Goal: Information Seeking & Learning: Learn about a topic

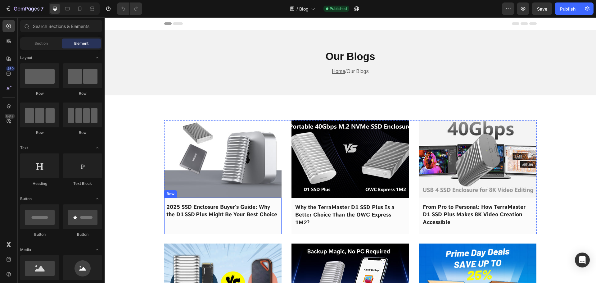
click at [218, 171] on img at bounding box center [223, 158] width 118 height 77
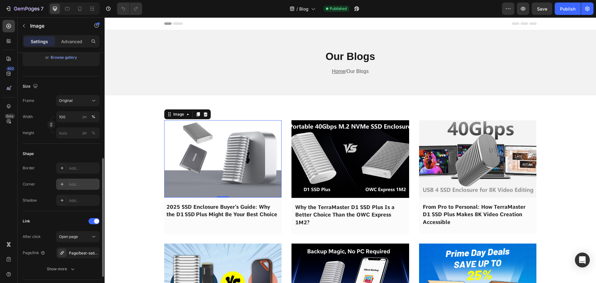
scroll to position [270, 0]
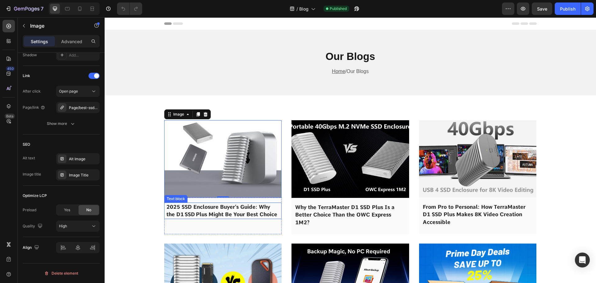
click at [198, 205] on span "2025 SSD Enclosure Buyer’s Guide: Why the D1 SSD Plus Might Be Your Best Choice" at bounding box center [221, 211] width 111 height 14
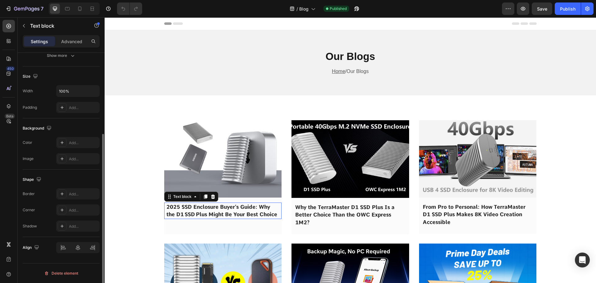
click at [198, 205] on span "2025 SSD Enclosure Buyer’s Guide: Why the D1 SSD Plus Might Be Your Best Choice" at bounding box center [221, 211] width 111 height 14
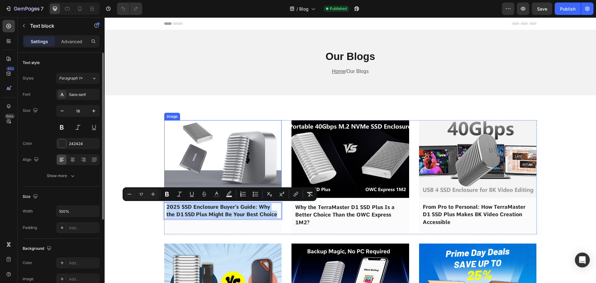
click at [214, 155] on img at bounding box center [223, 158] width 118 height 77
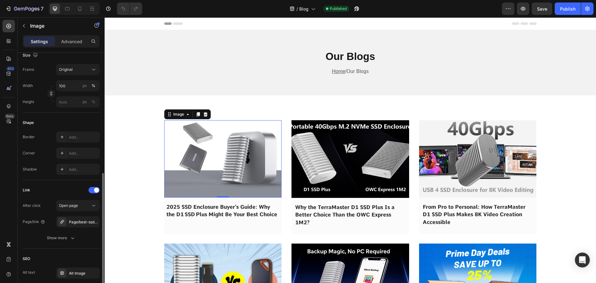
scroll to position [186, 0]
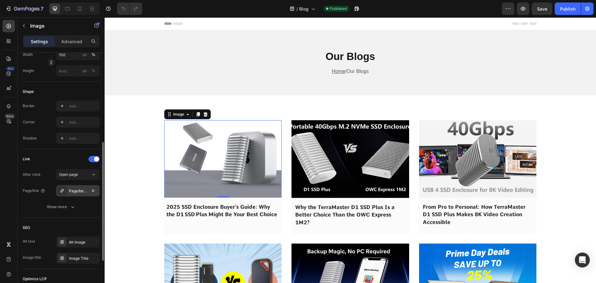
click at [74, 192] on div "Page/best-ssd-enclosure-choice" at bounding box center [78, 191] width 18 height 6
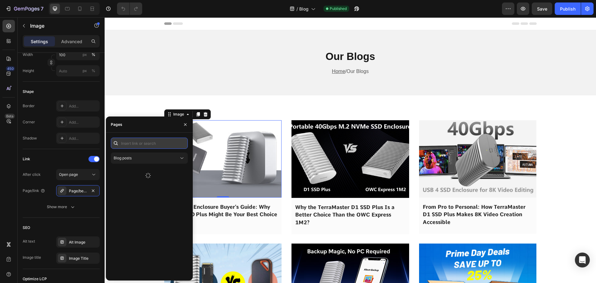
click at [130, 145] on input "text" at bounding box center [149, 143] width 77 height 11
paste input "2025 SSD Enclosure Buyer’s Guide: Why the D1 SSD Plus Might Be Your Best Choice"
type input "2025 SSD Enclosure Buyer’s Guide: Why the D1 SSD Plus Might Be Your Best Choice"
click at [137, 172] on div "2025 SSD Enclosure Buyer’s Guide: Why the D1 SSD Plus Might Be Your Best Choice" at bounding box center [152, 173] width 60 height 6
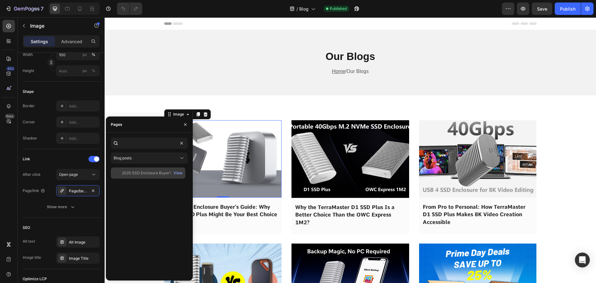
scroll to position [0, 0]
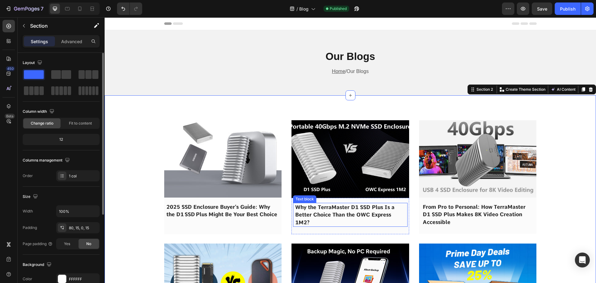
click at [335, 217] on span "Why the TerraMaster D1 SSD Plus Is a Better Choice Than the OWC Express 1M2?" at bounding box center [344, 214] width 99 height 21
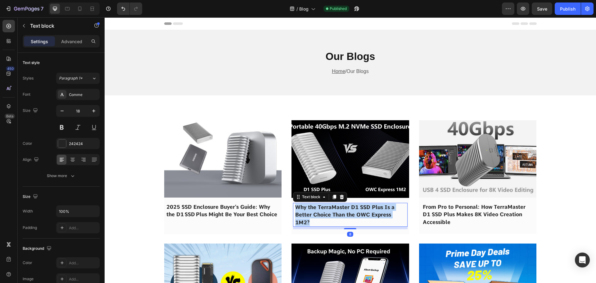
click at [335, 217] on span "Why the TerraMaster D1 SSD Plus Is a Better Choice Than the OWC Express 1M2?" at bounding box center [344, 214] width 99 height 21
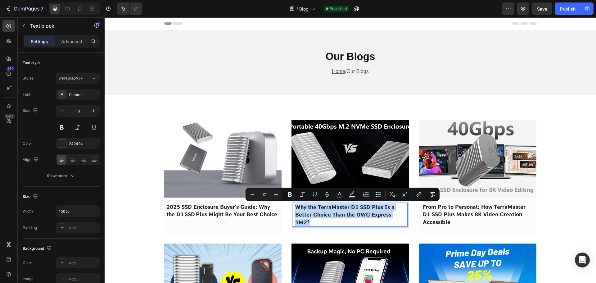
copy span "Why the TerraMaster D1 SSD Plus Is a Better Choice Than the OWC Express 1M2?"
click at [340, 153] on img at bounding box center [351, 159] width 118 height 78
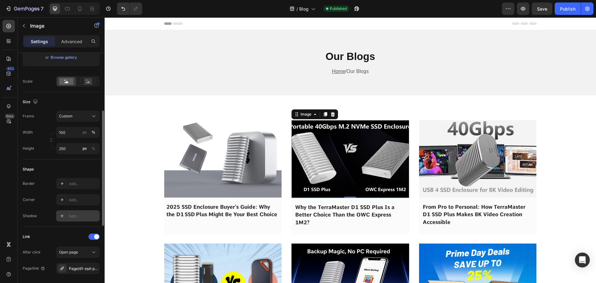
scroll to position [217, 0]
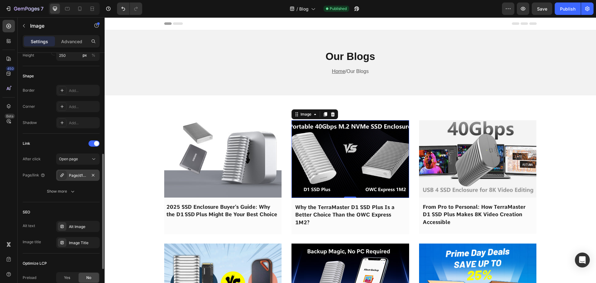
click at [78, 175] on div "Page/d1-ssd-plus-vs-owc-express-1m2" at bounding box center [78, 176] width 18 height 6
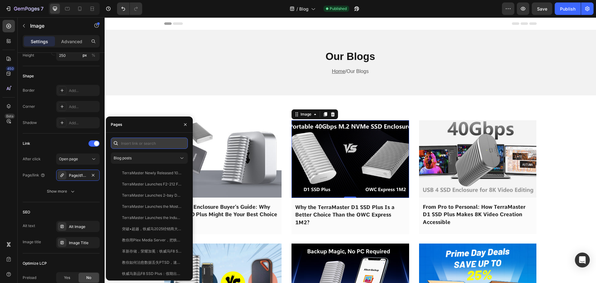
click at [143, 144] on input "text" at bounding box center [149, 143] width 77 height 11
paste input "Why the TerraMaster D1 SSD Plus Is a Better Choice Than the OWC Express 1M2?"
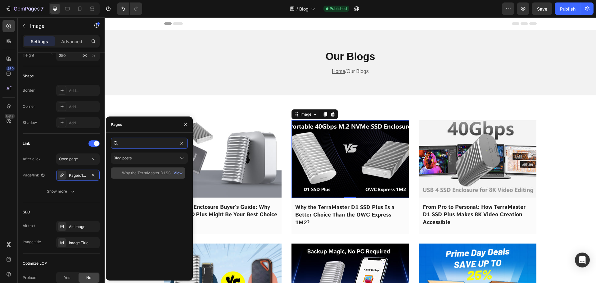
type input "Why the TerraMaster D1 SSD Plus Is a Better Choice Than the OWC Express 1M2?"
click at [144, 169] on div "Why the TerraMaster D1 SSD Plus Is a Better Choice Than the OWC Express 1M2? Vi…" at bounding box center [148, 172] width 75 height 11
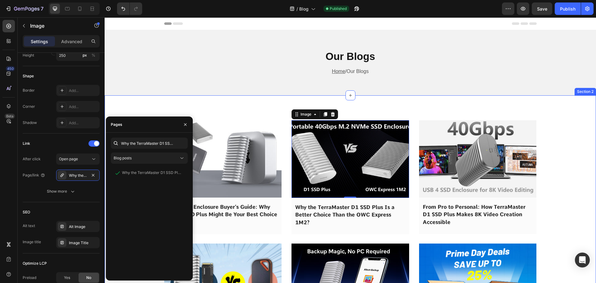
click at [428, 93] on div "Our Blogs Heading Home / Our Blogs Text block Row Section 1" at bounding box center [351, 62] width 492 height 65
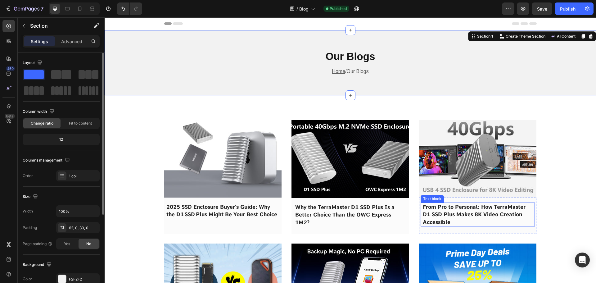
click at [471, 203] on p "From Pro to Personal: How TerraMaster D1 SSD Plus Makes 8K Video Creation Acces…" at bounding box center [478, 214] width 110 height 23
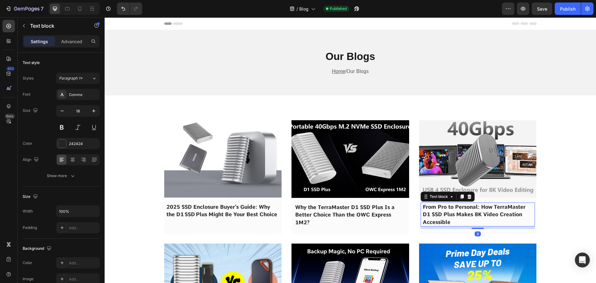
click at [463, 216] on span "From Pro to Personal: How TerraMaster D1 SSD Plus Makes 8K Video Creation Acces…" at bounding box center [474, 214] width 103 height 21
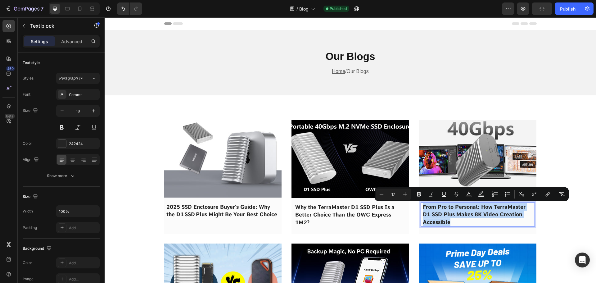
copy span "From Pro to Personal: How TerraMaster D1 SSD Plus Makes 8K Video Creation Acces…"
click at [468, 142] on img at bounding box center [478, 158] width 118 height 77
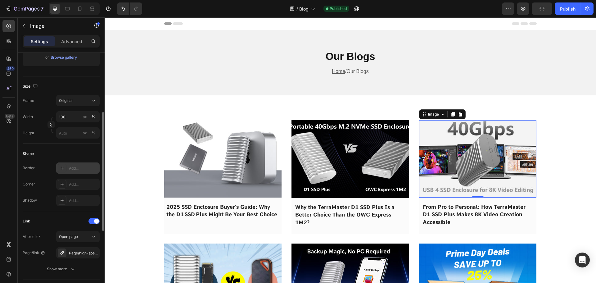
scroll to position [186, 0]
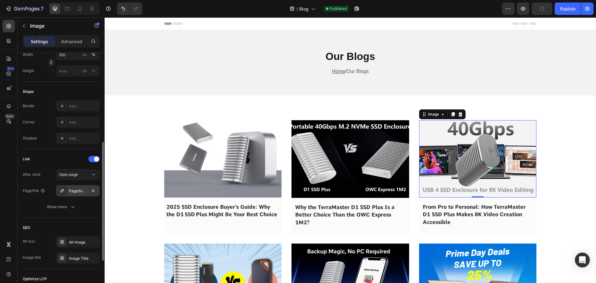
click at [74, 192] on div "Page/high-speed-videoediting-das" at bounding box center [78, 191] width 18 height 6
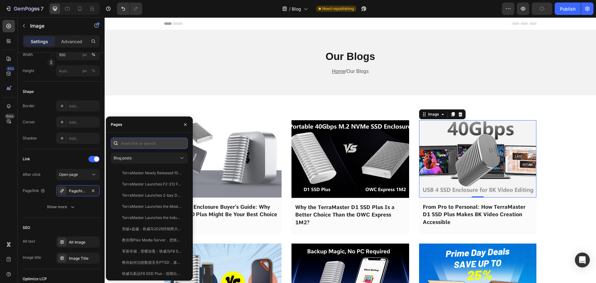
click at [138, 146] on input "text" at bounding box center [149, 143] width 77 height 11
paste input "From Pro to Personal: How TerraMaster D1 SSD Plus Makes 8K Video Creation Acces…"
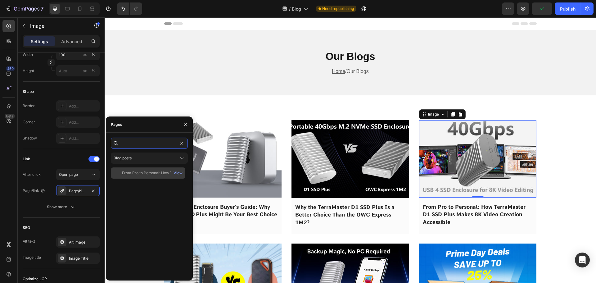
type input "From Pro to Personal: How TerraMaster D1 SSD Plus Makes 8K Video Creation Acces…"
click at [140, 171] on div "From Pro to Personal: How TerraMaster D1 SSD Plus Makes 8K Video Creation Acces…" at bounding box center [152, 173] width 60 height 6
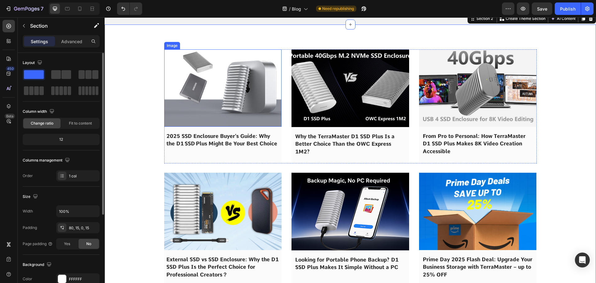
scroll to position [124, 0]
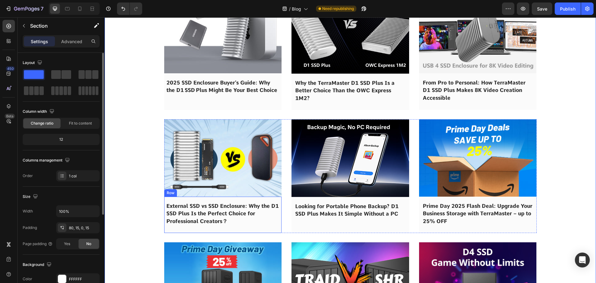
click at [203, 211] on span "External SSD vs SSD Enclosure: Why the D1 SSD Plus Is the Perfect Choice for Pr…" at bounding box center [222, 213] width 112 height 21
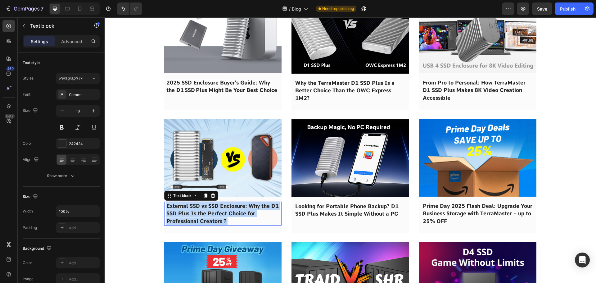
click at [203, 211] on span "External SSD vs SSD Enclosure: Why the D1 SSD Plus Is the Perfect Choice for Pr…" at bounding box center [222, 213] width 112 height 21
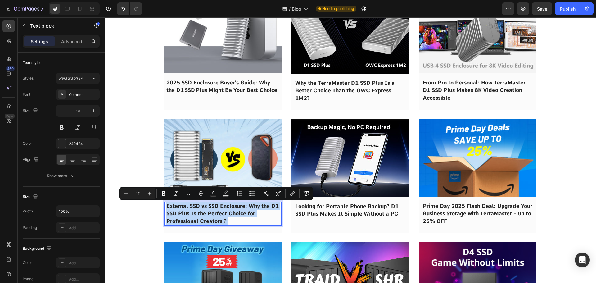
copy span "External SSD vs SSD Enclosure: Why the D1 SSD Plus Is the Perfect Choice for Pr…"
click at [197, 152] on img at bounding box center [223, 157] width 118 height 77
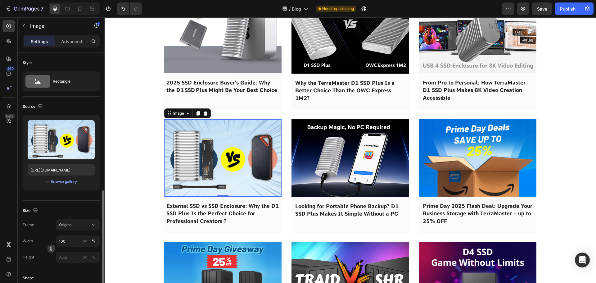
scroll to position [155, 0]
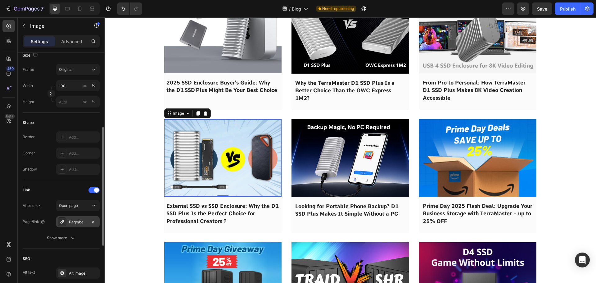
click at [79, 225] on div "Page/best-ssd-enclosure-for-creators" at bounding box center [77, 221] width 43 height 11
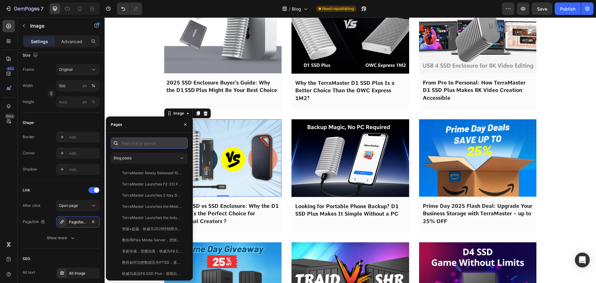
click at [132, 141] on input "text" at bounding box center [149, 143] width 77 height 11
paste input "External SSD vs SSD Enclosure: Why the D1 SSD Plus Is the Perfect Choice for Pr…"
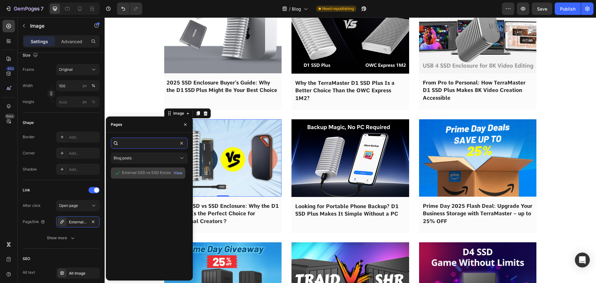
type input "External SSD vs SSD Enclosure: Why the D1 SSD Plus Is the Perfect Choice for Pr…"
click at [146, 172] on div "External SSD vs SSD Enclosure: Why the D1 SSD Plus Is the Perfect Choice for Pr…" at bounding box center [152, 173] width 60 height 6
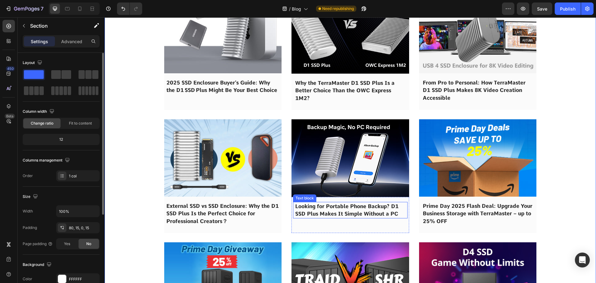
click at [338, 213] on span "Looking for Portable Phone Backup? D1 SSD Plus Makes It Simple Without a PC" at bounding box center [346, 210] width 103 height 14
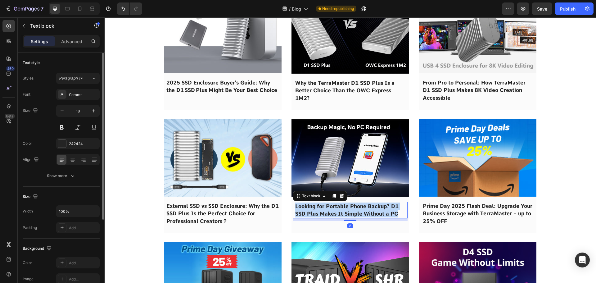
click at [338, 213] on span "Looking for Portable Phone Backup? D1 SSD Plus Makes It Simple Without a PC" at bounding box center [346, 210] width 103 height 14
copy span "Looking for Portable Phone Backup? D1 SSD Plus Makes It Simple Without a PC"
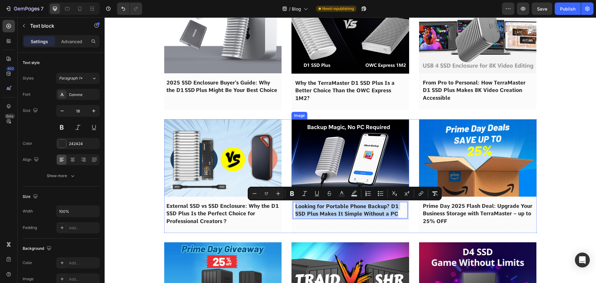
click at [342, 165] on img at bounding box center [351, 158] width 118 height 78
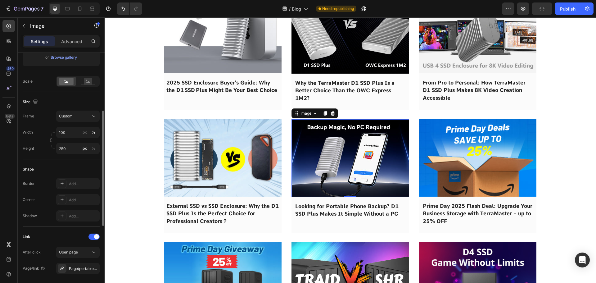
scroll to position [217, 0]
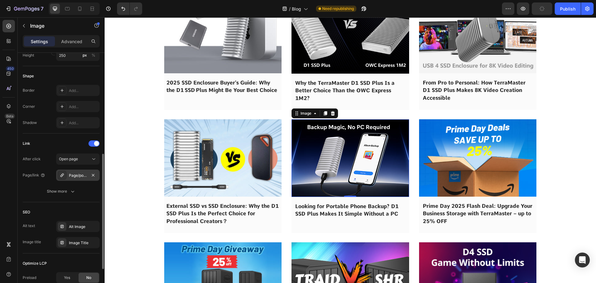
click at [72, 175] on div "Page/portable-phone-backup" at bounding box center [78, 176] width 18 height 6
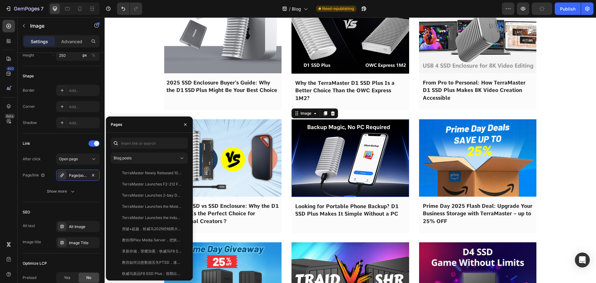
click at [120, 147] on div at bounding box center [116, 143] width 10 height 11
click at [125, 147] on input "text" at bounding box center [149, 143] width 77 height 11
paste input "Looking for Portable Phone Backup? D1 SSD Plus Makes It Simple Without a PC"
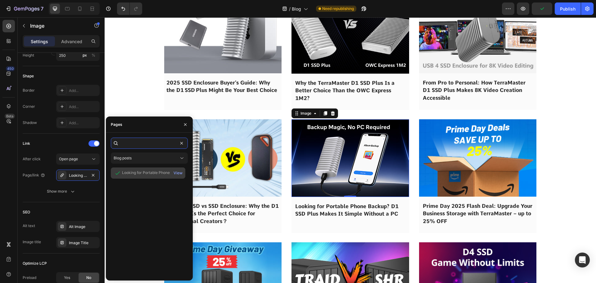
type input "Looking for Portable Phone Backup? D1 SSD Plus Makes It Simple Without a PC"
click at [143, 172] on div "Looking for Portable Phone Backup? D1 SSD Plus Makes It Simple Without a PC" at bounding box center [152, 173] width 60 height 6
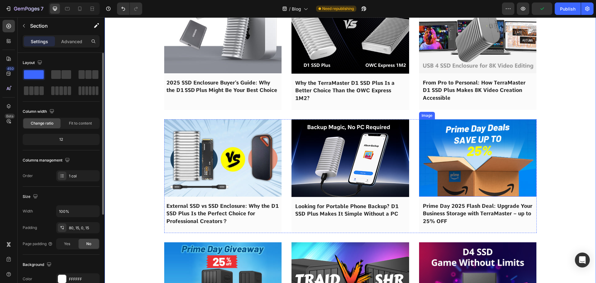
click at [434, 210] on p "Prime Day 2025 Flash Deal: Upgrade Your Business Storage with TerraMaster – up …" at bounding box center [478, 213] width 110 height 23
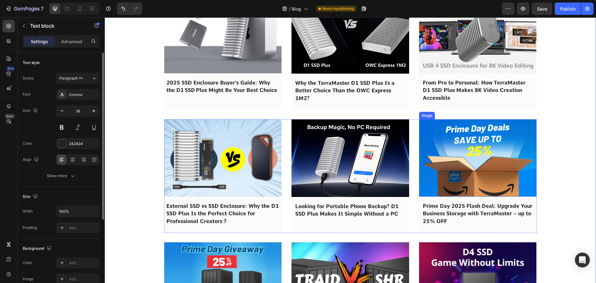
click at [434, 210] on p "Prime Day 2025 Flash Deal: Upgrade Your Business Storage with TerraMaster – up …" at bounding box center [478, 213] width 110 height 23
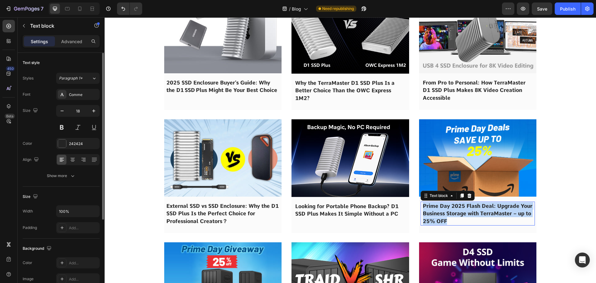
click at [434, 210] on p "Prime Day 2025 Flash Deal: Upgrade Your Business Storage with TerraMaster – up …" at bounding box center [478, 213] width 110 height 23
copy span "Prime Day 2025 Flash Deal: Upgrade Your Business Storage with TerraMaster – up …"
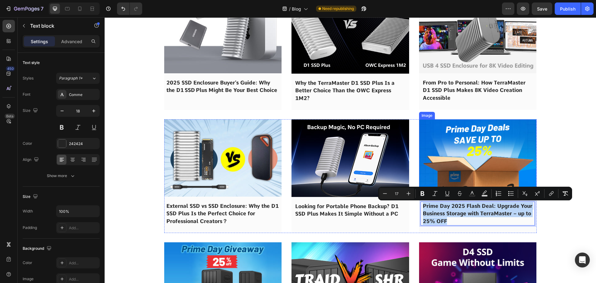
click at [462, 167] on img at bounding box center [478, 157] width 118 height 77
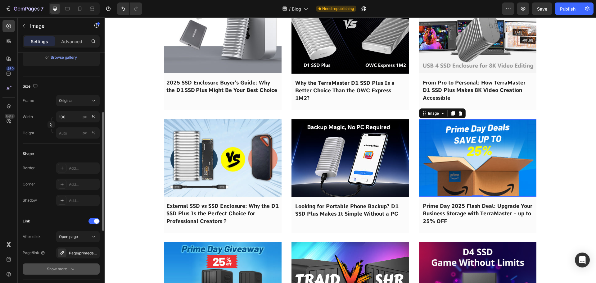
scroll to position [217, 0]
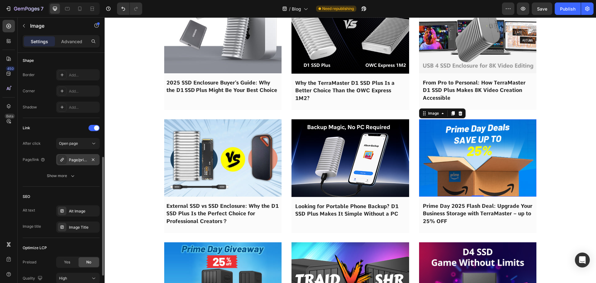
click at [75, 164] on div "Page/primeday-bigdeals-enterprise-nas-storagesolution" at bounding box center [77, 159] width 43 height 11
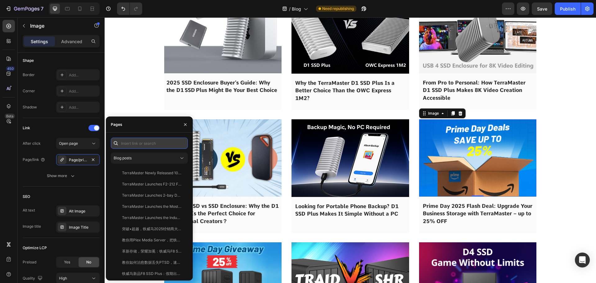
click at [140, 145] on input "text" at bounding box center [149, 143] width 77 height 11
paste input "Prime Day 2025 Flash Deal: Upgrade Your Business Storage with TerraMaster – up …"
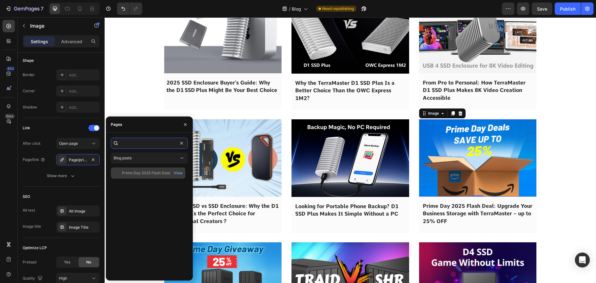
type input "Prime Day 2025 Flash Deal: Upgrade Your Business Storage with TerraMaster – up …"
click at [144, 174] on div "Prime Day 2025 Flash Deal: Upgrade Your Business Storage with TerraMaster – up …" at bounding box center [152, 173] width 60 height 6
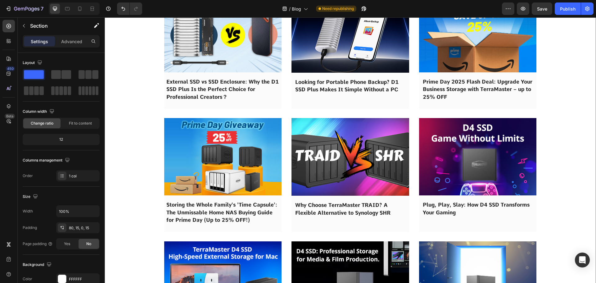
drag, startPoint x: 551, startPoint y: 151, endPoint x: 488, endPoint y: 164, distance: 63.7
click at [226, 207] on span "Storing the Whole Family's 'Time Capsule': The Unmissable Home NAS Buying Guide…" at bounding box center [221, 212] width 111 height 21
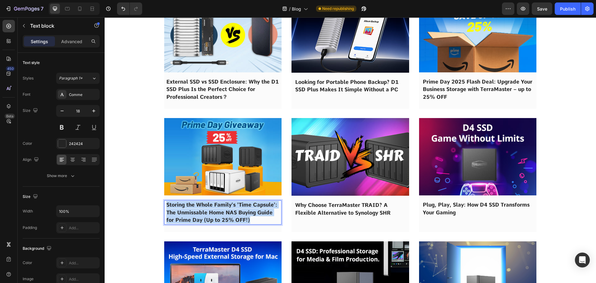
click at [226, 207] on span "Storing the Whole Family's 'Time Capsule': The Unmissable Home NAS Buying Guide…" at bounding box center [221, 212] width 111 height 21
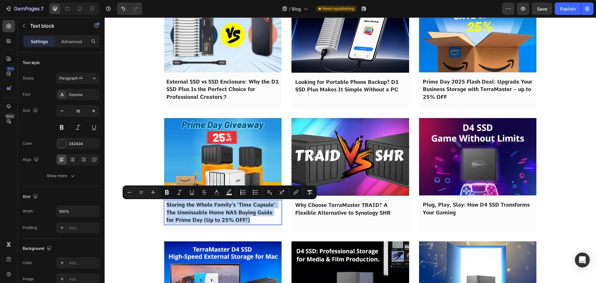
copy span "Storing the Whole Family's 'Time Capsule': The Unmissable Home NAS Buying Guide…"
click at [228, 166] on img at bounding box center [223, 156] width 118 height 77
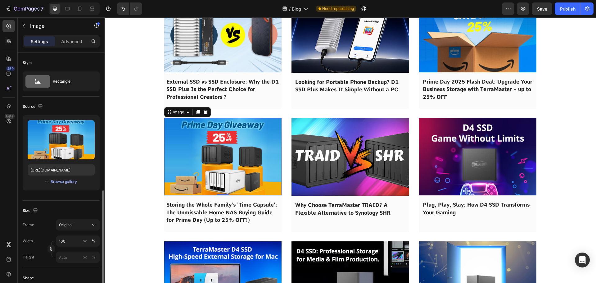
scroll to position [124, 0]
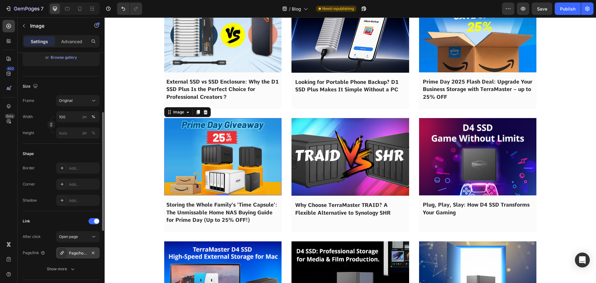
click at [69, 255] on div "Page/home-nas-for-prime-day" at bounding box center [78, 253] width 18 height 6
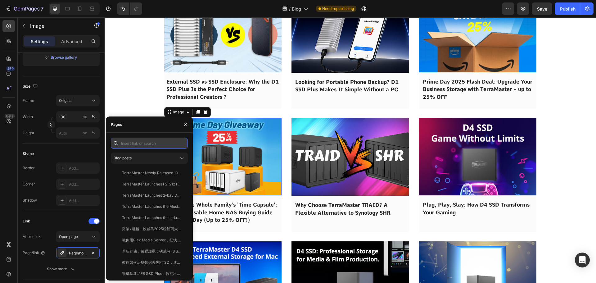
click at [125, 146] on input "text" at bounding box center [149, 143] width 77 height 11
paste input "Storing the Whole Family's 'Time Capsule': The Unmissable Home NAS Buying Guide…"
type input "Storing the Whole Family's 'Time Capsule': The Unmissable Home NAS Buying Guide…"
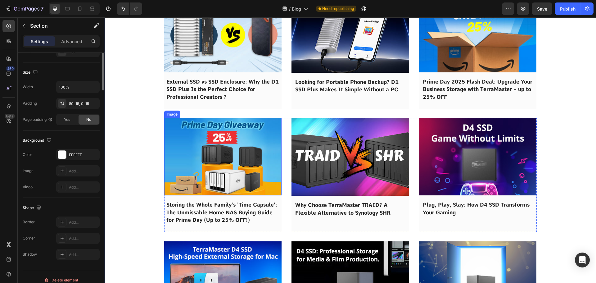
scroll to position [0, 0]
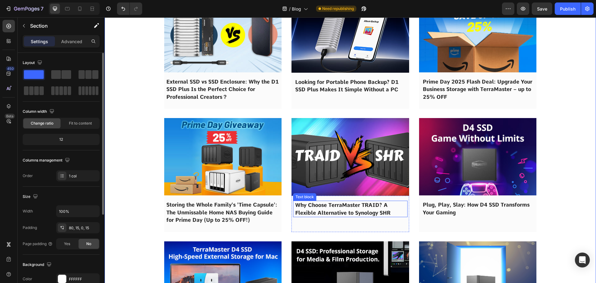
click at [322, 205] on span "Why Choose TerraMaster TRAID? A Flexible Alternative to Synology SHR" at bounding box center [342, 209] width 95 height 14
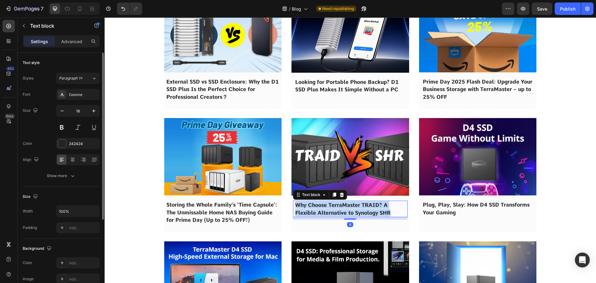
click at [322, 205] on span "Why Choose TerraMaster TRAID? A Flexible Alternative to Synology SHR" at bounding box center [342, 209] width 95 height 14
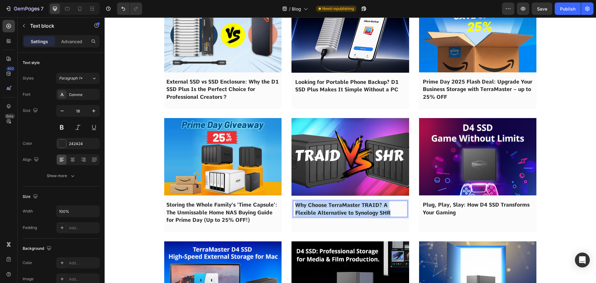
copy span "Why Choose TerraMaster TRAID? A Flexible Alternative to Synology SHR"
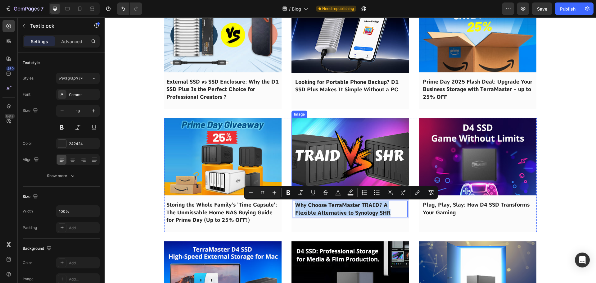
click at [338, 169] on img at bounding box center [351, 157] width 118 height 78
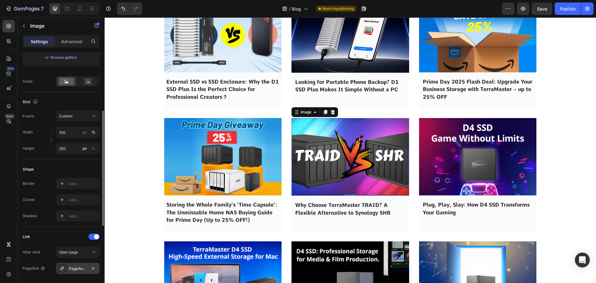
scroll to position [217, 0]
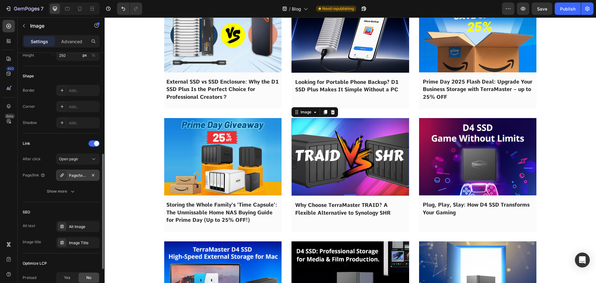
click at [79, 174] on div "Page/terramaster-traid-vs-synology-shr" at bounding box center [78, 176] width 18 height 6
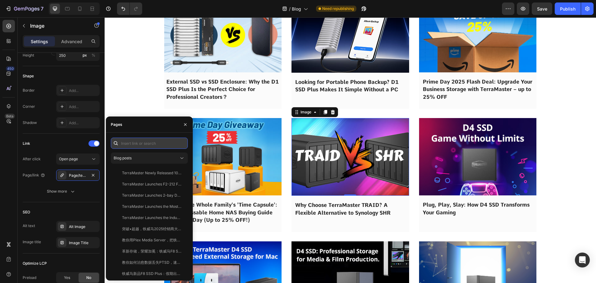
click at [133, 145] on input "text" at bounding box center [149, 143] width 77 height 11
paste input "Why Choose TerraMaster TRAID? A Flexible Alternative to Synology SHR"
type input "Why Choose TerraMaster TRAID? A Flexible Alternative to Synology SHR"
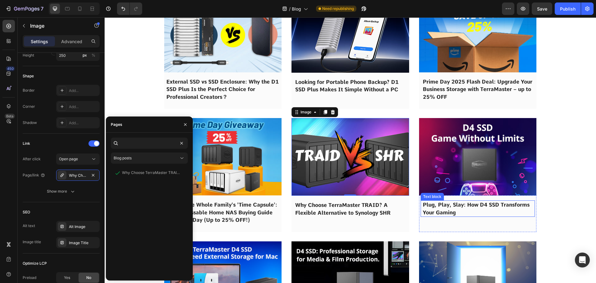
click at [449, 207] on span "Plug, Play, Slay: How D4 SSD Transforms Your Gaming" at bounding box center [476, 209] width 107 height 14
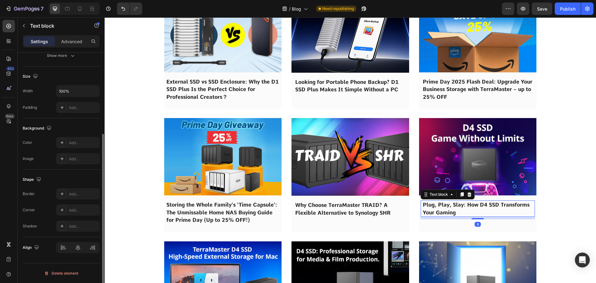
scroll to position [0, 0]
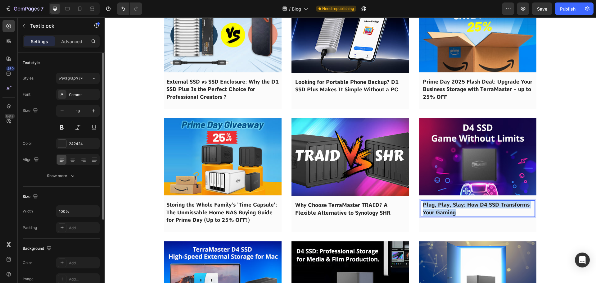
click at [449, 207] on span "Plug, Play, Slay: How D4 SSD Transforms Your Gaming" at bounding box center [476, 209] width 107 height 14
copy span "Plug, Play, Slay: How D4 SSD Transforms Your Gaming"
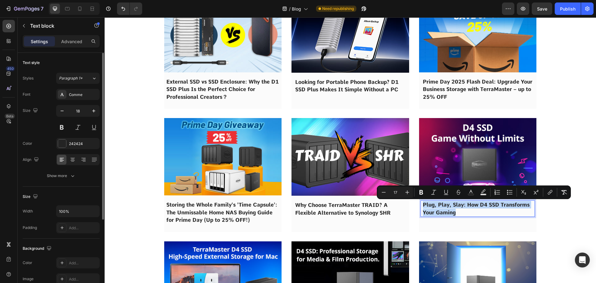
click at [460, 161] on img at bounding box center [478, 156] width 118 height 77
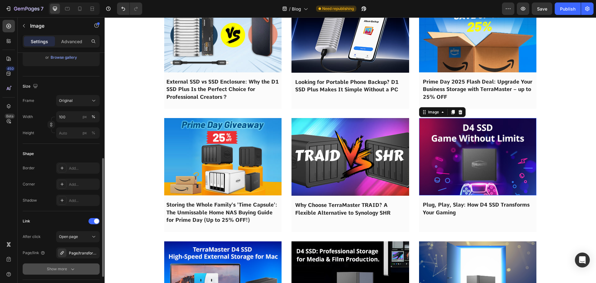
scroll to position [217, 0]
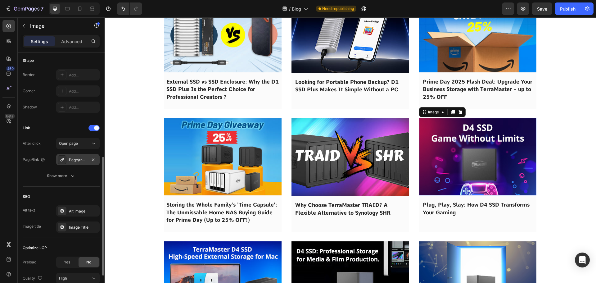
click at [70, 160] on div "Page/transform-game-experience-d4-ssd" at bounding box center [78, 160] width 18 height 6
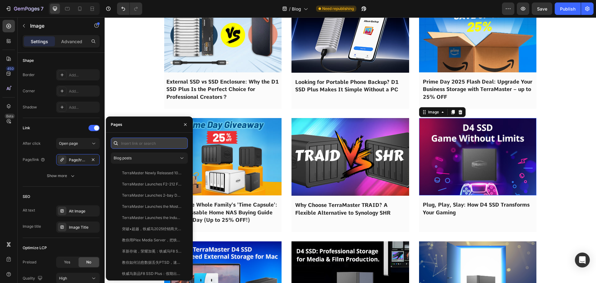
click at [147, 139] on input "text" at bounding box center [149, 143] width 77 height 11
paste input "Plug, Play, Slay: How D4 SSD Transforms Your Gaming"
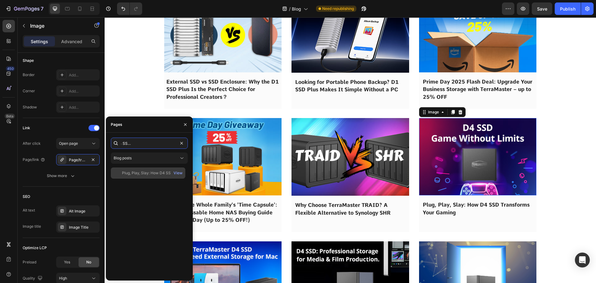
type input "Plug, Play, Slay: How D4 SSD Transforms Your Gaming"
click at [140, 173] on div "Plug, Play, Slay: How D4 SSD Transforms Your Gaming" at bounding box center [152, 173] width 60 height 6
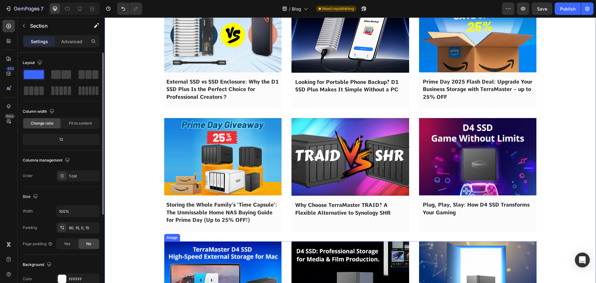
scroll to position [373, 0]
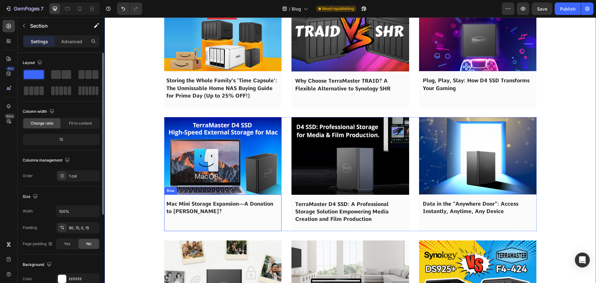
click at [193, 206] on span "Mac Mini Storage Expansion—A Donation to [PERSON_NAME]?" at bounding box center [219, 208] width 107 height 14
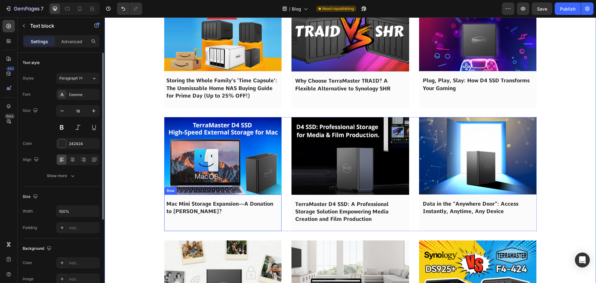
click at [193, 206] on span "Mac Mini Storage Expansion—A Donation to [PERSON_NAME]?" at bounding box center [219, 208] width 107 height 14
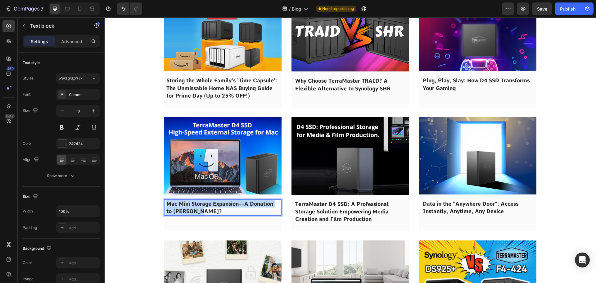
click at [193, 206] on span "Mac Mini Storage Expansion—A Donation to [PERSON_NAME]?" at bounding box center [219, 208] width 107 height 14
copy span "Mac Mini Storage Expansion—A Donation to [PERSON_NAME]?"
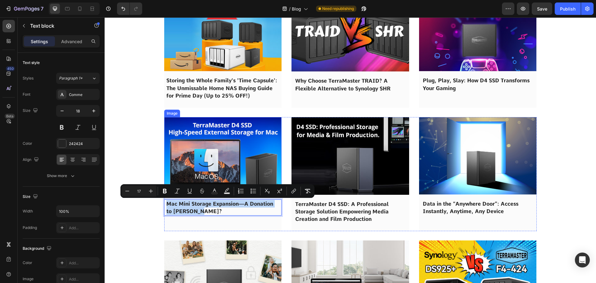
click at [198, 163] on img at bounding box center [223, 155] width 118 height 77
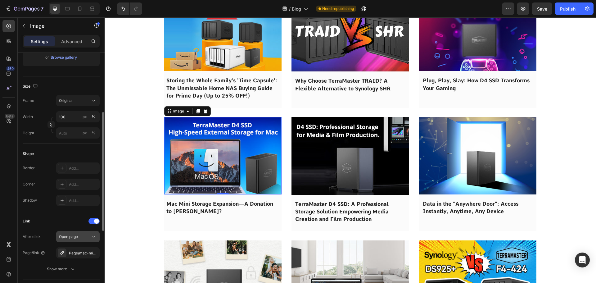
scroll to position [217, 0]
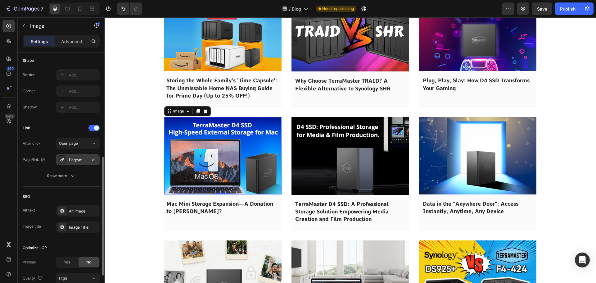
click at [79, 157] on div "Page/mac-mini-storage-solution-d4-ssd" at bounding box center [78, 160] width 18 height 6
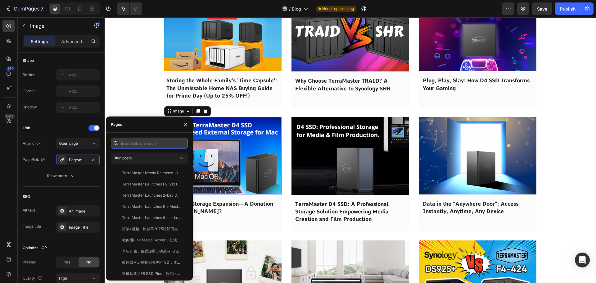
click at [128, 145] on input "text" at bounding box center [149, 143] width 77 height 11
paste input "Mac Mini Storage Expansion—A Donation to [PERSON_NAME]?"
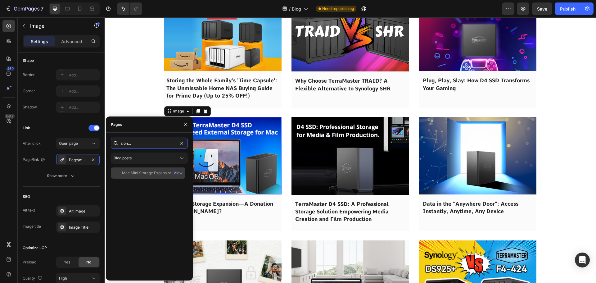
type input "Mac Mini Storage Expansion—A Donation to [PERSON_NAME]?"
click at [148, 169] on div "Mac Mini Storage Expansion—A Donation to [PERSON_NAME]? View" at bounding box center [148, 172] width 75 height 11
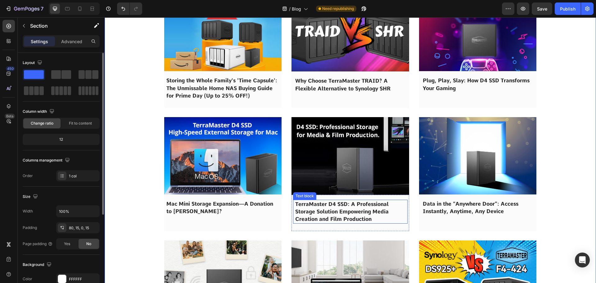
click at [318, 208] on span "TerraMaster D4 SSD: A Professional Storage Solution Empowering Media Creation a…" at bounding box center [341, 211] width 93 height 21
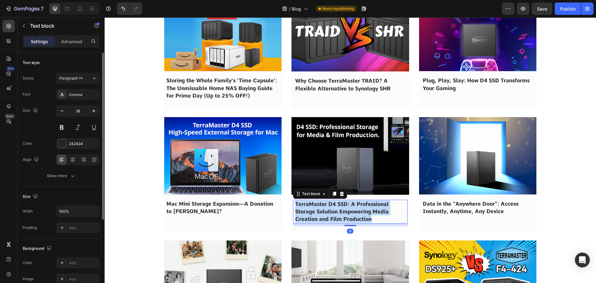
click at [318, 208] on span "TerraMaster D4 SSD: A Professional Storage Solution Empowering Media Creation a…" at bounding box center [341, 211] width 93 height 21
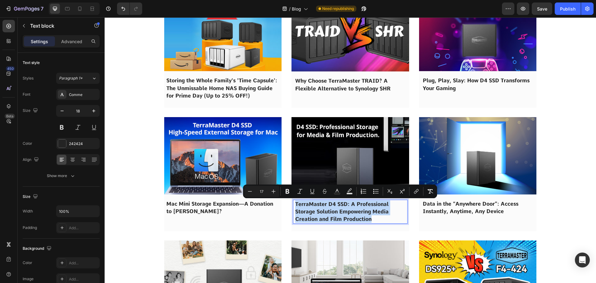
copy span "TerraMaster D4 SSD: A Professional Storage Solution Empowering Media Creation a…"
click at [324, 160] on img at bounding box center [351, 156] width 118 height 78
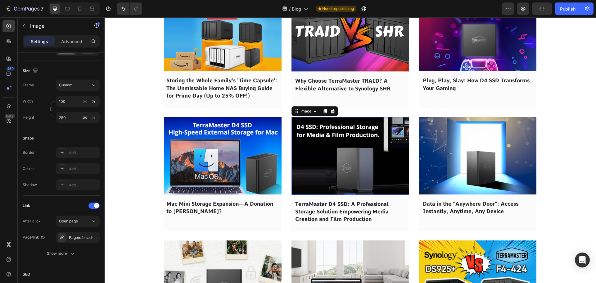
scroll to position [279, 0]
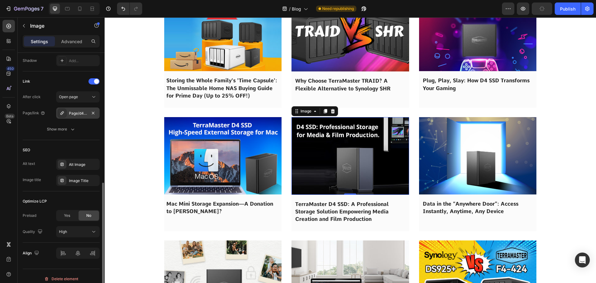
click at [71, 114] on div "Page/d4-ssd-empowers-media-creation-and-film-production" at bounding box center [78, 114] width 18 height 6
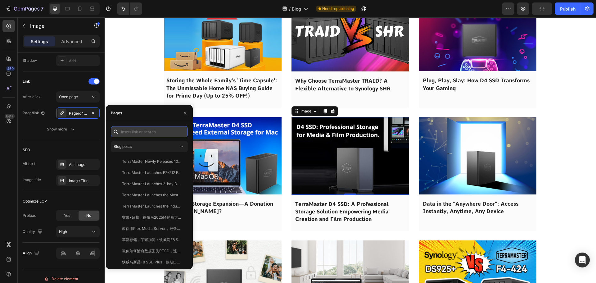
click at [133, 132] on input "text" at bounding box center [149, 131] width 77 height 11
paste input "TerraMaster D4 SSD: A Professional Storage Solution Empowering Media Creation a…"
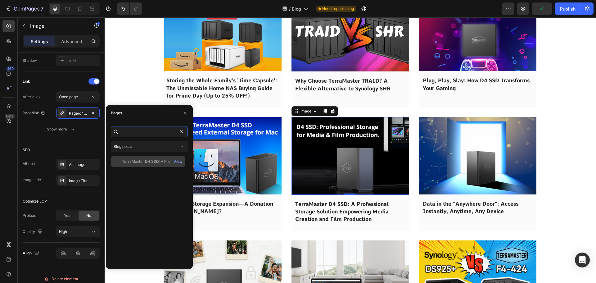
type input "TerraMaster D4 SSD: A Professional Storage Solution Empowering Media Creation a…"
click at [127, 160] on div "TerraMaster D4 SSD: A Professional Storage Solution Empowering Media Creation a…" at bounding box center [152, 162] width 60 height 6
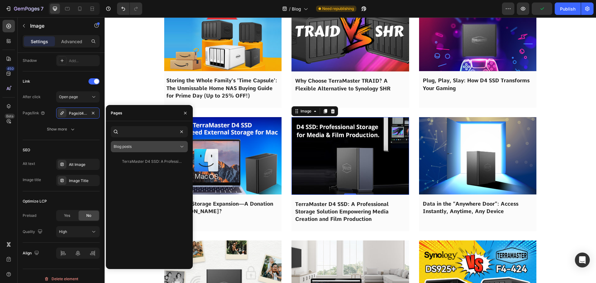
scroll to position [0, 0]
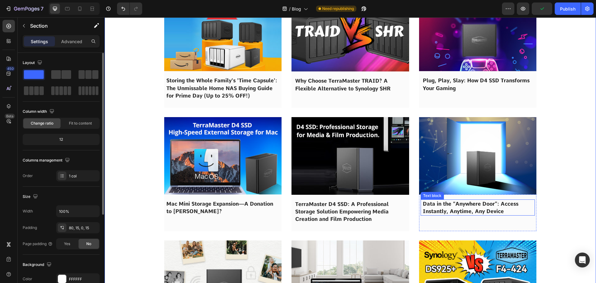
click at [462, 204] on span "Data in the “Anywhere Door”: Access Instantly, Anytime, Any Device" at bounding box center [471, 208] width 96 height 14
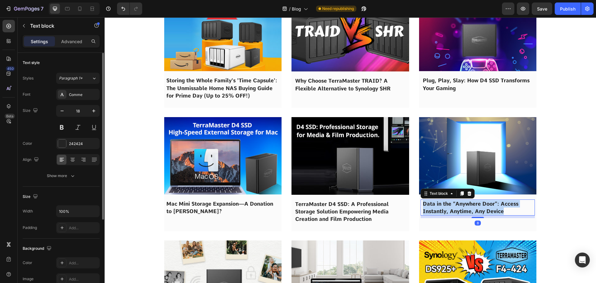
click at [462, 204] on span "Data in the “Anywhere Door”: Access Instantly, Anytime, Any Device" at bounding box center [471, 208] width 96 height 14
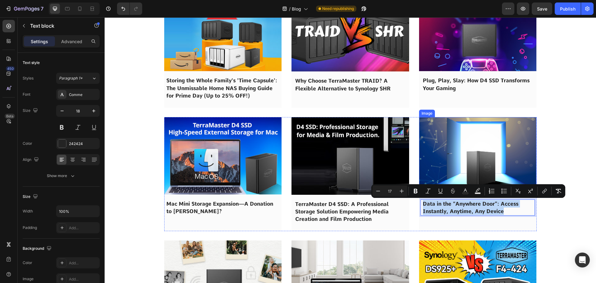
click at [459, 166] on img at bounding box center [478, 155] width 118 height 77
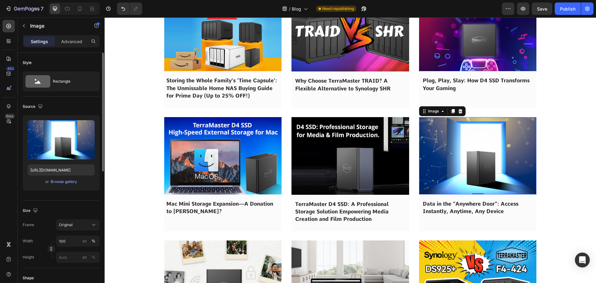
scroll to position [155, 0]
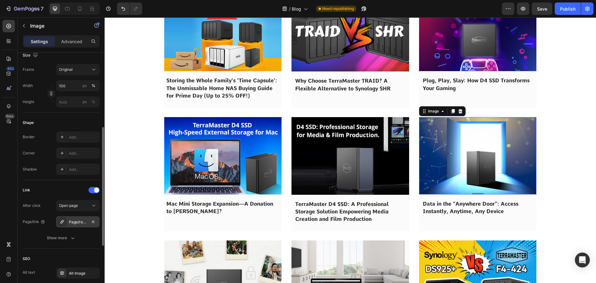
click at [75, 225] on div "Page/remote-access-with-tnas" at bounding box center [77, 221] width 43 height 11
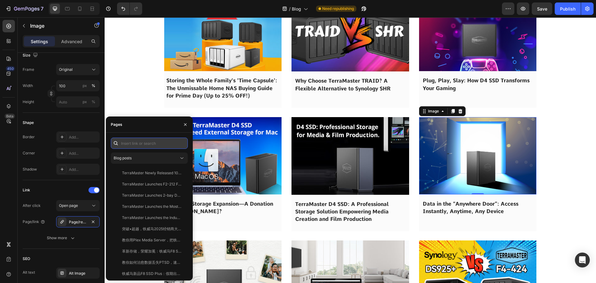
click at [145, 146] on input "text" at bounding box center [149, 143] width 77 height 11
paste input "Data in the “Anywhere Door”: Access Instantly, Anytime, Any Device"
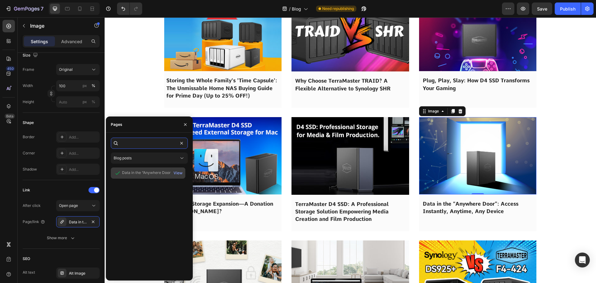
type input "Data in the “Anywhere Door”: Access Instantly, Anytime, Any Device"
click at [133, 171] on div "Data in the “Anywhere Door”: Access Instantly, Anytime, Any Device" at bounding box center [152, 173] width 60 height 6
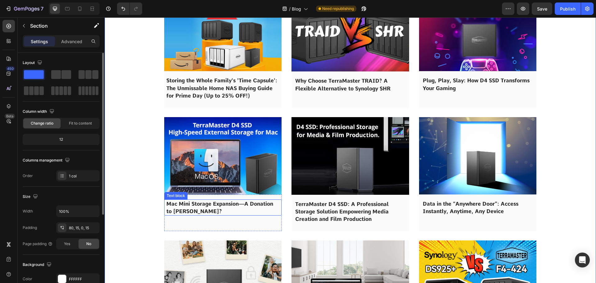
scroll to position [528, 0]
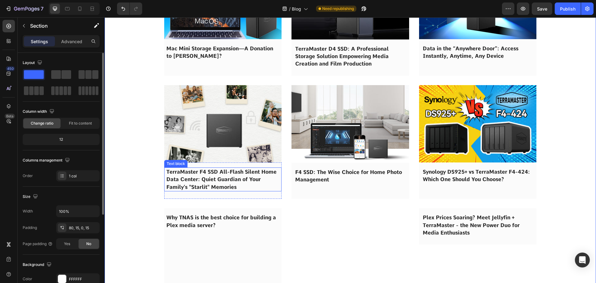
click at [197, 180] on span "TerraMaster F4 SSD All-Flash Silent Home Data Center: Quiet Guardian of Your Fa…" at bounding box center [221, 179] width 110 height 21
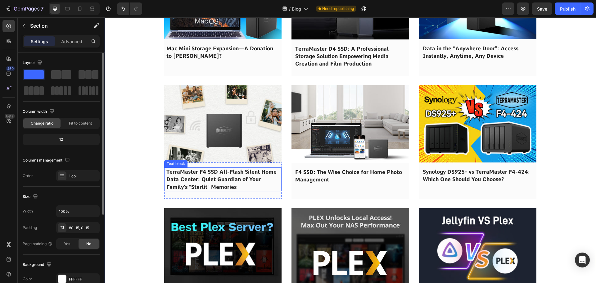
click at [197, 180] on span "TerraMaster F4 SSD All-Flash Silent Home Data Center: Quiet Guardian of Your Fa…" at bounding box center [221, 179] width 110 height 21
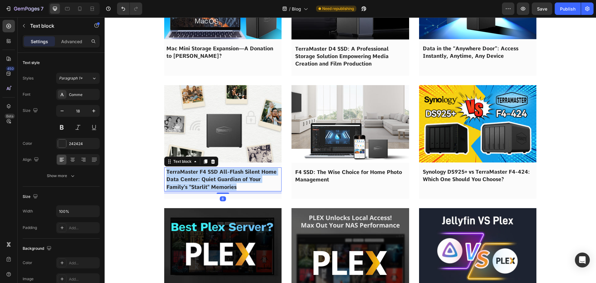
click at [197, 180] on span "TerraMaster F4 SSD All-Flash Silent Home Data Center: Quiet Guardian of Your Fa…" at bounding box center [221, 179] width 110 height 21
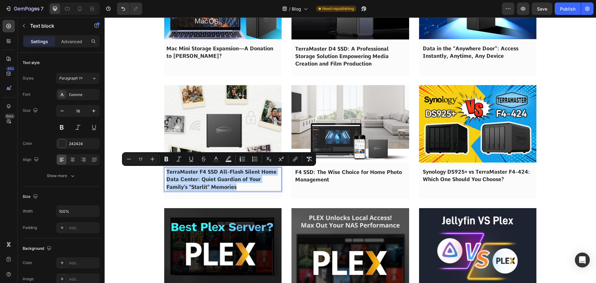
click at [217, 129] on img at bounding box center [223, 123] width 118 height 77
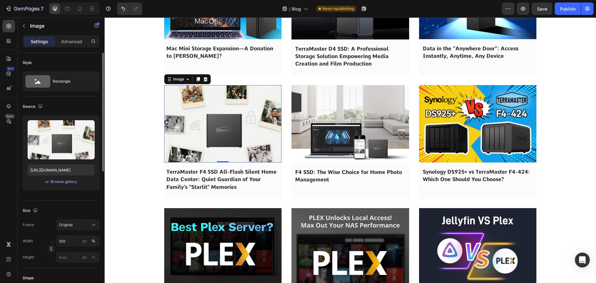
scroll to position [155, 0]
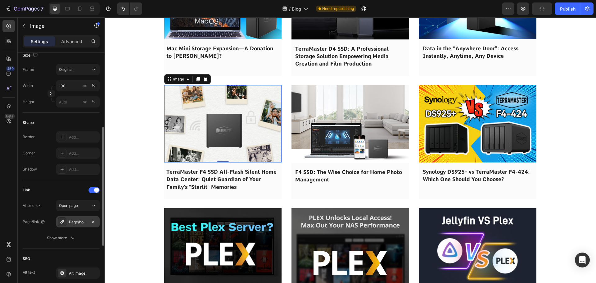
click at [75, 219] on div "Page/home-data-center" at bounding box center [78, 222] width 18 height 6
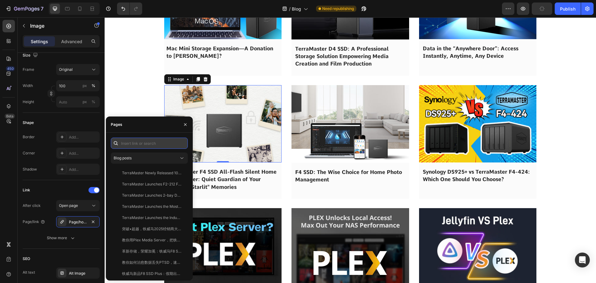
click at [136, 146] on input "text" at bounding box center [149, 143] width 77 height 11
paste input "TerraMaster F4 SSD All-Flash Silent Home Data Center: Quiet Guardian of Your Fa…"
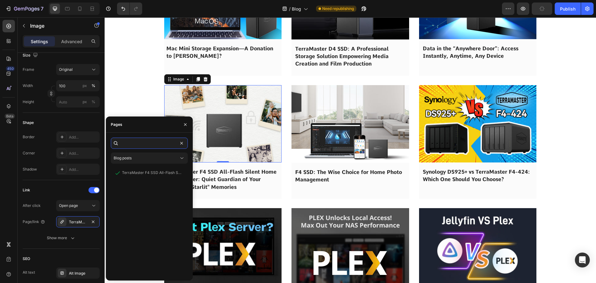
type input "TerraMaster F4 SSD All-Flash Silent Home Data Center: Quiet Guardian of Your Fa…"
click at [138, 171] on div "TerraMaster F4 SSD All-Flash Silent Home Data Center: Quiet Guardian of Your Fa…" at bounding box center [152, 173] width 60 height 6
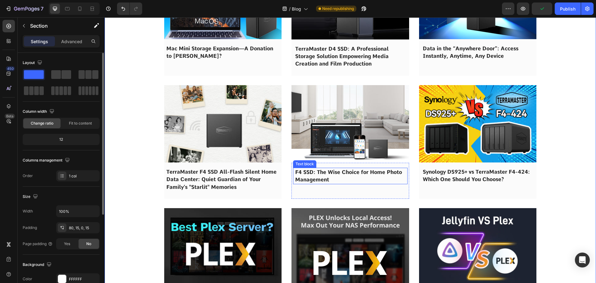
click at [321, 178] on span "F4 SSD: The Wise Choice for Home Photo Management" at bounding box center [348, 176] width 107 height 14
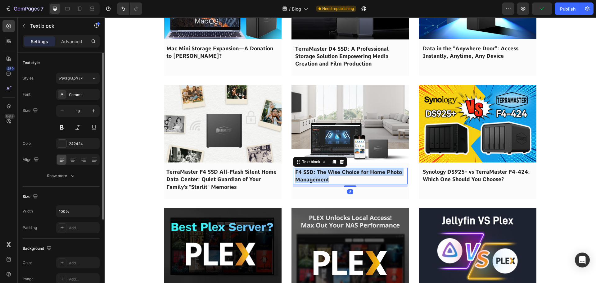
click at [321, 178] on span "F4 SSD: The Wise Choice for Home Photo Management" at bounding box center [348, 176] width 107 height 14
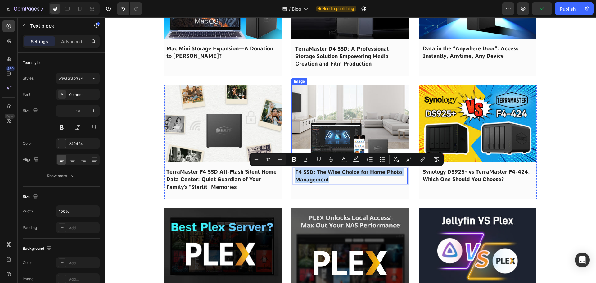
click at [329, 135] on img at bounding box center [351, 124] width 118 height 78
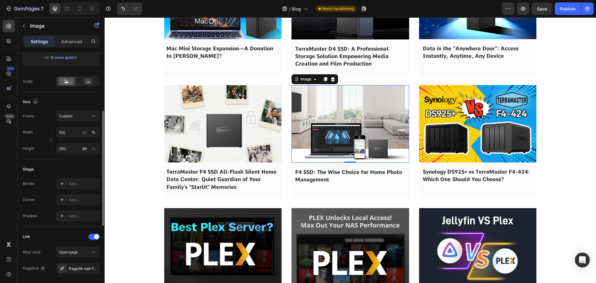
scroll to position [155, 0]
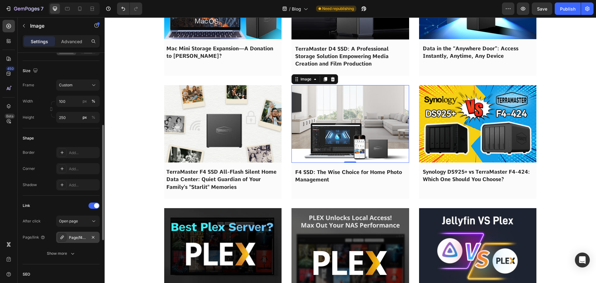
click at [74, 238] on div "Page/f4-ssd-for-home-photo-management" at bounding box center [78, 238] width 18 height 6
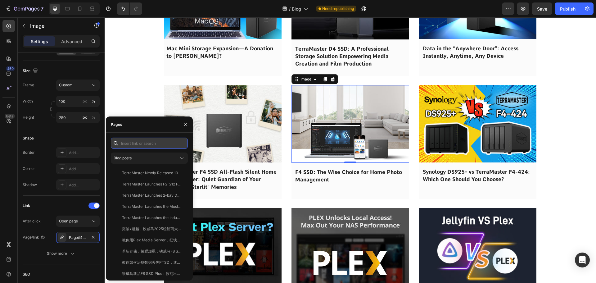
click at [135, 142] on input "text" at bounding box center [149, 143] width 77 height 11
paste input "F4 SSD: The Wise Choice for Home Photo Management"
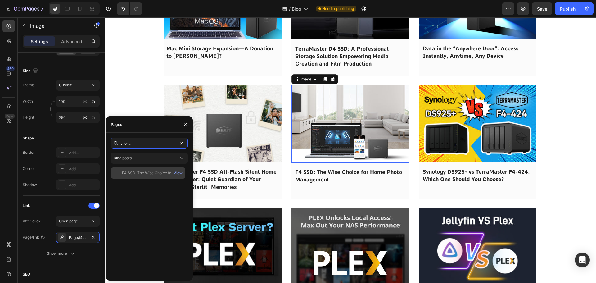
type input "F4 SSD: The Wise Choice for Home Photo Management"
click at [134, 172] on div "F4 SSD: The Wise Choice for Home Photo Management" at bounding box center [152, 173] width 60 height 6
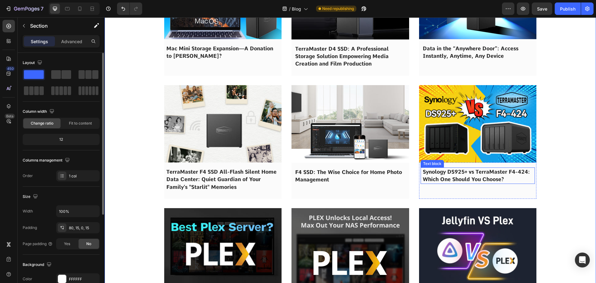
click at [446, 177] on span "Synology DS925+ vs TerraMaster F4-424: Which One Should You Choose?" at bounding box center [476, 176] width 107 height 14
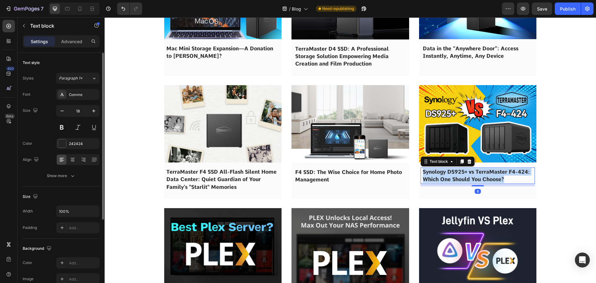
click at [446, 177] on span "Synology DS925+ vs TerraMaster F4-424: Which One Should You Choose?" at bounding box center [476, 176] width 107 height 14
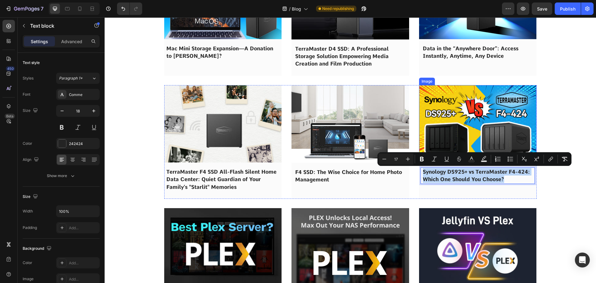
click at [446, 128] on img at bounding box center [478, 123] width 118 height 77
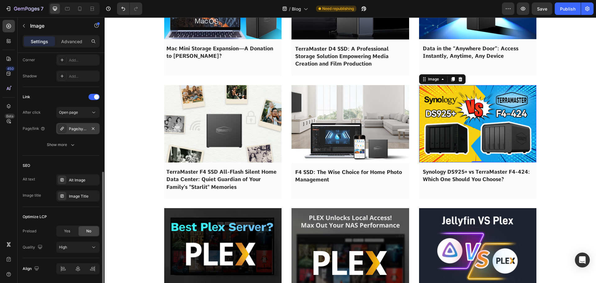
click at [74, 125] on div "Page/synology-ds925-vs-terramaster-f4-424-nas" at bounding box center [77, 128] width 43 height 11
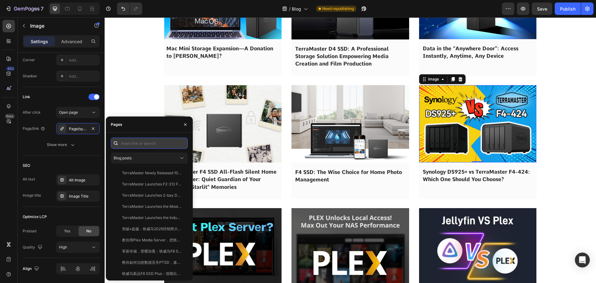
click at [128, 141] on input "text" at bounding box center [149, 143] width 77 height 11
paste input "Synology DS925+ vs TerraMaster F4-424: Which One Should You Choose?"
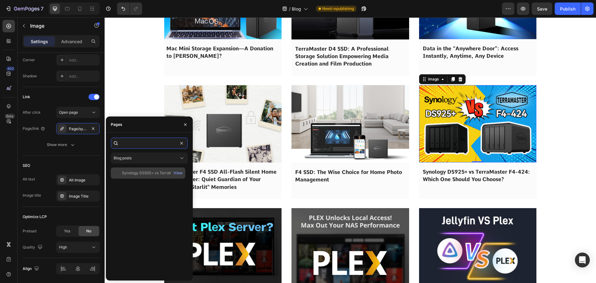
type input "Synology DS925+ vs TerraMaster F4-424: Which One Should You Choose?"
click at [143, 171] on div "Synology DS925+ vs TerraMaster F4-424: Which One Should You Choose?" at bounding box center [152, 173] width 60 height 6
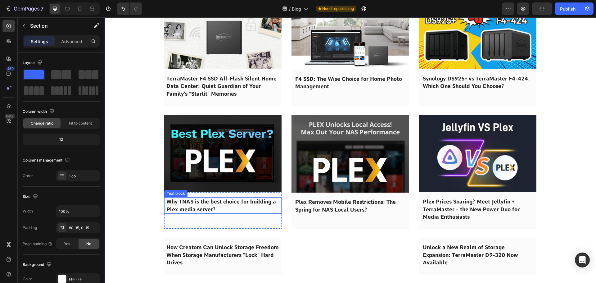
click at [199, 207] on span "Why TNAS is the best choice for building a Plex media server?" at bounding box center [221, 205] width 110 height 14
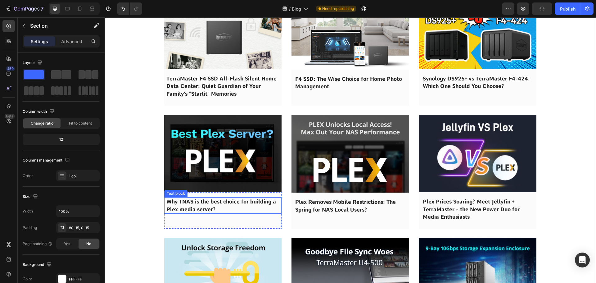
click at [199, 207] on span "Why TNAS is the best choice for building a Plex media server?" at bounding box center [221, 205] width 110 height 14
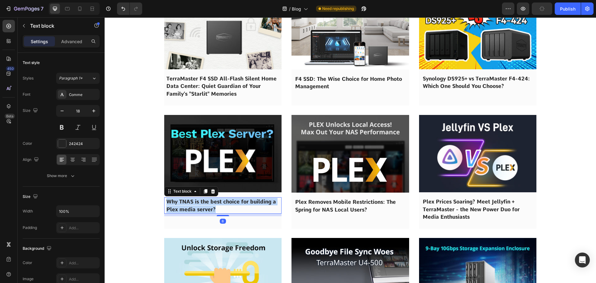
click at [199, 207] on span "Why TNAS is the best choice for building a Plex media server?" at bounding box center [221, 205] width 110 height 14
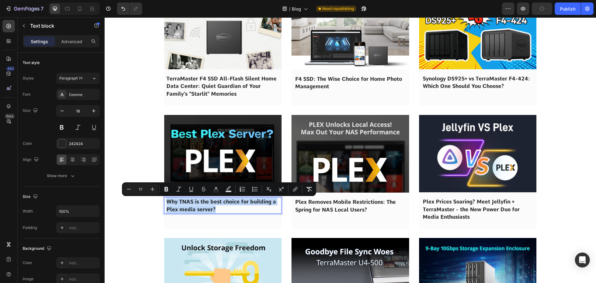
click at [191, 147] on img at bounding box center [223, 153] width 118 height 77
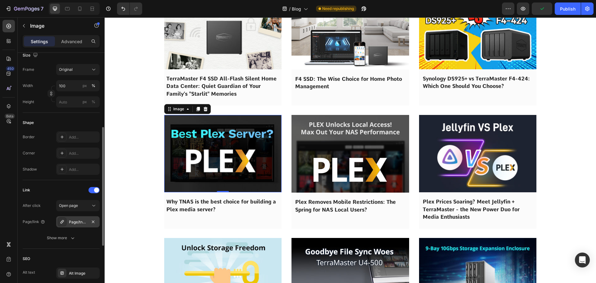
click at [70, 220] on div "Page/tnas-for-plex-media-server" at bounding box center [78, 222] width 18 height 6
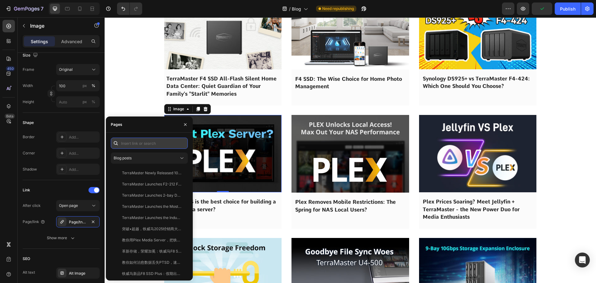
click at [134, 143] on input "text" at bounding box center [149, 143] width 77 height 11
paste input "Why TNAS is the best choice for building a Plex media server?"
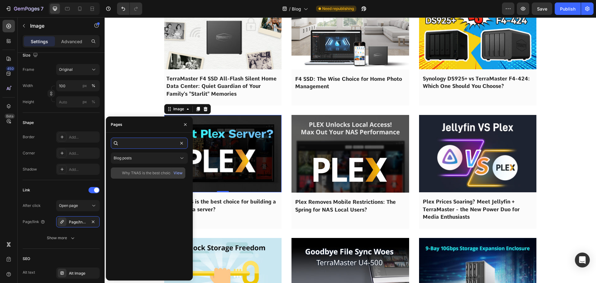
type input "Why TNAS is the best choice for building a Plex media server?"
click at [146, 175] on div "Why TNAS is the best choice for building a Plex media server?" at bounding box center [152, 173] width 60 height 6
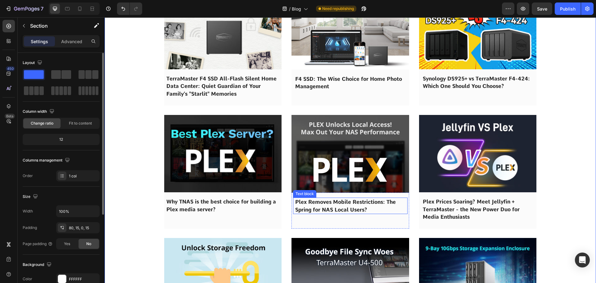
click at [320, 204] on span "Plex Removes Mobile Restrictions: The Spring for NAS Local Users?" at bounding box center [345, 206] width 101 height 14
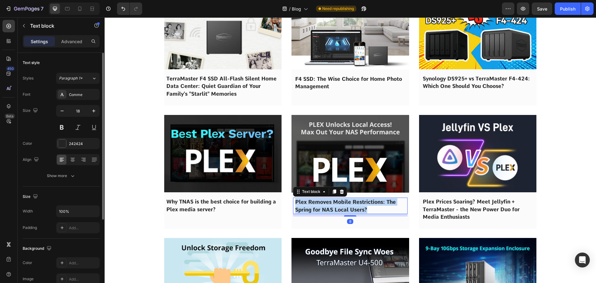
click at [320, 204] on span "Plex Removes Mobile Restrictions: The Spring for NAS Local Users?" at bounding box center [345, 206] width 101 height 14
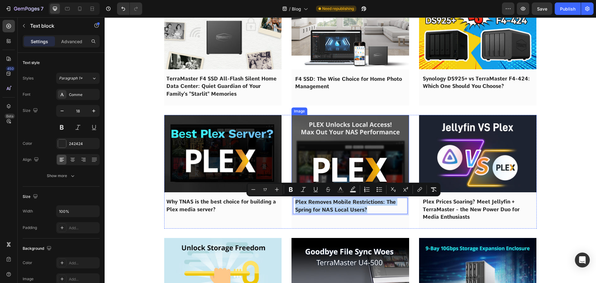
click at [316, 163] on img at bounding box center [351, 154] width 118 height 78
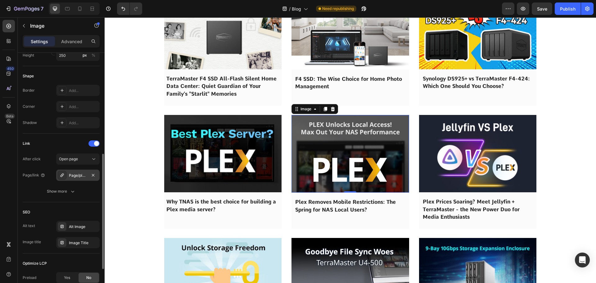
click at [74, 177] on div "Page/plex-lifts-limits-boosts-nas-access" at bounding box center [78, 176] width 18 height 6
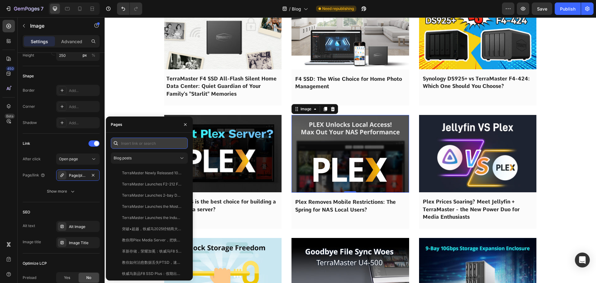
click at [140, 143] on input "text" at bounding box center [149, 143] width 77 height 11
paste input "Plex Removes Mobile Restrictions: The Spring for NAS Local Users?"
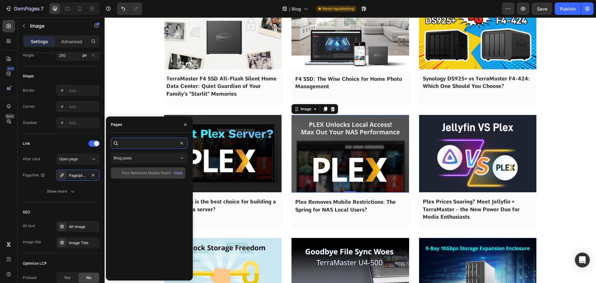
type input "Plex Removes Mobile Restrictions: The Spring for NAS Local Users?"
click at [141, 174] on div "Plex Removes Mobile Restrictions: The Spring for NAS Local Users?" at bounding box center [152, 173] width 60 height 6
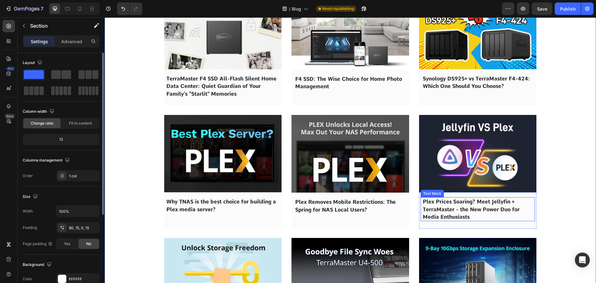
click at [440, 213] on p "Plex Prices Soaring? Meet Jellyfin + TerraMaster - the New Power Duo for Media …" at bounding box center [478, 209] width 110 height 23
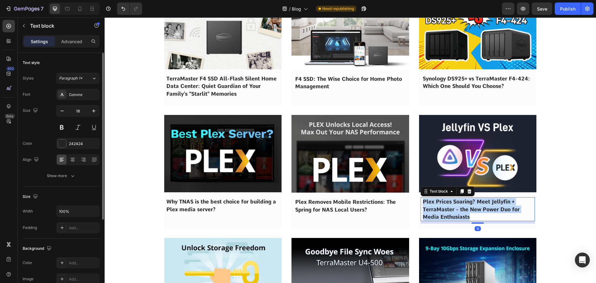
click at [440, 213] on p "Plex Prices Soaring? Meet Jellyfin + TerraMaster - the New Power Duo for Media …" at bounding box center [478, 209] width 110 height 23
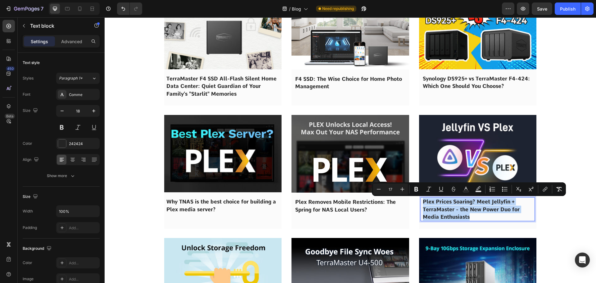
click at [443, 157] on img at bounding box center [478, 153] width 118 height 77
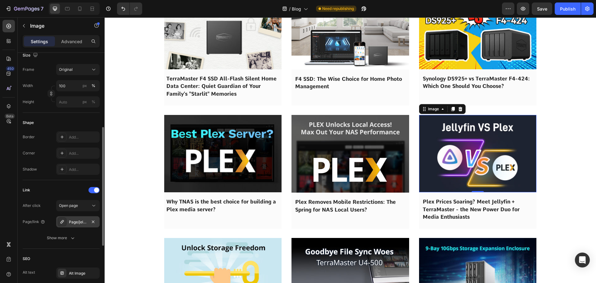
click at [71, 219] on div "Page/jellyfin-free-open-media-server" at bounding box center [78, 222] width 18 height 6
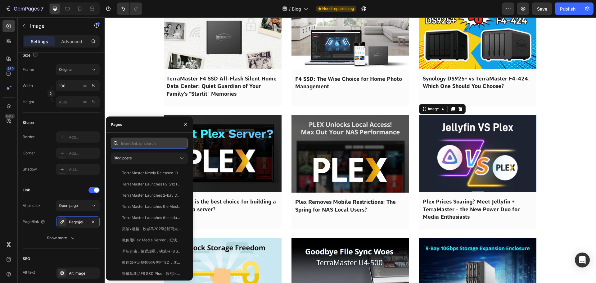
click at [135, 147] on input "text" at bounding box center [149, 143] width 77 height 11
paste input "Plex Prices Soaring? Meet Jellyfin + TerraMaster - the New Power Duo for Media …"
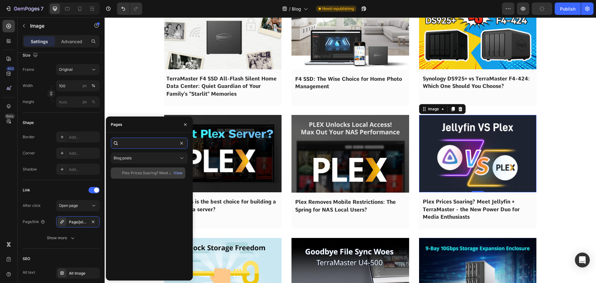
type input "Plex Prices Soaring? Meet Jellyfin + TerraMaster - the New Power Duo for Media …"
click at [135, 167] on div "Plex Prices Soaring? Meet Jellyfin + TerraMaster - the New Power Duo for Media …" at bounding box center [148, 172] width 75 height 11
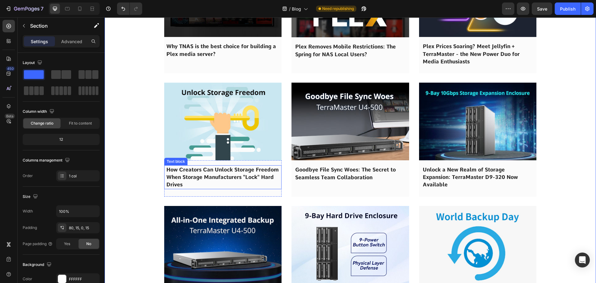
click at [201, 174] on span "How Creators Can Unlock Storage Freedom When Storage Manufacturers "Lock" Hard …" at bounding box center [222, 176] width 112 height 21
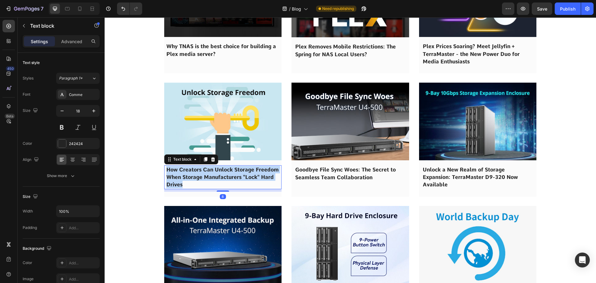
click at [201, 174] on span "How Creators Can Unlock Storage Freedom When Storage Manufacturers "Lock" Hard …" at bounding box center [222, 176] width 112 height 21
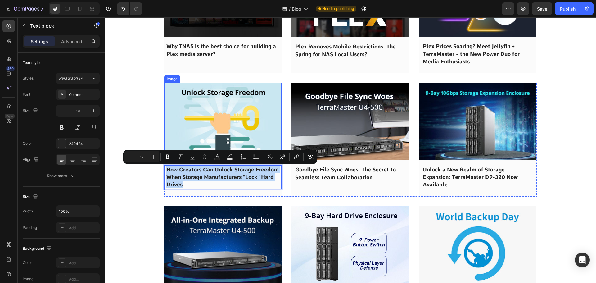
click at [197, 109] on img at bounding box center [223, 121] width 118 height 77
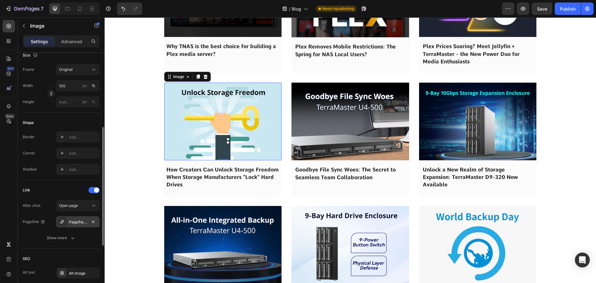
click at [76, 225] on div "Page/hard-drive-compatibility-and-nas-expansion" at bounding box center [77, 221] width 43 height 11
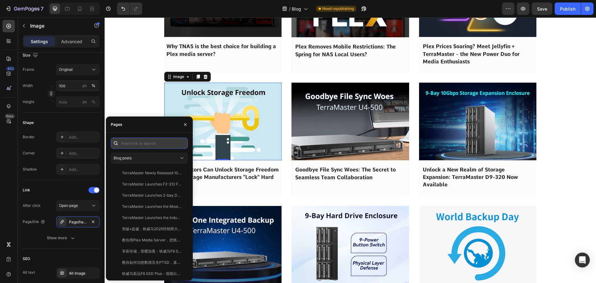
click at [133, 146] on input "text" at bounding box center [149, 143] width 77 height 11
paste input "How Creators Can Unlock Storage Freedom When Storage Manufacturers "Lock" Hard …"
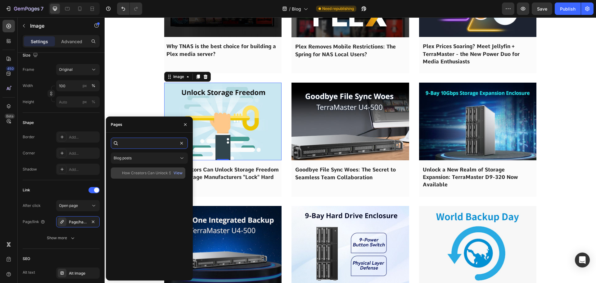
type input "How Creators Can Unlock Storage Freedom When Storage Manufacturers "Lock" Hard …"
click at [138, 174] on div "How Creators Can Unlock Storage Freedom When Storage Manufacturers "Lock" Hard …" at bounding box center [152, 173] width 60 height 6
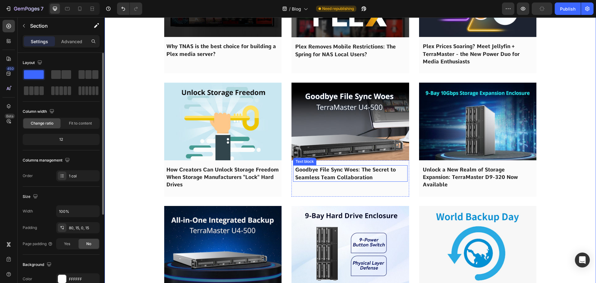
click at [311, 170] on span "Goodbye File Sync Woes: The Secret to Seamless Team Collaboration" at bounding box center [345, 173] width 101 height 14
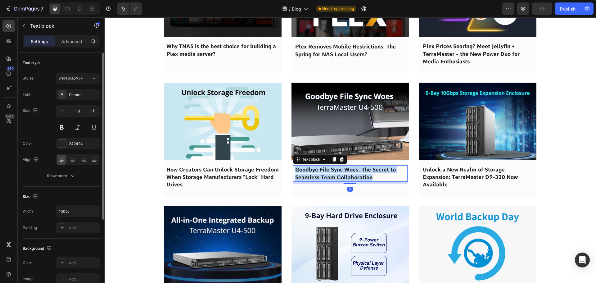
click at [311, 170] on span "Goodbye File Sync Woes: The Secret to Seamless Team Collaboration" at bounding box center [345, 173] width 101 height 14
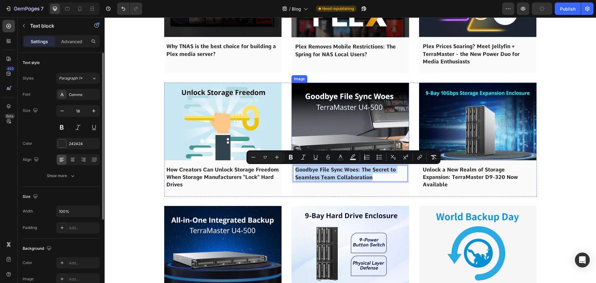
click at [323, 138] on img at bounding box center [351, 122] width 118 height 78
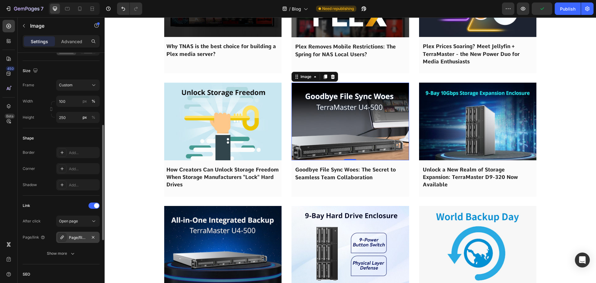
click at [76, 237] on div "Page/file-sync-woes" at bounding box center [78, 238] width 18 height 6
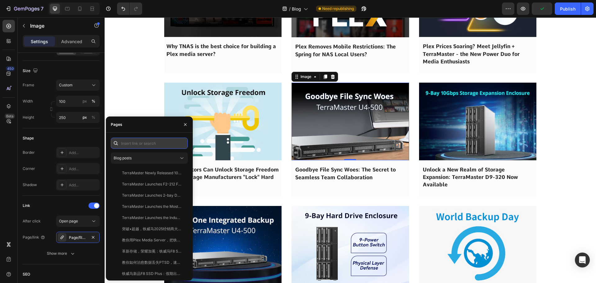
click at [134, 140] on input "text" at bounding box center [149, 143] width 77 height 11
paste input "Goodbye File Sync Woes: The Secret to Seamless Team Collaboration"
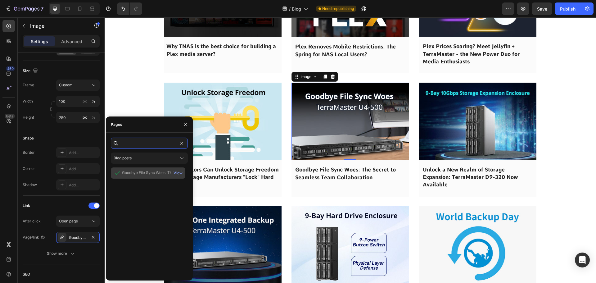
type input "Goodbye File Sync Woes: The Secret to Seamless Team Collaboration"
click at [135, 177] on div "Goodbye File Sync Woes: The Secret to Seamless Team Collaboration View" at bounding box center [148, 172] width 75 height 11
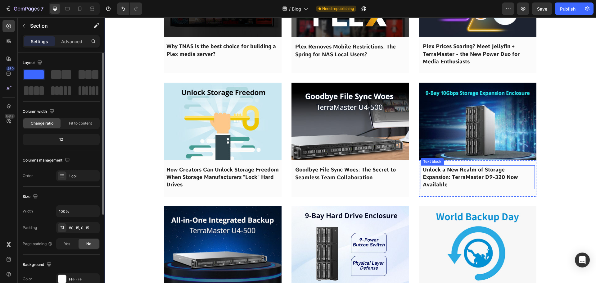
click at [449, 176] on span "Unlock a New Realm of Storage Expansion: TerraMaster D9-320 Now Available" at bounding box center [470, 176] width 95 height 21
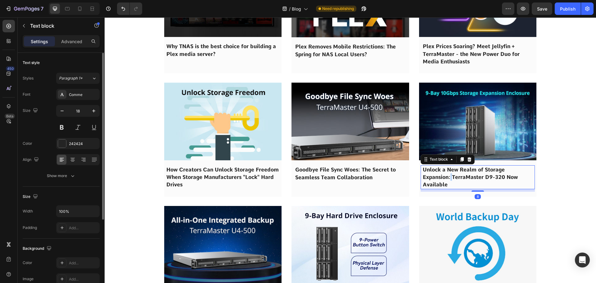
click at [449, 176] on span "Unlock a New Realm of Storage Expansion: TerraMaster D9-320 Now Available" at bounding box center [470, 176] width 95 height 21
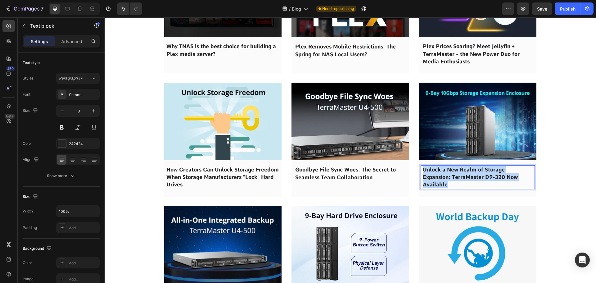
click at [449, 176] on span "Unlock a New Realm of Storage Expansion: TerraMaster D9-320 Now Available" at bounding box center [470, 176] width 95 height 21
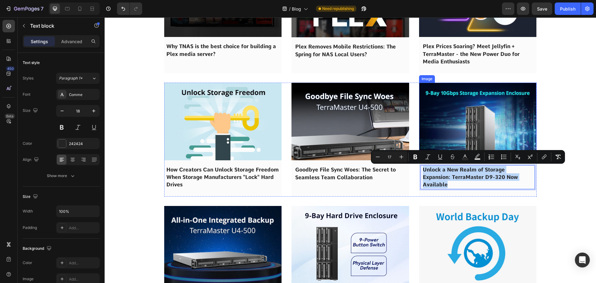
click at [448, 126] on img at bounding box center [478, 121] width 118 height 77
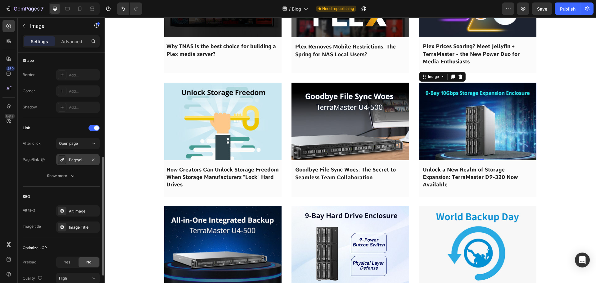
click at [66, 162] on div at bounding box center [62, 159] width 9 height 9
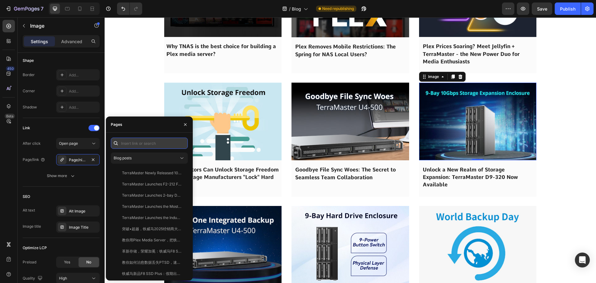
click at [143, 147] on input "text" at bounding box center [149, 143] width 77 height 11
paste input "Unlock a New Realm of Storage Expansion: TerraMaster D9-320 Now Available"
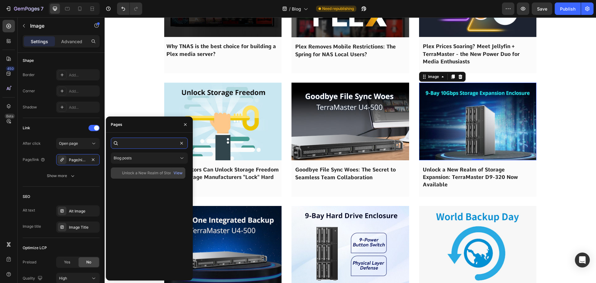
type input "Unlock a New Realm of Storage Expansion: TerraMaster D9-320 Now Available"
click at [139, 171] on div "Unlock a New Realm of Storage Expansion: TerraMaster D9-320 Now Available" at bounding box center [152, 173] width 60 height 6
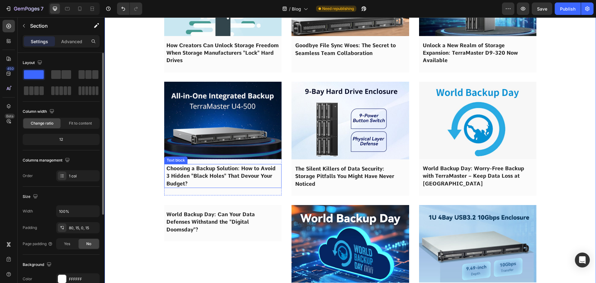
click at [194, 179] on span "Choosing a Backup Solution: How to Avoid 3 Hidden "Black Holes" That Devour You…" at bounding box center [220, 175] width 109 height 21
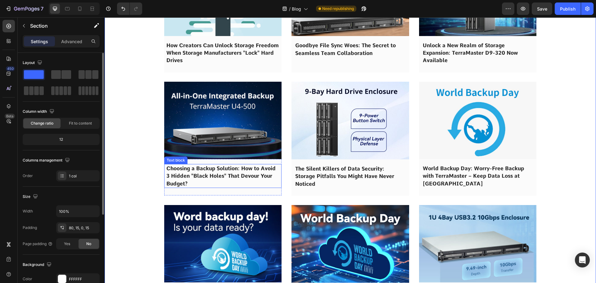
click at [194, 179] on span "Choosing a Backup Solution: How to Avoid 3 Hidden "Black Holes" That Devour You…" at bounding box center [220, 175] width 109 height 21
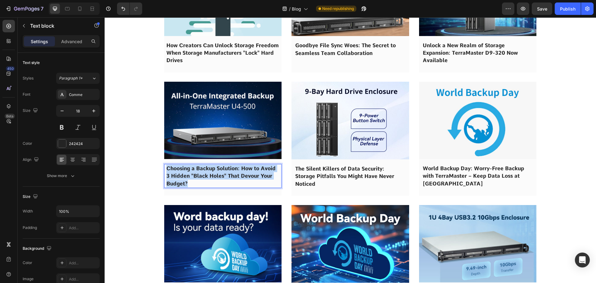
click at [194, 179] on span "Choosing a Backup Solution: How to Avoid 3 Hidden "Black Holes" That Devour You…" at bounding box center [220, 175] width 109 height 21
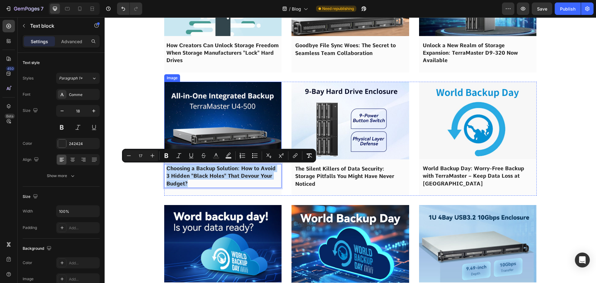
click at [202, 121] on img at bounding box center [223, 120] width 118 height 77
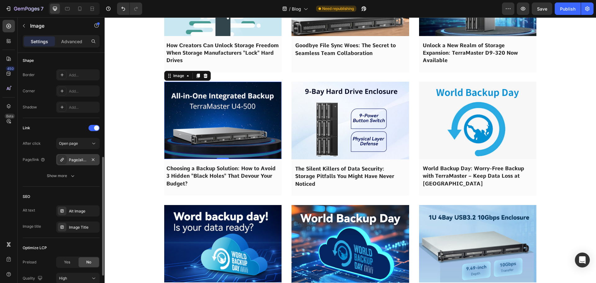
click at [76, 159] on div "Page/all-in-one-integrated-backup-server" at bounding box center [78, 160] width 18 height 6
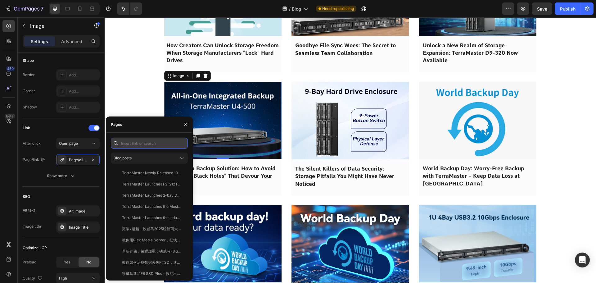
click at [143, 141] on input "text" at bounding box center [149, 143] width 77 height 11
paste input "Choosing a Backup Solution: How to Avoid 3 Hidden "Black Holes" That Devour You…"
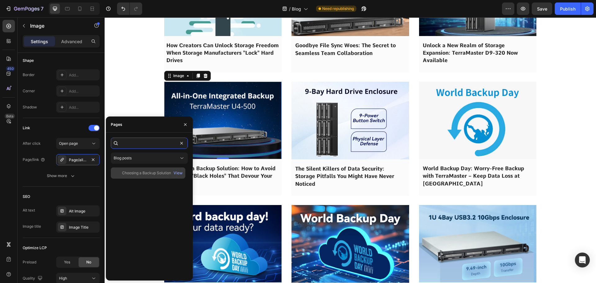
type input "Choosing a Backup Solution: How to Avoid 3 Hidden "Black Holes" That Devour You…"
click at [140, 172] on div "Choosing a Backup Solution: How to Avoid 3 Hidden "Black Holes" That Devour You…" at bounding box center [152, 173] width 60 height 6
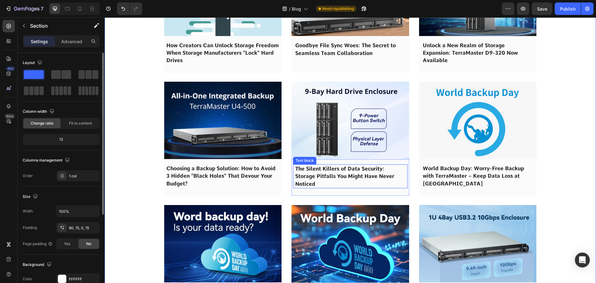
click at [318, 187] on p "The Silent Killers of Data Security: Storage Pitfalls You Might Have Never Noti…" at bounding box center [350, 176] width 110 height 23
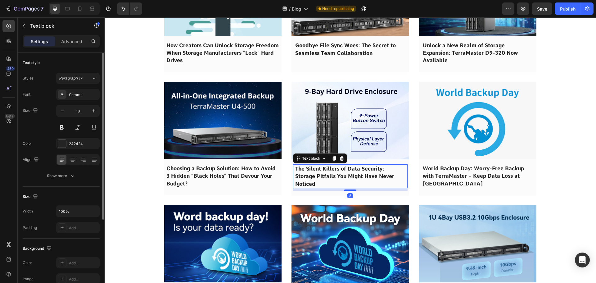
click at [317, 182] on p "The Silent Killers of Data Security: Storage Pitfalls You Might Have Never Noti…" at bounding box center [350, 176] width 110 height 23
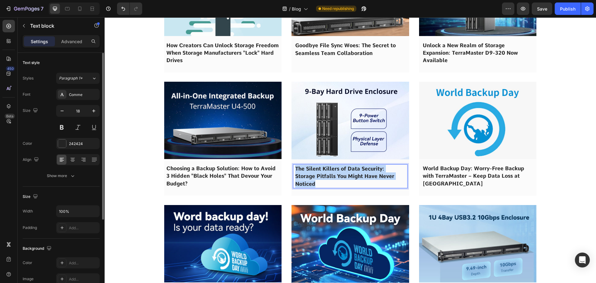
click at [317, 182] on p "The Silent Killers of Data Security: Storage Pitfalls You Might Have Never Noti…" at bounding box center [350, 176] width 110 height 23
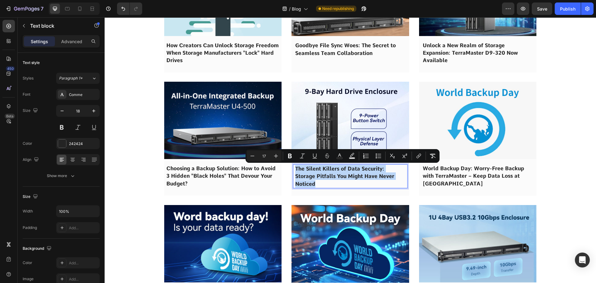
click at [322, 120] on img at bounding box center [351, 121] width 118 height 78
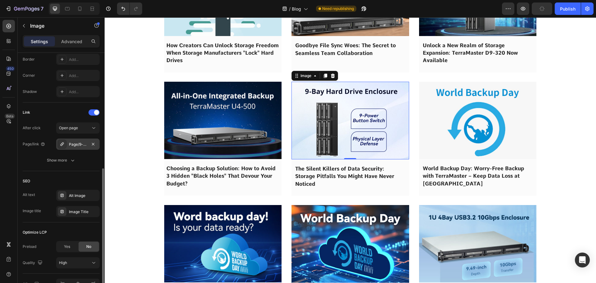
click at [75, 148] on div "Page/9-bay-hard-drive-enclosure" at bounding box center [77, 143] width 43 height 11
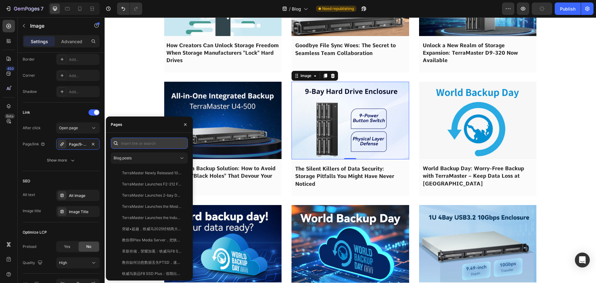
click at [131, 145] on input "text" at bounding box center [149, 143] width 77 height 11
paste input "The Silent Killers of Data Security: Storage Pitfalls You Might Have Never Noti…"
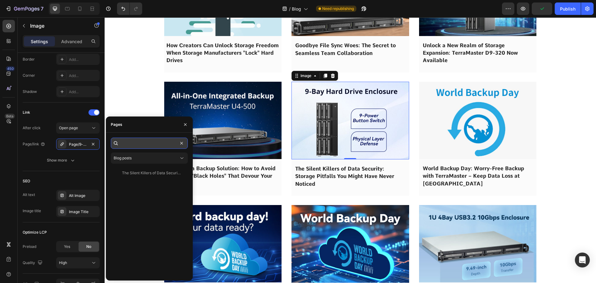
type input "The Silent Killers of Data Security: Storage Pitfalls You Might Have Never Noti…"
click at [140, 170] on div "The Silent Killers of Data Security: Storage Pitfalls You Might Have Never Noti…" at bounding box center [152, 173] width 60 height 6
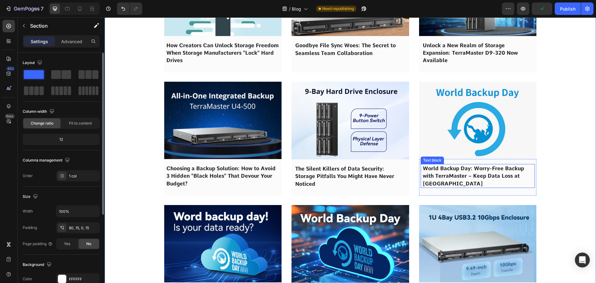
click at [431, 171] on p "World Backup Day: Worry-Free Backup with TerraMaster – Keep Data Loss at [GEOGR…" at bounding box center [478, 176] width 110 height 23
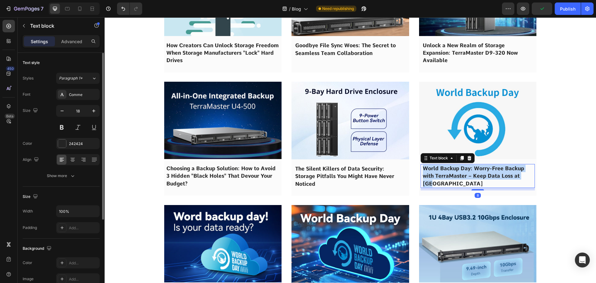
click at [431, 171] on p "World Backup Day: Worry-Free Backup with TerraMaster – Keep Data Loss at [GEOGR…" at bounding box center [478, 176] width 110 height 23
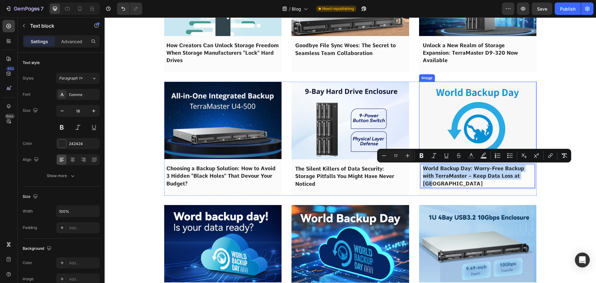
click at [449, 128] on img at bounding box center [478, 120] width 118 height 77
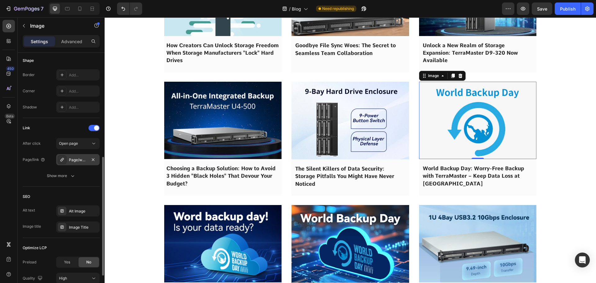
click at [74, 162] on div "Page/word-backup-day-2025" at bounding box center [78, 160] width 18 height 6
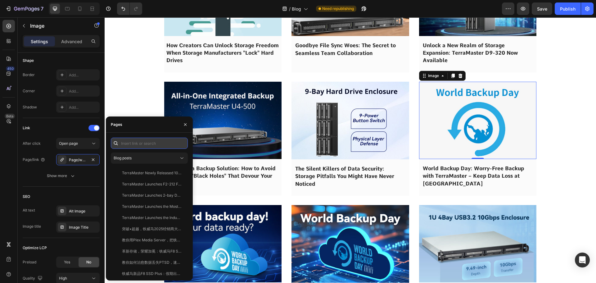
click at [133, 146] on input "text" at bounding box center [149, 143] width 77 height 11
paste input "World Backup Day: Worry-Free Backup with TerraMaster – Keep Data Loss at [GEOGR…"
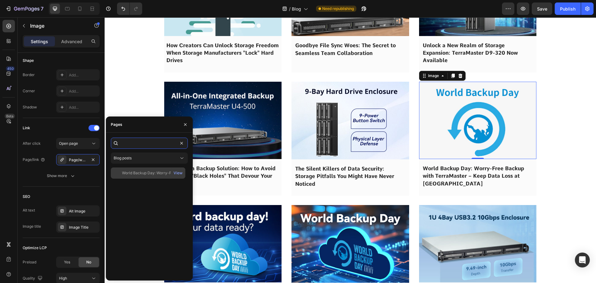
type input "World Backup Day: Worry-Free Backup with TerraMaster – Keep Data Loss at [GEOGR…"
click at [142, 173] on div "World Backup Day: Worry-Free Backup with TerraMaster – Keep Data Loss at [GEOGR…" at bounding box center [152, 173] width 60 height 6
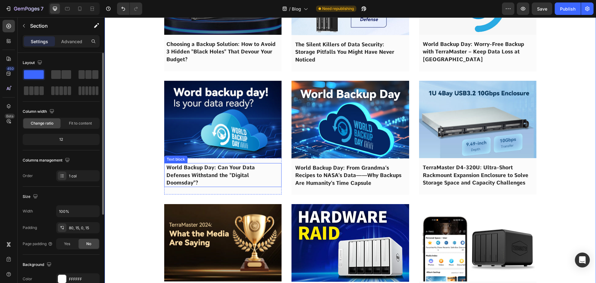
click at [194, 174] on span "World Backup Day: Can Your Data Defenses Withstand the "Digital Doomsday"?" at bounding box center [210, 174] width 89 height 21
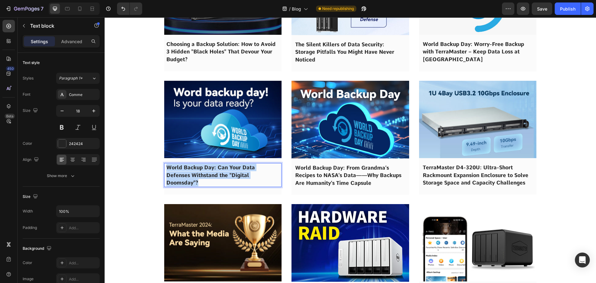
click at [194, 174] on span "World Backup Day: Can Your Data Defenses Withstand the "Digital Doomsday"?" at bounding box center [210, 174] width 89 height 21
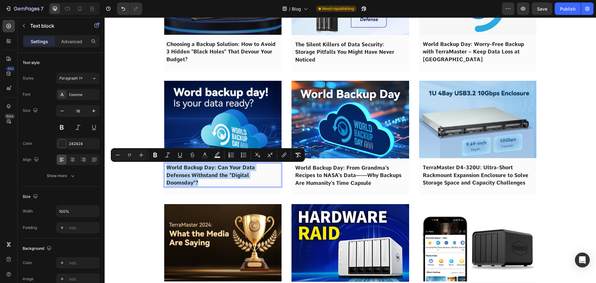
click at [206, 136] on img at bounding box center [223, 119] width 118 height 77
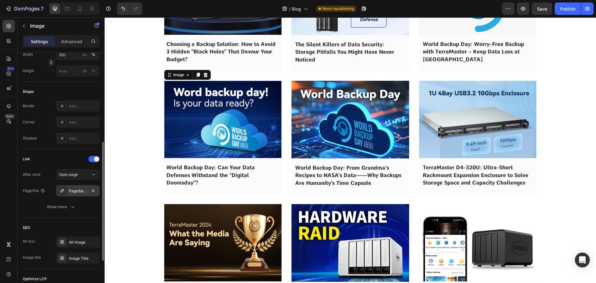
click at [74, 192] on div "Page/backup-data-on-world-backup-day" at bounding box center [78, 191] width 18 height 6
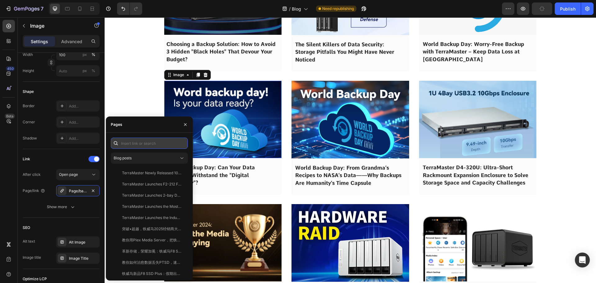
click at [151, 144] on input "text" at bounding box center [149, 143] width 77 height 11
paste input "World Backup Day: Can Your Data Defenses Withstand the "Digital Doomsday"?"
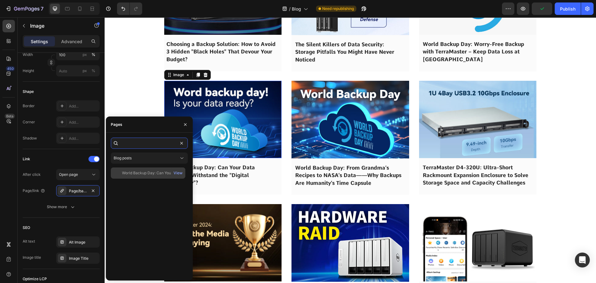
type input "World Backup Day: Can Your Data Defenses Withstand the "Digital Doomsday"?"
click at [148, 175] on div "World Backup Day: Can Your Data Defenses Withstand the "Digital Doomsday"?" at bounding box center [152, 173] width 60 height 6
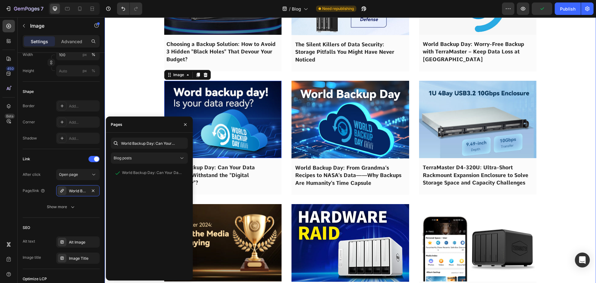
click at [133, 112] on div "Image 2025 SSD Enclosure Buyer’s Guide: Why the D1 SSD Plus Might Be Your Best …" at bounding box center [350, 258] width 482 height 2327
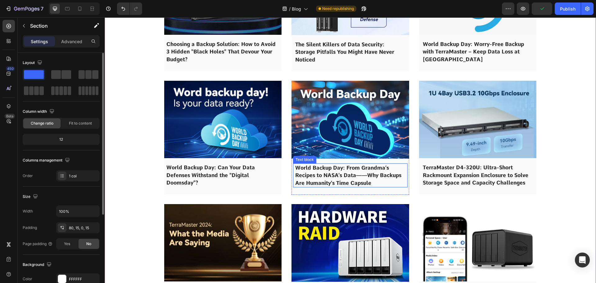
click at [336, 175] on span "World Backup Day: From Grandma’s Recipes to NASA’s Data——Why Backups Are Humani…" at bounding box center [348, 175] width 106 height 21
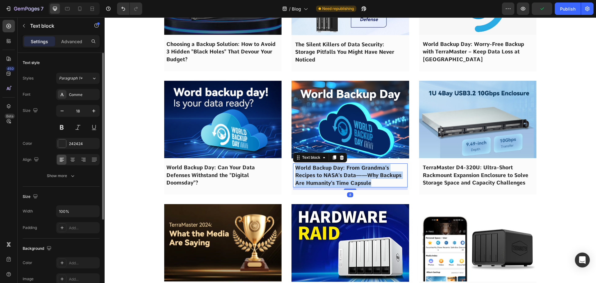
click at [336, 175] on span "World Backup Day: From Grandma’s Recipes to NASA’s Data——Why Backups Are Humani…" at bounding box center [348, 175] width 106 height 21
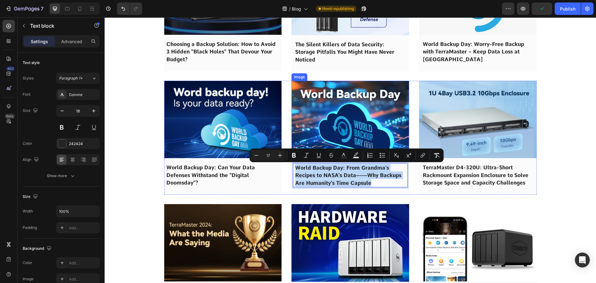
click at [340, 138] on img at bounding box center [351, 120] width 118 height 78
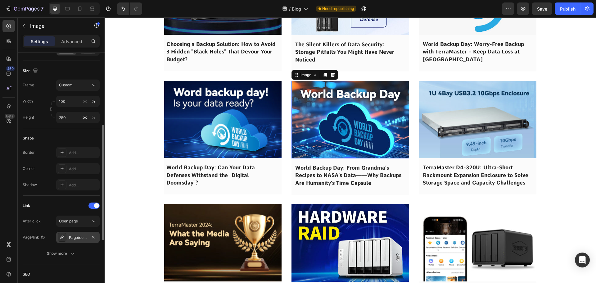
click at [75, 235] on div "Page/quick-backup-on-world-backup-day" at bounding box center [78, 238] width 18 height 6
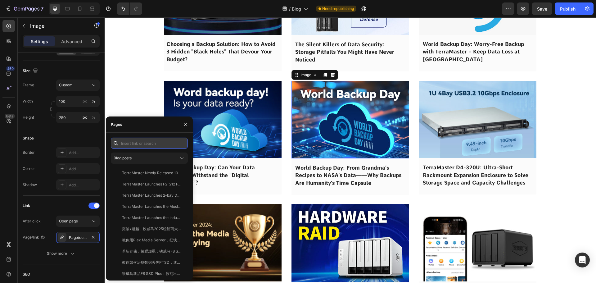
click at [137, 145] on input "text" at bounding box center [149, 143] width 77 height 11
paste input "World Backup Day: From Grandma’s Recipes to NASA’s Data——Why Backups Are Humani…"
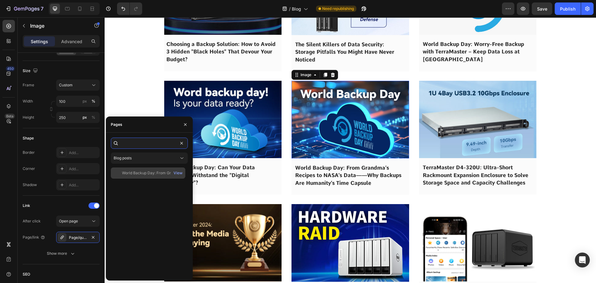
type input "World Backup Day: From Grandma’s Recipes to NASA’s Data——Why Backups Are Humani…"
click at [138, 173] on div "World Backup Day: From Grandma’s Recipes to NASA’s Data——Why Backups Are Humani…" at bounding box center [152, 173] width 60 height 6
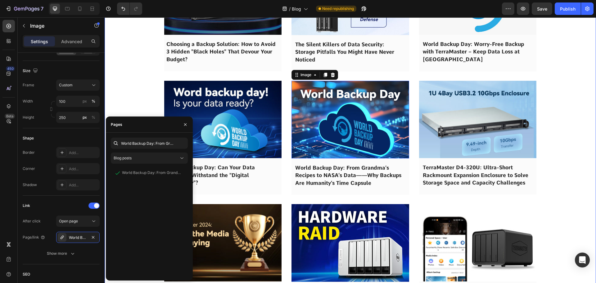
click at [134, 102] on div "Image 2025 SSD Enclosure Buyer’s Guide: Why the D1 SSD Plus Might Be Your Best …" at bounding box center [350, 258] width 482 height 2327
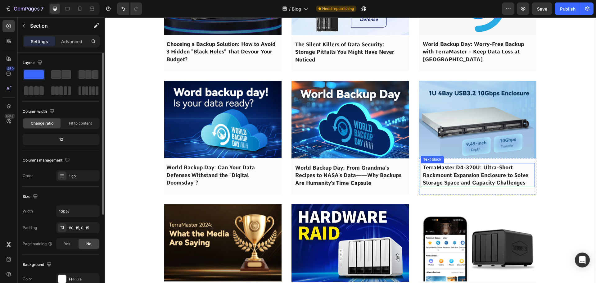
click at [447, 170] on span "TerraMaster D4-320U: Ultra-Short Rackmount Expansion Enclosure to Solve Storage…" at bounding box center [476, 174] width 106 height 21
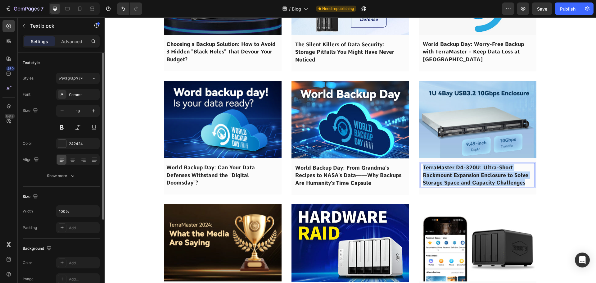
click at [447, 170] on span "TerraMaster D4-320U: Ultra-Short Rackmount Expansion Enclosure to Solve Storage…" at bounding box center [476, 174] width 106 height 21
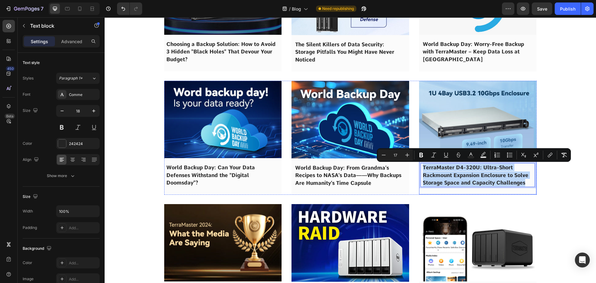
click at [450, 129] on img at bounding box center [478, 119] width 118 height 77
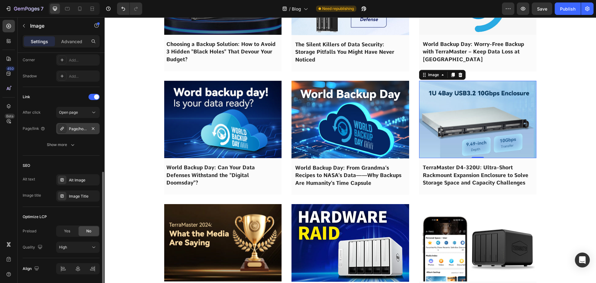
click at [79, 127] on div "Page/how-to-expand-capacity" at bounding box center [78, 129] width 18 height 6
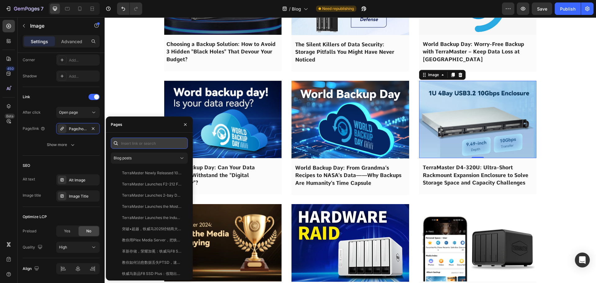
click at [137, 143] on input "text" at bounding box center [149, 143] width 77 height 11
paste input "TerraMaster D4-320U: Ultra-Short Rackmount Expansion Enclosure to Solve Storage…"
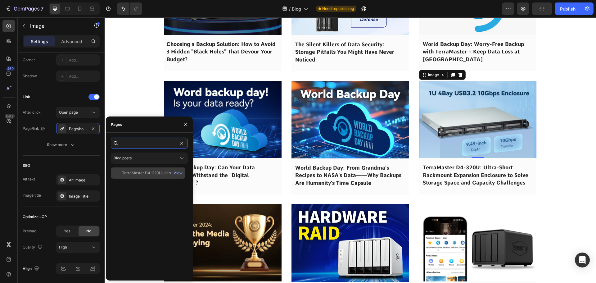
type input "TerraMaster D4-320U: Ultra-Short Rackmount Expansion Enclosure to Solve Storage…"
click at [141, 177] on div "TerraMaster D4-320U: Ultra-Short Rackmount Expansion Enclosure to Solve Storage…" at bounding box center [148, 172] width 75 height 11
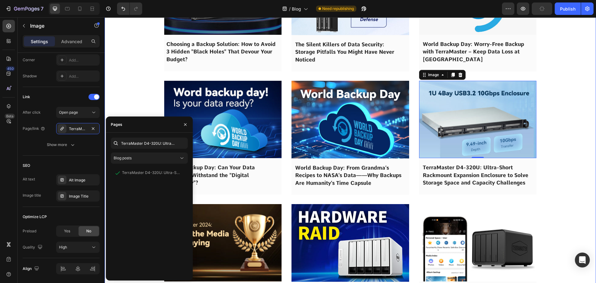
click at [132, 102] on div "Image 2025 SSD Enclosure Buyer’s Guide: Why the D1 SSD Plus Might Be Your Best …" at bounding box center [350, 258] width 482 height 2327
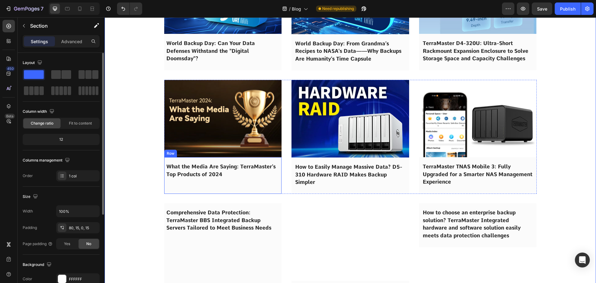
click at [198, 174] on span "What the Media Are Saying: TerraMaster’s Top Products of 2024" at bounding box center [220, 170] width 109 height 14
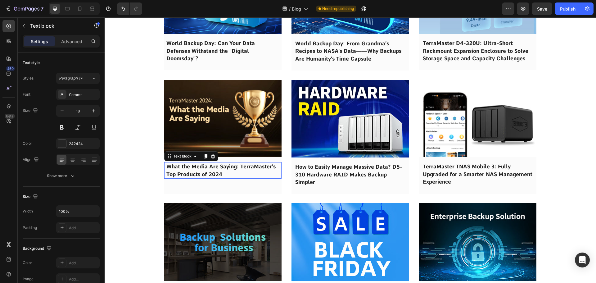
click at [198, 174] on span "What the Media Are Saying: TerraMaster’s Top Products of 2024" at bounding box center [220, 170] width 109 height 14
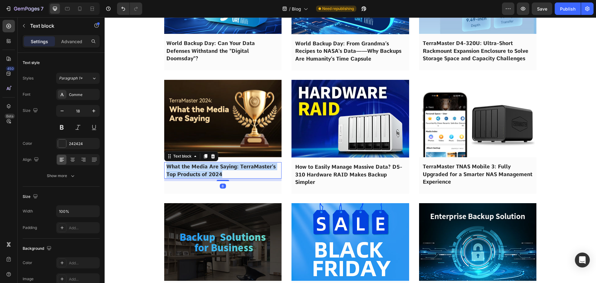
click at [198, 174] on span "What the Media Are Saying: TerraMaster’s Top Products of 2024" at bounding box center [220, 170] width 109 height 14
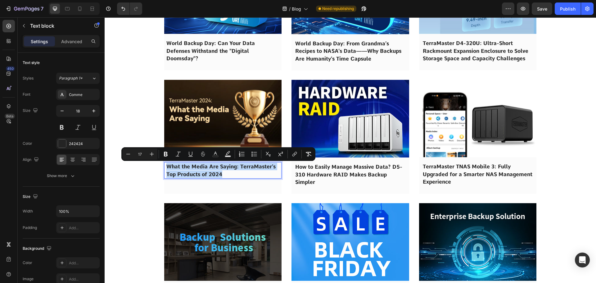
click at [205, 127] on img at bounding box center [223, 118] width 118 height 77
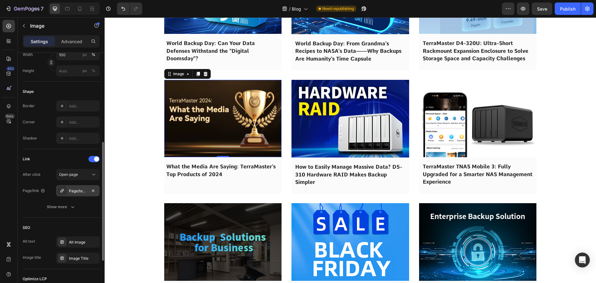
click at [78, 192] on div "Page/terramaster-top-products-2024" at bounding box center [78, 191] width 18 height 6
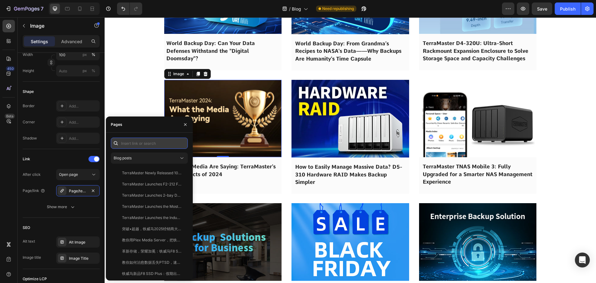
click at [131, 144] on input "text" at bounding box center [149, 143] width 77 height 11
paste input "What the Media Are Saying: TerraMaster’s Top Products of 2024"
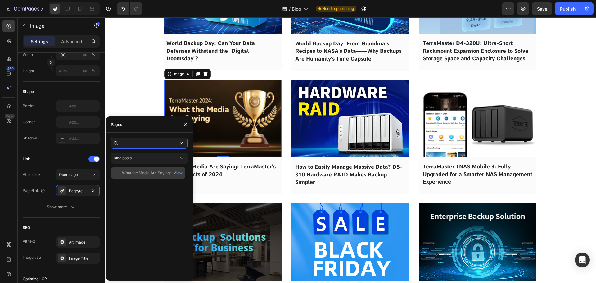
type input "What the Media Are Saying: TerraMaster’s Top Products of 2024"
click at [143, 174] on div "What the Media Are Saying: TerraMaster’s Top Products of 2024" at bounding box center [152, 173] width 60 height 6
click at [128, 101] on div "Image 2025 SSD Enclosure Buyer’s Guide: Why the D1 SSD Plus Might Be Your Best …" at bounding box center [350, 142] width 482 height 2342
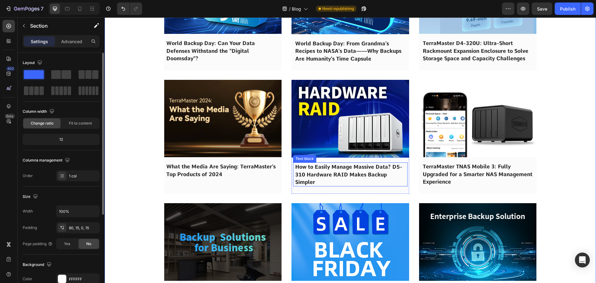
click at [321, 173] on span "How to Easily Manage Massive Data? D5-310 Hardware RAID Makes Backup Simpler" at bounding box center [348, 174] width 107 height 21
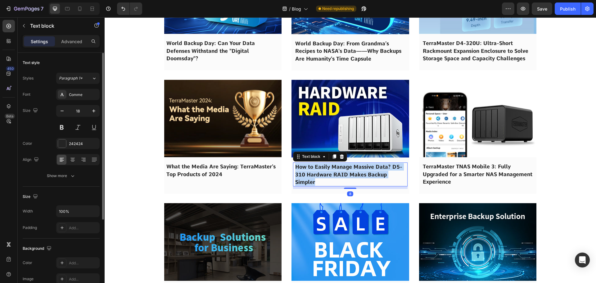
click at [321, 173] on span "How to Easily Manage Massive Data? D5-310 Hardware RAID Makes Backup Simpler" at bounding box center [348, 174] width 107 height 21
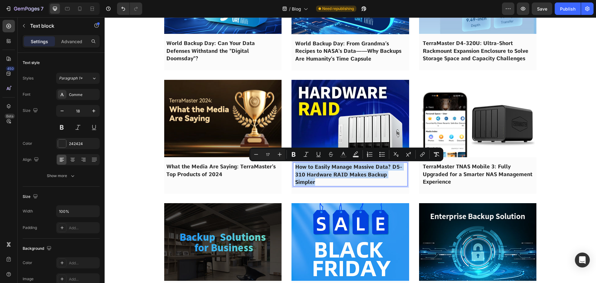
click at [326, 139] on img at bounding box center [351, 119] width 118 height 78
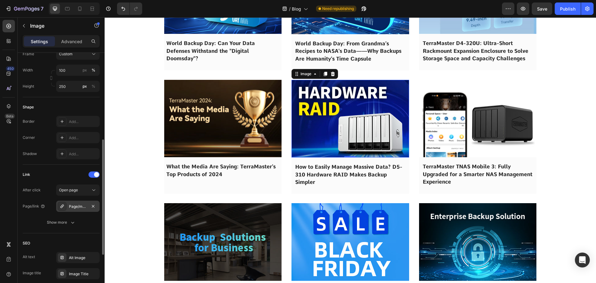
click at [71, 206] on div "Page/manage-massive-data-with-d5-310" at bounding box center [78, 207] width 18 height 6
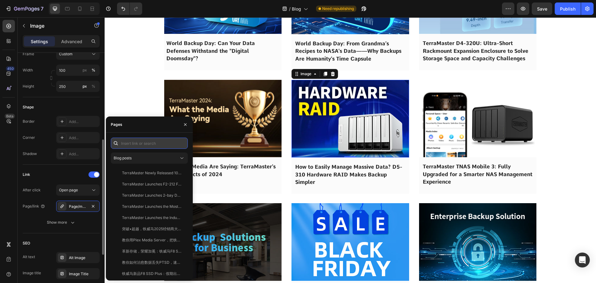
click at [137, 146] on input "text" at bounding box center [149, 143] width 77 height 11
paste input "How to Easily Manage Massive Data? D5-310 Hardware RAID Makes Backup Simpler"
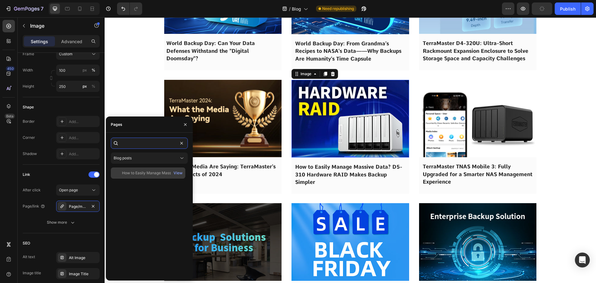
type input "How to Easily Manage Massive Data? D5-310 Hardware RAID Makes Backup Simpler"
click at [138, 175] on div "How to Easily Manage Massive Data? D5-310 Hardware RAID Makes Backup Simpler" at bounding box center [152, 173] width 60 height 6
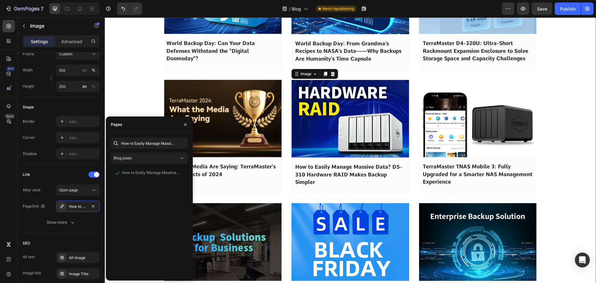
click at [129, 97] on div "Image 2025 SSD Enclosure Buyer’s Guide: Why the D1 SSD Plus Might Be Your Best …" at bounding box center [350, 142] width 482 height 2342
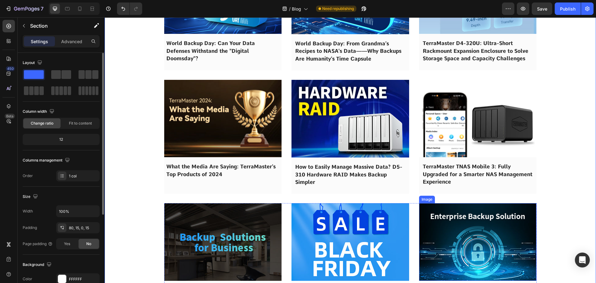
click at [440, 175] on span "TerraMaster TNAS Mobile 3: Fully Upgraded for a Smarter NAS Management Experien…" at bounding box center [478, 173] width 110 height 21
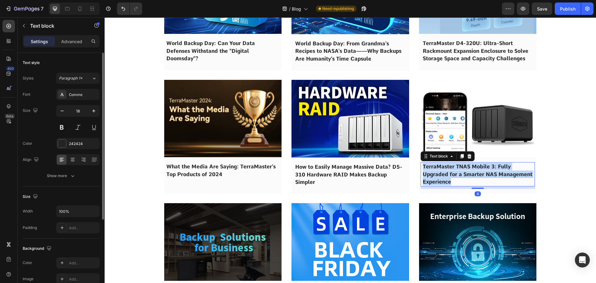
click at [440, 175] on span "TerraMaster TNAS Mobile 3: Fully Upgraded for a Smarter NAS Management Experien…" at bounding box center [478, 173] width 110 height 21
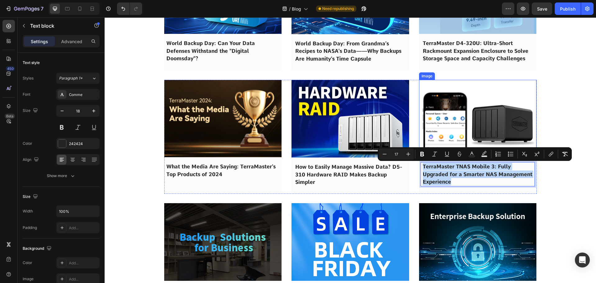
click at [450, 136] on img at bounding box center [478, 118] width 118 height 77
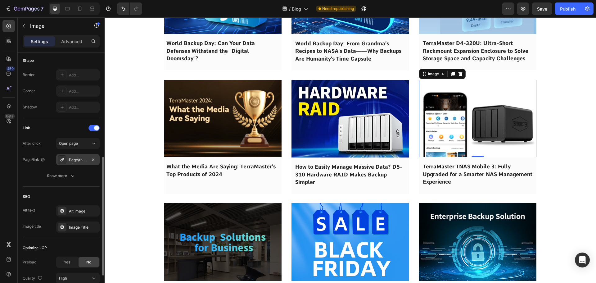
click at [72, 163] on div "Page/tnas-mobile-3-for-nas-management" at bounding box center [77, 159] width 43 height 11
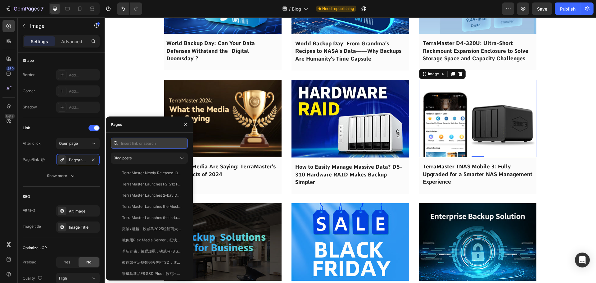
click at [142, 145] on input "text" at bounding box center [149, 143] width 77 height 11
paste input "TerraMaster TNAS Mobile 3: Fully Upgraded for a Smarter NAS Management Experien…"
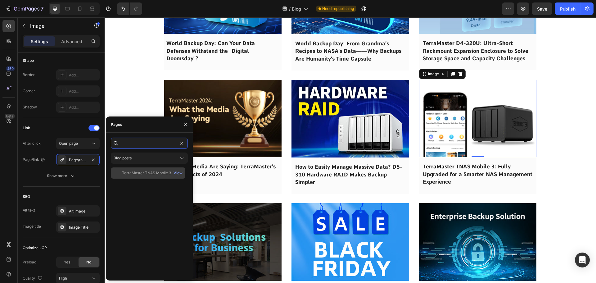
type input "TerraMaster TNAS Mobile 3: Fully Upgraded for a Smarter NAS Management Experien…"
click at [137, 175] on div "TerraMaster TNAS Mobile 3: Fully Upgraded for a Smarter NAS Management Experien…" at bounding box center [152, 173] width 60 height 6
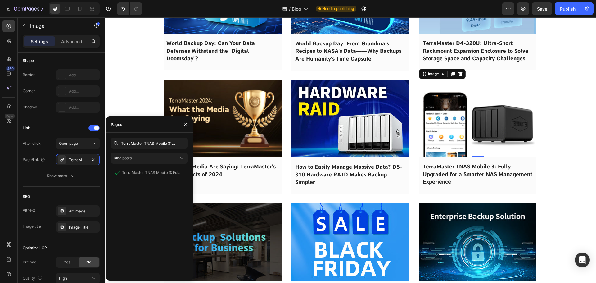
click at [132, 106] on div "Image 2025 SSD Enclosure Buyer’s Guide: Why the D1 SSD Plus Might Be Your Best …" at bounding box center [350, 142] width 482 height 2342
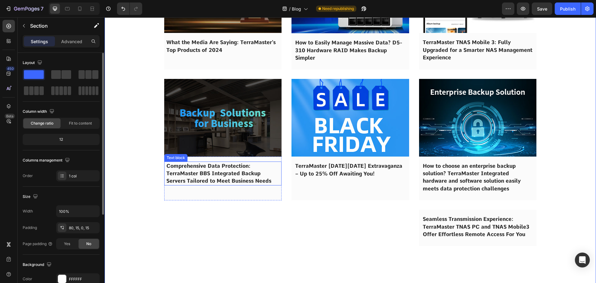
click at [208, 174] on span "Comprehensive Data Protection: TerraMaster BBS Integrated Backup Servers Tailor…" at bounding box center [218, 173] width 105 height 21
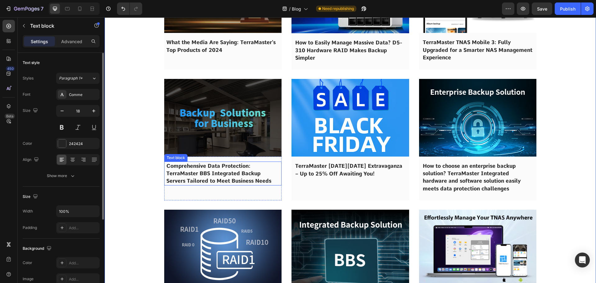
click at [208, 174] on span "Comprehensive Data Protection: TerraMaster BBS Integrated Backup Servers Tailor…" at bounding box center [218, 173] width 105 height 21
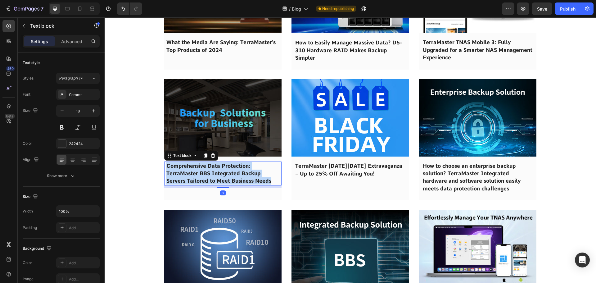
click at [208, 174] on span "Comprehensive Data Protection: TerraMaster BBS Integrated Backup Servers Tailor…" at bounding box center [218, 173] width 105 height 21
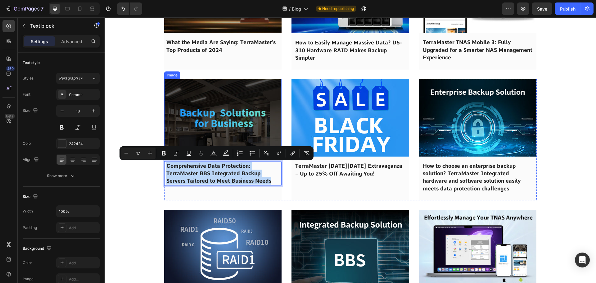
click at [213, 126] on img at bounding box center [223, 117] width 118 height 77
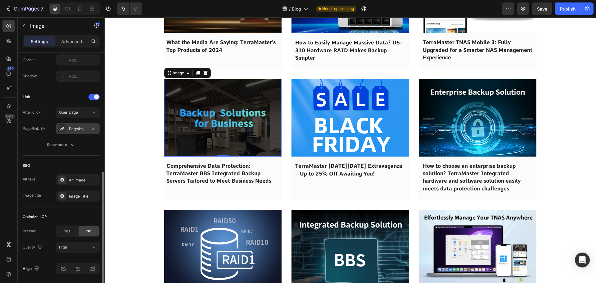
click at [76, 128] on div "Page/bbs-backup-servres-application-scenario" at bounding box center [78, 129] width 18 height 6
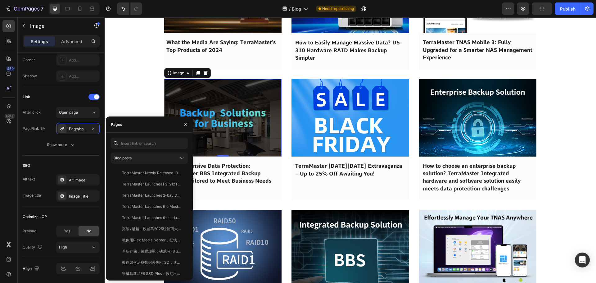
click at [143, 149] on div "Blog posts TerraMaster Newly Released 10gbe Nas T9-450 And T12-450, Efficient 4…" at bounding box center [149, 207] width 77 height 138
click at [141, 145] on input "text" at bounding box center [149, 143] width 77 height 11
paste input "Comprehensive Data Protection: TerraMaster BBS Integrated Backup Servers Tailor…"
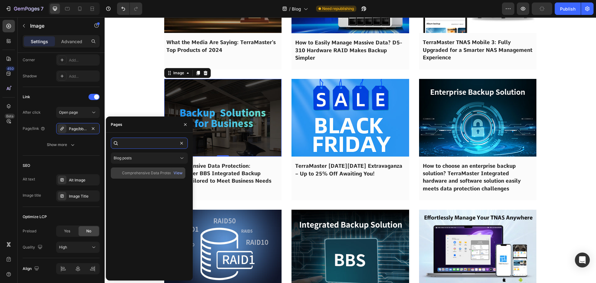
type input "Comprehensive Data Protection: TerraMaster BBS Integrated Backup Servers Tailor…"
click at [139, 170] on div "Comprehensive Data Protection: TerraMaster BBS Integrated Backup Servers Tailor…" at bounding box center [152, 173] width 60 height 6
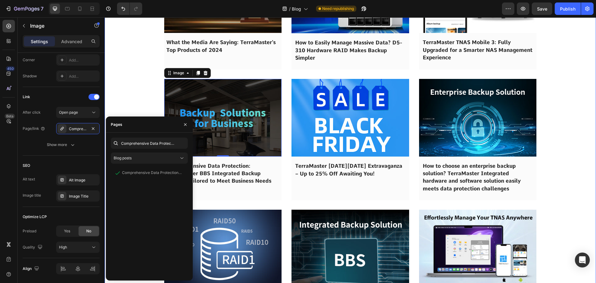
click at [133, 102] on div "Image 2025 SSD Enclosure Buyer’s Guide: Why the D1 SSD Plus Might Be Your Best …" at bounding box center [350, 18] width 482 height 2342
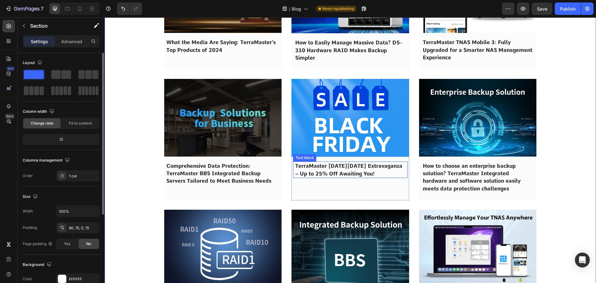
click at [327, 167] on span "TerraMaster [DATE][DATE] Extravaganza – Up to 25% Off Awaiting You!" at bounding box center [348, 170] width 107 height 14
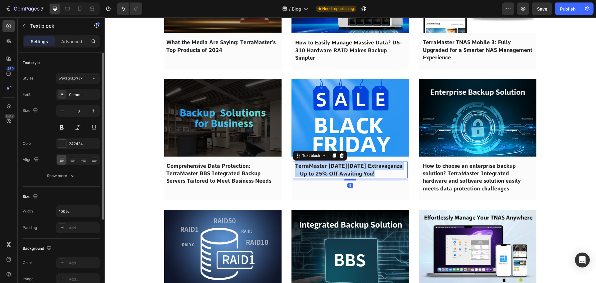
click at [327, 167] on span "TerraMaster [DATE][DATE] Extravaganza – Up to 25% Off Awaiting You!" at bounding box center [348, 170] width 107 height 14
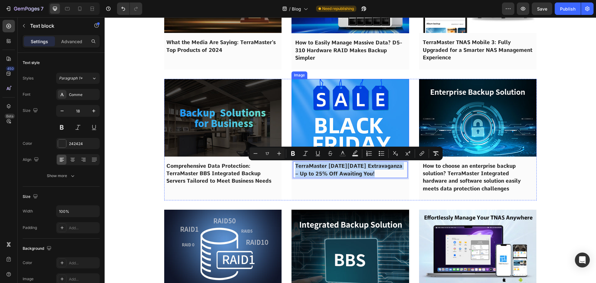
click at [337, 131] on img at bounding box center [351, 118] width 118 height 78
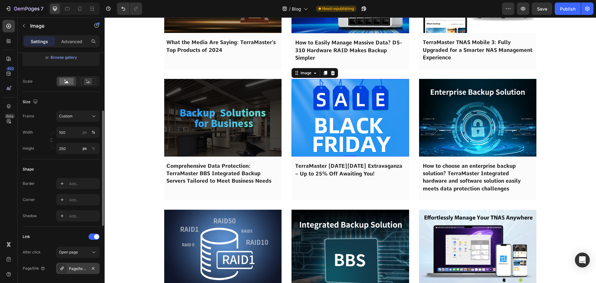
click at [74, 270] on div "Page/terramaster-[DATE][DATE]" at bounding box center [78, 269] width 18 height 6
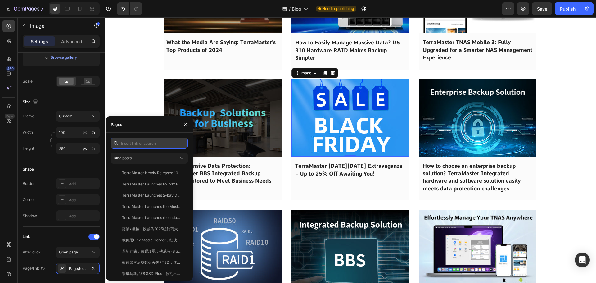
click at [133, 143] on input "text" at bounding box center [149, 143] width 77 height 11
paste input "TerraMaster [DATE][DATE] Extravaganza – Up to 25% Off Awaiting You!"
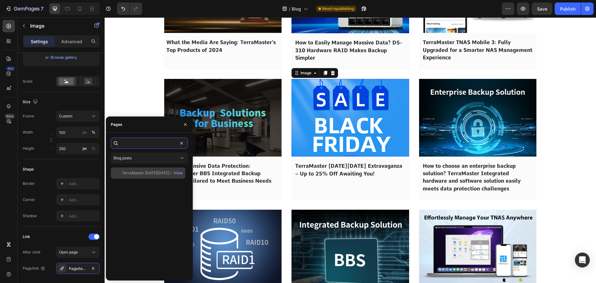
type input "TerraMaster [DATE][DATE] Extravaganza – Up to 25% Off Awaiting You!"
click at [140, 176] on div "TerraMaster [DATE][DATE] Extravaganza – Up to 25% Off Awaiting You! View" at bounding box center [148, 172] width 75 height 11
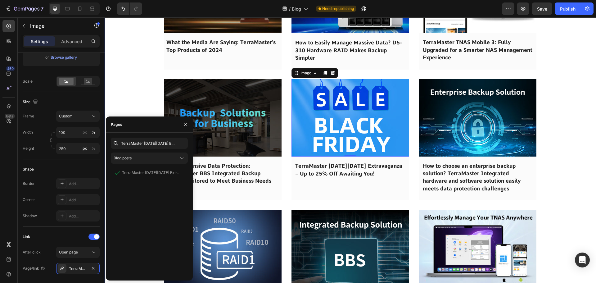
click at [125, 102] on div "Image 2025 SSD Enclosure Buyer’s Guide: Why the D1 SSD Plus Might Be Your Best …" at bounding box center [350, 18] width 482 height 2342
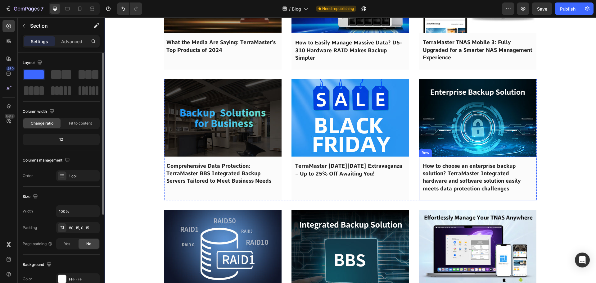
click at [449, 171] on span "How to choose an enterprise backup solution? TerraMaster Integrated hardware an…" at bounding box center [472, 177] width 98 height 29
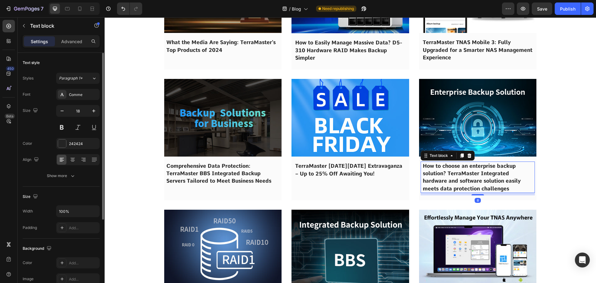
click at [449, 171] on span "How to choose an enterprise backup solution? TerraMaster Integrated hardware an…" at bounding box center [472, 177] width 98 height 29
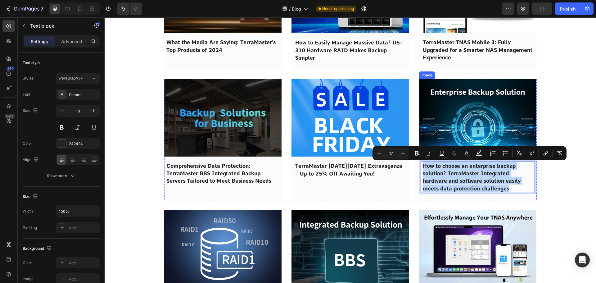
click at [452, 127] on img at bounding box center [478, 117] width 118 height 77
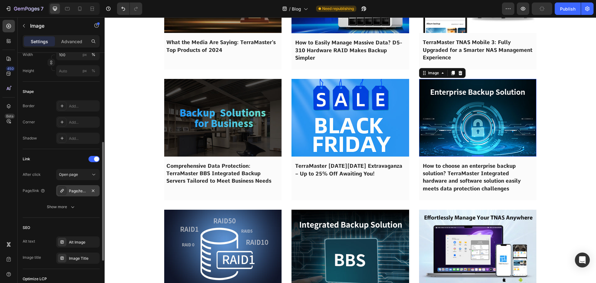
click at [77, 191] on div "Page/terramaster-enterprise-backup-solution" at bounding box center [78, 191] width 18 height 6
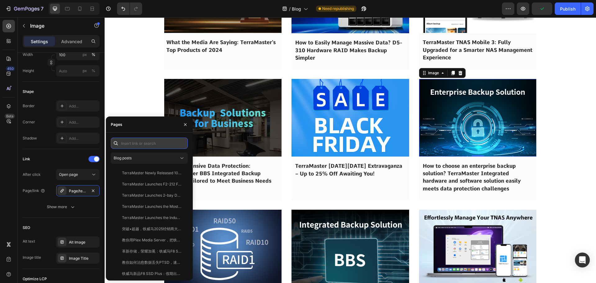
click at [142, 145] on input "text" at bounding box center [149, 143] width 77 height 11
paste input "How to choose an enterprise backup solution? TerraMaster Integrated hardware an…"
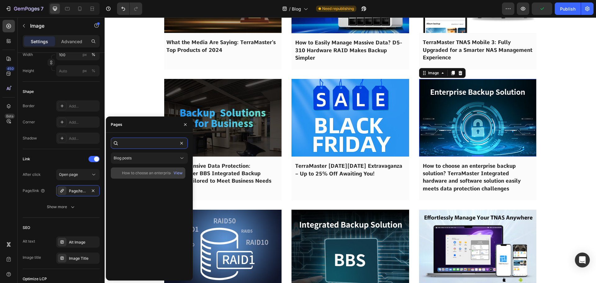
type input "How to choose an enterprise backup solution? TerraMaster Integrated hardware an…"
drag, startPoint x: 144, startPoint y: 174, endPoint x: 27, endPoint y: 90, distance: 144.3
click at [144, 174] on div "How to choose an enterprise backup solution? TerraMaster Integrated hardware an…" at bounding box center [152, 173] width 60 height 6
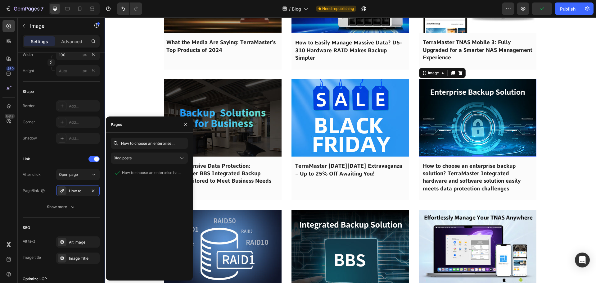
click at [131, 103] on div "Image 2025 SSD Enclosure Buyer’s Guide: Why the D1 SSD Plus Might Be Your Best …" at bounding box center [350, 18] width 482 height 2342
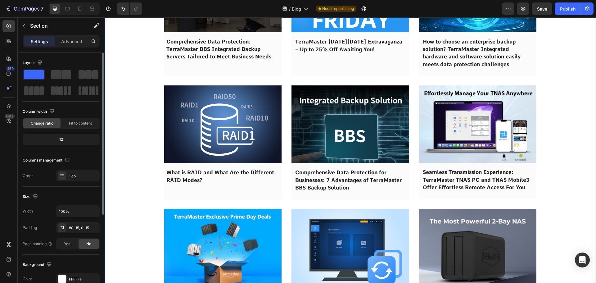
click at [204, 180] on p "What is RAID and What Are the Different RAID Modes?" at bounding box center [222, 176] width 113 height 15
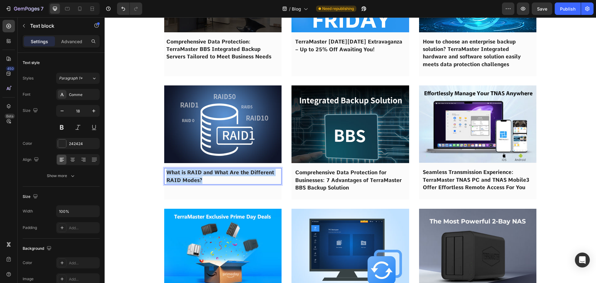
click at [204, 180] on p "What is RAID and What Are the Different RAID Modes?" at bounding box center [222, 176] width 113 height 15
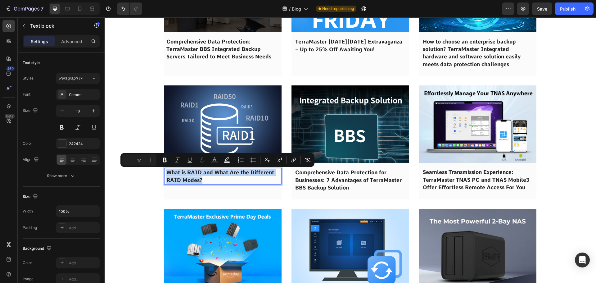
click at [208, 130] on img at bounding box center [223, 124] width 118 height 78
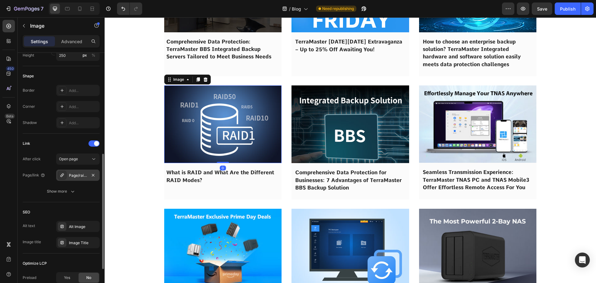
click at [77, 179] on div "Page/raid_and_raid_modes" at bounding box center [77, 175] width 43 height 11
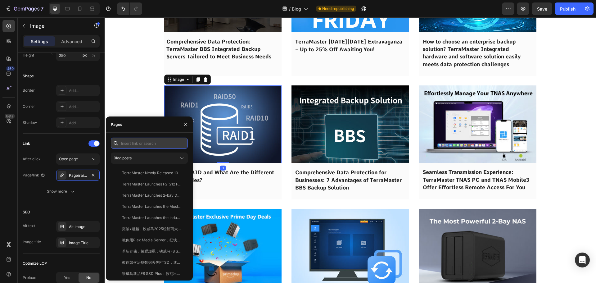
click at [147, 145] on input "text" at bounding box center [149, 143] width 77 height 11
paste input "What is RAID and What Are the Different RAID Modes?"
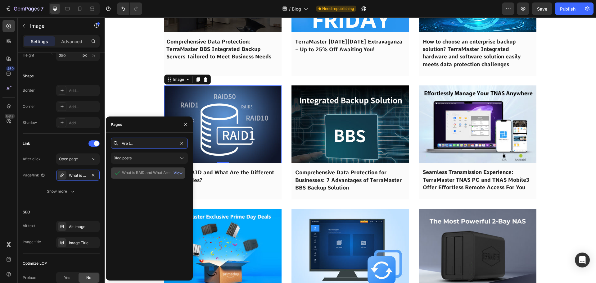
type input "What is RAID and What Are the Different RAID Modes?"
click at [139, 173] on div "What is RAID and What Are the Different RAID Modes?" at bounding box center [152, 173] width 60 height 6
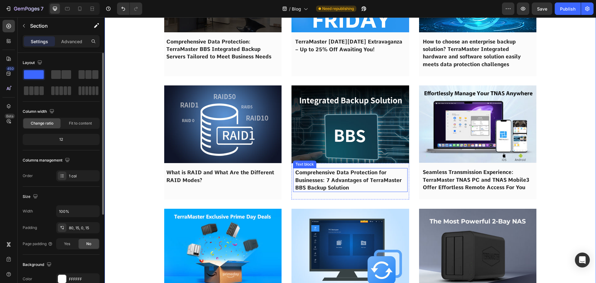
click at [336, 178] on span "Comprehensive Data Protection for Businesses: 7 Advantages of TerraMaster BBS B…" at bounding box center [348, 179] width 107 height 21
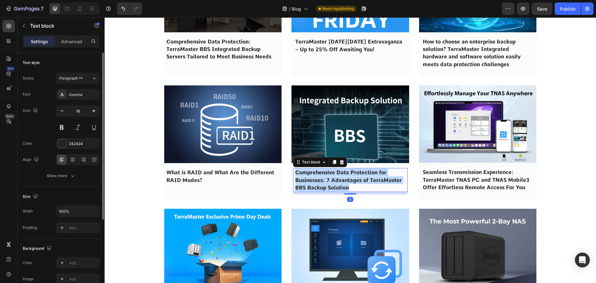
click at [336, 178] on span "Comprehensive Data Protection for Businesses: 7 Advantages of TerraMaster BBS B…" at bounding box center [348, 179] width 107 height 21
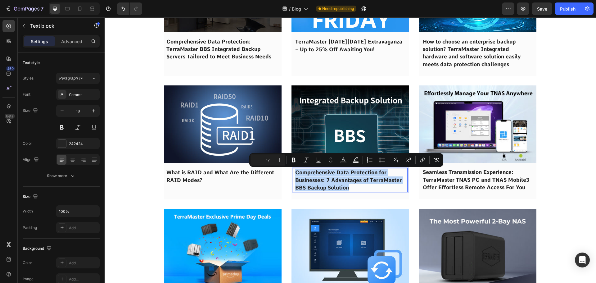
click at [339, 129] on img at bounding box center [351, 124] width 118 height 78
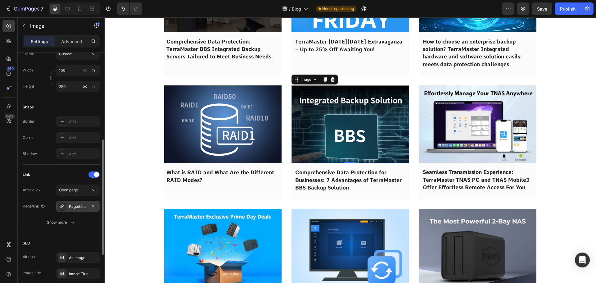
click at [75, 211] on div "Page/terramaster-bbs-backup" at bounding box center [77, 206] width 43 height 11
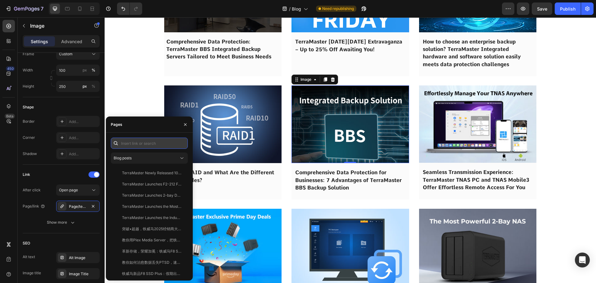
click at [147, 143] on input "text" at bounding box center [149, 143] width 77 height 11
paste input "Comprehensive Data Protection for Businesses: 7 Advantages of TerraMaster BBS B…"
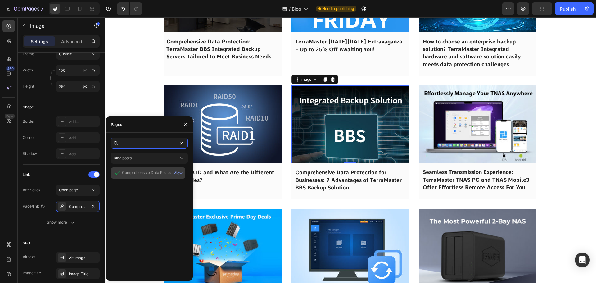
type input "Comprehensive Data Protection for Businesses: 7 Advantages of TerraMaster BBS B…"
click at [140, 172] on div "Comprehensive Data Protection for Businesses: 7 Advantages of TerraMaster BBS B…" at bounding box center [152, 173] width 60 height 6
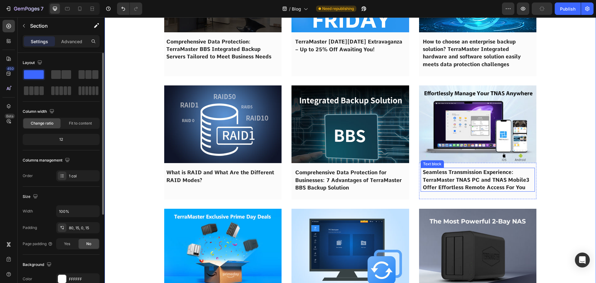
click at [459, 182] on span "Seamless Transmission Experience: TerraMaster TNAS PC and TNAS Mobile3 Offer Ef…" at bounding box center [476, 179] width 107 height 21
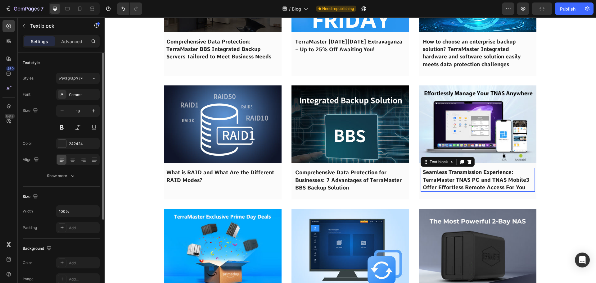
click at [459, 182] on span "Seamless Transmission Experience: TerraMaster TNAS PC and TNAS Mobile3 Offer Ef…" at bounding box center [476, 179] width 107 height 21
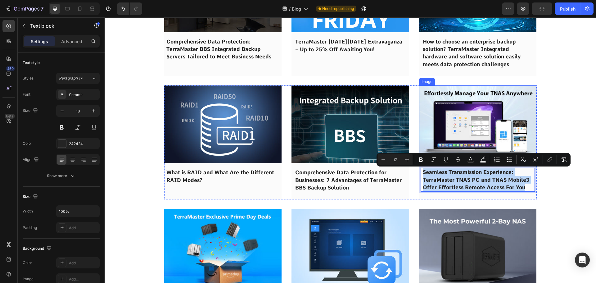
click at [464, 140] on img at bounding box center [478, 123] width 118 height 77
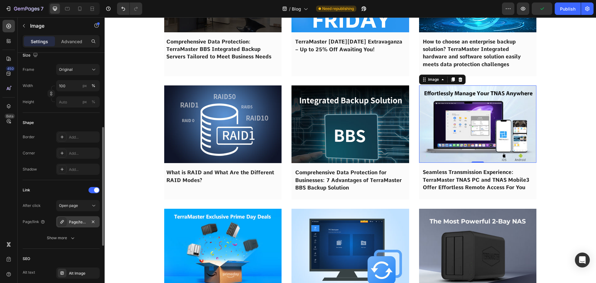
click at [75, 220] on div "Page/terramaster-seamless-remote-access" at bounding box center [78, 222] width 18 height 6
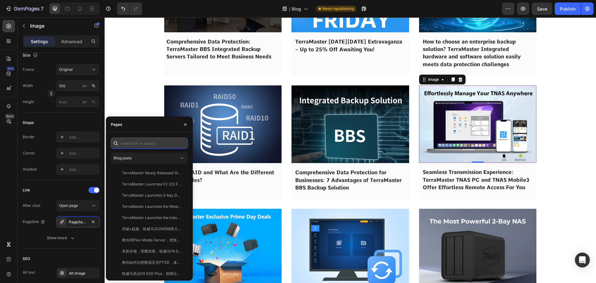
click at [145, 148] on input "text" at bounding box center [149, 143] width 77 height 11
paste input "Seamless Transmission Experience: TerraMaster TNAS PC and TNAS Mobile3 Offer Ef…"
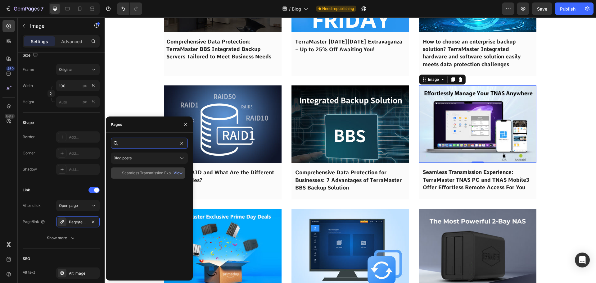
type input "Seamless Transmission Experience: TerraMaster TNAS PC and TNAS Mobile3 Offer Ef…"
click at [146, 174] on div "Seamless Transmission Experience: TerraMaster TNAS PC and TNAS Mobile3 Offer Ef…" at bounding box center [152, 173] width 60 height 6
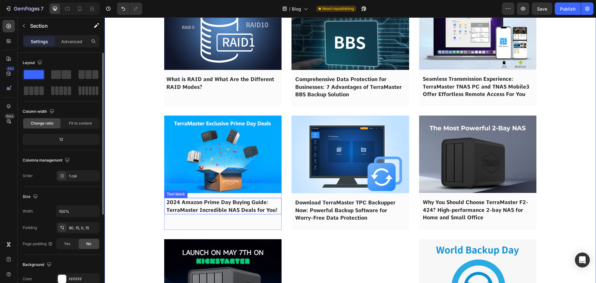
click at [207, 207] on span "2024 Amazon Prime Day Buying Guide: TerraMaster Incredible NAS Deals for You!" at bounding box center [221, 206] width 111 height 14
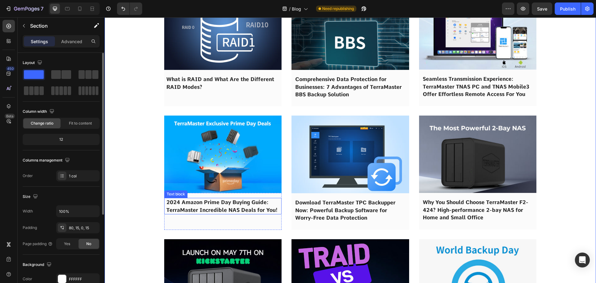
click at [207, 207] on span "2024 Amazon Prime Day Buying Guide: TerraMaster Incredible NAS Deals for You!" at bounding box center [221, 206] width 111 height 14
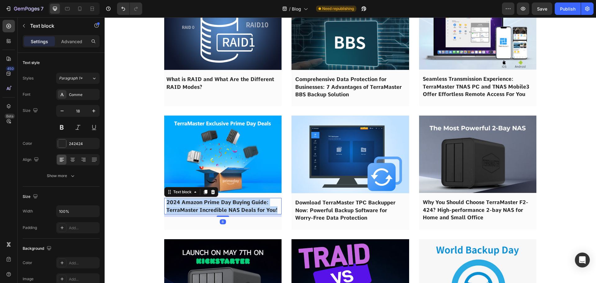
click at [207, 207] on span "2024 Amazon Prime Day Buying Guide: TerraMaster Incredible NAS Deals for You!" at bounding box center [221, 206] width 111 height 14
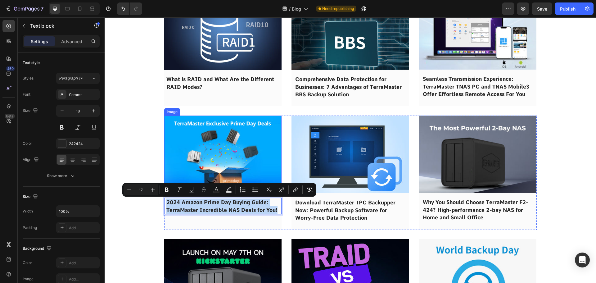
click at [201, 155] on img at bounding box center [223, 154] width 118 height 77
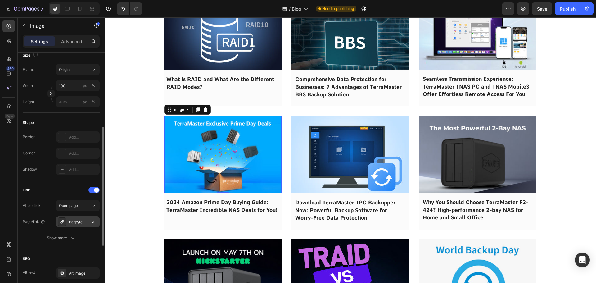
click at [74, 219] on div "Page/terramaster-amazon-prime-day-2024" at bounding box center [77, 221] width 43 height 11
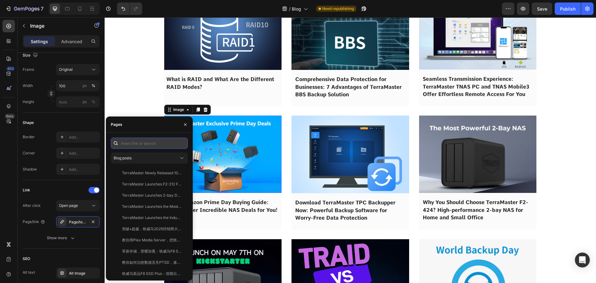
click at [134, 143] on input "text" at bounding box center [149, 143] width 77 height 11
paste input "2024 Amazon Prime Day Buying Guide: TerraMaster Incredible NAS Deals for You!"
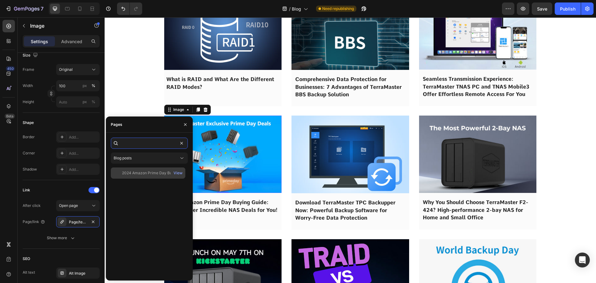
type input "2024 Amazon Prime Day Buying Guide: TerraMaster Incredible NAS Deals for You!"
click at [141, 174] on div "2024 Amazon Prime Day Buying Guide: TerraMaster Incredible NAS Deals for You!" at bounding box center [152, 173] width 60 height 6
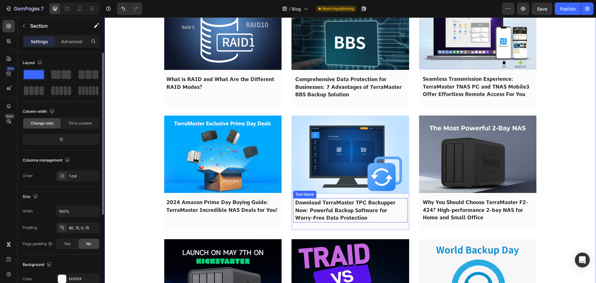
click at [324, 215] on span "Download TerraMaster TPC Backupper Now: Powerful Backup Software for Worry-Free…" at bounding box center [345, 209] width 100 height 21
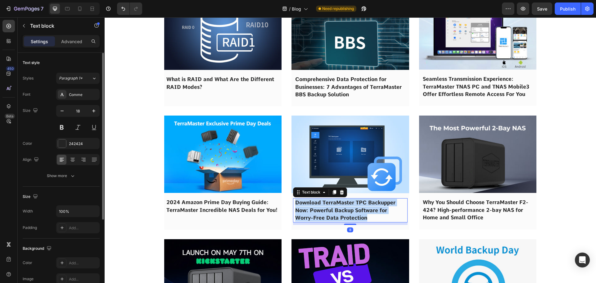
click at [324, 215] on span "Download TerraMaster TPC Backupper Now: Powerful Backup Software for Worry-Free…" at bounding box center [345, 209] width 100 height 21
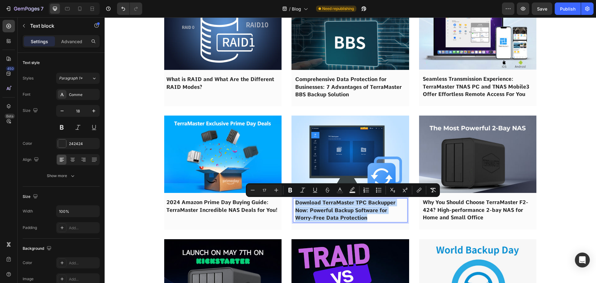
click at [336, 154] on img at bounding box center [351, 155] width 118 height 78
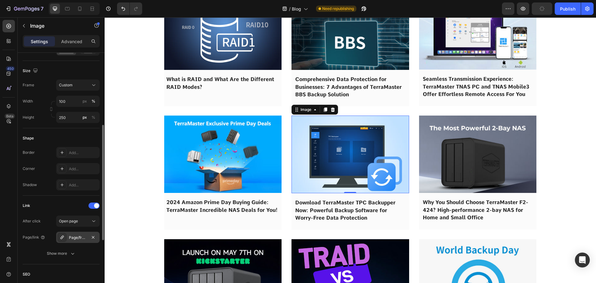
click at [73, 236] on div "Page/free-backup-software-tpc-backupper" at bounding box center [78, 238] width 18 height 6
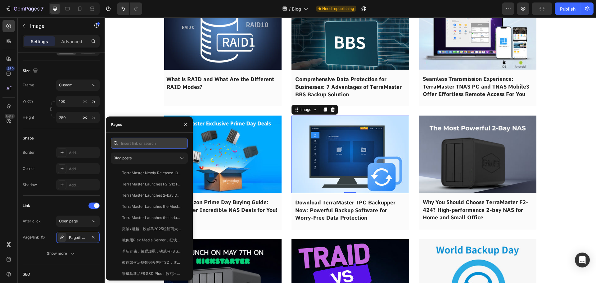
click at [147, 142] on input "text" at bounding box center [149, 143] width 77 height 11
paste input "Download TerraMaster TPC Backupper Now: Powerful Backup Software for Worry-Free…"
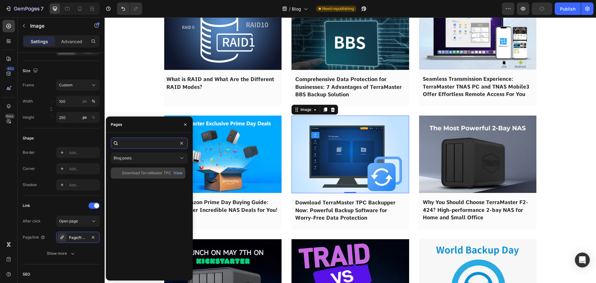
type input "Download TerraMaster TPC Backupper Now: Powerful Backup Software for Worry-Free…"
click at [150, 171] on div "Download TerraMaster TPC Backupper Now: Powerful Backup Software for Worry-Free…" at bounding box center [152, 173] width 60 height 6
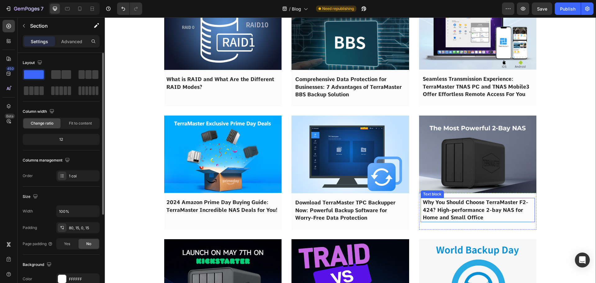
click at [458, 204] on span "Why You Should Choose TerraMaster F2-424? High-performance 2-bay NAS for Home a…" at bounding box center [476, 209] width 106 height 21
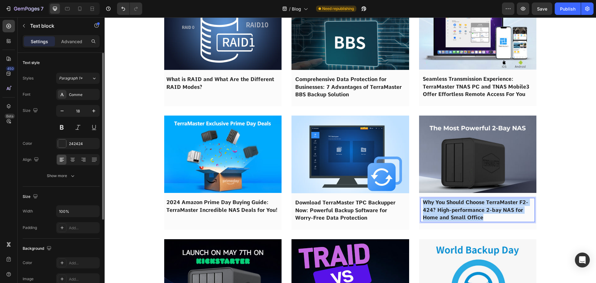
click at [458, 204] on span "Why You Should Choose TerraMaster F2-424? High-performance 2-bay NAS for Home a…" at bounding box center [476, 209] width 106 height 21
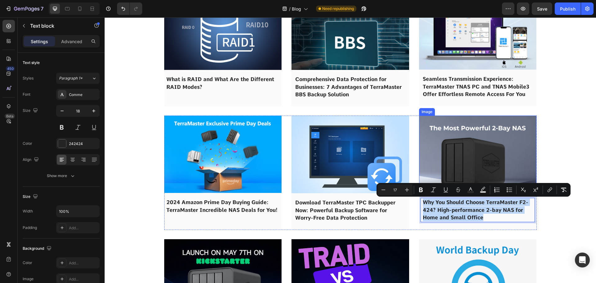
click at [457, 156] on img at bounding box center [478, 154] width 118 height 77
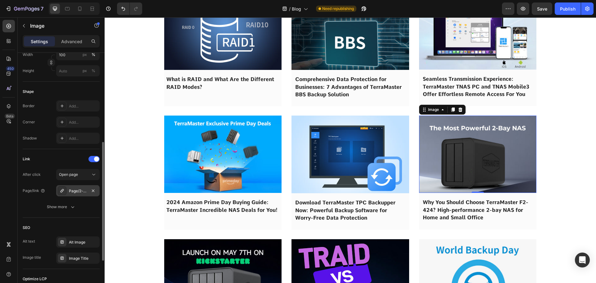
click at [69, 193] on div "Page/2-bay-high-performance-nas-for-home-and-small-office" at bounding box center [78, 191] width 18 height 6
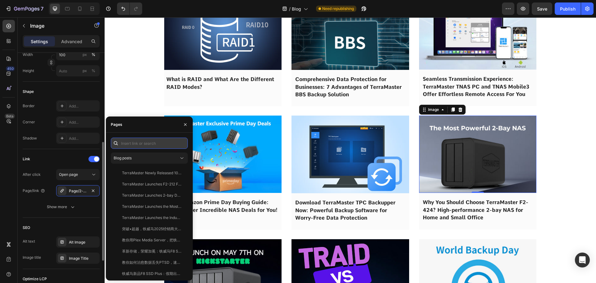
click at [141, 138] on input "text" at bounding box center [149, 143] width 77 height 11
paste input "Why You Should Choose TerraMaster F2-424? High-performance 2-bay NAS for Home a…"
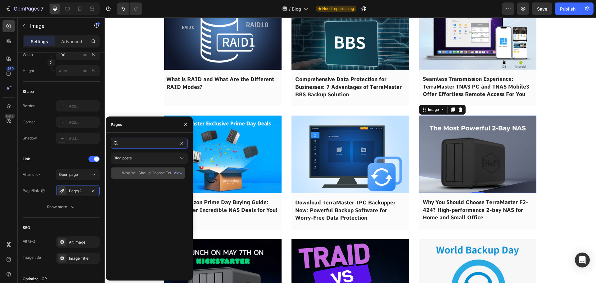
type input "Why You Should Choose TerraMaster F2-424? High-performance 2-bay NAS for Home a…"
click at [142, 174] on div "Why You Should Choose TerraMaster F2-424? High-performance 2-bay NAS for Home a…" at bounding box center [152, 173] width 60 height 6
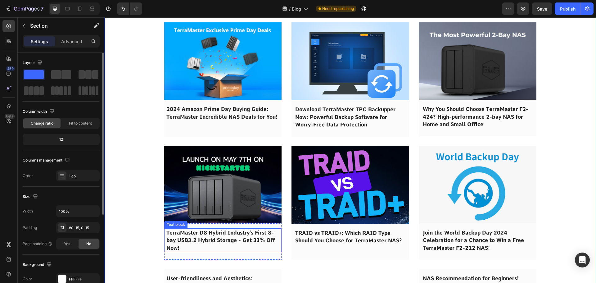
click at [217, 232] on span "TerraMaster D8 Hybrid Industry’s First 8-bay USB3.2 Hybrid Storage - Get 33% Of…" at bounding box center [220, 239] width 109 height 21
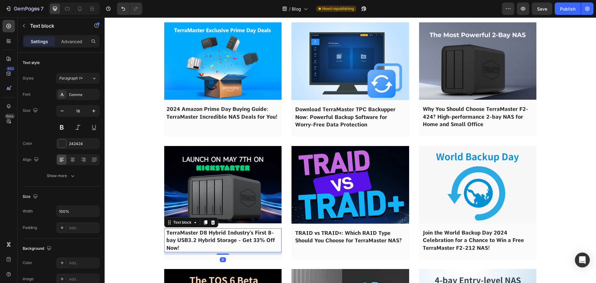
click at [217, 232] on span "TerraMaster D8 Hybrid Industry’s First 8-bay USB3.2 Hybrid Storage - Get 33% Of…" at bounding box center [220, 239] width 109 height 21
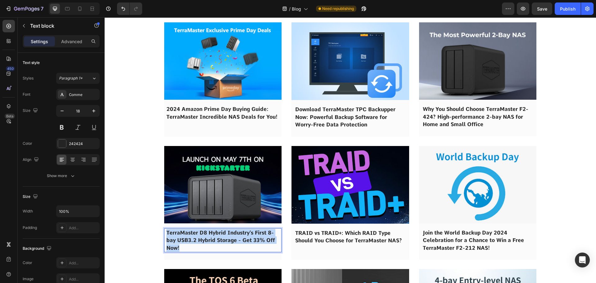
click at [217, 232] on span "TerraMaster D8 Hybrid Industry’s First 8-bay USB3.2 Hybrid Storage - Get 33% Of…" at bounding box center [220, 239] width 109 height 21
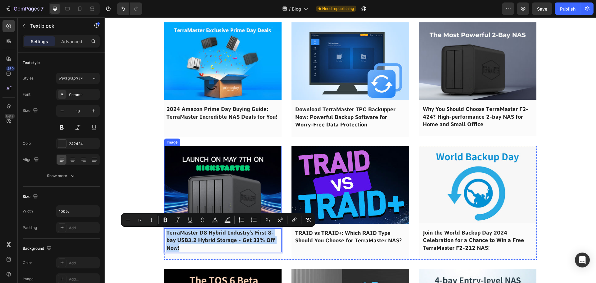
click at [208, 174] on img at bounding box center [223, 184] width 118 height 77
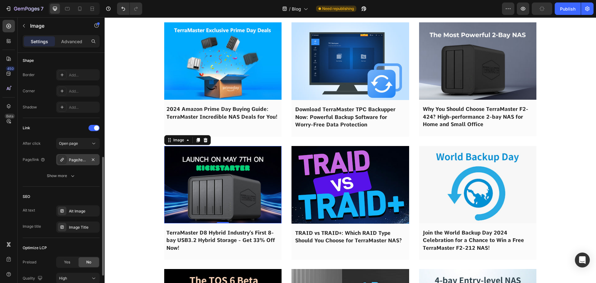
click at [74, 157] on div "Page/terramaster-d8-hybrid-8-bay-hybrid-storage" at bounding box center [78, 160] width 18 height 6
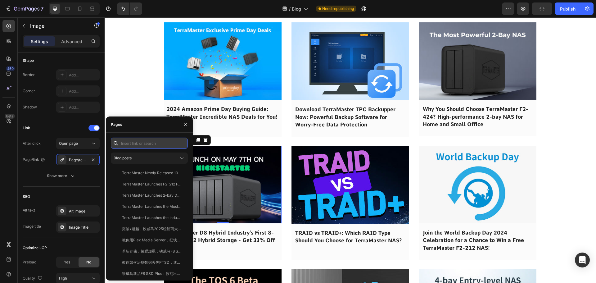
click at [135, 139] on input "text" at bounding box center [149, 143] width 77 height 11
paste input "TerraMaster D8 Hybrid Industry’s First 8-bay USB3.2 Hybrid Storage - Get 33% Of…"
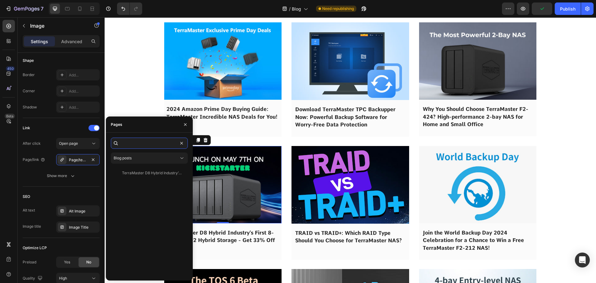
type input "TerraMaster D8 Hybrid Industry’s First 8-bay USB3.2 Hybrid Storage - Get 33% Of…"
click at [147, 175] on div "TerraMaster D8 Hybrid Industry’s First 8-bay USB3.2 Hybrid Storage - Get 33% Of…" at bounding box center [152, 173] width 60 height 6
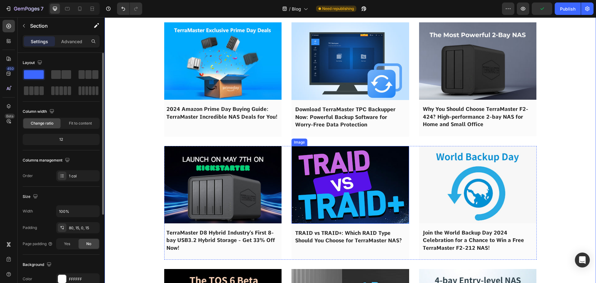
click at [313, 233] on span "TRAID vs TRAID+: Which RAID Type Should You Choose for TerraMaster NAS?" at bounding box center [348, 237] width 107 height 14
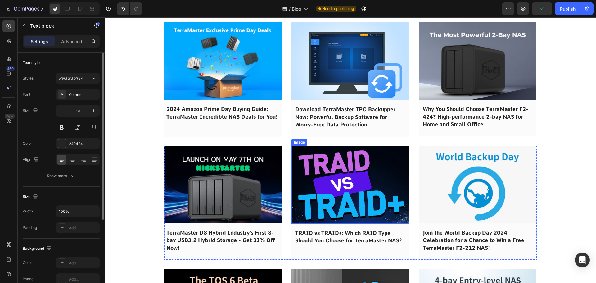
click at [313, 233] on span "TRAID vs TRAID+: Which RAID Type Should You Choose for TerraMaster NAS?" at bounding box center [348, 237] width 107 height 14
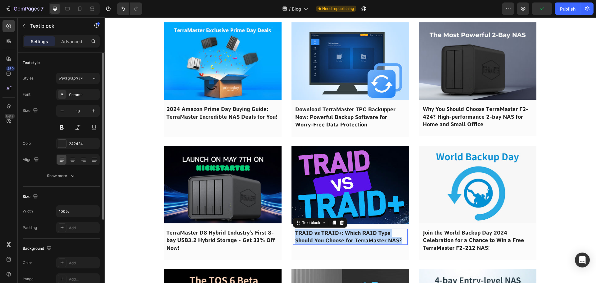
click at [313, 233] on span "TRAID vs TRAID+: Which RAID Type Should You Choose for TerraMaster NAS?" at bounding box center [348, 237] width 107 height 14
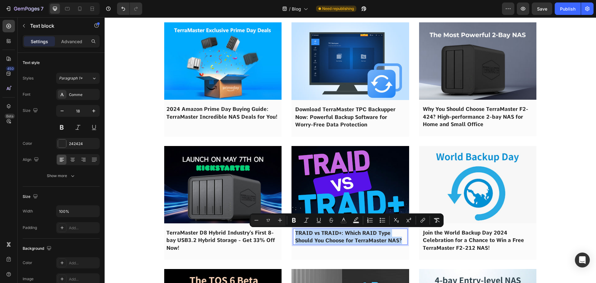
click at [313, 200] on img at bounding box center [351, 185] width 118 height 78
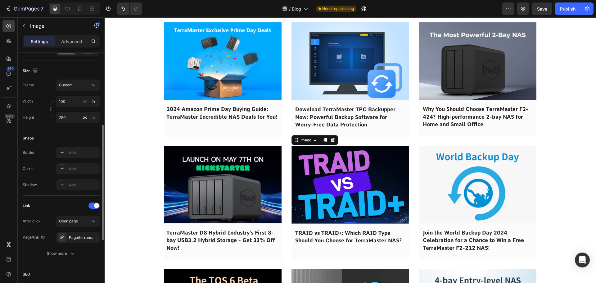
click at [79, 243] on div "After click Open page Page/link Page/terramaster-elevated-disk-array-traid Show…" at bounding box center [61, 237] width 77 height 43
click at [84, 234] on div "Page/terramaster-elevated-disk-array-traid" at bounding box center [77, 237] width 43 height 11
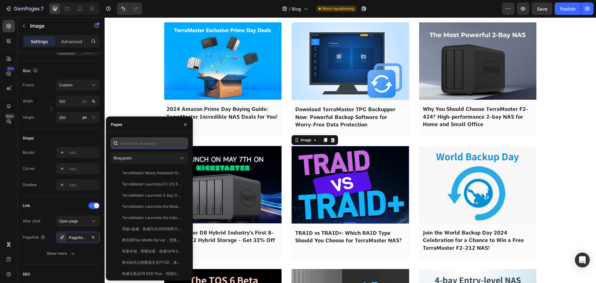
click at [144, 144] on input "text" at bounding box center [149, 143] width 77 height 11
paste input "TRAID vs TRAID+: Which RAID Type Should You Choose for TerraMaster NAS?"
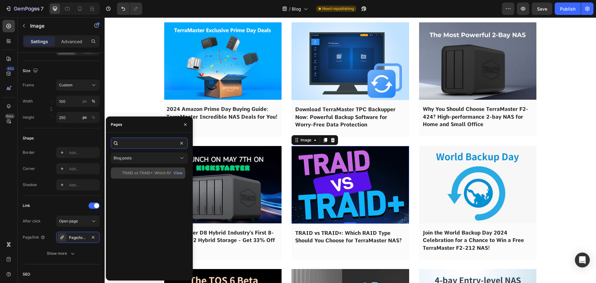
type input "TRAID vs TRAID+: Which RAID Type Should You Choose for TerraMaster NAS?"
click at [140, 172] on div "TRAID vs TRAID+: Which RAID Type Should You Choose for TerraMaster NAS?" at bounding box center [152, 173] width 60 height 6
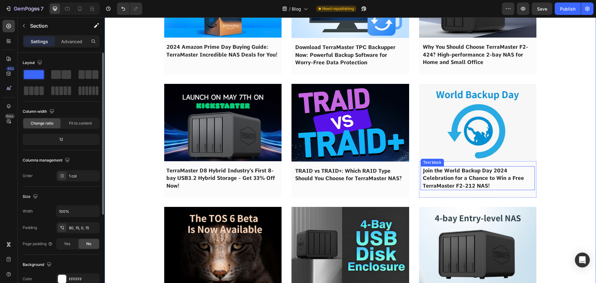
click at [443, 181] on p "Join the World Backup Day 2024 Celebration for a Chance to Win a Free TerraMast…" at bounding box center [478, 178] width 110 height 23
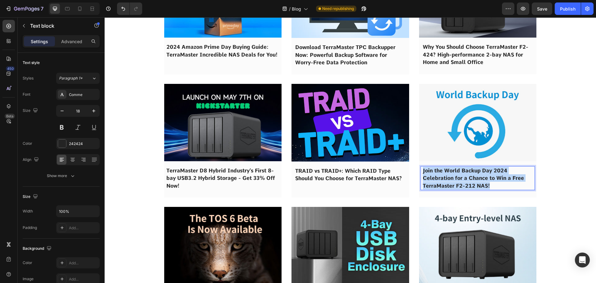
click at [443, 181] on p "Join the World Backup Day 2024 Celebration for a Chance to Win a Free TerraMast…" at bounding box center [478, 178] width 110 height 23
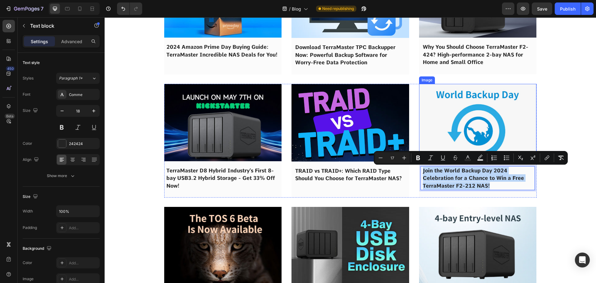
click at [443, 142] on img at bounding box center [478, 122] width 118 height 77
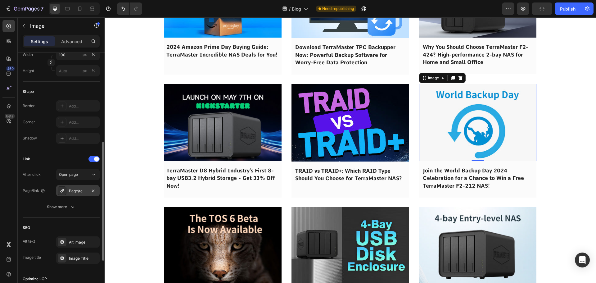
click at [64, 193] on icon at bounding box center [62, 190] width 5 height 5
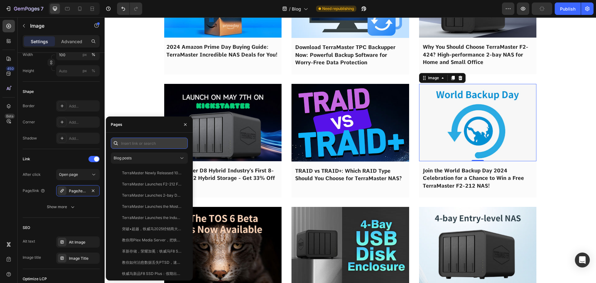
click at [134, 148] on input "text" at bounding box center [149, 143] width 77 height 11
paste input "Join the World Backup Day 2024 Celebration for a Chance to Win a Free TerraMast…"
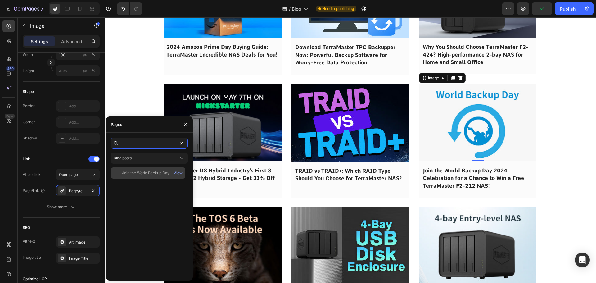
type input "Join the World Backup Day 2024 Celebration for a Chance to Win a Free TerraMast…"
click at [135, 177] on div "Join the World Backup Day 2024 Celebration for a Chance to Win a Free TerraMast…" at bounding box center [148, 172] width 75 height 11
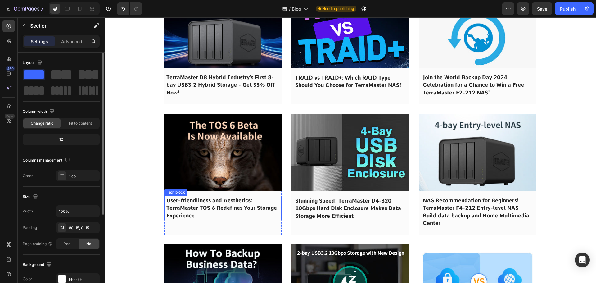
click at [207, 210] on span "User-friendliness and Aesthetics: TerraMaster TOS 6 Redefines Your Storage Expe…" at bounding box center [221, 207] width 111 height 21
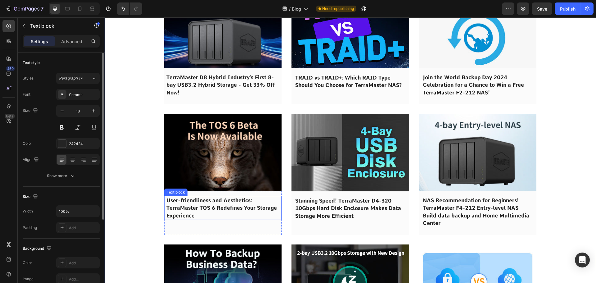
click at [207, 210] on span "User-friendliness and Aesthetics: TerraMaster TOS 6 Redefines Your Storage Expe…" at bounding box center [221, 207] width 111 height 21
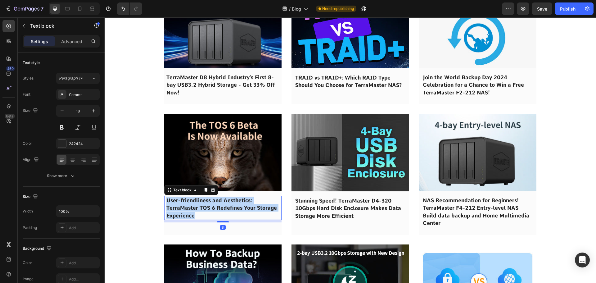
click at [207, 210] on span "User-friendliness and Aesthetics: TerraMaster TOS 6 Redefines Your Storage Expe…" at bounding box center [221, 207] width 111 height 21
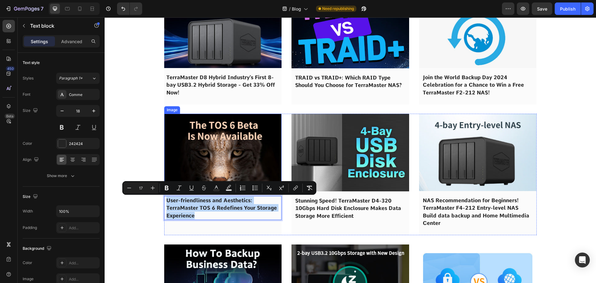
click at [212, 155] on img at bounding box center [223, 152] width 118 height 77
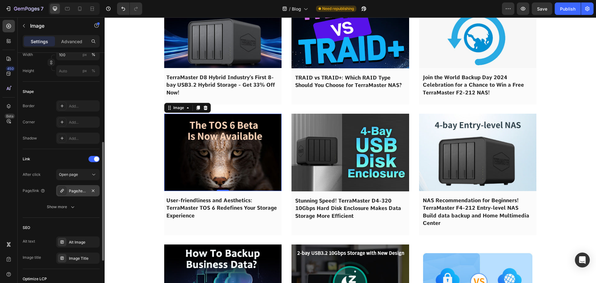
click at [74, 192] on div "Page/terramaster-tos6-beta-public-test" at bounding box center [78, 191] width 18 height 6
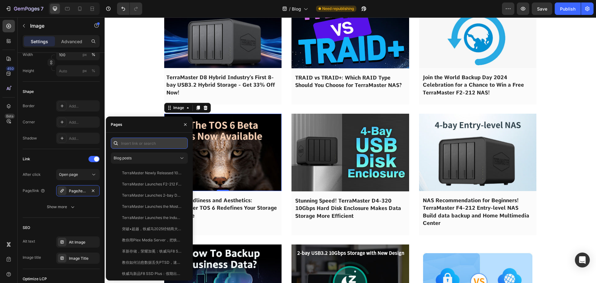
click at [139, 141] on input "text" at bounding box center [149, 143] width 77 height 11
paste input "User-friendliness and Aesthetics: TerraMaster TOS 6 Redefines Your Storage Expe…"
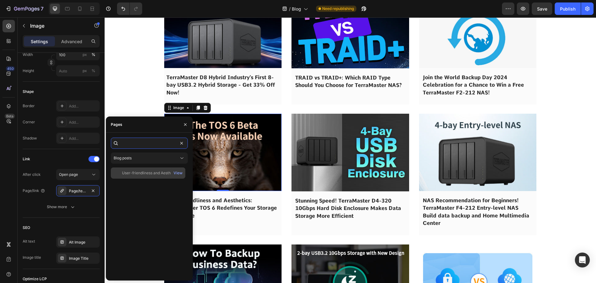
type input "User-friendliness and Aesthetics: TerraMaster TOS 6 Redefines Your Storage Expe…"
click at [139, 172] on div "User-friendliness and Aesthetics: TerraMaster TOS 6 Redefines Your Storage Expe…" at bounding box center [152, 173] width 60 height 6
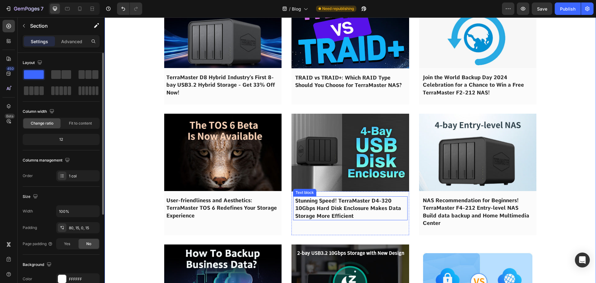
click at [302, 206] on span "Stunning Speed! TerraMaster D4-320 10Gbps Hard Disk Enclosure Makes Data Storag…" at bounding box center [348, 208] width 106 height 21
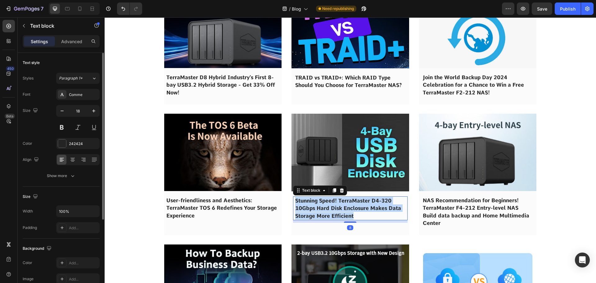
click at [302, 206] on span "Stunning Speed! TerraMaster D4-320 10Gbps Hard Disk Enclosure Makes Data Storag…" at bounding box center [348, 208] width 106 height 21
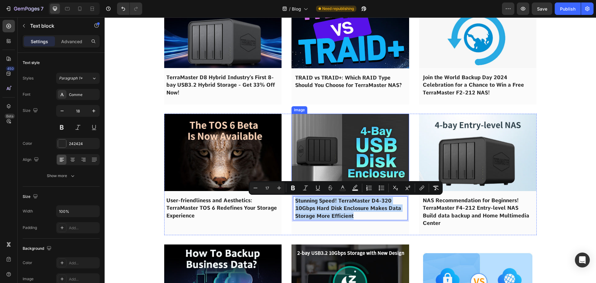
click at [318, 161] on img at bounding box center [351, 153] width 118 height 78
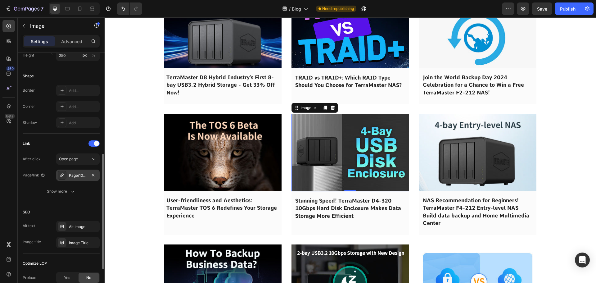
click at [77, 176] on div "Page/10gbps-high-speed-hard-disk-enclosure" at bounding box center [78, 176] width 18 height 6
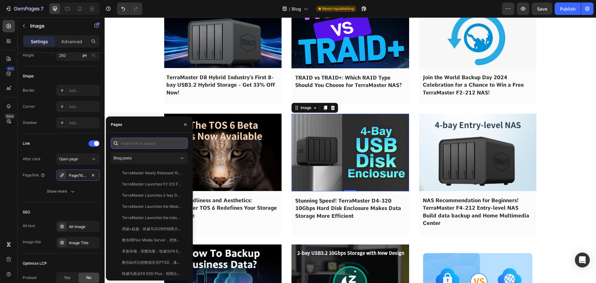
click at [142, 148] on input "text" at bounding box center [149, 143] width 77 height 11
paste input "Stunning Speed! TerraMaster D4-320 10Gbps Hard Disk Enclosure Makes Data Storag…"
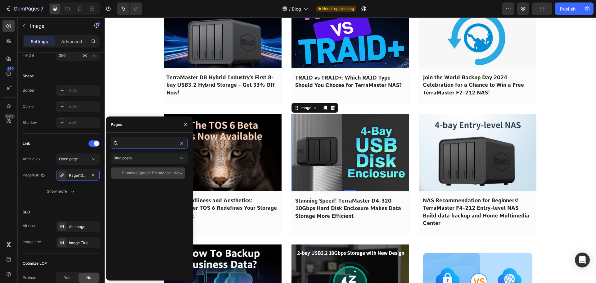
type input "Stunning Speed! TerraMaster D4-320 10Gbps Hard Disk Enclosure Makes Data Storag…"
click at [138, 176] on div "Stunning Speed! TerraMaster D4-320 10Gbps Hard Disk Enclosure Makes Data Storag…" at bounding box center [148, 172] width 75 height 11
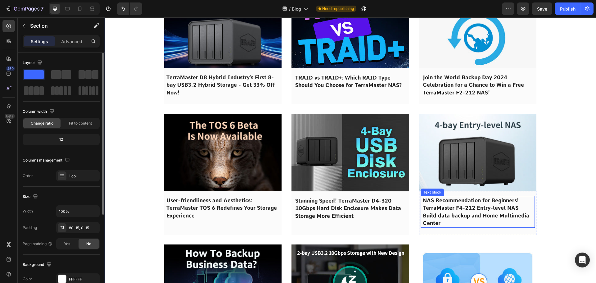
click at [450, 205] on span "NAS Recommendation for Beginners! TerraMaster F4-212 Entry-level NAS Build data…" at bounding box center [476, 211] width 107 height 29
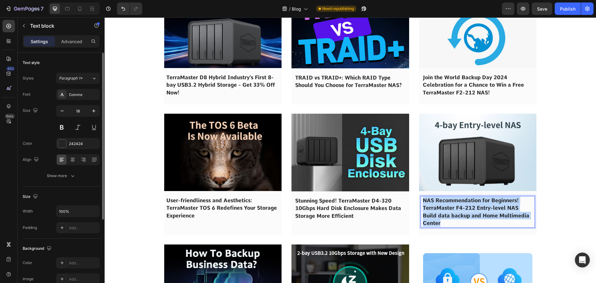
click at [450, 205] on span "NAS Recommendation for Beginners! TerraMaster F4-212 Entry-level NAS Build data…" at bounding box center [476, 211] width 107 height 29
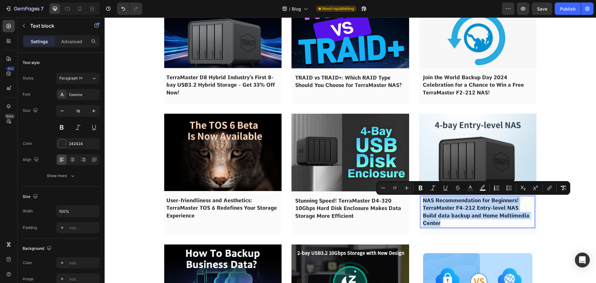
click at [451, 168] on img at bounding box center [478, 152] width 118 height 77
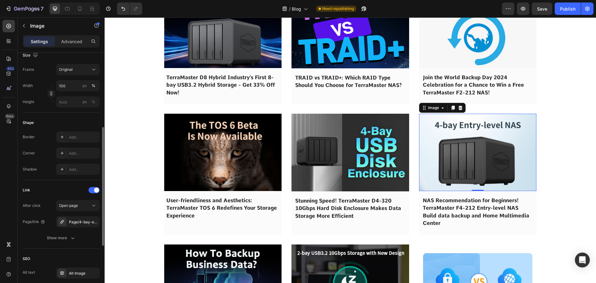
drag, startPoint x: 74, startPoint y: 218, endPoint x: 78, endPoint y: 214, distance: 5.7
click at [74, 218] on div "Page/4-bay-entry-level-nas-for-beginners" at bounding box center [77, 221] width 43 height 11
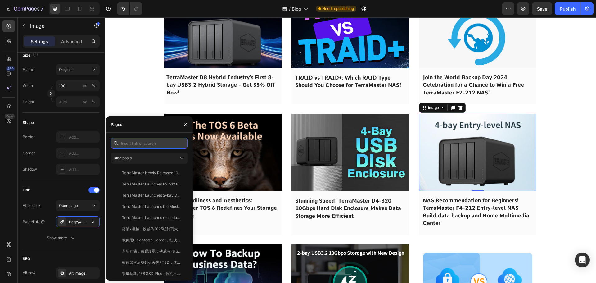
click at [138, 143] on input "text" at bounding box center [149, 143] width 77 height 11
paste input "NAS Recommendation for Beginners! TerraMaster F4-212 Entry-level NAS Build data…"
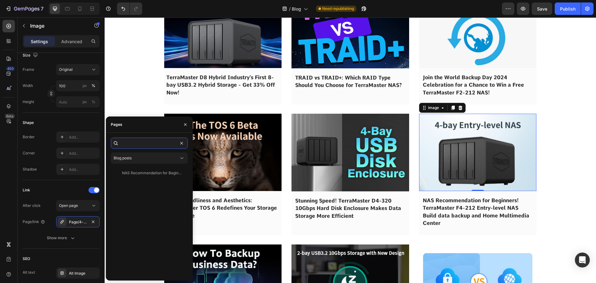
type input "NAS Recommendation for Beginners! TerraMaster F4-212 Entry-level NAS Build data…"
click at [134, 173] on div "NAS Recommendation for Beginners! TerraMaster F4-212 Entry-level NAS Build data…" at bounding box center [152, 173] width 60 height 6
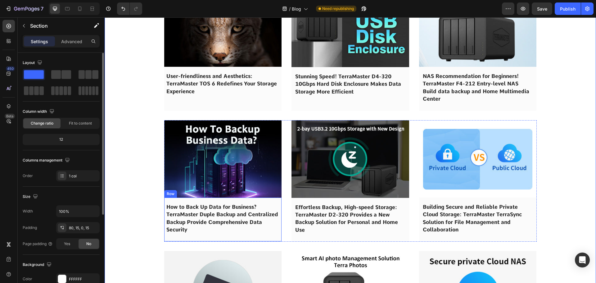
click at [207, 210] on span "How to Back Up Data for Business? TerraMaster Duple Backup and Centralized Back…" at bounding box center [222, 218] width 112 height 29
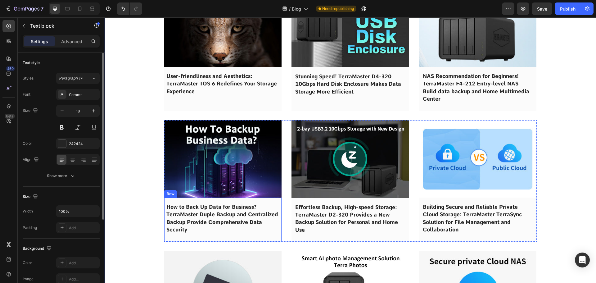
click at [207, 210] on span "How to Back Up Data for Business? TerraMaster Duple Backup and Centralized Back…" at bounding box center [222, 218] width 112 height 29
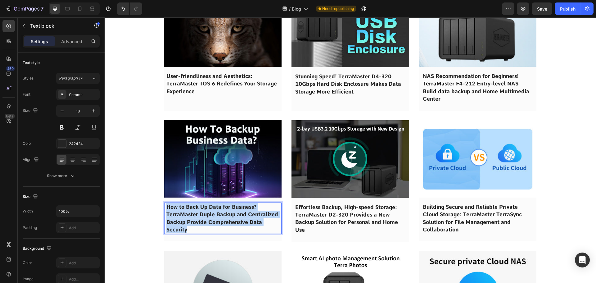
click at [207, 210] on span "How to Back Up Data for Business? TerraMaster Duple Backup and Centralized Back…" at bounding box center [222, 218] width 112 height 29
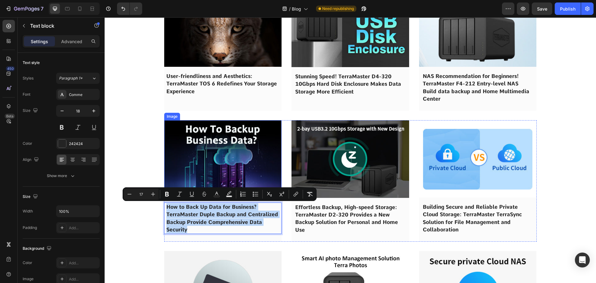
click at [209, 161] on img at bounding box center [223, 158] width 118 height 77
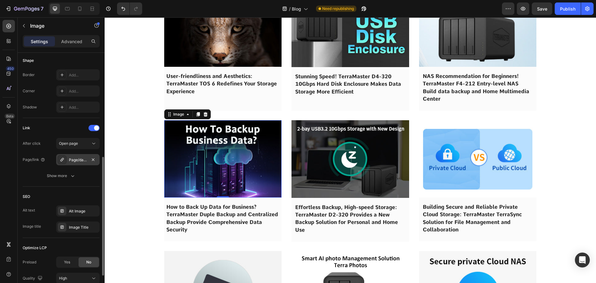
click at [74, 161] on div "Page/data-backup-for-business" at bounding box center [78, 160] width 18 height 6
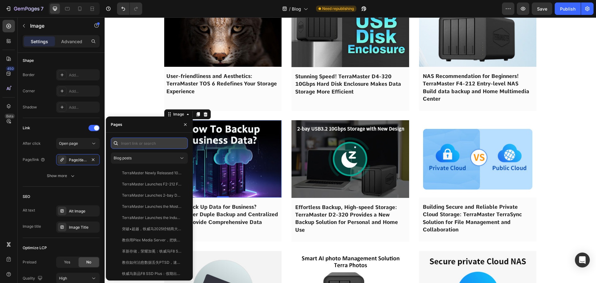
click at [132, 139] on input "text" at bounding box center [149, 143] width 77 height 11
paste input "How to Back Up Data for Business? TerraMaster Duple Backup and Centralized Back…"
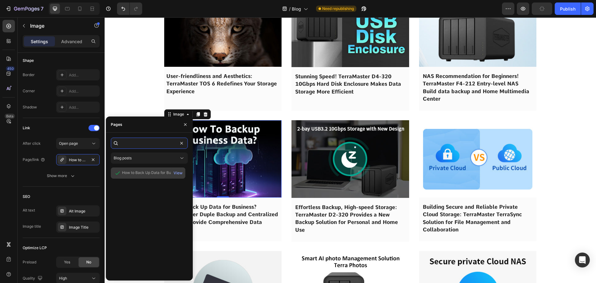
type input "How to Back Up Data for Business? TerraMaster Duple Backup and Centralized Back…"
click at [140, 176] on div "How to Back Up Data for Business? TerraMaster Duple Backup and Centralized Back…" at bounding box center [152, 173] width 60 height 6
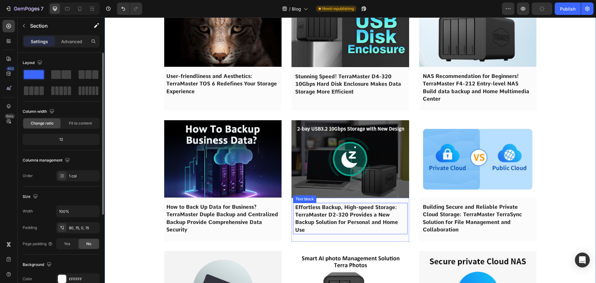
click at [312, 219] on p "Effortless Backup, High-speed Storage: TerraMaster D2-320 Provides a New Backup…" at bounding box center [350, 218] width 110 height 30
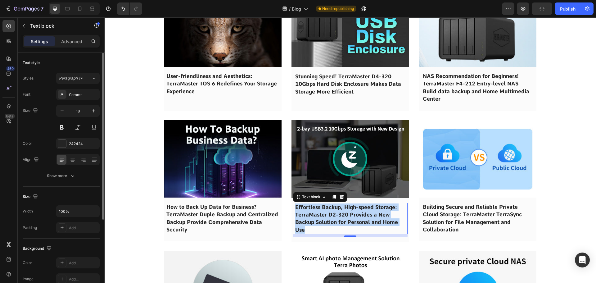
click at [312, 219] on p "Effortless Backup, High-speed Storage: TerraMaster D2-320 Provides a New Backup…" at bounding box center [350, 218] width 110 height 30
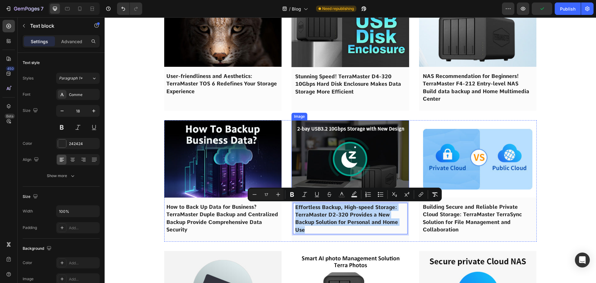
click at [326, 173] on img at bounding box center [351, 159] width 118 height 78
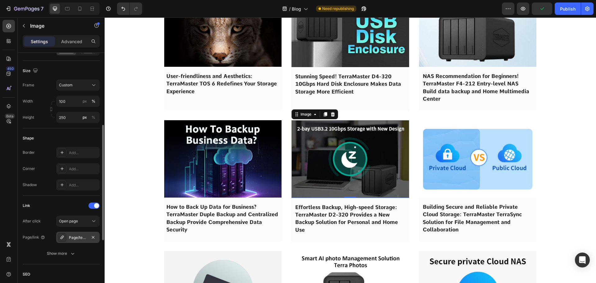
click at [71, 237] on div "Page/terramaster-d2-320-usb3-2-10gbps-storage" at bounding box center [78, 238] width 18 height 6
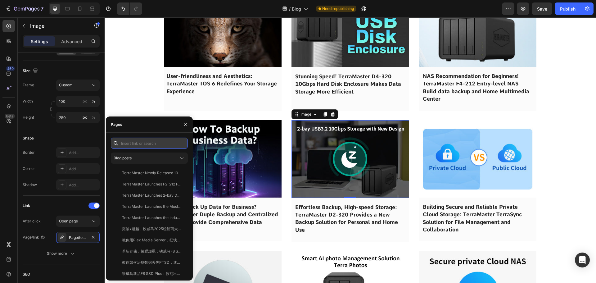
click at [135, 146] on input "text" at bounding box center [149, 143] width 77 height 11
paste input "Effortless Backup, High-speed Storage: TerraMaster D2-320 Provides a New Backup…"
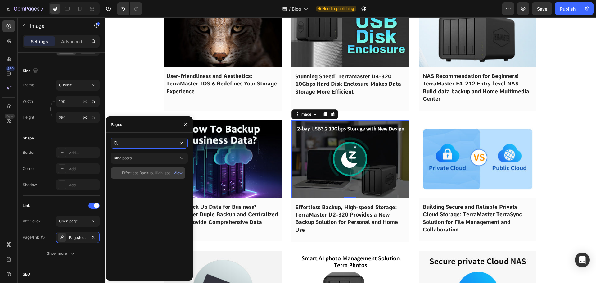
type input "Effortless Backup, High-speed Storage: TerraMaster D2-320 Provides a New Backup…"
click at [143, 176] on div "Effortless Backup, High-speed Storage: TerraMaster D2-320 Provides a New Backup…" at bounding box center [148, 172] width 75 height 11
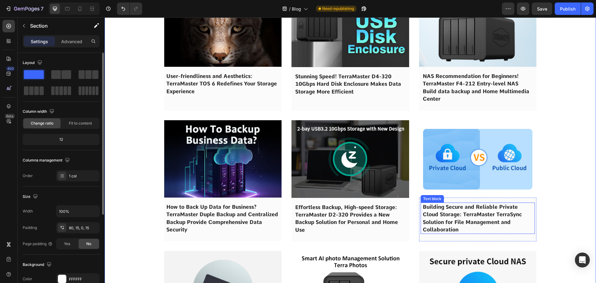
click at [445, 209] on span "Building Secure and Reliable Private Cloud Storage: TerraMaster TerraSync Solut…" at bounding box center [472, 218] width 99 height 29
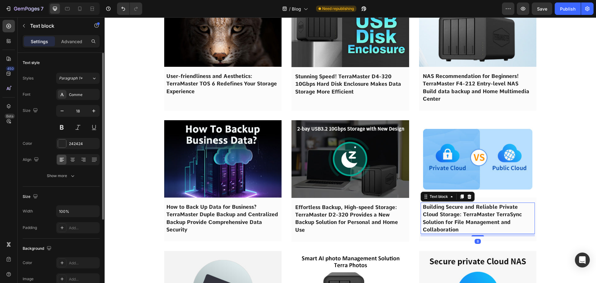
click at [445, 209] on span "Building Secure and Reliable Private Cloud Storage: TerraMaster TerraSync Solut…" at bounding box center [472, 218] width 99 height 29
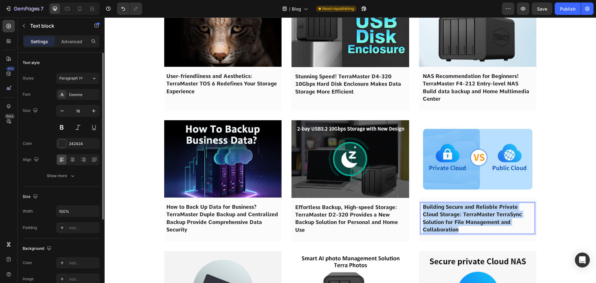
click at [445, 209] on span "Building Secure and Reliable Private Cloud Storage: TerraMaster TerraSync Solut…" at bounding box center [472, 218] width 99 height 29
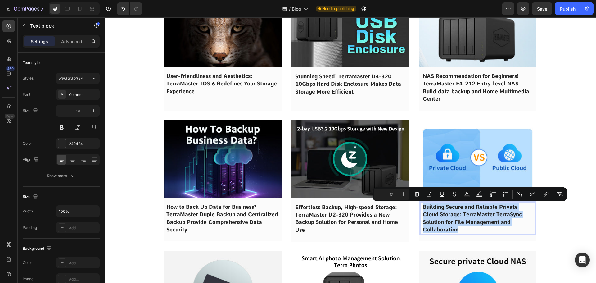
click at [451, 170] on img at bounding box center [478, 158] width 118 height 77
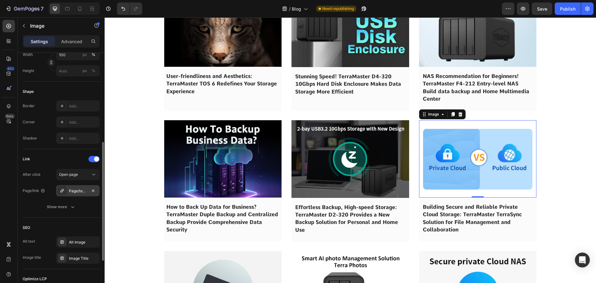
click at [75, 190] on div "Page/terrasync-for-private-cloud" at bounding box center [78, 191] width 18 height 6
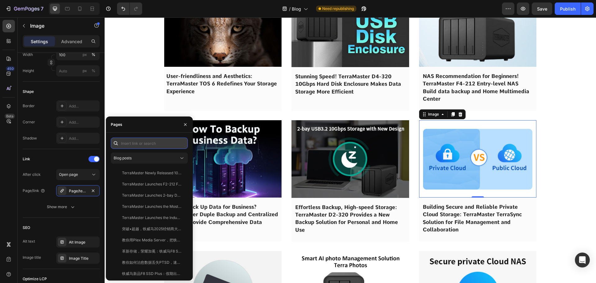
click at [142, 148] on input "text" at bounding box center [149, 143] width 77 height 11
paste input "Building Secure and Reliable Private Cloud Storage: TerraMaster TerraSync Solut…"
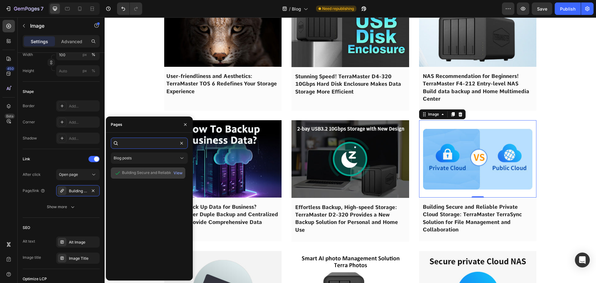
type input "Building Secure and Reliable Private Cloud Storage: TerraMaster TerraSync Solut…"
click at [144, 175] on div "Building Secure and Reliable Private Cloud Storage: TerraMaster TerraSync Solut…" at bounding box center [152, 173] width 60 height 6
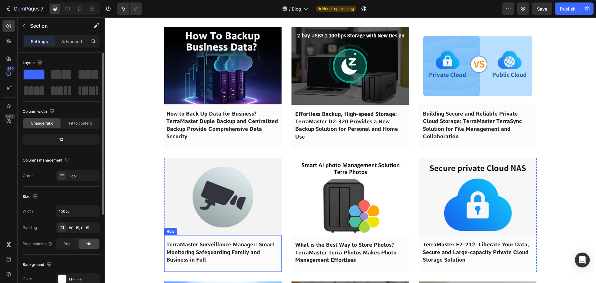
click at [204, 247] on span "TerraMaster Surveillance Manager: Smart Monitoring Safeguarding Family and Busi…" at bounding box center [220, 251] width 108 height 21
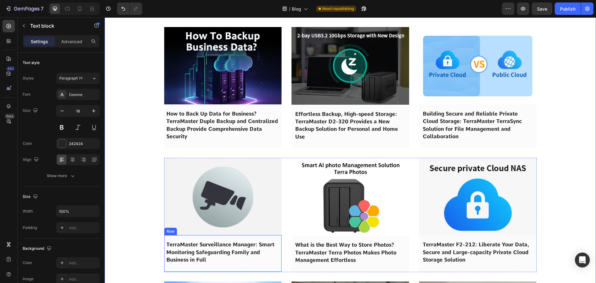
click at [204, 247] on span "TerraMaster Surveillance Manager: Smart Monitoring Safeguarding Family and Busi…" at bounding box center [220, 251] width 108 height 21
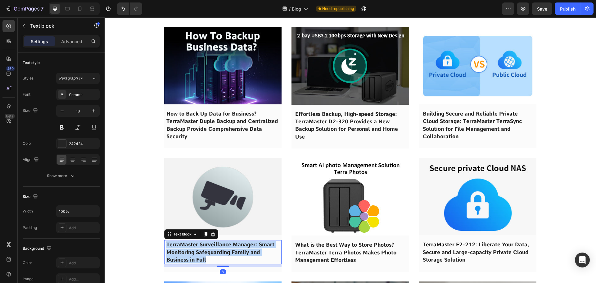
click at [204, 247] on span "TerraMaster Surveillance Manager: Smart Monitoring Safeguarding Family and Busi…" at bounding box center [220, 251] width 108 height 21
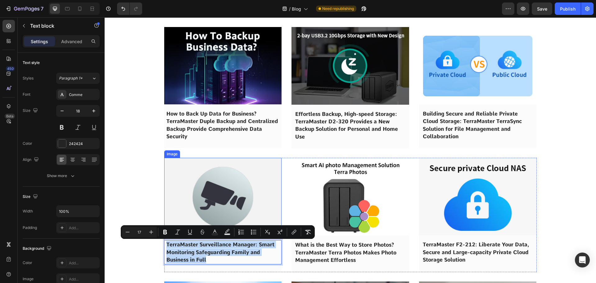
click at [208, 199] on img at bounding box center [223, 196] width 118 height 77
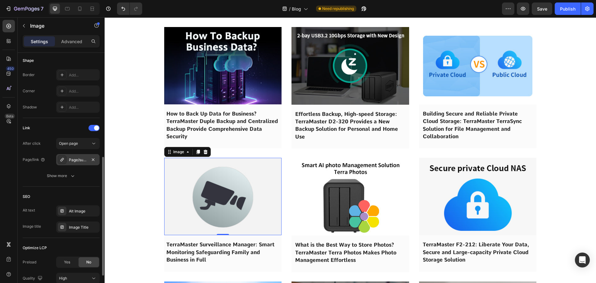
click at [75, 162] on div "Page/surveillance-management-on-nas" at bounding box center [78, 160] width 18 height 6
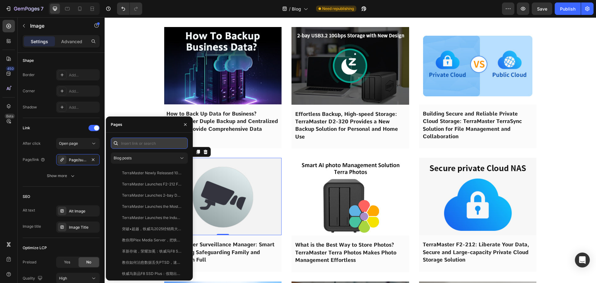
click at [149, 139] on input "text" at bounding box center [149, 143] width 77 height 11
paste input "TerraMaster Surveillance Manager: Smart Monitoring Safeguarding Family and Busi…"
type input "TerraMaster Surveillance Manager: Smart Monitoring Safeguarding Family and Busi…"
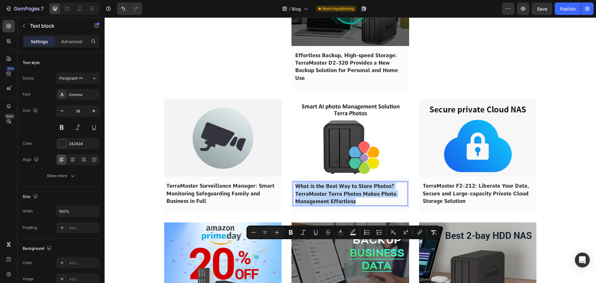
copy span "What is the Best Way to Store Photos? TerraMaster Terra Photos Makes Photo Mana…"
click at [329, 177] on img at bounding box center [351, 138] width 118 height 78
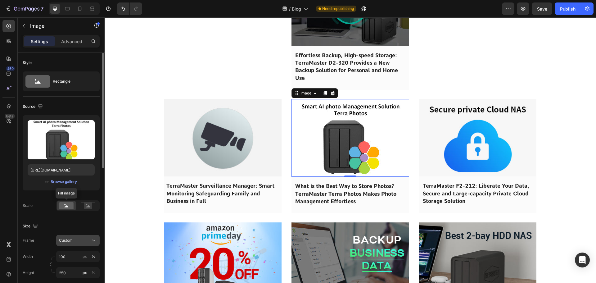
scroll to position [155, 0]
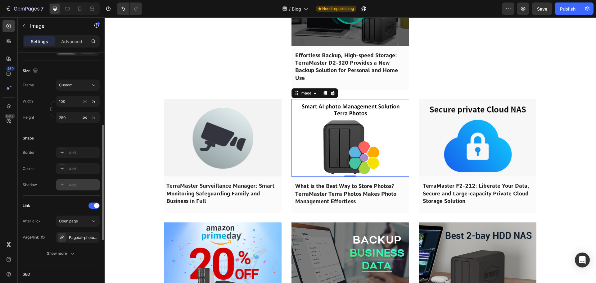
click at [71, 187] on div "Add..." at bounding box center [83, 185] width 29 height 6
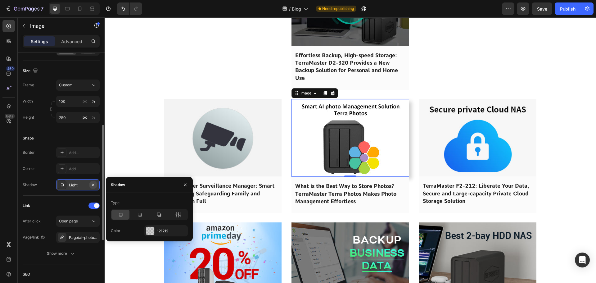
click at [93, 185] on icon "button" at bounding box center [93, 184] width 5 height 5
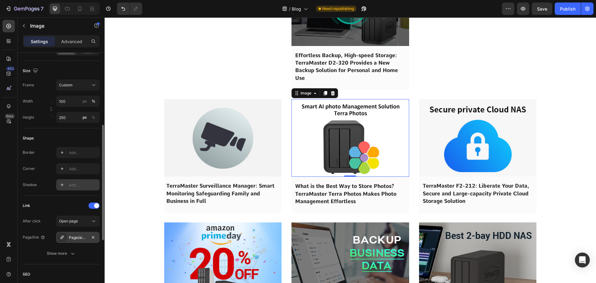
click at [72, 240] on div "Page/ai-photos-management-solution" at bounding box center [78, 238] width 18 height 6
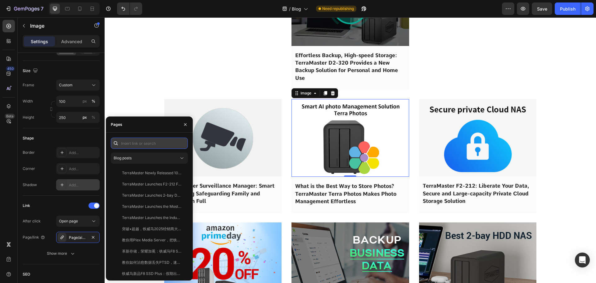
click at [129, 143] on input "text" at bounding box center [149, 143] width 77 height 11
paste input "What is the Best Way to Store Photos? TerraMaster Terra Photos Makes Photo Mana…"
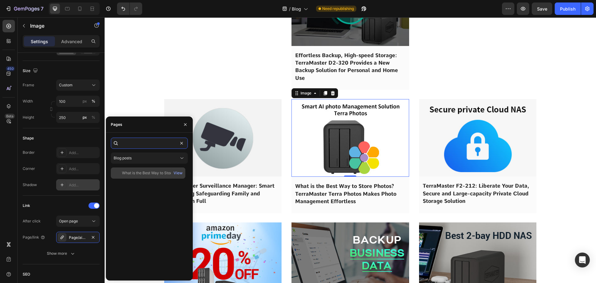
type input "What is the Best Way to Store Photos? TerraMaster Terra Photos Makes Photo Mana…"
click at [140, 174] on div "What is the Best Way to Store Photos? TerraMaster Terra Photos Makes Photo Mana…" at bounding box center [152, 173] width 60 height 6
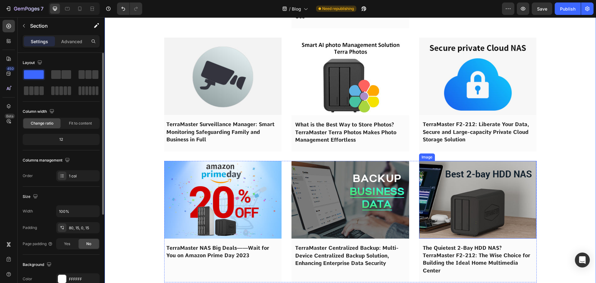
scroll to position [2018, 0]
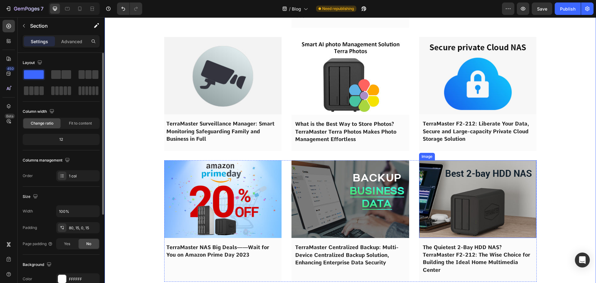
click at [442, 142] on span "TerraMaster F2-212: Liberate Your Data, Secure and Large-capacity Private Cloud…" at bounding box center [476, 130] width 107 height 21
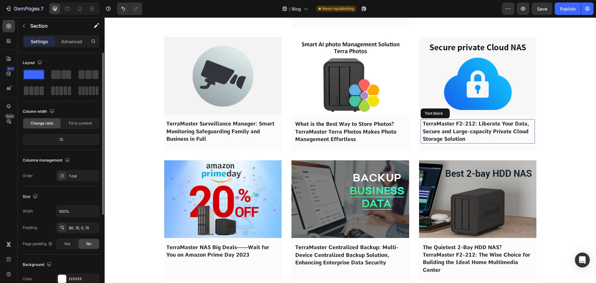
click at [442, 142] on span "TerraMaster F2-212: Liberate Your Data, Secure and Large-capacity Private Cloud…" at bounding box center [476, 130] width 107 height 21
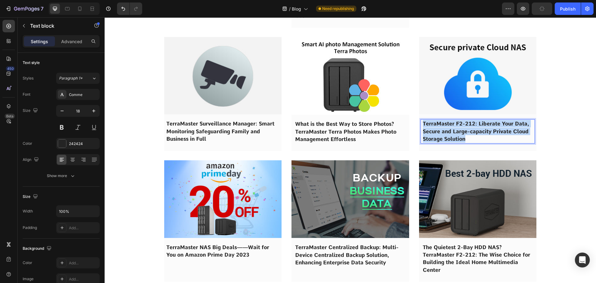
copy span "TerraMaster F2-212: Liberate Your Data, Secure and Large-capacity Private Cloud…"
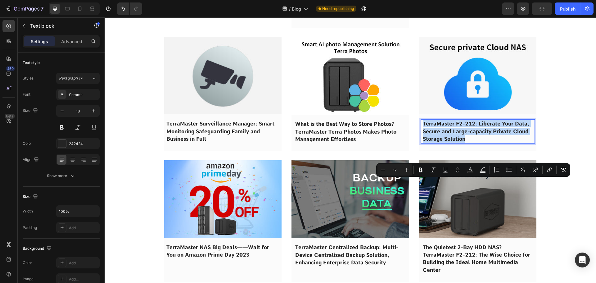
click at [468, 114] on img at bounding box center [478, 75] width 118 height 77
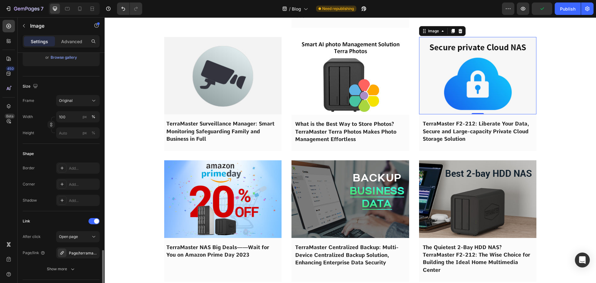
scroll to position [217, 0]
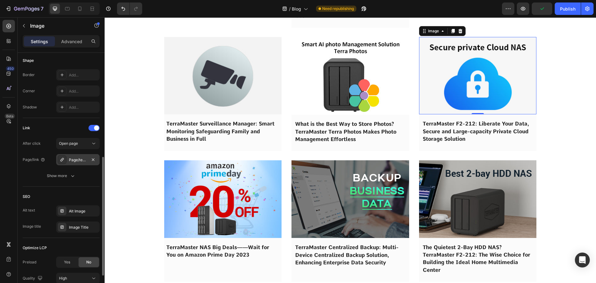
click at [74, 163] on div "Page/terramaster-f2-212-private-cloud-nas" at bounding box center [77, 159] width 43 height 11
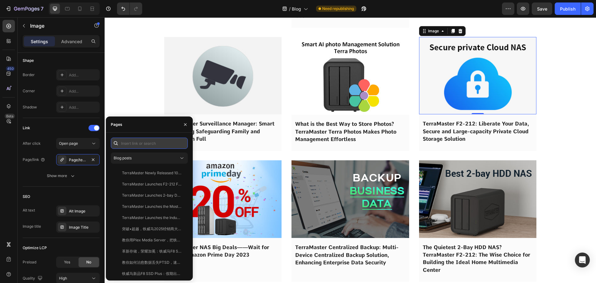
click at [128, 146] on input "text" at bounding box center [149, 143] width 77 height 11
paste input "TerraMaster F2-212: Liberate Your Data, Secure and Large-capacity Private Cloud…"
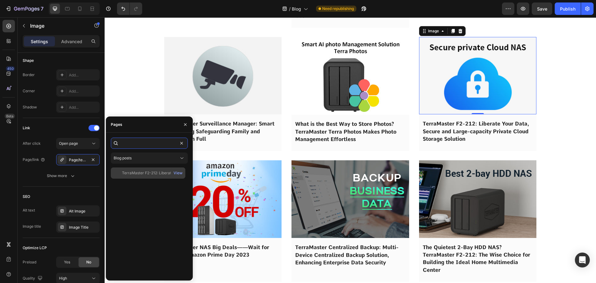
type input "TerraMaster F2-212: Liberate Your Data, Secure and Large-capacity Private Cloud…"
drag, startPoint x: 140, startPoint y: 170, endPoint x: 32, endPoint y: 98, distance: 130.3
click at [140, 170] on div "TerraMaster F2-212: Liberate Your Data, Secure and Large-capacity Private Cloud…" at bounding box center [152, 173] width 60 height 6
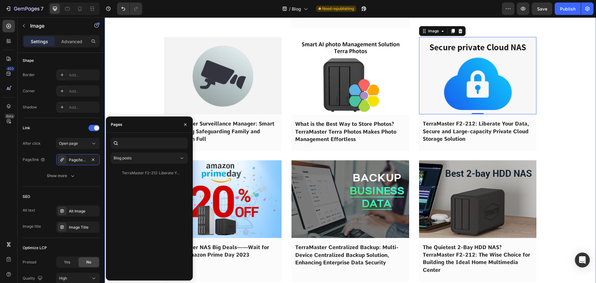
scroll to position [0, 0]
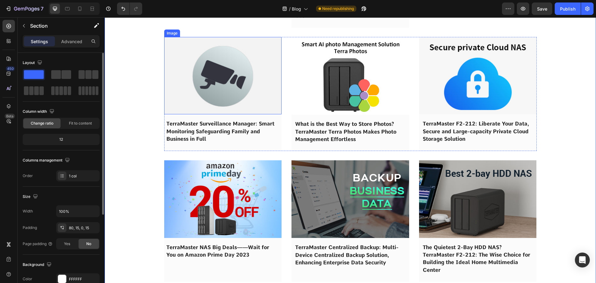
scroll to position [2143, 0]
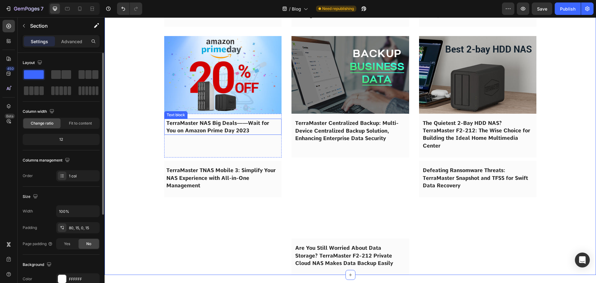
click at [202, 134] on span "TerraMaster NAS Big Deals——Wait for You on Amazon Prime Day 2023" at bounding box center [217, 127] width 103 height 14
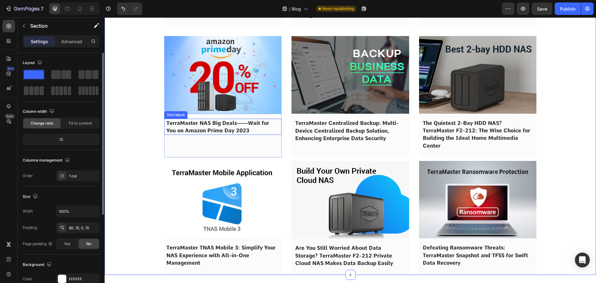
click at [202, 134] on span "TerraMaster NAS Big Deals——Wait for You on Amazon Prime Day 2023" at bounding box center [217, 127] width 103 height 14
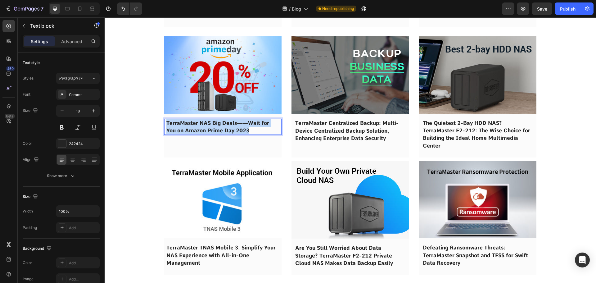
click at [202, 134] on span "TerraMaster NAS Big Deals——Wait for You on Amazon Prime Day 2023" at bounding box center [217, 127] width 103 height 14
copy span "TerraMaster NAS Big Deals——Wait for You on Amazon Prime Day 2023"
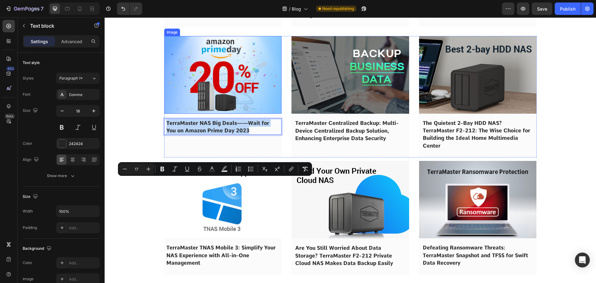
click at [206, 113] on img at bounding box center [223, 74] width 118 height 77
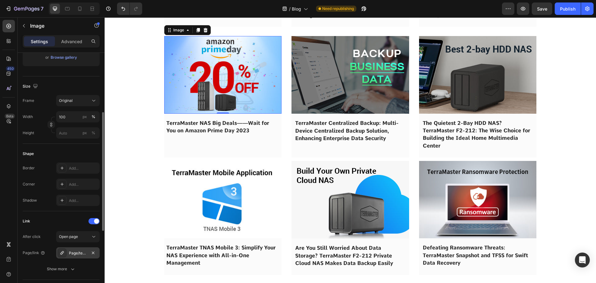
scroll to position [248, 0]
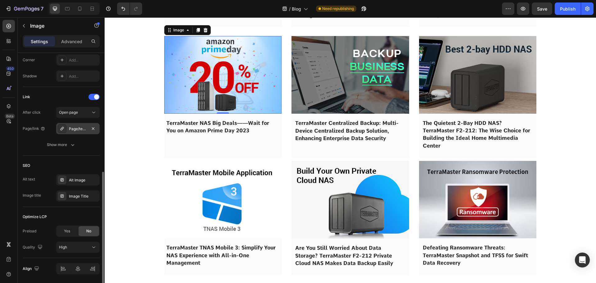
click at [77, 127] on div "Page/terramaster-nas-deals-for-amazon-prime-day-2023" at bounding box center [78, 129] width 18 height 6
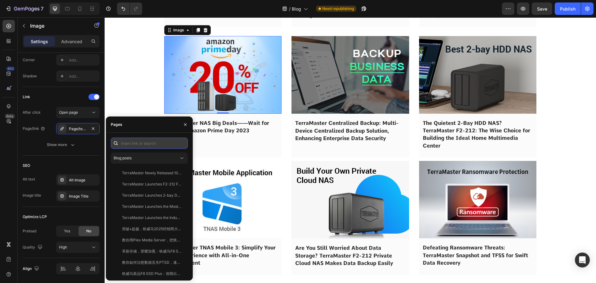
click at [136, 144] on input "text" at bounding box center [149, 143] width 77 height 11
paste input "TerraMaster NAS Big Deals——Wait for You on Amazon Prime Day 2023"
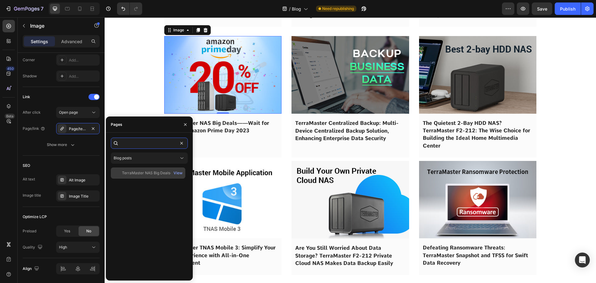
type input "TerraMaster NAS Big Deals——Wait for You on Amazon Prime Day 2023"
click at [138, 170] on div "TerraMaster NAS Big Deals——Wait for You on Amazon Prime Day 2023" at bounding box center [152, 173] width 60 height 6
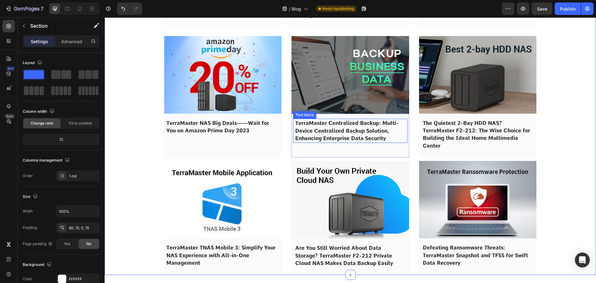
click at [337, 141] on span "TerraMaster Centralized Backup: Multi-Device Centralized Backup Solution, Enhan…" at bounding box center [346, 130] width 103 height 21
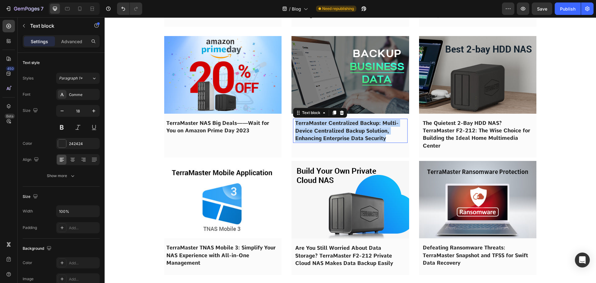
click at [337, 141] on span "TerraMaster Centralized Backup: Multi-Device Centralized Backup Solution, Enhan…" at bounding box center [346, 130] width 103 height 21
copy span "TerraMaster Centralized Backup: Multi-Device Centralized Backup Solution, Enhan…"
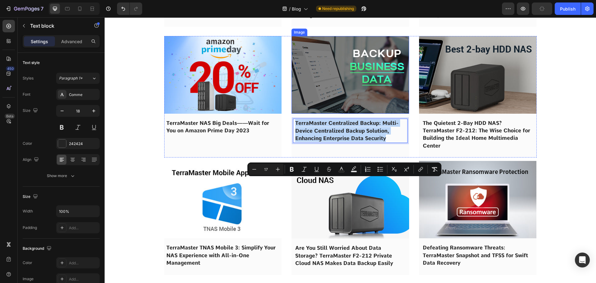
click at [344, 114] on img at bounding box center [351, 75] width 118 height 78
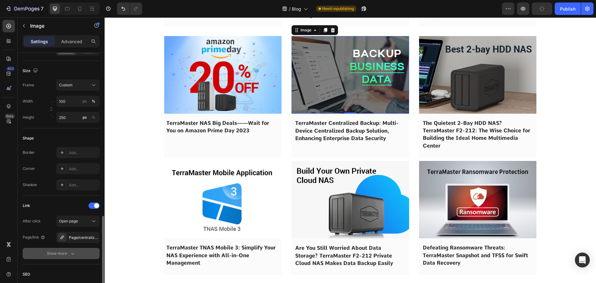
scroll to position [217, 0]
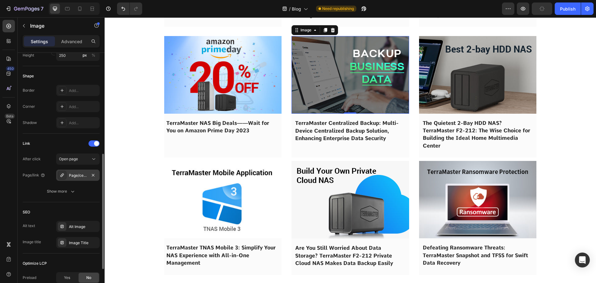
click at [69, 176] on div "Page/centralized-backup-for-nas" at bounding box center [78, 176] width 18 height 6
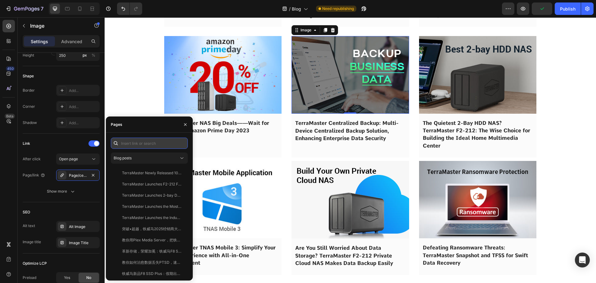
click at [141, 143] on input "text" at bounding box center [149, 143] width 77 height 11
paste input "TerraMaster Centralized Backup: Multi-Device Centralized Backup Solution, Enhan…"
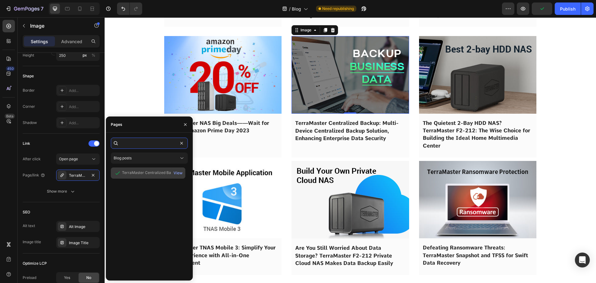
type input "TerraMaster Centralized Backup: Multi-Device Centralized Backup Solution, Enhan…"
click at [144, 174] on div "TerraMaster Centralized Backup: Multi-Device Centralized Backup Solution, Enhan…" at bounding box center [152, 173] width 60 height 6
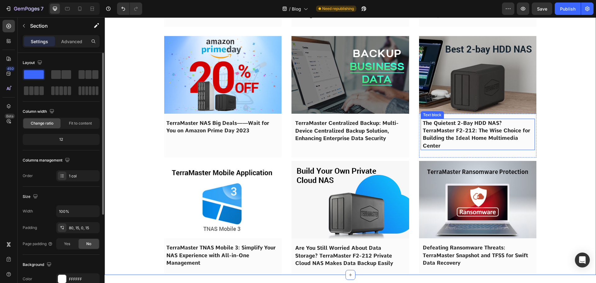
click at [430, 150] on p "The Quietest 2-Bay HDD NAS? TerraMaster F2-212: The Wise Choice for Building th…" at bounding box center [478, 134] width 110 height 30
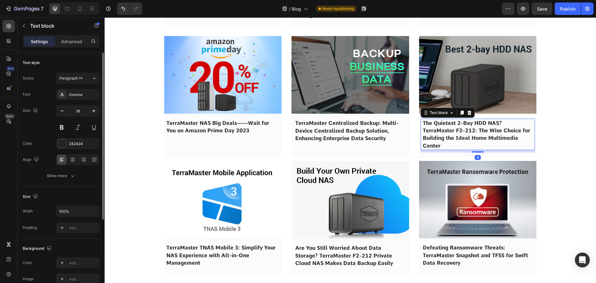
click at [430, 150] on p "The Quietest 2-Bay HDD NAS? TerraMaster F2-212: The Wise Choice for Building th…" at bounding box center [478, 134] width 110 height 30
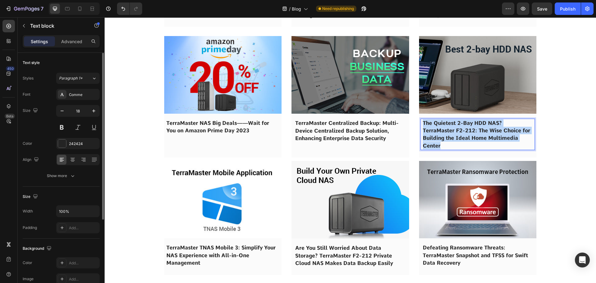
click at [430, 150] on p "The Quietest 2-Bay HDD NAS? TerraMaster F2-212: The Wise Choice for Building th…" at bounding box center [478, 134] width 110 height 30
copy span "The Quietest 2-Bay HDD NAS? TerraMaster F2-212: The Wise Choice for Building th…"
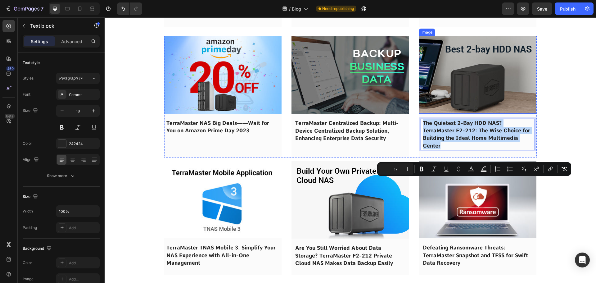
click at [460, 113] on img at bounding box center [478, 74] width 118 height 77
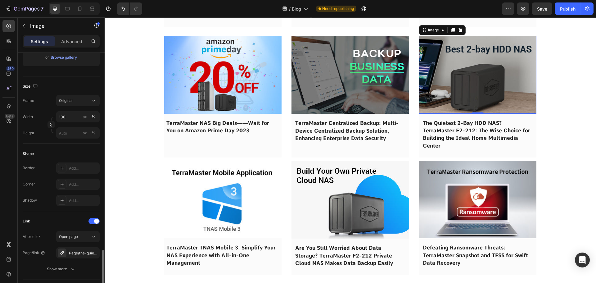
scroll to position [217, 0]
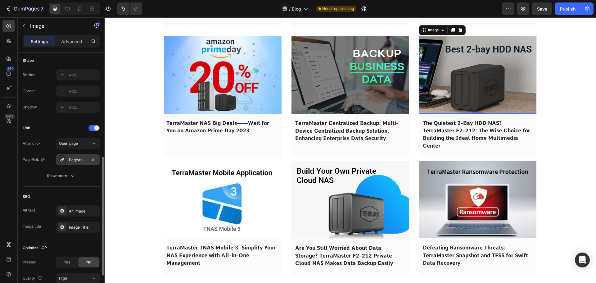
click at [75, 158] on div "Page/the-quietest-hdd-nas-for-home-multimedia-center" at bounding box center [78, 160] width 18 height 6
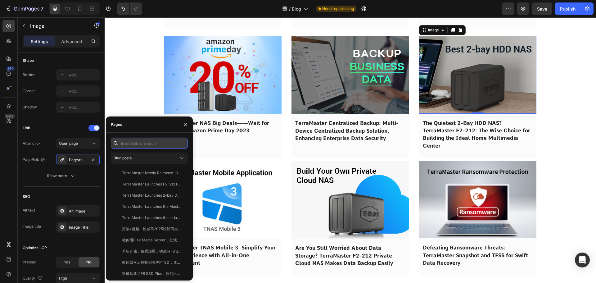
click at [134, 147] on input "text" at bounding box center [149, 143] width 77 height 11
paste input "The Quietest 2-Bay HDD NAS? TerraMaster F2-212: The Wise Choice for Building th…"
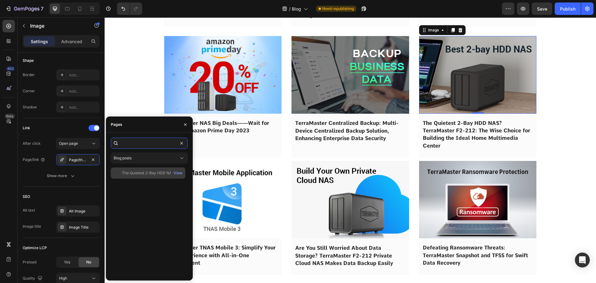
type input "The Quietest 2-Bay HDD NAS? TerraMaster F2-212: The Wise Choice for Building th…"
click at [138, 168] on div "The Quietest 2-Bay HDD NAS? TerraMaster F2-212: The Wise Choice for Building th…" at bounding box center [148, 172] width 75 height 11
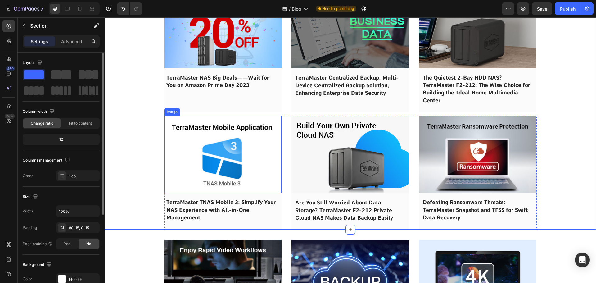
scroll to position [2236, 0]
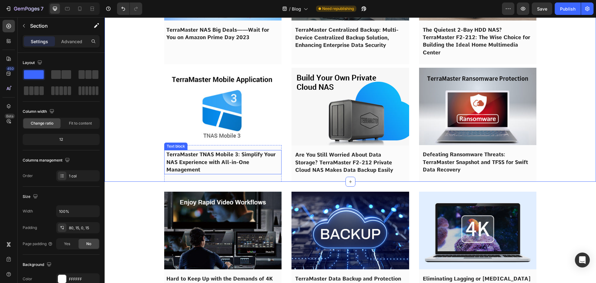
click at [196, 173] on span "TerraMaster TNAS Mobile 3: Simplify Your NAS Experience with All-in-One Managem…" at bounding box center [220, 161] width 109 height 21
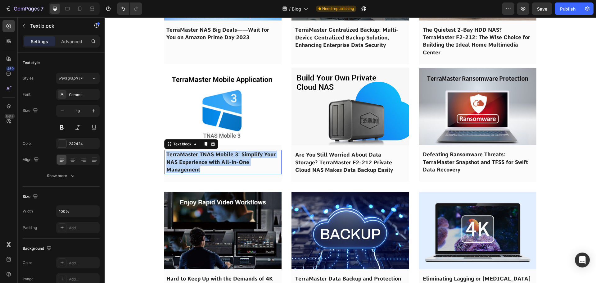
click at [196, 173] on span "TerraMaster TNAS Mobile 3: Simplify Your NAS Experience with All-in-One Managem…" at bounding box center [220, 161] width 109 height 21
copy span "TerraMaster TNAS Mobile 3: Simplify Your NAS Experience with All-in-One Managem…"
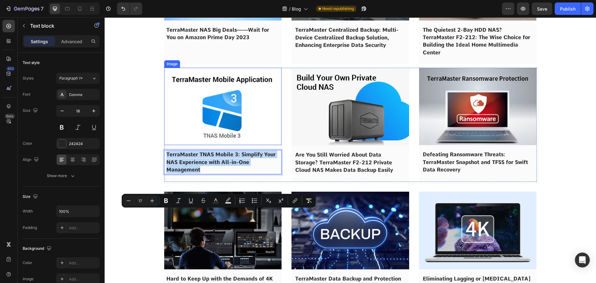
click at [183, 145] on img at bounding box center [223, 106] width 118 height 77
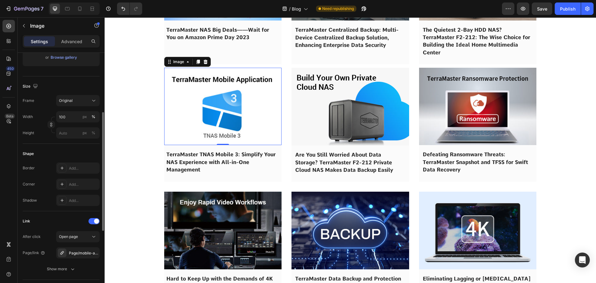
scroll to position [186, 0]
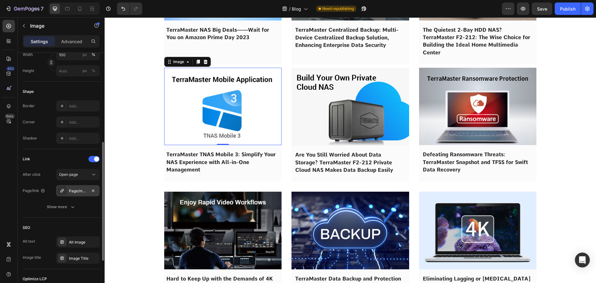
click at [71, 194] on div "Page/mobile-app-for-nas" at bounding box center [77, 190] width 43 height 11
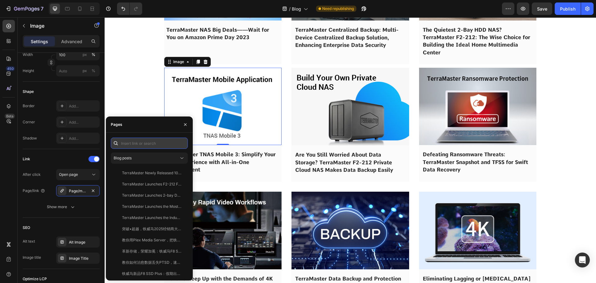
click at [140, 144] on input "text" at bounding box center [149, 143] width 77 height 11
paste input "TerraMaster TNAS Mobile 3: Simplify Your NAS Experience with All-in-One Managem…"
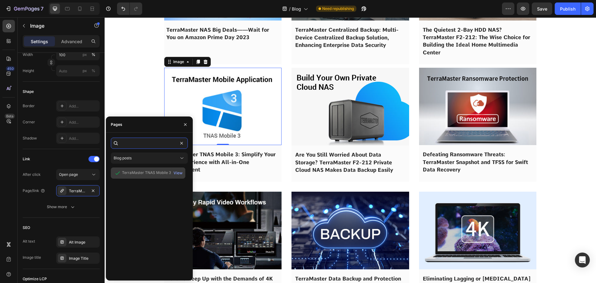
type input "TerraMaster TNAS Mobile 3: Simplify Your NAS Experience with All-in-One Managem…"
click at [142, 171] on div "TerraMaster TNAS Mobile 3: Simplify Your NAS Experience with All-in-One Managem…" at bounding box center [152, 173] width 60 height 6
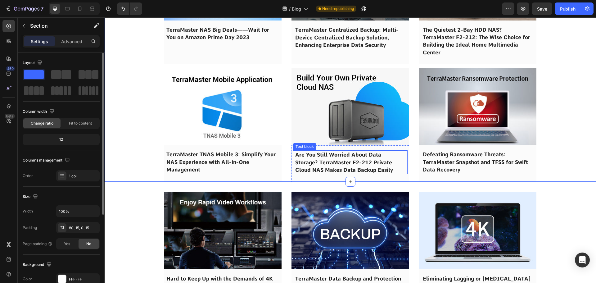
click at [322, 173] on span "Are You Still Worried About Data Storage? TerraMaster F2-212 Private Cloud NAS …" at bounding box center [344, 162] width 98 height 21
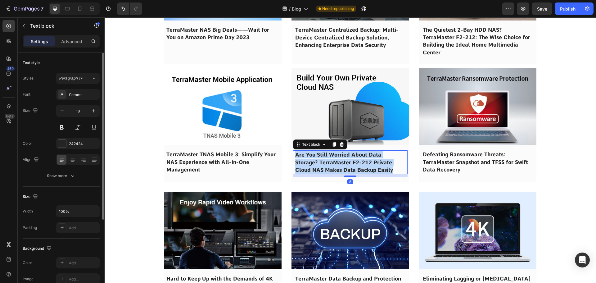
click at [322, 173] on span "Are You Still Worried About Data Storage? TerraMaster F2-212 Private Cloud NAS …" at bounding box center [344, 162] width 98 height 21
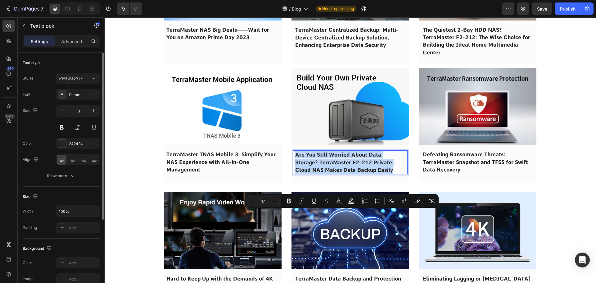
copy span "Are You Still Worried About Data Storage? TerraMaster F2-212 Private Cloud NAS …"
click at [334, 145] on img at bounding box center [351, 107] width 118 height 78
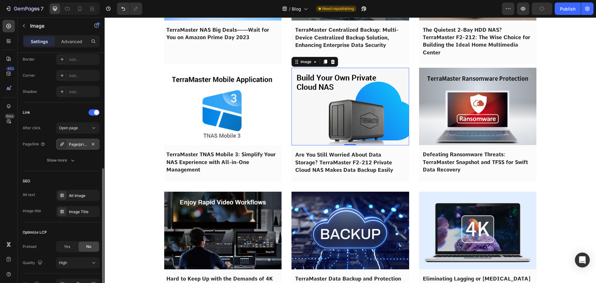
click at [73, 143] on div "Page/private-cloud-nas-for-data-backup" at bounding box center [78, 145] width 18 height 6
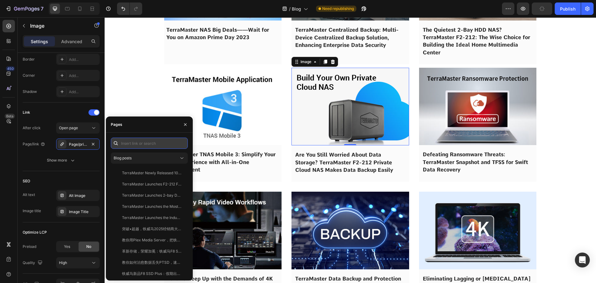
click at [133, 144] on input "text" at bounding box center [149, 143] width 77 height 11
paste input "Are You Still Worried About Data Storage? TerraMaster F2-212 Private Cloud NAS …"
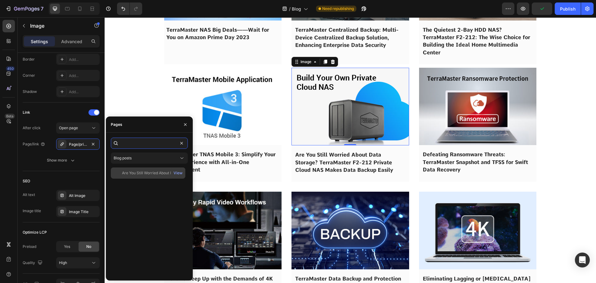
type input "Are You Still Worried About Data Storage? TerraMaster F2-212 Private Cloud NAS …"
click at [135, 172] on div "Are You Still Worried About Data Storage? TerraMaster F2-212 Private Cloud NAS …" at bounding box center [152, 173] width 60 height 6
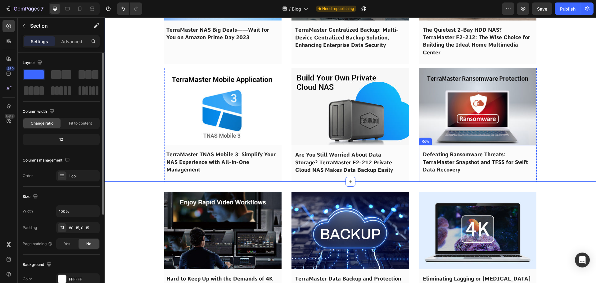
click at [451, 173] on span "Defeating Ransomware Threats: TerraMaster Snapshot and TFSS for Swift Data Reco…" at bounding box center [475, 161] width 105 height 21
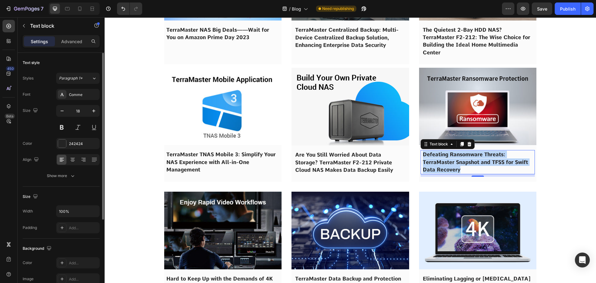
click at [451, 173] on span "Defeating Ransomware Threats: TerraMaster Snapshot and TFSS for Swift Data Reco…" at bounding box center [475, 161] width 105 height 21
copy span "Defeating Ransomware Threats: TerraMaster Snapshot and TFSS for Swift Data Reco…"
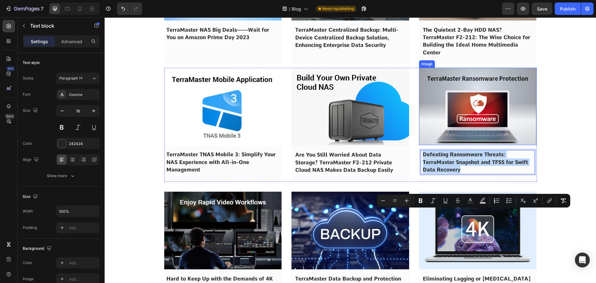
click at [459, 145] on img at bounding box center [478, 106] width 118 height 77
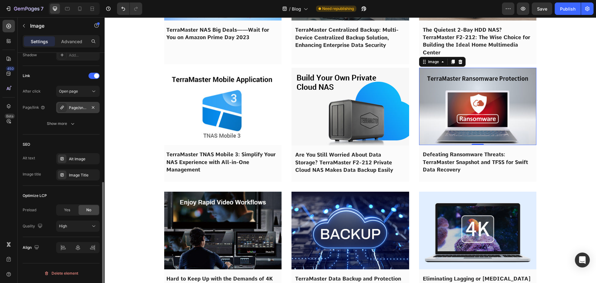
click at [70, 105] on div "Page/snapshot-and-tfss-for-ransomware" at bounding box center [78, 108] width 18 height 6
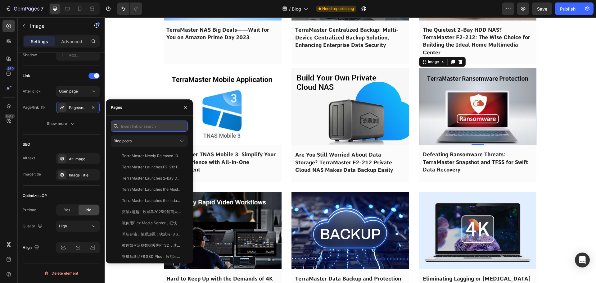
click at [134, 122] on input "text" at bounding box center [149, 125] width 77 height 11
paste input "Defeating Ransomware Threats: TerraMaster Snapshot and TFSS for Swift Data Reco…"
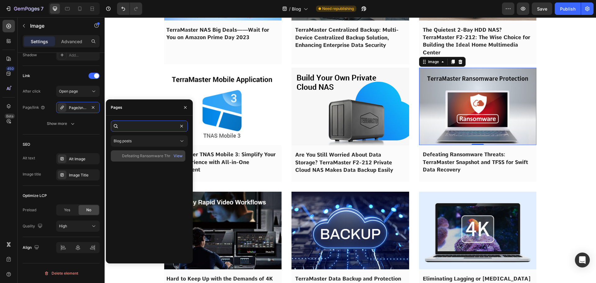
type input "Defeating Ransomware Threats: TerraMaster Snapshot and TFSS for Swift Data Reco…"
click at [138, 160] on div "Defeating Ransomware Threats: TerraMaster Snapshot And TFSS For Swift Data Reco…" at bounding box center [148, 155] width 75 height 11
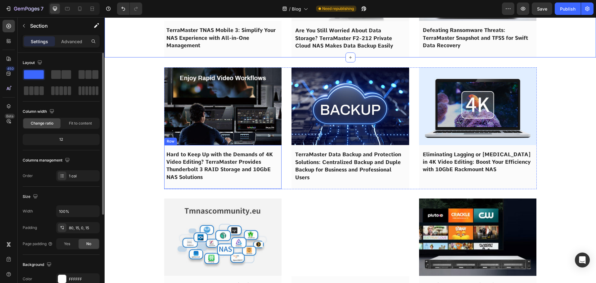
click at [211, 180] on span "Hard to Keep Up with the Demands of 4K Video Editing? TerraMaster Provides Thun…" at bounding box center [219, 165] width 107 height 29
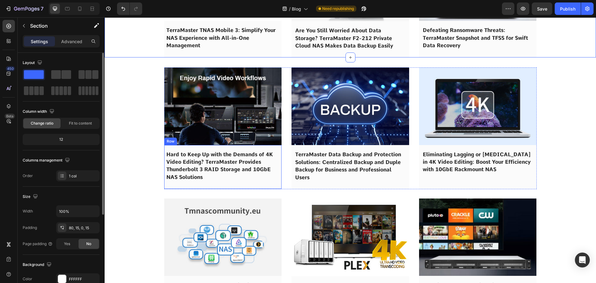
click at [211, 180] on span "Hard to Keep Up with the Demands of 4K Video Editing? TerraMaster Provides Thun…" at bounding box center [219, 165] width 107 height 29
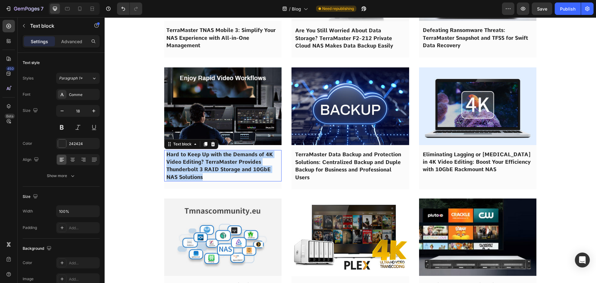
click at [211, 180] on span "Hard to Keep Up with the Demands of 4K Video Editing? TerraMaster Provides Thun…" at bounding box center [219, 165] width 107 height 29
copy span "Hard to Keep Up with the Demands of 4K Video Editing? TerraMaster Provides Thun…"
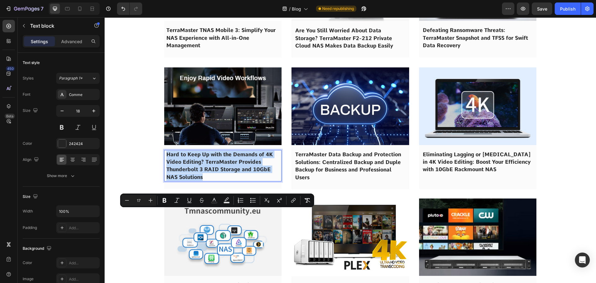
click at [220, 145] on img at bounding box center [223, 105] width 118 height 77
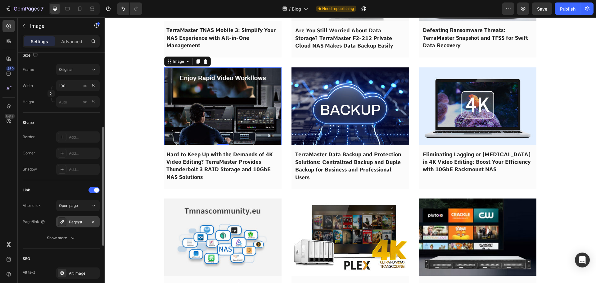
click at [74, 221] on div "Page/storage-solutions-for-4k-video-editing" at bounding box center [78, 222] width 18 height 6
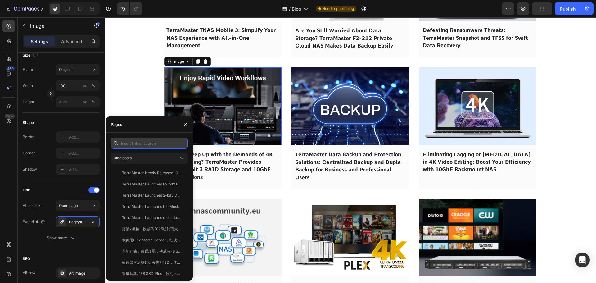
click at [144, 144] on input "text" at bounding box center [149, 143] width 77 height 11
paste input "Hard to Keep Up with the Demands of 4K Video Editing? TerraMaster Provides Thun…"
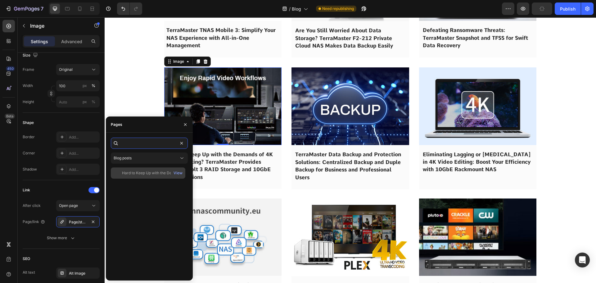
type input "Hard to Keep Up with the Demands of 4K Video Editing? TerraMaster Provides Thun…"
click at [144, 176] on div "Hard to Keep Up with the Demands of 4K Video Editing? TerraMaster Provides Thun…" at bounding box center [148, 172] width 75 height 11
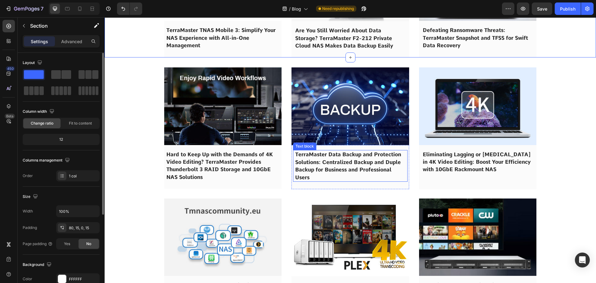
click at [314, 180] on span "TerraMaster Data Backup and Protection Solutions: Centralized Backup and Duple …" at bounding box center [348, 165] width 106 height 29
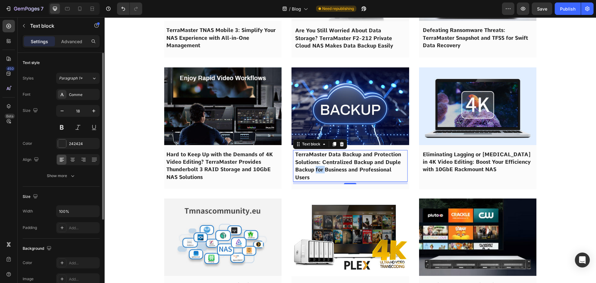
click at [314, 180] on span "TerraMaster Data Backup and Protection Solutions: Centralized Backup and Duple …" at bounding box center [348, 165] width 106 height 29
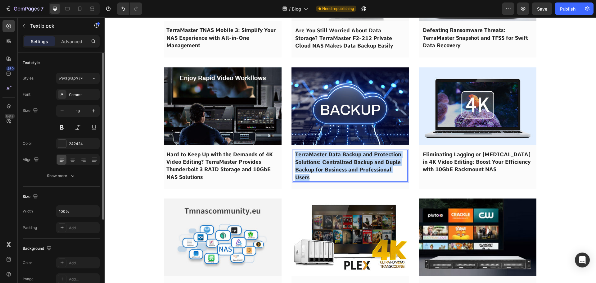
copy span "TerraMaster Data Backup and Protection Solutions: Centralized Backup and Duple …"
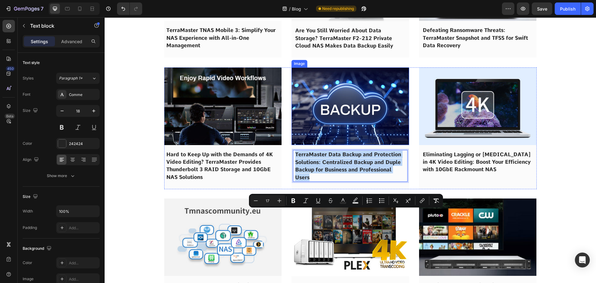
click at [331, 145] on img at bounding box center [351, 106] width 118 height 78
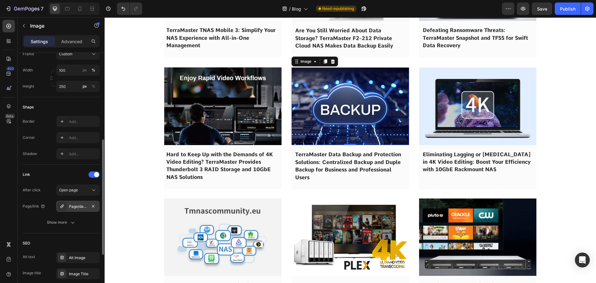
click at [71, 208] on div "Page/data-backup-and-protection" at bounding box center [78, 207] width 18 height 6
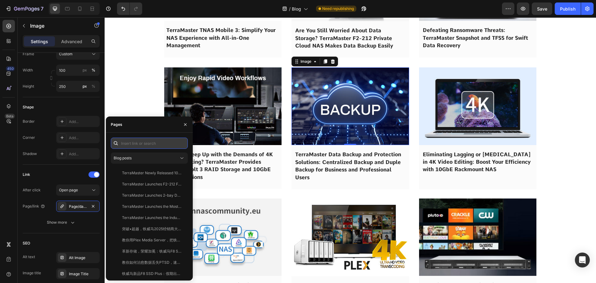
click at [158, 146] on input "text" at bounding box center [149, 143] width 77 height 11
paste input "TerraMaster Data Backup and Protection Solutions: Centralized Backup and Duple …"
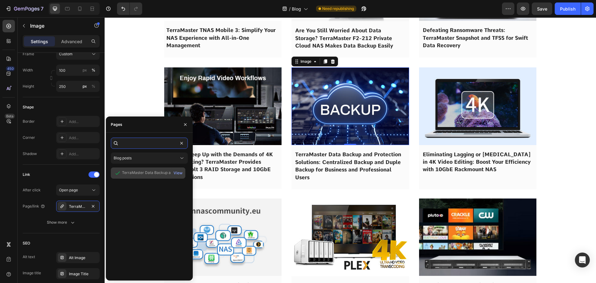
type input "TerraMaster Data Backup and Protection Solutions: Centralized Backup and Duple …"
click at [142, 174] on div "TerraMaster Data Backup and Protection Solutions: Centralized Backup and Duple …" at bounding box center [152, 173] width 60 height 6
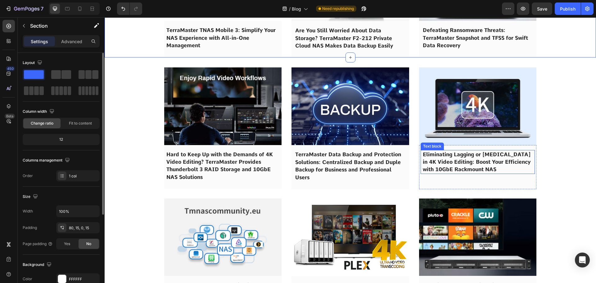
click at [441, 173] on p "Eliminating Lagging or Stuttering in 4K Video Editing: Boost Your Efficiency wi…" at bounding box center [478, 162] width 110 height 23
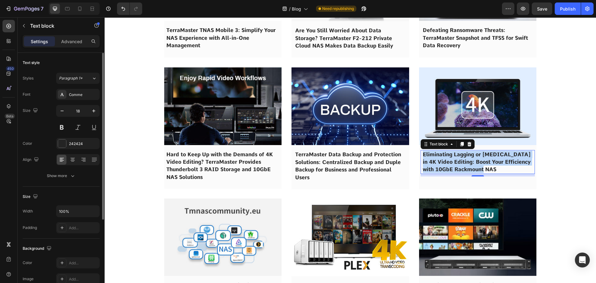
click at [441, 173] on p "Eliminating Lagging or Stuttering in 4K Video Editing: Boost Your Efficiency wi…" at bounding box center [478, 162] width 110 height 23
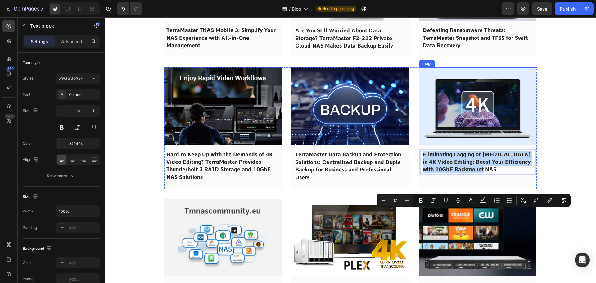
click at [445, 145] on img at bounding box center [478, 105] width 118 height 77
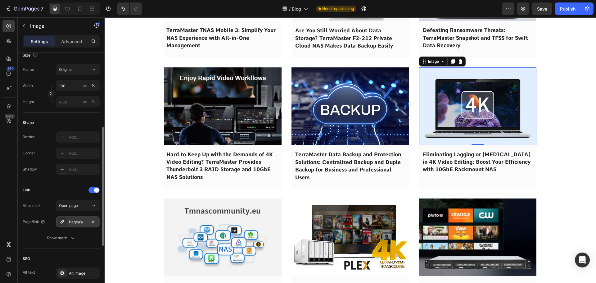
click at [71, 219] on div "Page/rackmount-10gbe-nas-designed-for-4k-video-editing" at bounding box center [78, 222] width 18 height 6
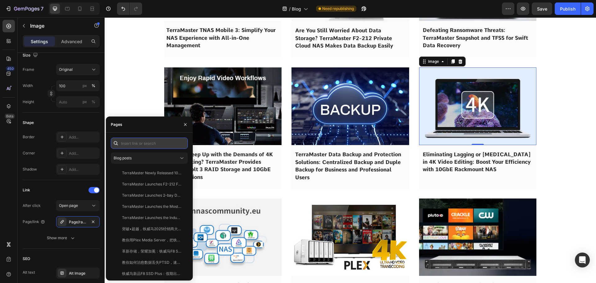
click at [131, 138] on input "text" at bounding box center [149, 143] width 77 height 11
paste input "Eliminating Lagging or Stuttering in 4K Video Editing: Boost Your Efficiency wi…"
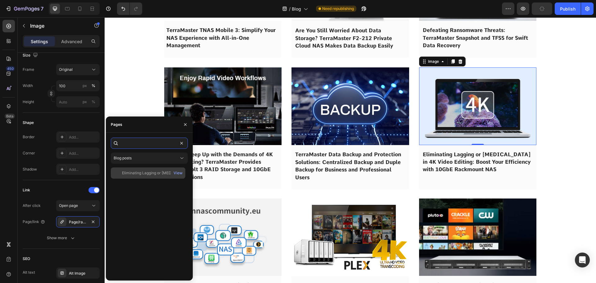
type input "Eliminating Lagging or Stuttering in 4K Video Editing: Boost Your Efficiency wi…"
click at [141, 176] on div "Eliminating Lagging or Stuttering in 4K Video Editing: Boost Your Efficiency wi…" at bounding box center [148, 172] width 75 height 11
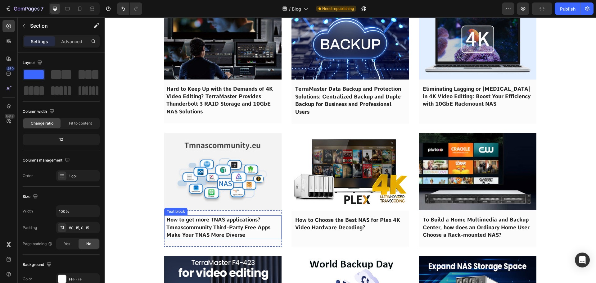
click at [211, 231] on p "How to get more TNAS applications? Tmnascommunity Third-Party Free Apps Make Yo…" at bounding box center [222, 227] width 113 height 23
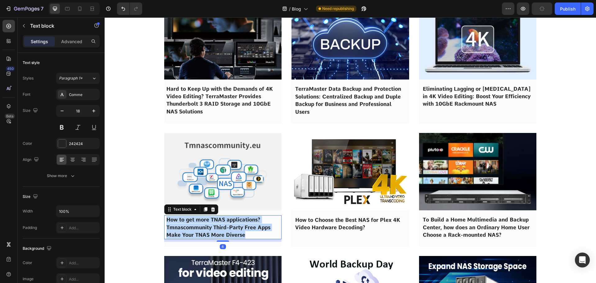
click at [211, 231] on p "How to get more TNAS applications? Tmnascommunity Third-Party Free Apps Make Yo…" at bounding box center [222, 227] width 113 height 23
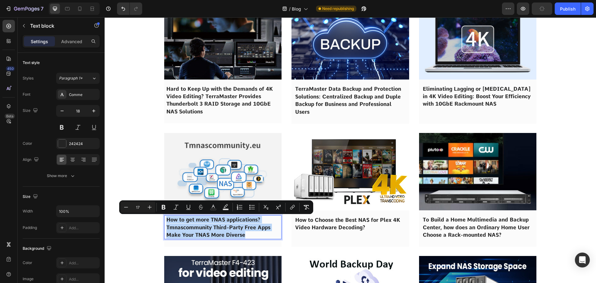
click at [218, 175] on img at bounding box center [223, 171] width 118 height 77
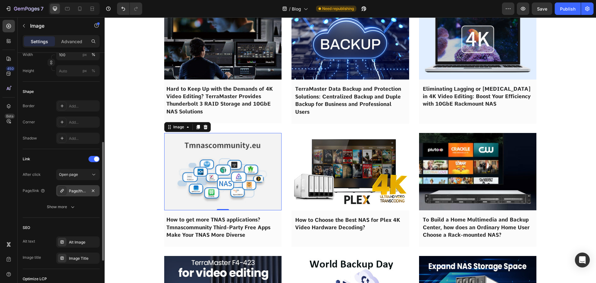
click at [73, 193] on div "Page/the-third-party-community-application-platform-for-nas" at bounding box center [78, 191] width 18 height 6
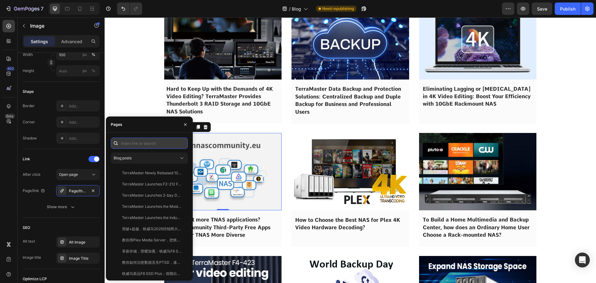
click at [126, 145] on input "text" at bounding box center [149, 143] width 77 height 11
paste input "How to get more TNAS applications? Tmnascommunity Third-Party Free Apps Make Yo…"
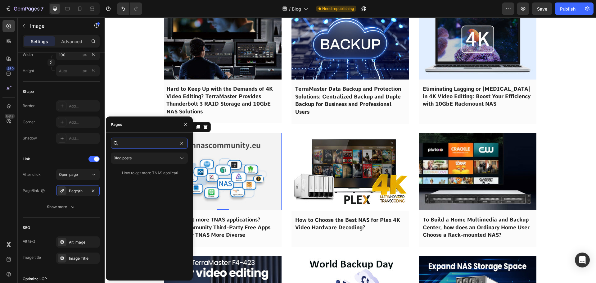
type input "How to get more TNAS applications? Tmnascommunity Third-Party Free Apps Make Yo…"
click at [136, 172] on div "How to get more TNAS applications? Tmnascommunity Third-Party Free Apps Make Yo…" at bounding box center [152, 173] width 60 height 6
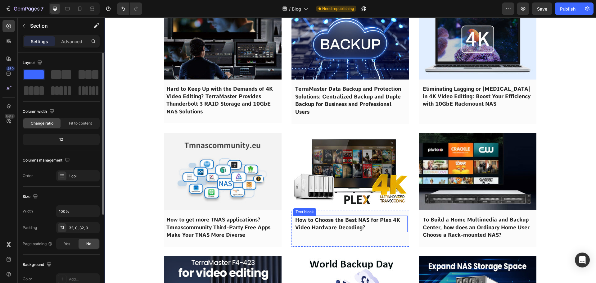
click at [316, 225] on span "How to Choose the Best NAS for Plex 4K Video Hardware Decoding?" at bounding box center [347, 224] width 105 height 14
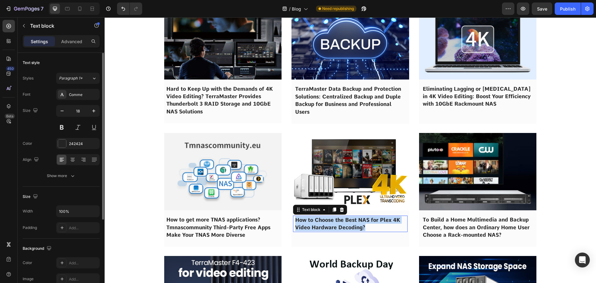
click at [316, 225] on span "How to Choose the Best NAS for Plex 4K Video Hardware Decoding?" at bounding box center [347, 224] width 105 height 14
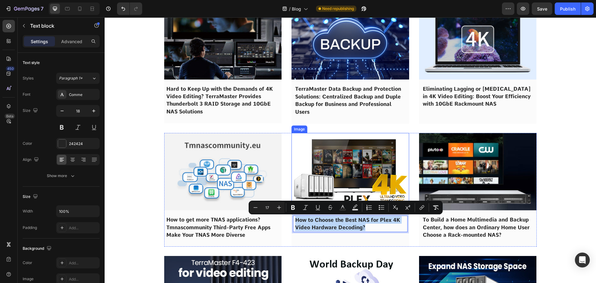
click at [319, 180] on img at bounding box center [351, 172] width 118 height 78
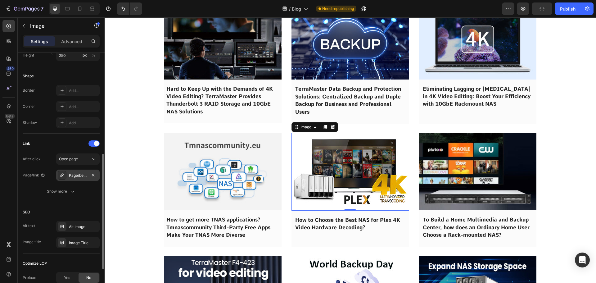
click at [70, 176] on div "Page/best-nas-for-plex-4k-video-hardware-decoding" at bounding box center [78, 176] width 18 height 6
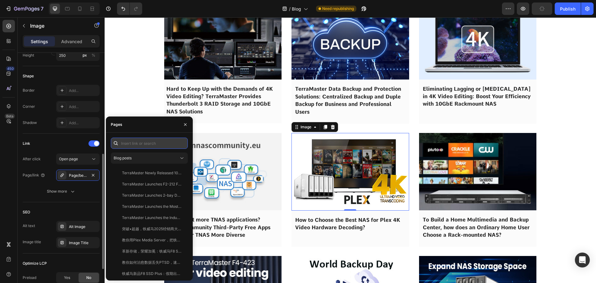
click at [143, 143] on input "text" at bounding box center [149, 143] width 77 height 11
paste input "How to Choose the Best NAS for Plex 4K Video Hardware Decoding?"
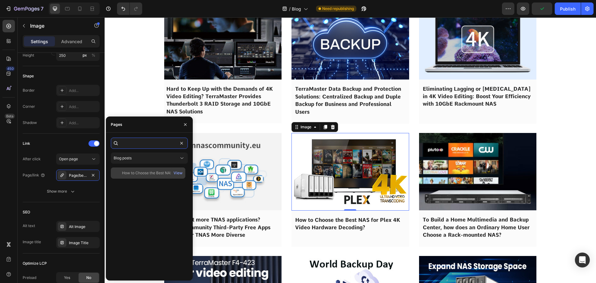
type input "How to Choose the Best NAS for Plex 4K Video Hardware Decoding?"
click at [137, 171] on div "How to Choose the Best NAS for Plex 4K Video Hardware Decoding?" at bounding box center [152, 173] width 60 height 6
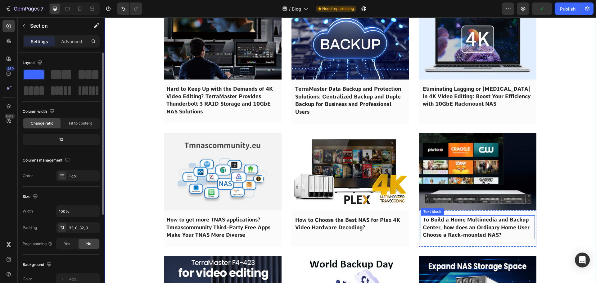
click at [453, 234] on span "To Build a Home Multimedia and Backup Center, how does an Ordinary Home User Ch…" at bounding box center [476, 226] width 107 height 21
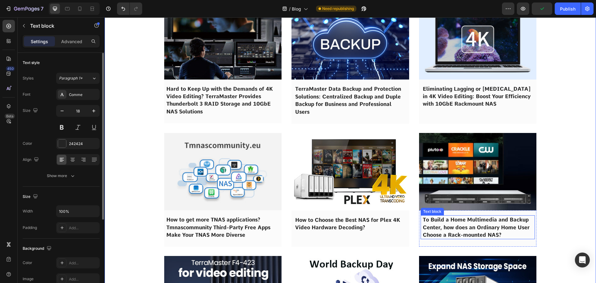
click at [453, 234] on span "To Build a Home Multimedia and Backup Center, how does an Ordinary Home User Ch…" at bounding box center [476, 226] width 107 height 21
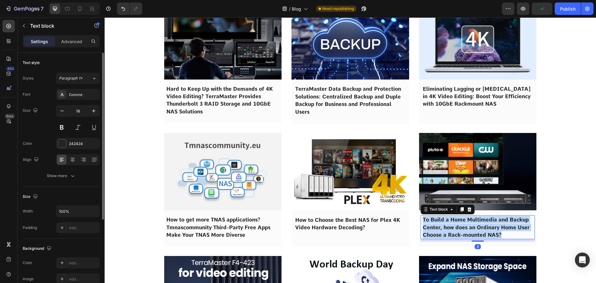
click at [453, 234] on span "To Build a Home Multimedia and Backup Center, how does an Ordinary Home User Ch…" at bounding box center [476, 226] width 107 height 21
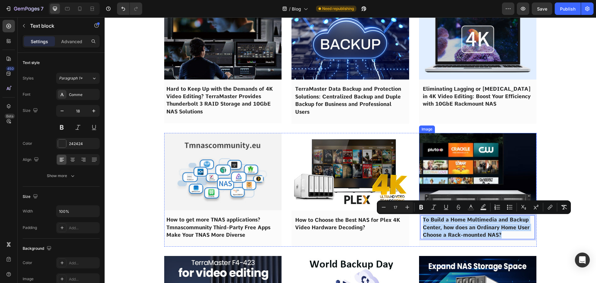
click at [461, 179] on img at bounding box center [478, 171] width 118 height 77
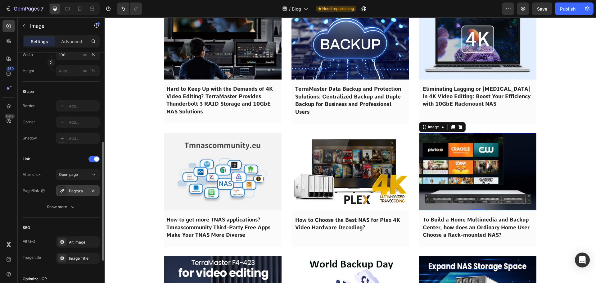
click at [63, 193] on div at bounding box center [62, 190] width 9 height 9
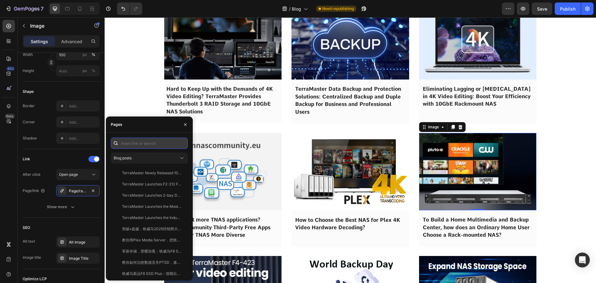
click at [130, 142] on input "text" at bounding box center [149, 143] width 77 height 11
paste input "To Build a Home Multimedia and Backup Center, how does an Ordinary Home User Ch…"
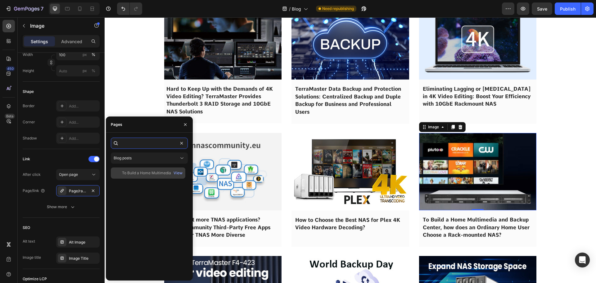
type input "To Build a Home Multimedia and Backup Center, how does an Ordinary Home User Ch…"
click at [136, 173] on div "To Build a Home Multimedia and Backup Center, how does an Ordinary Home User Ch…" at bounding box center [152, 173] width 60 height 6
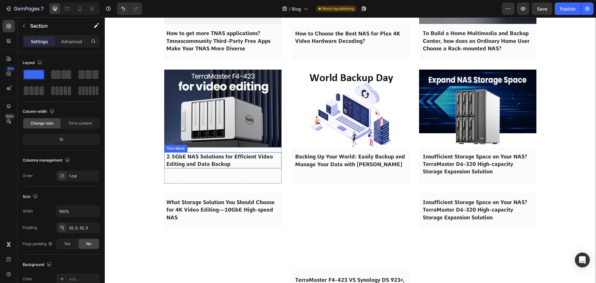
click at [189, 162] on span "2.5GbE NAS Solutions for Efficient Video Editing and Data Backup" at bounding box center [219, 160] width 107 height 14
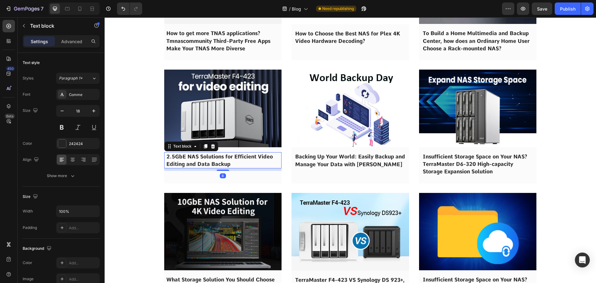
click at [189, 162] on span "2.5GbE NAS Solutions for Efficient Video Editing and Data Backup" at bounding box center [219, 160] width 107 height 14
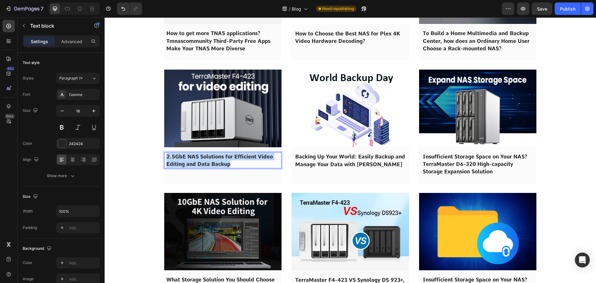
click at [189, 162] on span "2.5GbE NAS Solutions for Efficient Video Editing and Data Backup" at bounding box center [219, 160] width 107 height 14
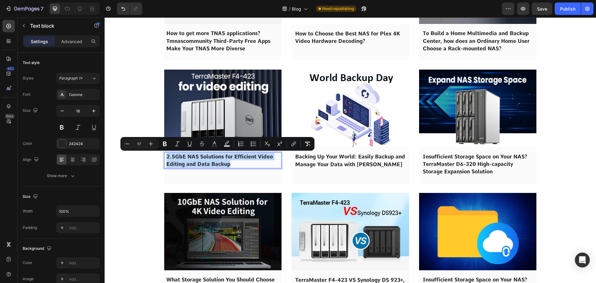
click at [192, 123] on img at bounding box center [223, 108] width 118 height 77
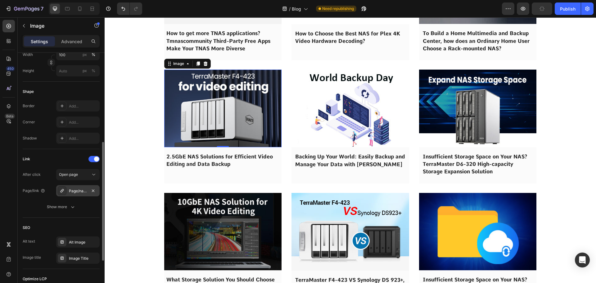
click at [77, 192] on div "Page/nas-solution-for-video-editing" at bounding box center [78, 191] width 18 height 6
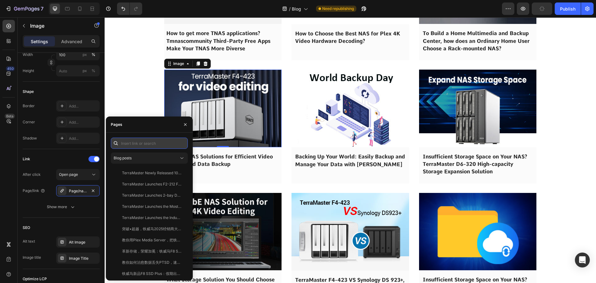
click at [139, 145] on input "text" at bounding box center [149, 143] width 77 height 11
paste input "2.5GbE NAS Solutions for Efficient Video Editing and Data Backup"
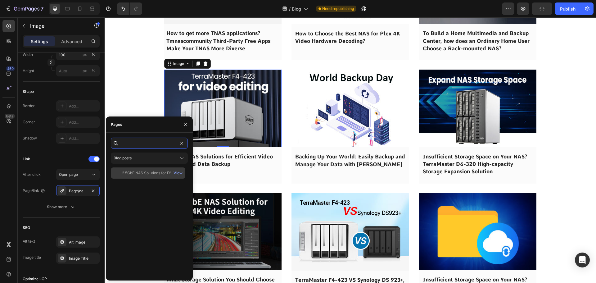
type input "2.5GbE NAS Solutions for Efficient Video Editing and Data Backup"
click at [136, 173] on div "2.5GbE NAS Solutions for Efficient Video Editing and Data Backup" at bounding box center [152, 173] width 60 height 6
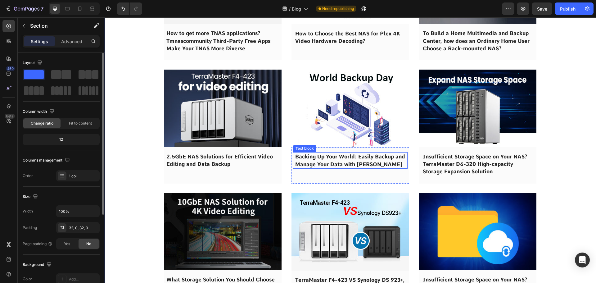
click at [321, 161] on span "Backing Up Your World: Easily Backup and Manage Your Data with NAS" at bounding box center [350, 160] width 110 height 14
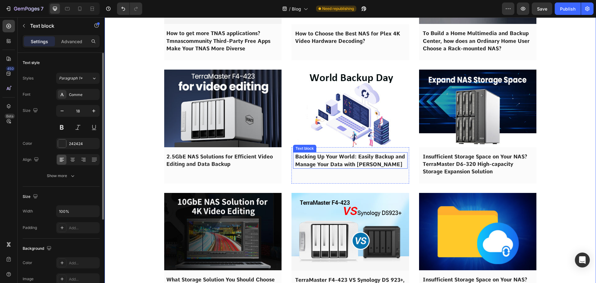
click at [321, 161] on span "Backing Up Your World: Easily Backup and Manage Your Data with NAS" at bounding box center [350, 160] width 110 height 14
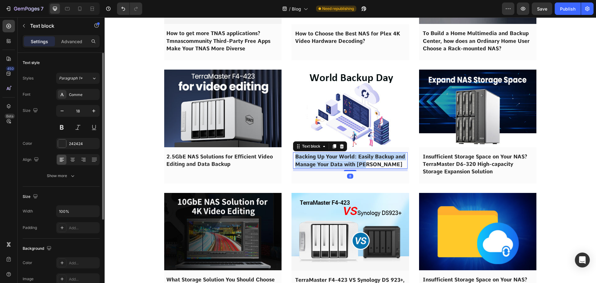
click at [321, 161] on span "Backing Up Your World: Easily Backup and Manage Your Data with NAS" at bounding box center [350, 160] width 110 height 14
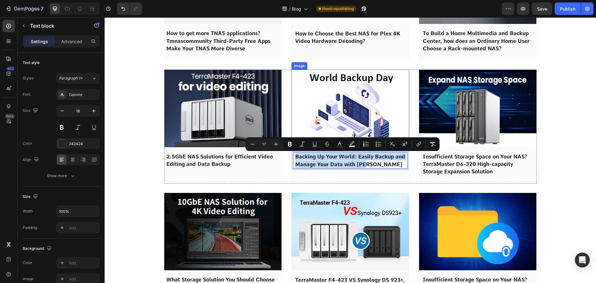
click at [323, 122] on img at bounding box center [351, 109] width 118 height 78
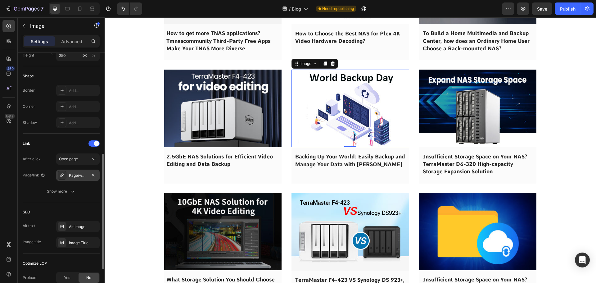
click at [77, 173] on div "Page/world_backup_day_2023" at bounding box center [78, 176] width 18 height 6
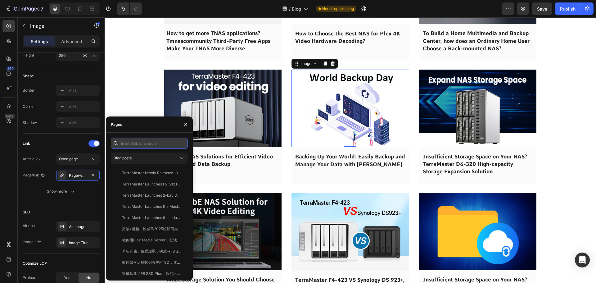
click at [135, 143] on input "text" at bounding box center [149, 143] width 77 height 11
paste input "Backing Up Your World: Easily Backup and Manage Your Data with NAS"
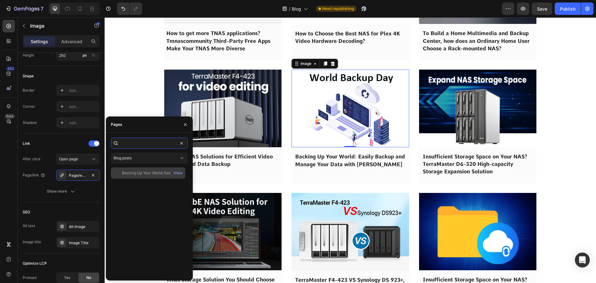
type input "Backing Up Your World: Easily Backup and Manage Your Data with NAS"
click at [134, 173] on div "Backing Up Your World: Easily Backup and Manage Your Data with NAS" at bounding box center [152, 173] width 60 height 6
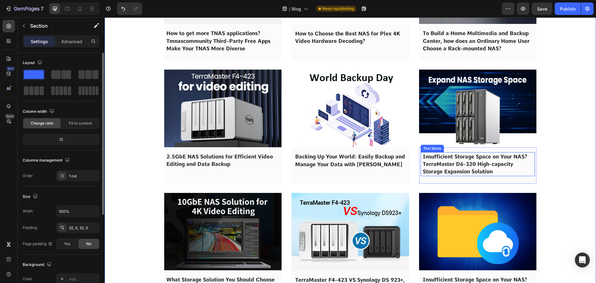
click at [457, 165] on span "Insufficient Storage Space on Your NAS? TerraMaster D6-320 High-capacity Storag…" at bounding box center [475, 163] width 105 height 21
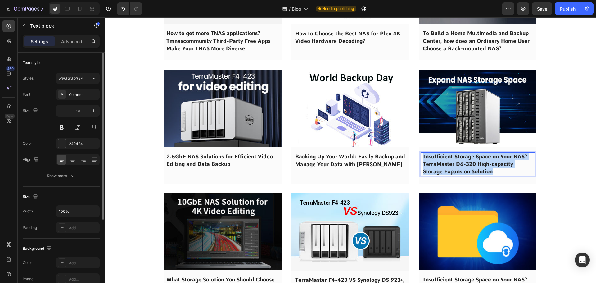
click at [457, 165] on span "Insufficient Storage Space on Your NAS? TerraMaster D6-320 High-capacity Storag…" at bounding box center [475, 163] width 105 height 21
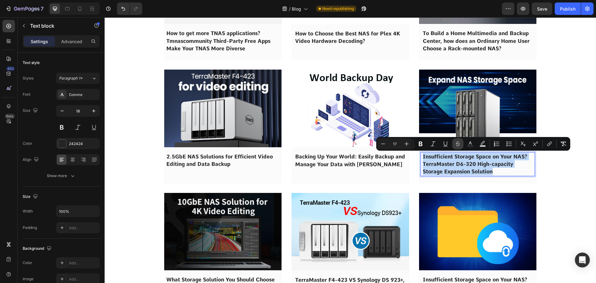
click at [458, 116] on img at bounding box center [478, 108] width 118 height 77
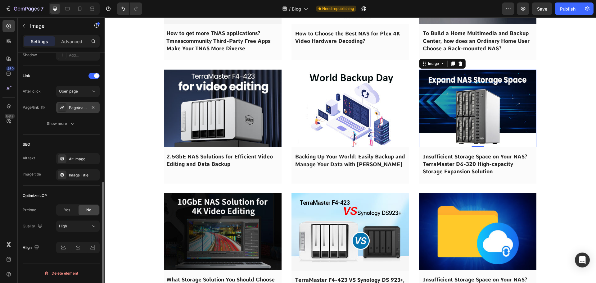
click at [71, 108] on div "Page/nas_storage_expansion_das" at bounding box center [78, 108] width 18 height 6
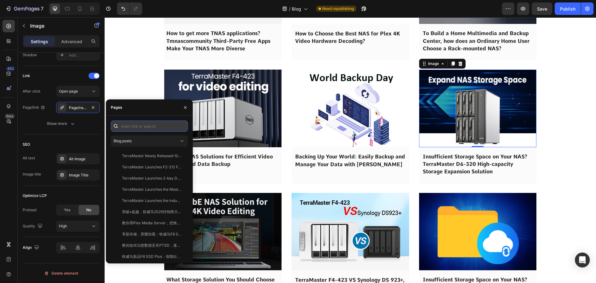
click at [129, 126] on input "text" at bounding box center [149, 125] width 77 height 11
paste input "Insufficient Storage Space on Your NAS? TerraMaster D6-320 High-capacity Storag…"
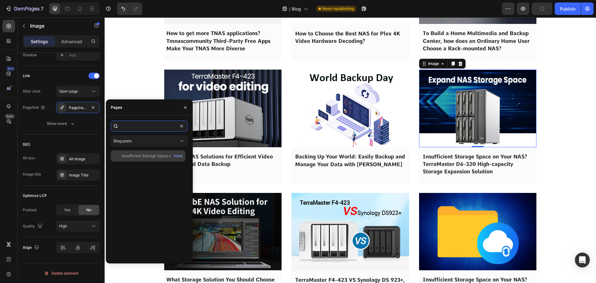
type input "Insufficient Storage Space on Your NAS? TerraMaster D6-320 High-capacity Storag…"
click at [139, 158] on div "Insufficient Storage Space on Your NAS? TerraMaster D6-320 High-capacity Storag…" at bounding box center [152, 156] width 60 height 6
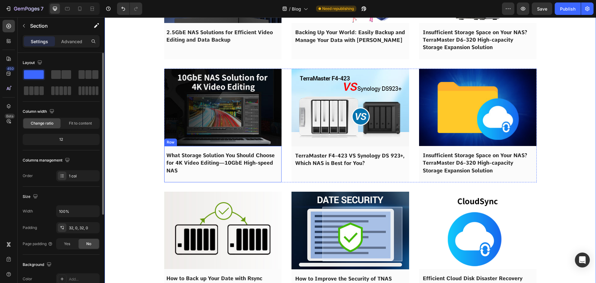
click at [202, 165] on span "What Storage Solution You Should Choose for 4K Video Editing—10GbE High-speed N…" at bounding box center [220, 162] width 108 height 21
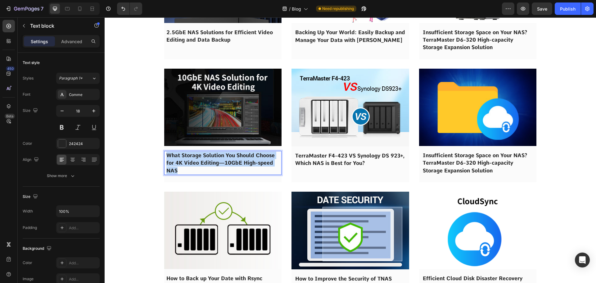
click at [202, 165] on span "What Storage Solution You Should Choose for 4K Video Editing—10GbE High-speed N…" at bounding box center [220, 162] width 108 height 21
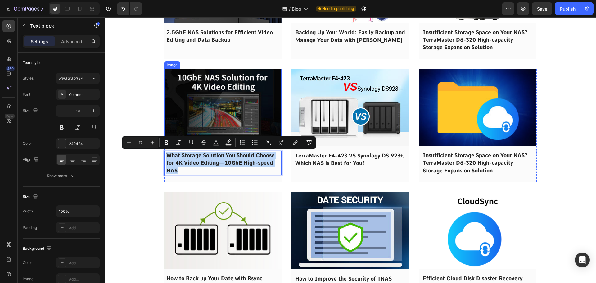
click at [207, 121] on img at bounding box center [223, 107] width 118 height 77
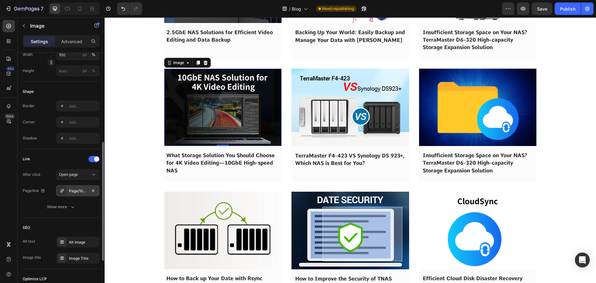
click at [71, 193] on div "Page/10gbe-nas-for-4k-video-editing" at bounding box center [78, 191] width 18 height 6
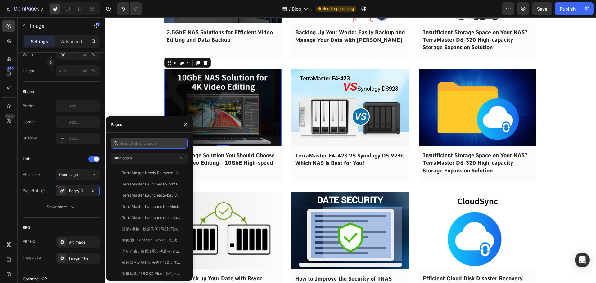
click at [142, 143] on input "text" at bounding box center [149, 143] width 77 height 11
paste input "What Storage Solution You Should Choose for 4K Video Editing—10GbE High-speed N…"
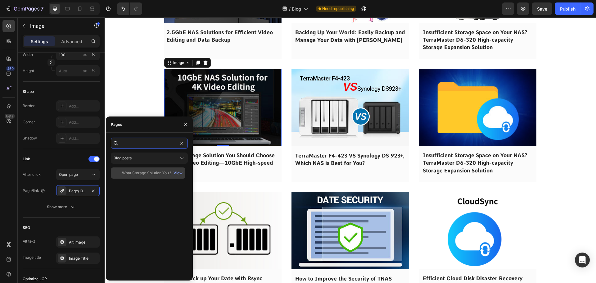
type input "What Storage Solution You Should Choose for 4K Video Editing—10GbE High-speed N…"
click at [142, 170] on div "What Storage Solution You Should Choose for 4K Video Editing—10GbE High-speed N…" at bounding box center [148, 172] width 75 height 11
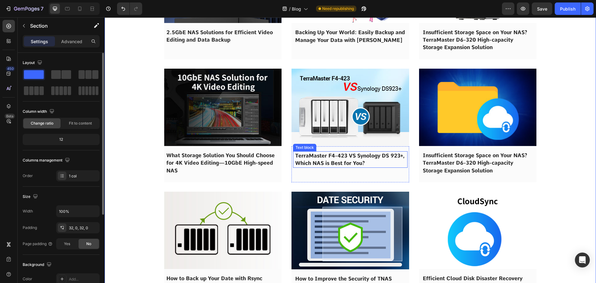
click at [329, 162] on span "TerraMaster F4-423 VS Synology DS 923+, Which NAS is Best for You?" at bounding box center [350, 159] width 110 height 14
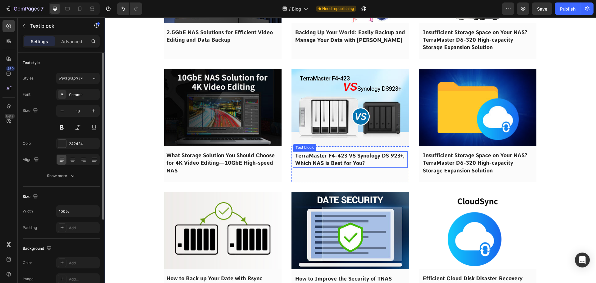
click at [329, 162] on span "TerraMaster F4-423 VS Synology DS 923+, Which NAS is Best for You?" at bounding box center [350, 159] width 110 height 14
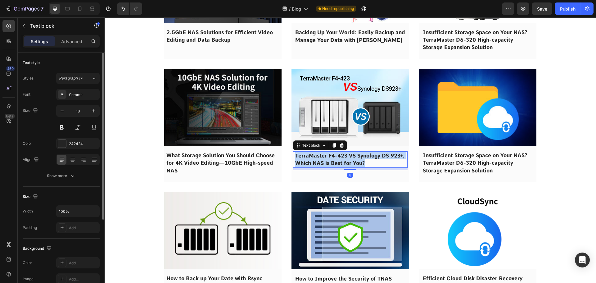
click at [329, 162] on span "TerraMaster F4-423 VS Synology DS 923+, Which NAS is Best for You?" at bounding box center [350, 159] width 110 height 14
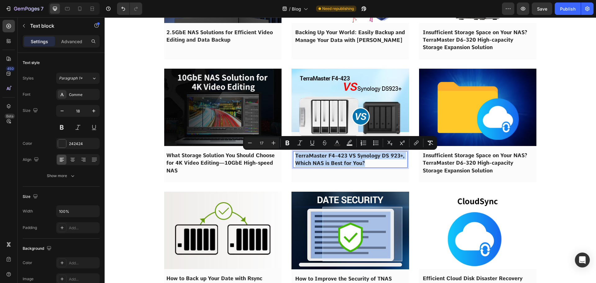
click at [331, 122] on img at bounding box center [351, 108] width 118 height 78
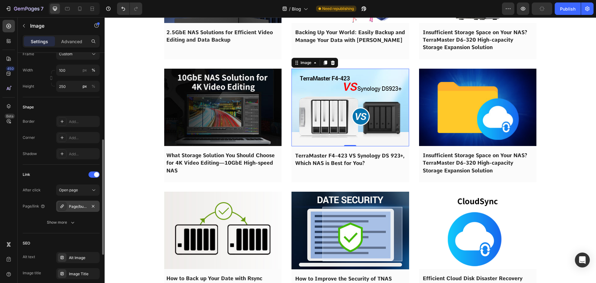
click at [74, 204] on div "Page/budget_storage" at bounding box center [78, 207] width 18 height 6
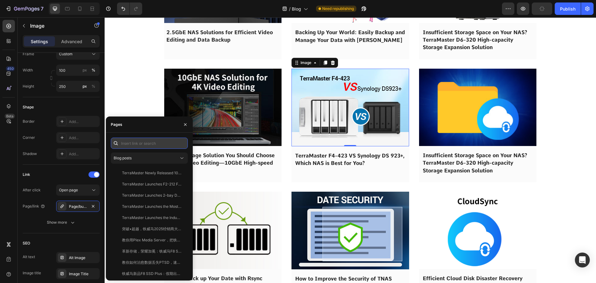
click at [139, 142] on input "text" at bounding box center [149, 143] width 77 height 11
paste input "TerraMaster F4-423 VS Synology DS 923+, Which NAS is Best for You?"
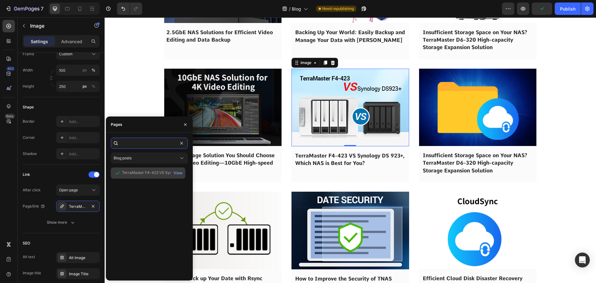
type input "TerraMaster F4-423 VS Synology DS 923+, Which NAS is Best for You?"
click at [146, 176] on div "TerraMaster F4-423 VS Synology DS 923+, Which NAS is Best for You?" at bounding box center [152, 173] width 60 height 6
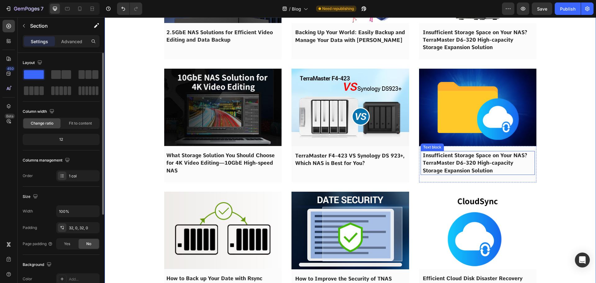
click at [453, 160] on span "Insufficient Storage Space on Your NAS? TerraMaster D6-320 High-capacity Storag…" at bounding box center [475, 162] width 105 height 21
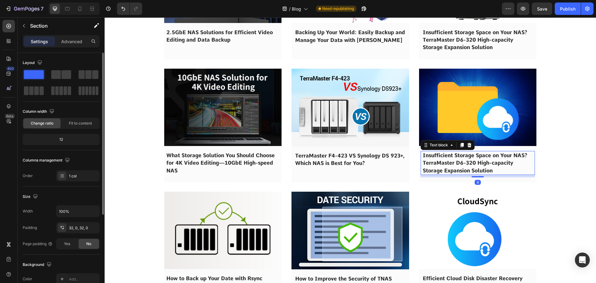
click at [453, 160] on span "Insufficient Storage Space on Your NAS? TerraMaster D6-320 High-capacity Storag…" at bounding box center [475, 162] width 105 height 21
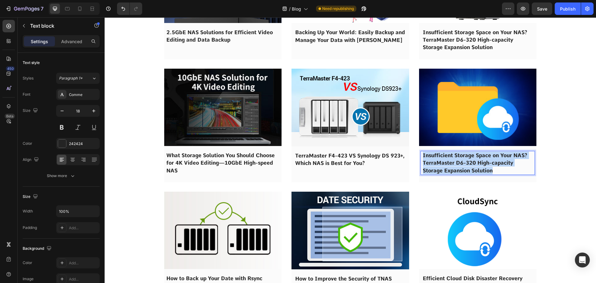
click at [453, 160] on span "Insufficient Storage Space on Your NAS? TerraMaster D6-320 High-capacity Storag…" at bounding box center [475, 162] width 105 height 21
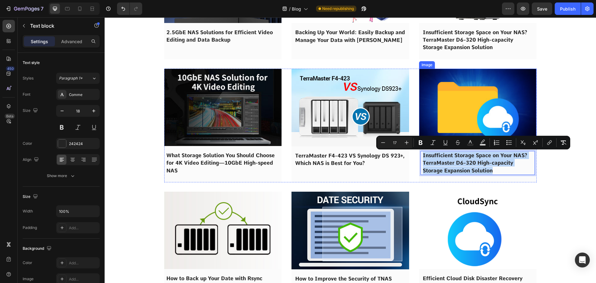
click at [462, 116] on img at bounding box center [478, 107] width 118 height 77
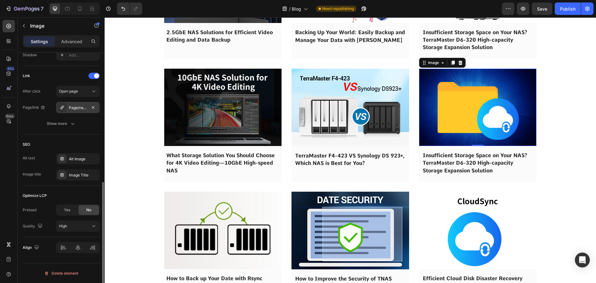
click at [75, 112] on div "Page/nas_storage_expansion_das" at bounding box center [77, 107] width 43 height 11
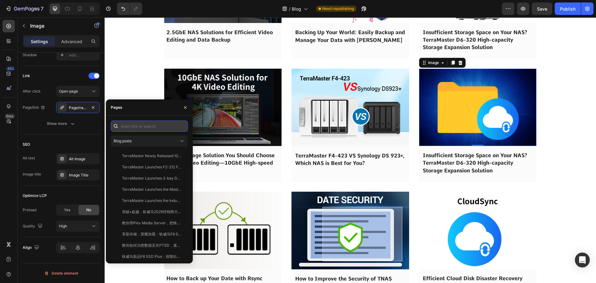
click at [138, 123] on input "text" at bounding box center [149, 125] width 77 height 11
paste input "Insufficient Storage Space on Your NAS? TerraMaster D6-320 High-capacity Storag…"
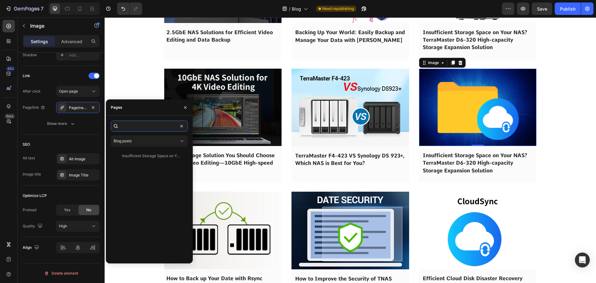
type input "Insufficient Storage Space on Your NAS? TerraMaster D6-320 High-capacity Storag…"
click at [143, 157] on div "Insufficient Storage Space on Your NAS? TerraMaster D6-320 High-capacity Storag…" at bounding box center [152, 156] width 60 height 6
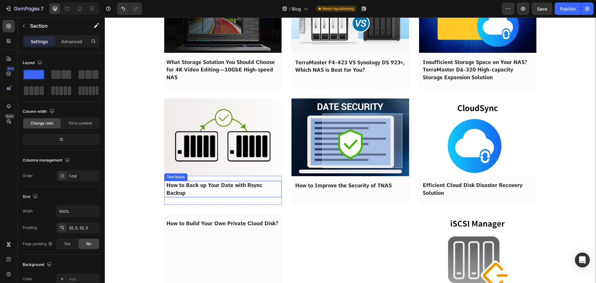
click at [197, 188] on span "How to Back up Your Date with Rsync Backup" at bounding box center [214, 189] width 96 height 14
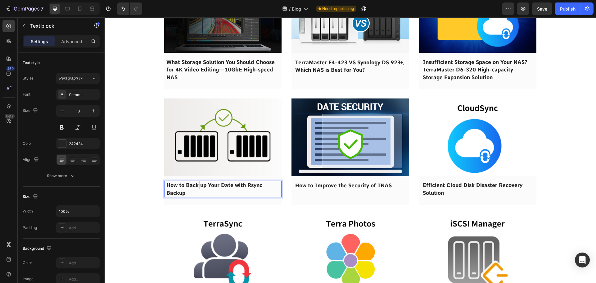
click at [197, 188] on span "How to Back up Your Date with Rsync Backup" at bounding box center [214, 189] width 96 height 14
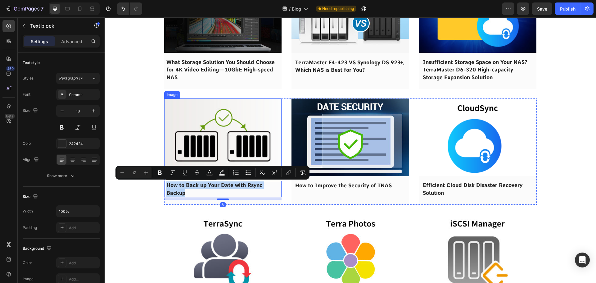
click at [208, 140] on img at bounding box center [223, 136] width 118 height 77
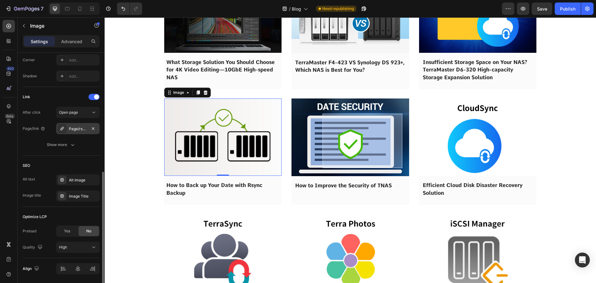
click at [82, 131] on div "Page/rsync_backup" at bounding box center [78, 129] width 18 height 6
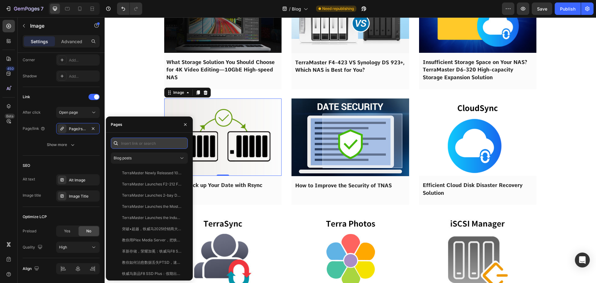
click at [128, 144] on input "text" at bounding box center [149, 143] width 77 height 11
paste input "How to Back up Your Date with Rsync Backup"
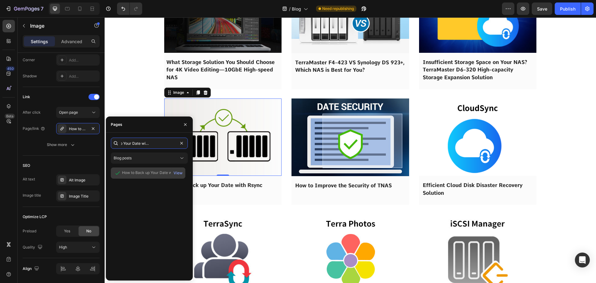
type input "How to Back up Your Date with Rsync Backup"
click at [138, 175] on div "How to Back up Your Date with Rsync Backup" at bounding box center [152, 173] width 60 height 6
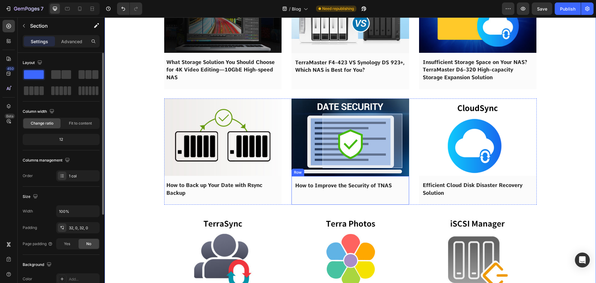
click at [321, 183] on span "How to Improve the Security of TNAS" at bounding box center [343, 185] width 97 height 6
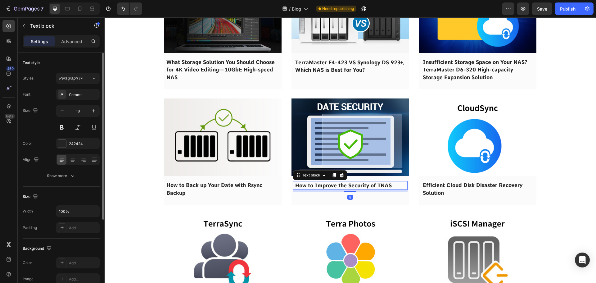
click at [321, 183] on span "How to Improve the Security of TNAS" at bounding box center [343, 185] width 97 height 6
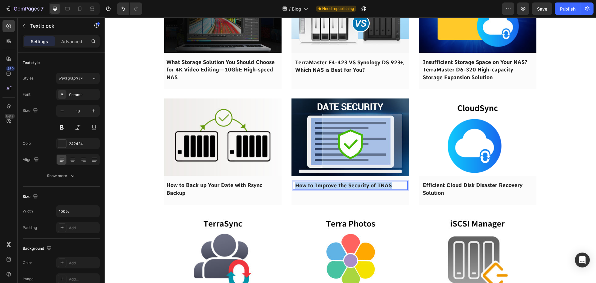
click at [321, 183] on span "How to Improve the Security of TNAS" at bounding box center [343, 185] width 97 height 6
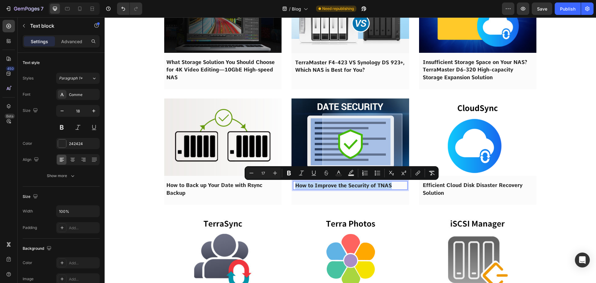
click at [326, 146] on img at bounding box center [351, 137] width 118 height 78
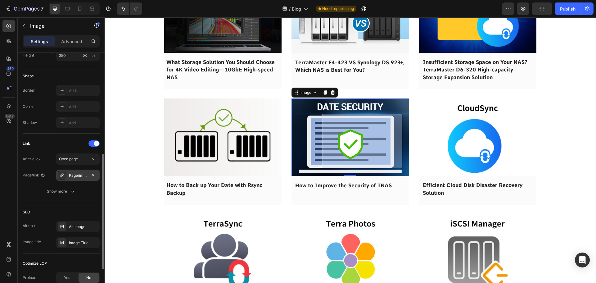
click at [72, 176] on div "Page/improve_security" at bounding box center [78, 176] width 18 height 6
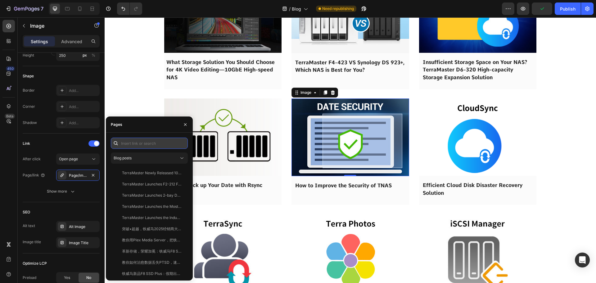
click at [147, 143] on input "text" at bounding box center [149, 143] width 77 height 11
paste input "How to Improve the Security of TNAS"
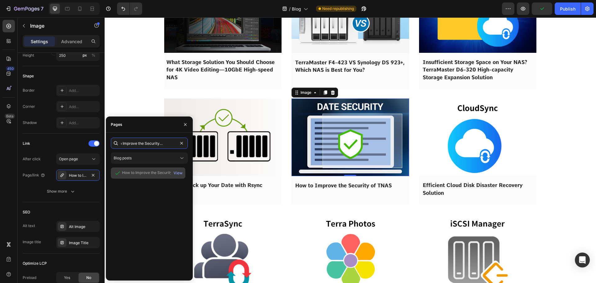
type input "How to Improve the Security of TNAS"
click at [138, 172] on div "How to Improve the Security of TNAS" at bounding box center [152, 173] width 60 height 6
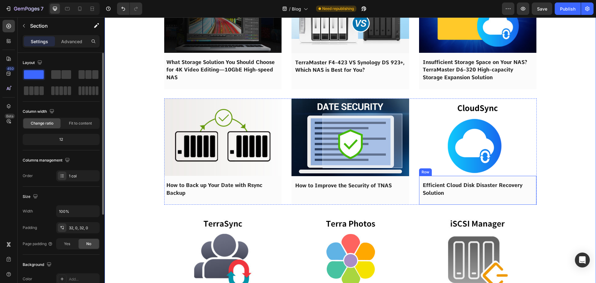
click at [456, 189] on p "Efficient Cloud Disk Disaster Recovery Solution" at bounding box center [478, 188] width 110 height 15
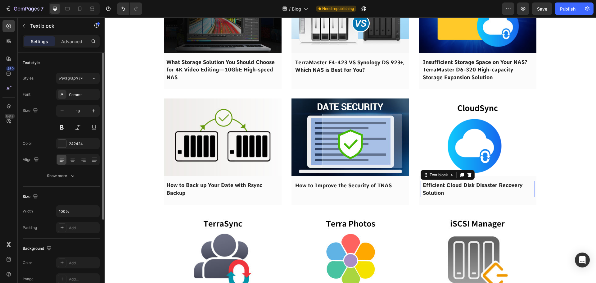
click at [456, 189] on p "Efficient Cloud Disk Disaster Recovery Solution" at bounding box center [478, 188] width 110 height 15
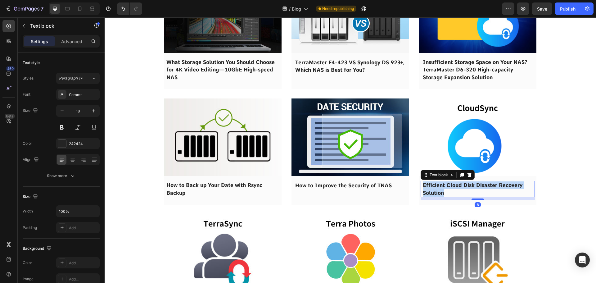
click at [456, 189] on p "Efficient Cloud Disk Disaster Recovery Solution" at bounding box center [478, 188] width 110 height 15
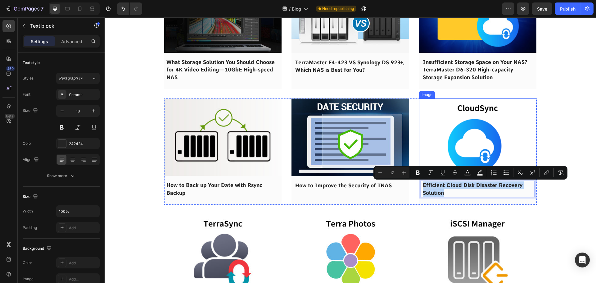
click at [464, 150] on img at bounding box center [478, 136] width 118 height 77
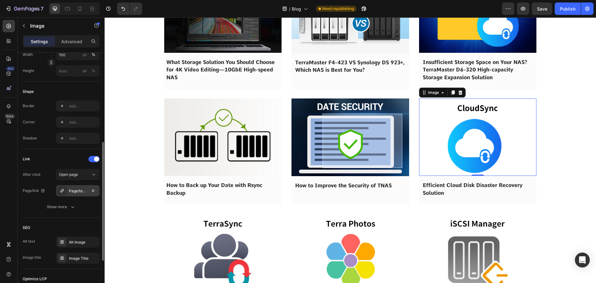
click at [67, 192] on div "Page/terramaster_cloudsync" at bounding box center [77, 190] width 43 height 11
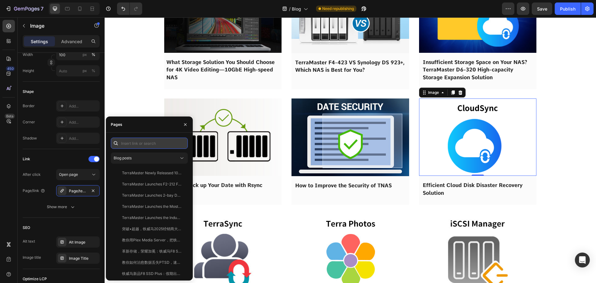
click at [127, 144] on input "text" at bounding box center [149, 143] width 77 height 11
paste input "Efficient Cloud Disk Disaster Recovery Solution"
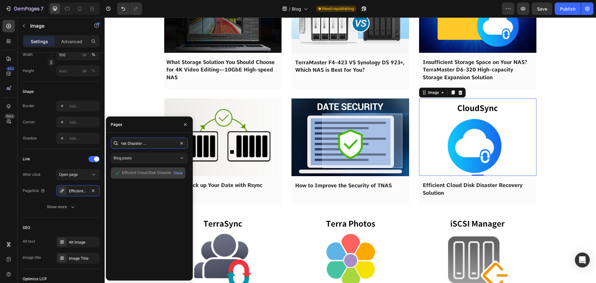
type input "Efficient Cloud Disk Disaster Recovery Solution"
click at [140, 177] on div "Efficient Cloud Disk Disaster Recovery Solution View" at bounding box center [148, 172] width 75 height 11
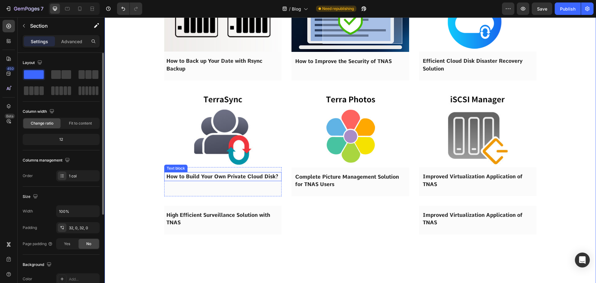
click at [200, 180] on p "How to Build Your Own Private Cloud Disk?" at bounding box center [222, 176] width 113 height 7
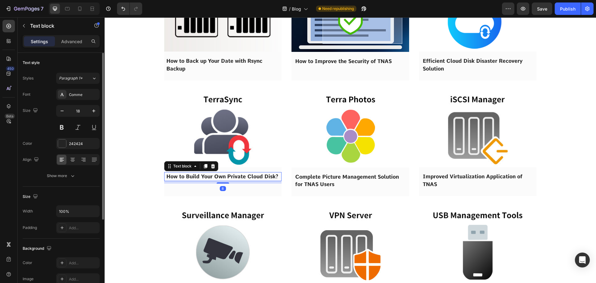
click at [200, 180] on p "How to Build Your Own Private Cloud Disk?" at bounding box center [222, 176] width 113 height 7
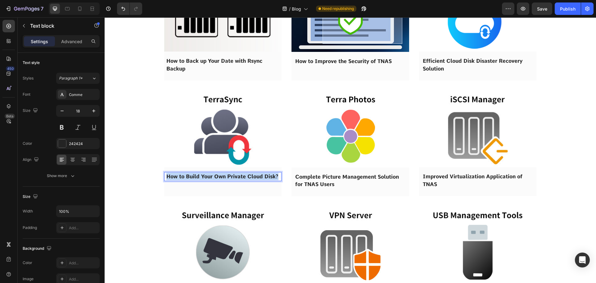
click at [200, 180] on p "How to Build Your Own Private Cloud Disk?" at bounding box center [222, 176] width 113 height 7
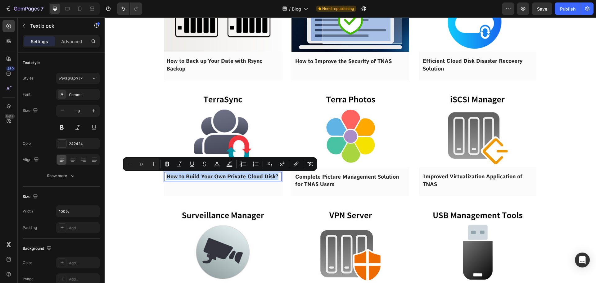
click at [208, 142] on img at bounding box center [223, 128] width 118 height 77
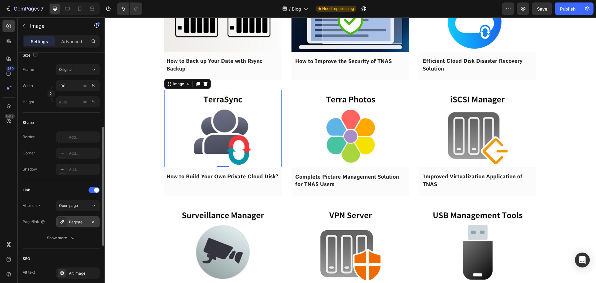
click at [70, 219] on div "Page/terramaster_terrasync" at bounding box center [78, 222] width 18 height 6
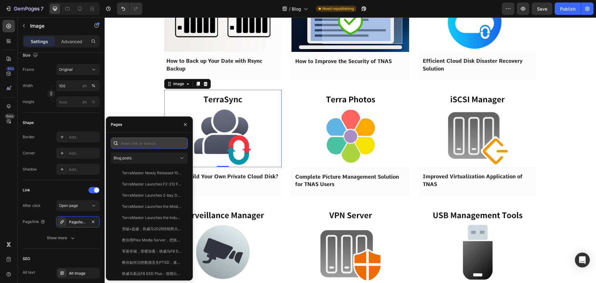
click at [131, 147] on input "text" at bounding box center [149, 143] width 77 height 11
paste input "How to Build Your Own Private Cloud Disk?"
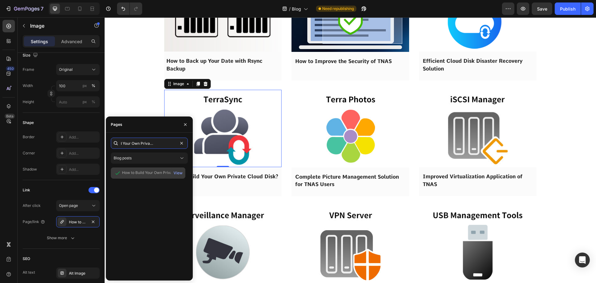
type input "How to Build Your Own Private Cloud Disk?"
click at [148, 175] on div "How to Build Your Own Private Cloud Disk?" at bounding box center [152, 173] width 60 height 6
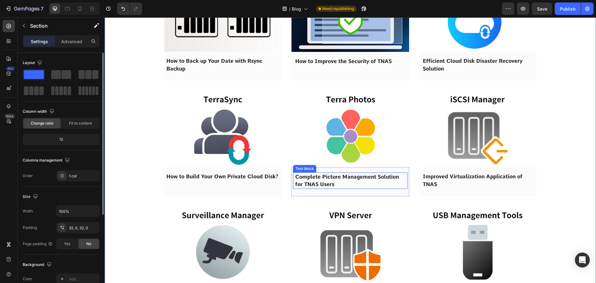
click at [330, 186] on span "Complete Picture Management Solution for TNAS Users" at bounding box center [347, 181] width 104 height 14
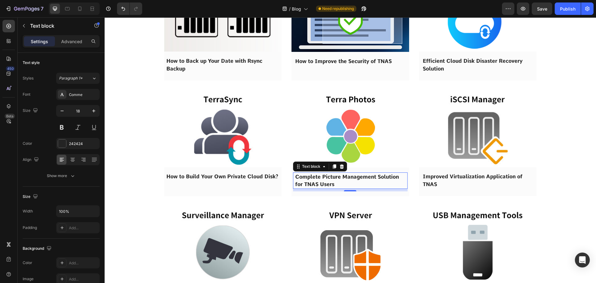
click at [330, 186] on span "Complete Picture Management Solution for TNAS Users" at bounding box center [347, 181] width 104 height 14
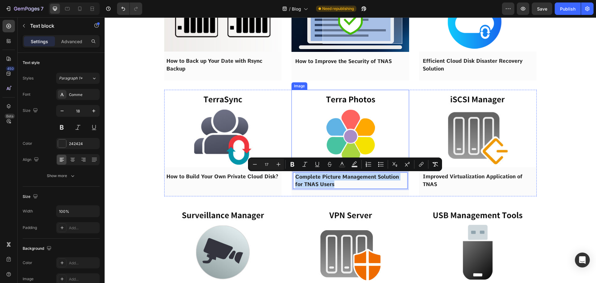
click at [328, 132] on img at bounding box center [351, 129] width 118 height 78
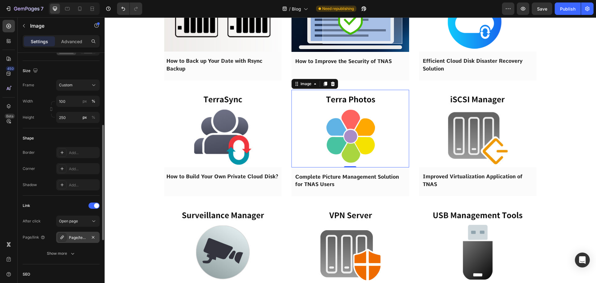
click at [74, 235] on div "Page/terramaster_terra_photos" at bounding box center [78, 238] width 18 height 6
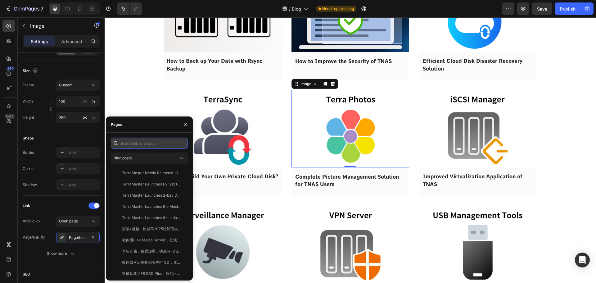
click at [142, 147] on input "text" at bounding box center [149, 143] width 77 height 11
paste input "Complete Picture Management Solution for TNAS Users"
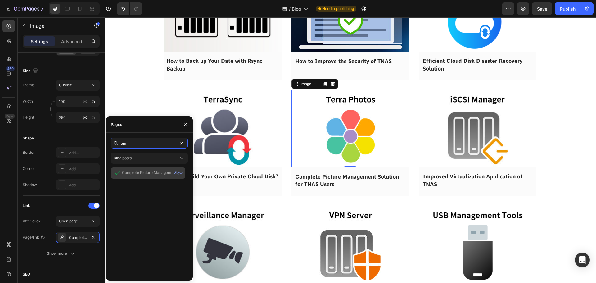
type input "Complete Picture Management Solution for TNAS Users"
click at [141, 174] on div "Complete Picture Management Solution for TNAS Users" at bounding box center [152, 173] width 60 height 6
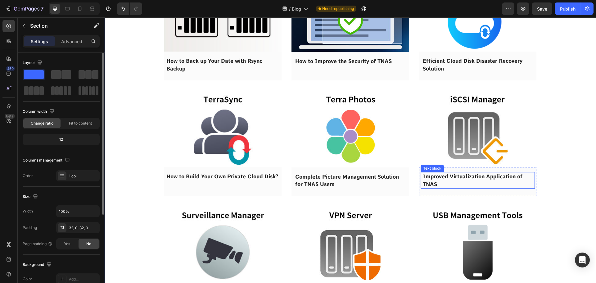
click at [452, 178] on span "Improved Virtualization Application of TNAS" at bounding box center [473, 180] width 100 height 14
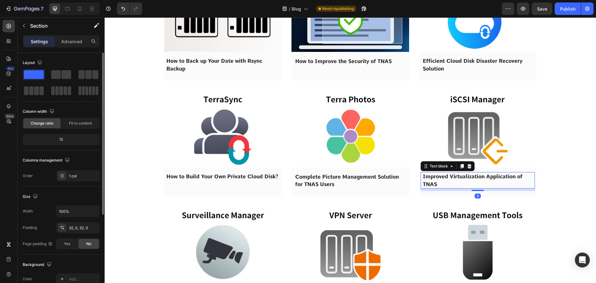
click at [452, 178] on span "Improved Virtualization Application of TNAS" at bounding box center [473, 180] width 100 height 14
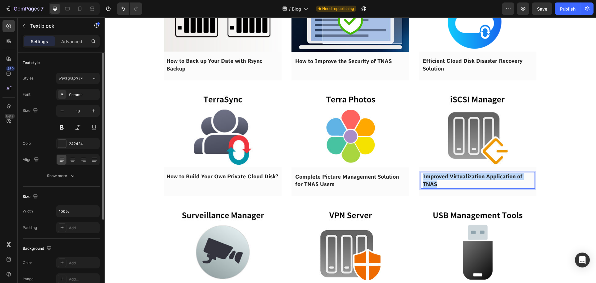
click at [452, 178] on span "Improved Virtualization Application of TNAS" at bounding box center [473, 180] width 100 height 14
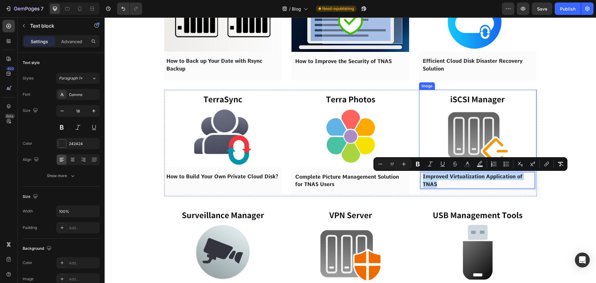
click at [458, 138] on img at bounding box center [478, 128] width 118 height 77
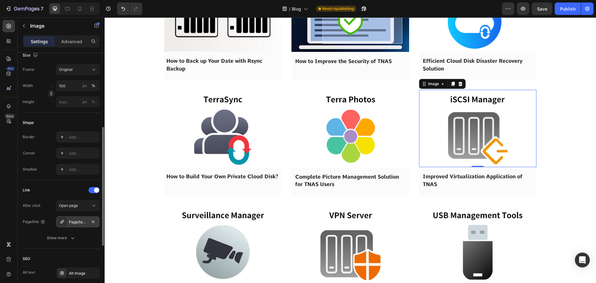
click at [79, 218] on div "Page/terramaster_iscsi_manager" at bounding box center [77, 221] width 43 height 11
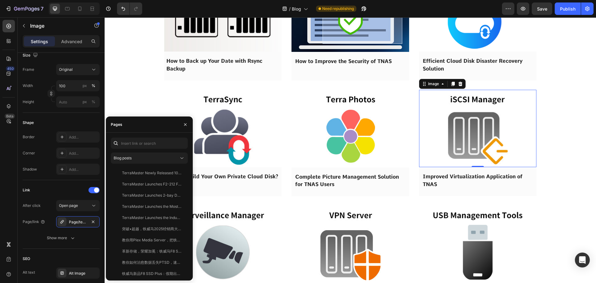
click at [137, 136] on div "Blog posts TerraMaster Newly Released 10gbe Nas T9-450 And T12-450, Efficient 4…" at bounding box center [149, 207] width 87 height 148
click at [136, 142] on input "text" at bounding box center [149, 143] width 77 height 11
paste input "Improved Virtualization Application of TNAS"
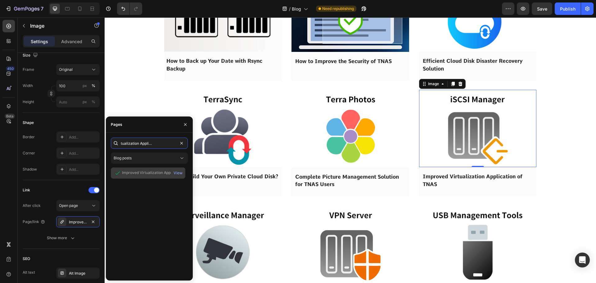
type input "Improved Virtualization Application of TNAS"
click at [140, 175] on div "Improved Virtualization Application of TNAS" at bounding box center [152, 173] width 60 height 6
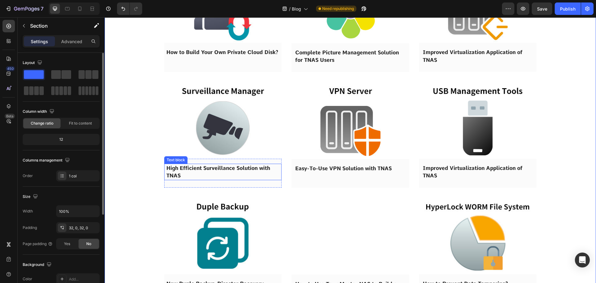
click at [212, 170] on span "High Efficient Surveillance Solution with TNAS" at bounding box center [218, 172] width 104 height 14
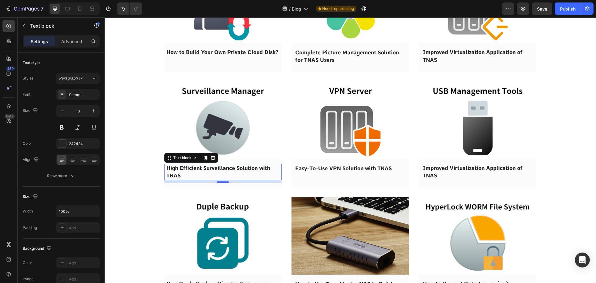
click at [212, 170] on span "High Efficient Surveillance Solution with TNAS" at bounding box center [218, 172] width 104 height 14
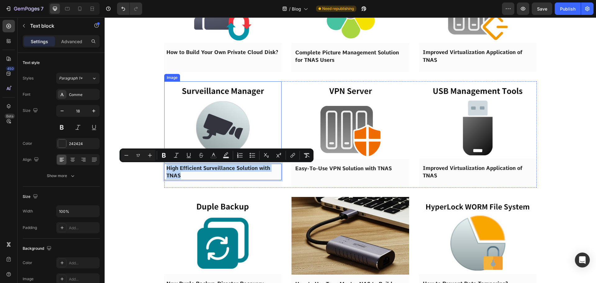
click at [210, 128] on img at bounding box center [223, 119] width 118 height 77
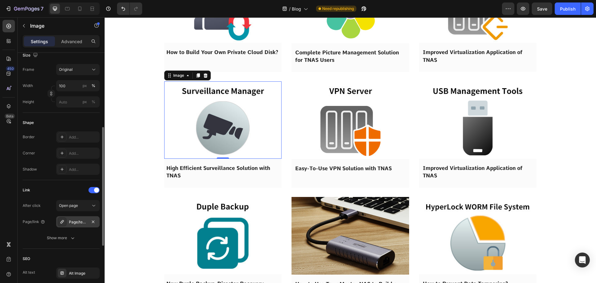
click at [72, 217] on div "Page/terramaster_surveillance_manager" at bounding box center [77, 221] width 43 height 11
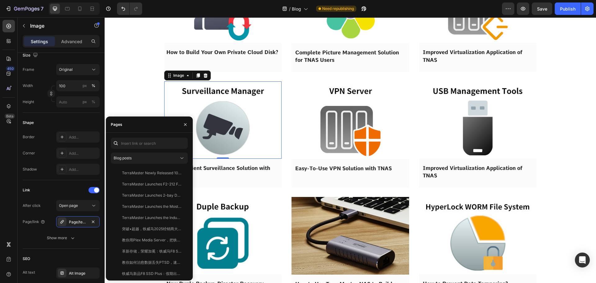
click at [134, 151] on div "Blog posts TerraMaster Newly Released 10gbe Nas T9-450 And T12-450, Efficient 4…" at bounding box center [149, 207] width 77 height 138
click at [135, 148] on input "text" at bounding box center [149, 143] width 77 height 11
paste input "High Efficient Surveillance Solution with TNAS"
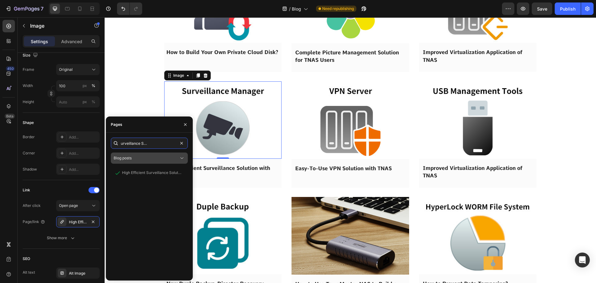
type input "High Efficient Surveillance Solution with TNAS"
click at [143, 173] on div "High Efficient Surveillance Solution with TNAS" at bounding box center [152, 173] width 60 height 6
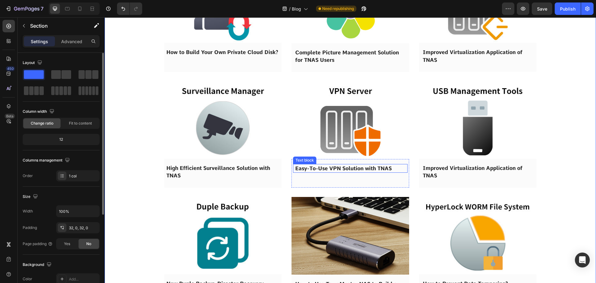
click at [320, 170] on span "Easy-To-Use VPN Solution with TNAS" at bounding box center [343, 168] width 97 height 6
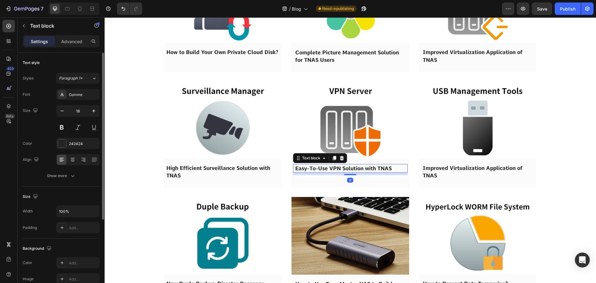
click at [320, 170] on span "Easy-To-Use VPN Solution with TNAS" at bounding box center [343, 168] width 97 height 6
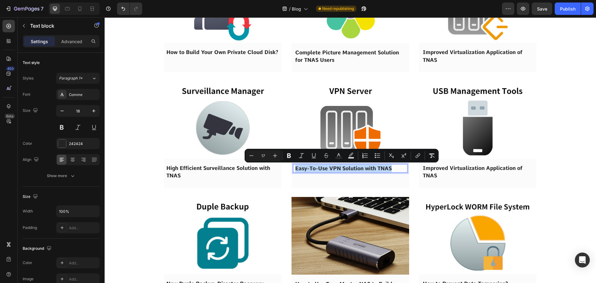
click at [329, 132] on img at bounding box center [351, 120] width 118 height 78
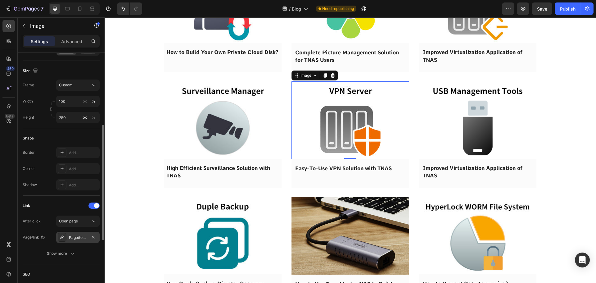
click at [67, 239] on div "Page/terramaster_vpn_server" at bounding box center [77, 237] width 43 height 11
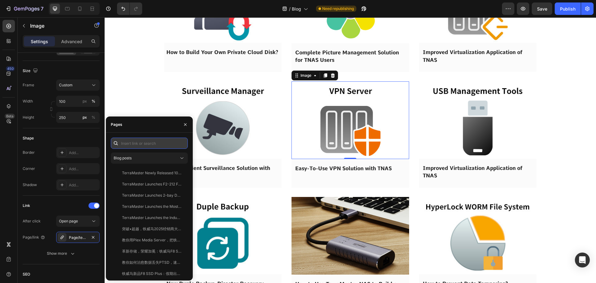
click at [130, 144] on input "text" at bounding box center [149, 143] width 77 height 11
paste input "Easy-To-Use VPN Solution with TNAS"
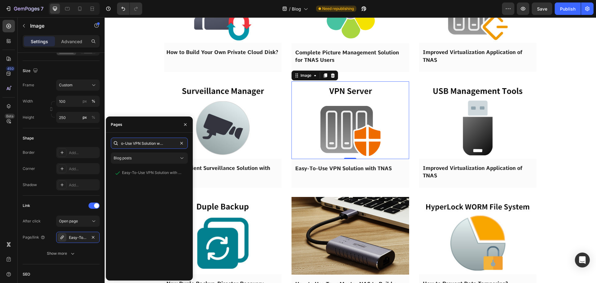
type input "Easy-To-Use VPN Solution with TNAS"
click at [138, 172] on div "Easy-To-Use VPN Solution with TNAS" at bounding box center [152, 173] width 60 height 6
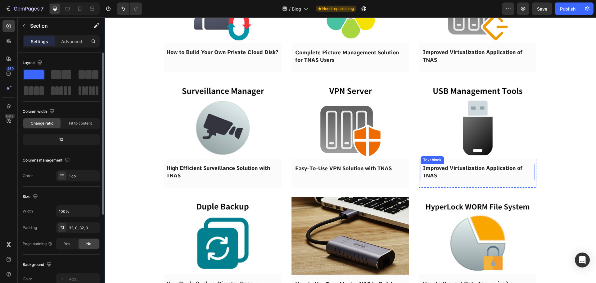
click at [462, 170] on span "Improved Virtualization Application of TNAS" at bounding box center [473, 172] width 100 height 14
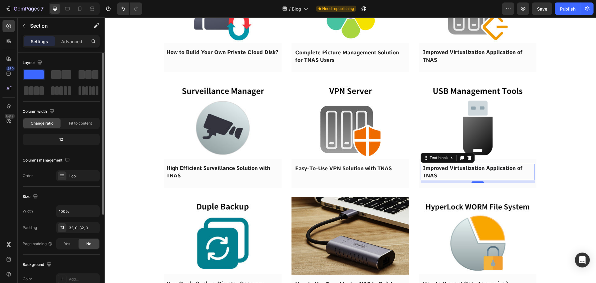
click at [462, 170] on span "Improved Virtualization Application of TNAS" at bounding box center [473, 172] width 100 height 14
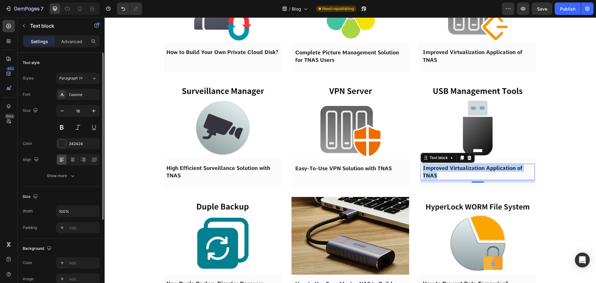
click at [462, 170] on span "Improved Virtualization Application of TNAS" at bounding box center [473, 172] width 100 height 14
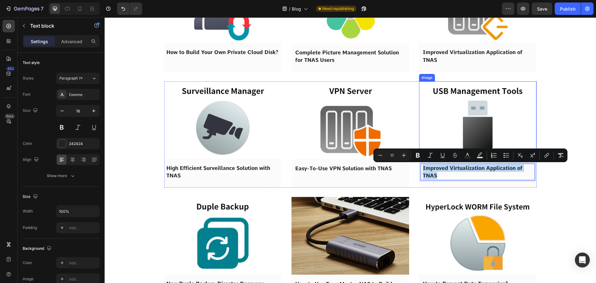
click at [471, 132] on img at bounding box center [478, 119] width 118 height 77
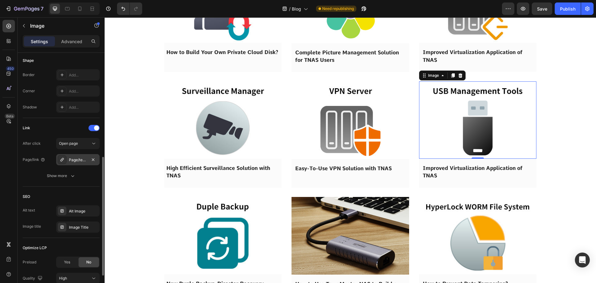
click at [71, 162] on div "Page/terramaster_iscsi_manager" at bounding box center [78, 160] width 18 height 6
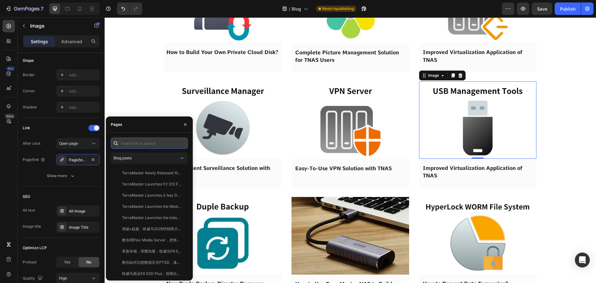
click at [130, 143] on input "text" at bounding box center [149, 143] width 77 height 11
paste input "Improved Virtualization Application of TNAS"
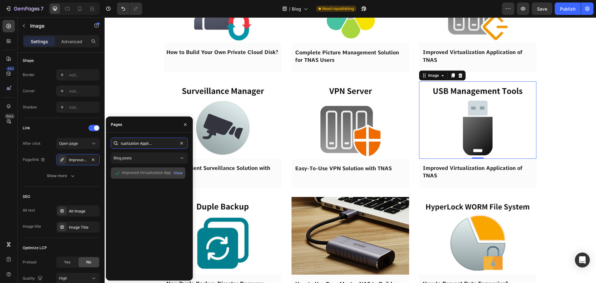
type input "Improved Virtualization Application of TNAS"
click at [141, 174] on div "Improved Virtualization Application of TNAS" at bounding box center [152, 173] width 60 height 6
click at [142, 117] on div "Pages" at bounding box center [149, 124] width 87 height 16
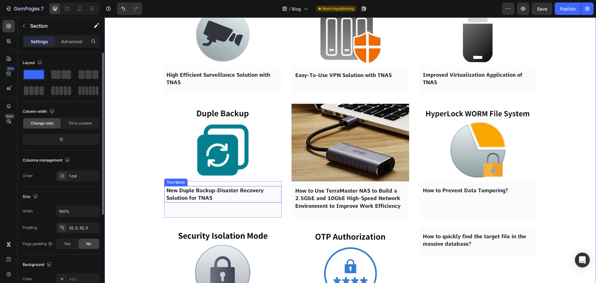
click at [193, 194] on p "New Duple Backup-Disaster Recovery Solution for TNAS" at bounding box center [222, 194] width 113 height 15
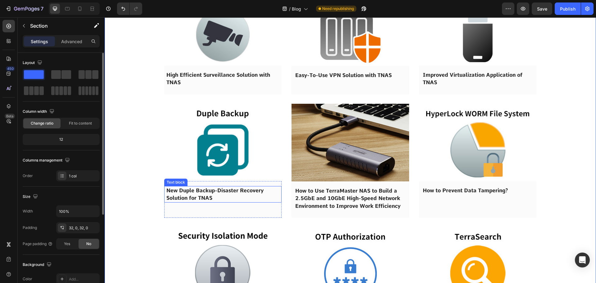
click at [193, 194] on p "New Duple Backup-Disaster Recovery Solution for TNAS" at bounding box center [222, 194] width 113 height 15
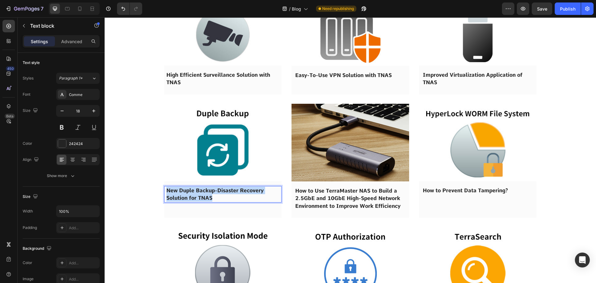
click at [193, 194] on p "New Duple Backup-Disaster Recovery Solution for TNAS" at bounding box center [222, 194] width 113 height 15
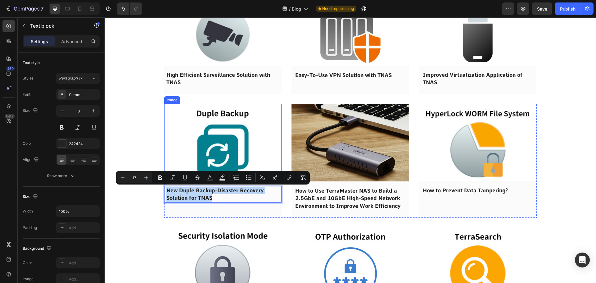
click at [207, 155] on img at bounding box center [223, 142] width 118 height 77
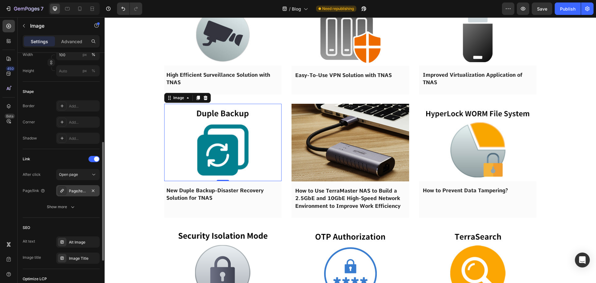
click at [77, 191] on div "Page/terramaster_iscsi_manager" at bounding box center [78, 191] width 18 height 6
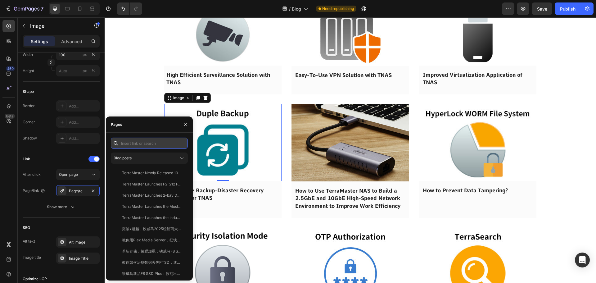
click at [161, 147] on input "text" at bounding box center [149, 143] width 77 height 11
paste input "New Duple Backup-Disaster Recovery Solution for TNAS"
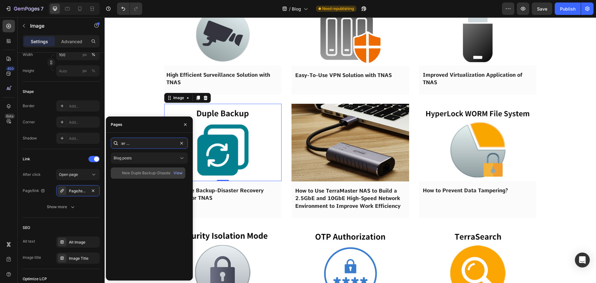
type input "New Duple Backup-Disaster Recovery Solution for TNAS"
click at [148, 176] on div "New Duple Backup-Disaster Recovery Solution for TNAS View" at bounding box center [148, 172] width 75 height 11
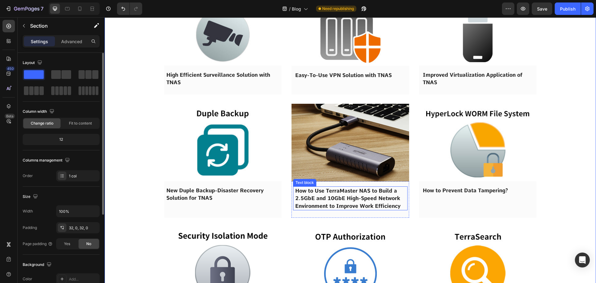
click at [319, 200] on span "How to Use TerraMaster NAS to Build a 2.5GbE and 10GbE High-Speed Network Envir…" at bounding box center [347, 198] width 105 height 21
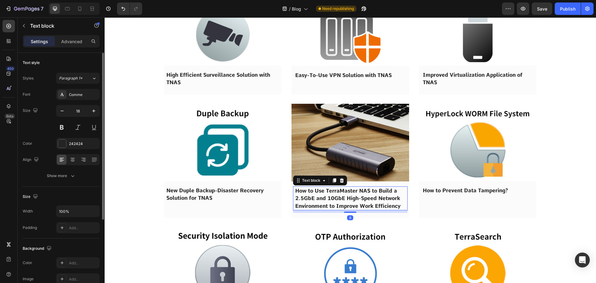
click at [319, 200] on span "How to Use TerraMaster NAS to Build a 2.5GbE and 10GbE High-Speed Network Envir…" at bounding box center [347, 198] width 105 height 21
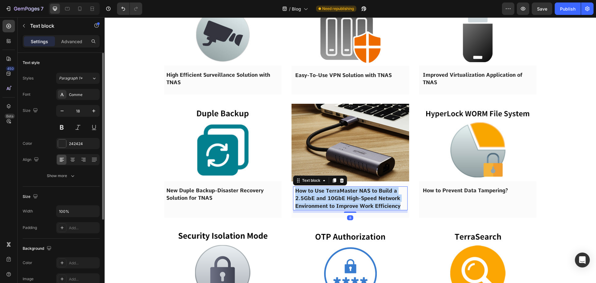
click at [319, 200] on span "How to Use TerraMaster NAS to Build a 2.5GbE and 10GbE High-Speed Network Envir…" at bounding box center [347, 198] width 105 height 21
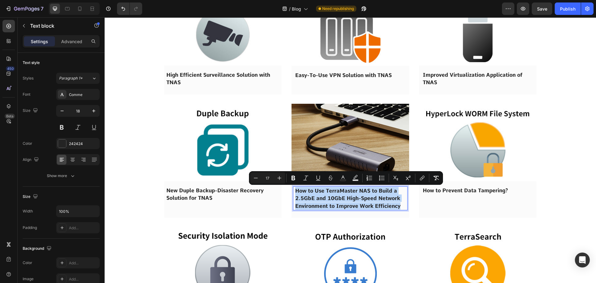
click at [330, 146] on img at bounding box center [351, 143] width 118 height 78
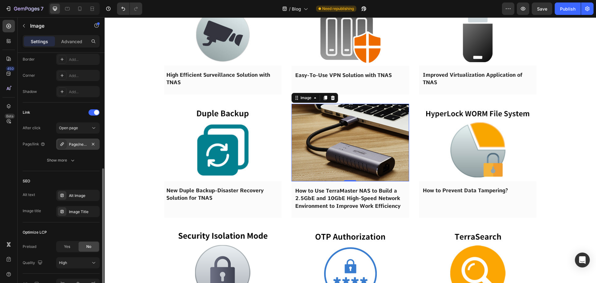
click at [76, 145] on div "Page/network_environment" at bounding box center [78, 145] width 18 height 6
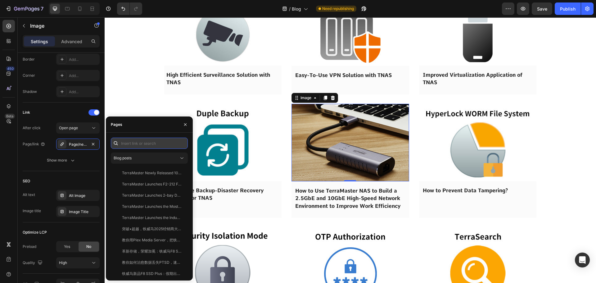
click at [144, 142] on input "text" at bounding box center [149, 143] width 77 height 11
paste input "How to Use TerraMaster NAS to Build a 2.5GbE and 10GbE High-Speed Network Envir…"
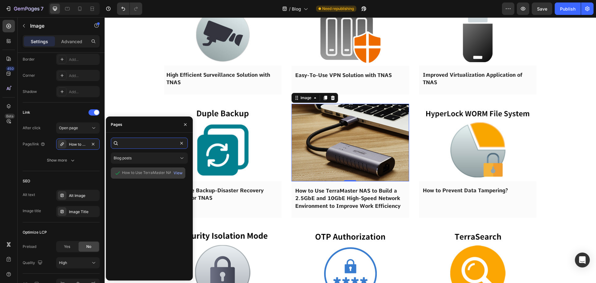
type input "How to Use TerraMaster NAS to Build a 2.5GbE and 10GbE High-Speed Network Envir…"
click at [135, 171] on div "How to Use TerraMaster NAS to Build a 2.5GbE and 10GbE High-Speed Network Envir…" at bounding box center [152, 173] width 60 height 6
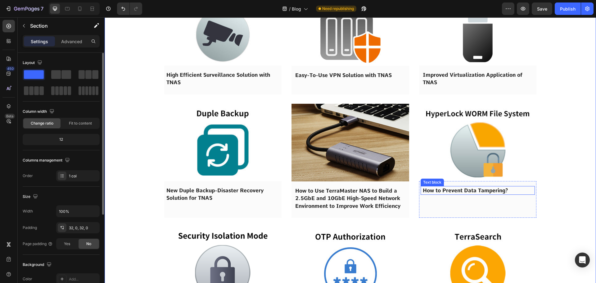
click at [453, 192] on span "How to Prevent Data Tampering?" at bounding box center [465, 190] width 85 height 6
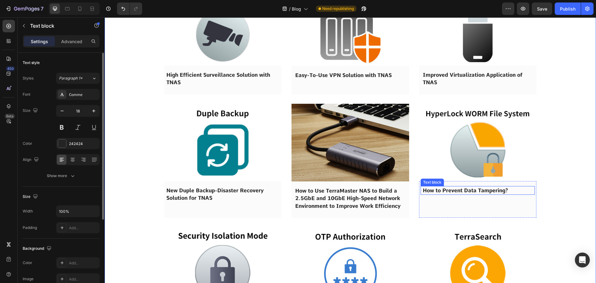
click at [453, 192] on span "How to Prevent Data Tampering?" at bounding box center [465, 190] width 85 height 6
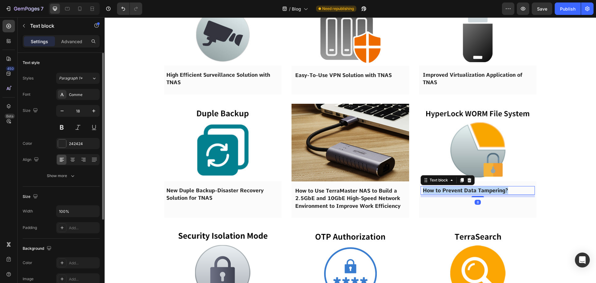
click at [453, 192] on span "How to Prevent Data Tampering?" at bounding box center [465, 190] width 85 height 6
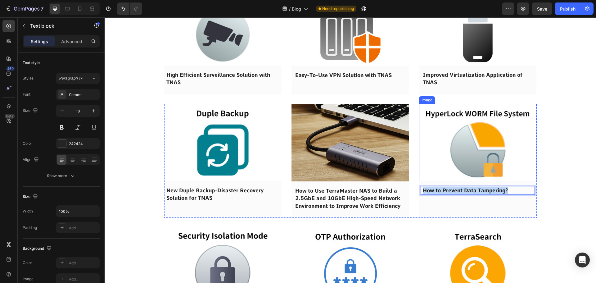
click at [461, 153] on img at bounding box center [478, 142] width 118 height 77
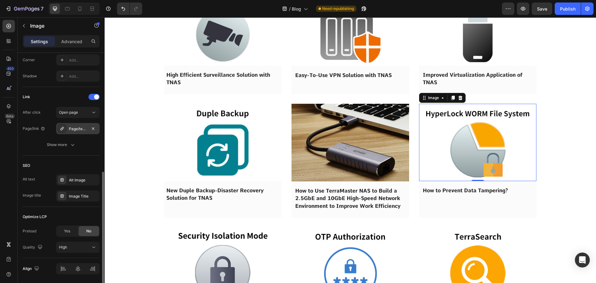
click at [71, 129] on div "Page/terramaster_hyperlock_worm_file_system" at bounding box center [78, 129] width 18 height 6
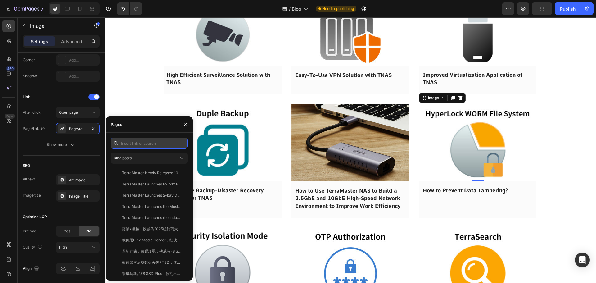
click at [133, 144] on input "text" at bounding box center [149, 143] width 77 height 11
paste input "How to Prevent Data Tampering?"
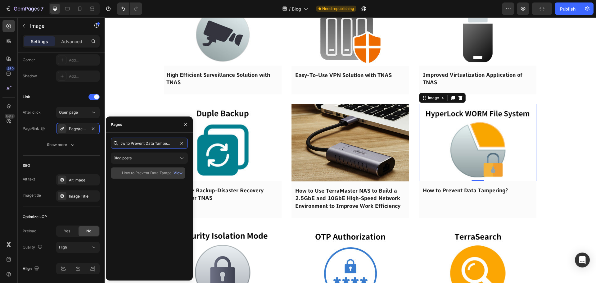
type input "How to Prevent Data Tampering?"
click at [152, 174] on div "How to Prevent Data Tampering?" at bounding box center [151, 173] width 58 height 6
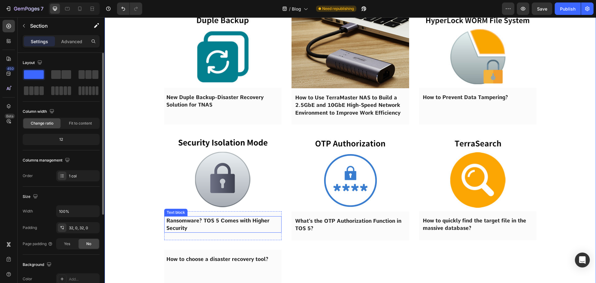
click at [202, 226] on p "Ransomware? TOS 5 Comes with Higher Security" at bounding box center [222, 224] width 113 height 15
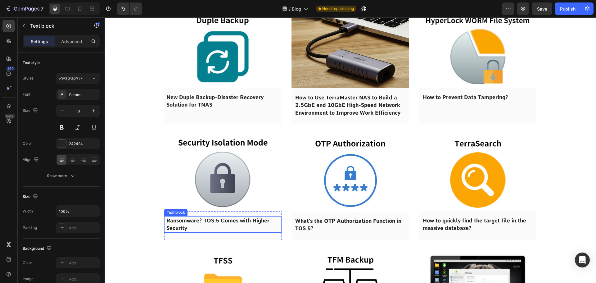
click at [202, 226] on p "Ransomware? TOS 5 Comes with Higher Security" at bounding box center [222, 224] width 113 height 15
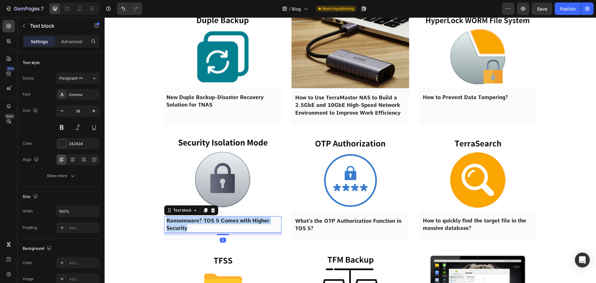
click at [202, 226] on p "Ransomware? TOS 5 Comes with Higher Security" at bounding box center [222, 224] width 113 height 15
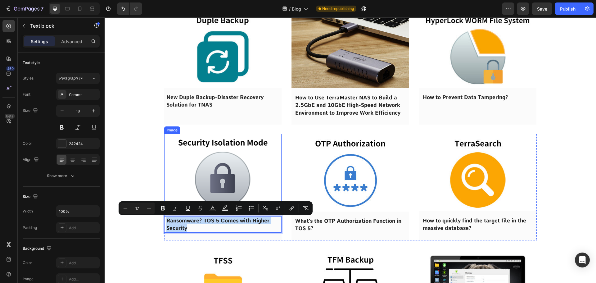
click at [206, 178] on img at bounding box center [223, 172] width 118 height 77
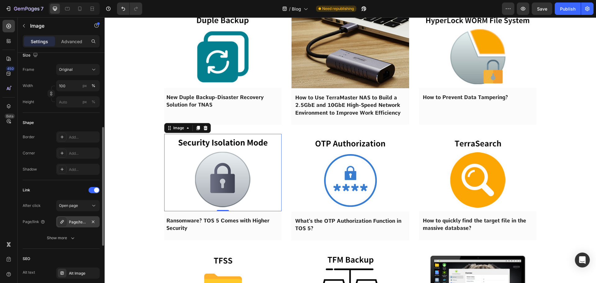
click at [72, 218] on div "Page/terramaster_security_isolation_mode" at bounding box center [77, 221] width 43 height 11
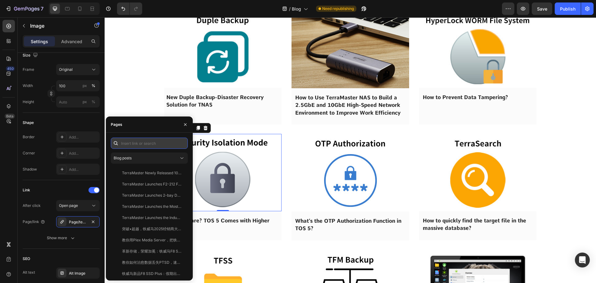
click at [139, 143] on input "text" at bounding box center [149, 143] width 77 height 11
paste input "Ransomware? TOS 5 Comes with Higher Security"
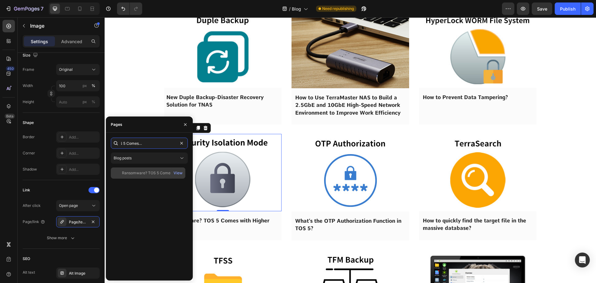
type input "Ransomware? TOS 5 Comes with Higher Security"
click at [131, 178] on div "Ransomware? TOS 5 Comes with Higher Security View" at bounding box center [148, 172] width 75 height 11
click at [116, 95] on div "Image Hard to Keep Up with the Demands of 4K Video Editing? TerraMaster Provide…" at bounding box center [351, 280] width 492 height 2234
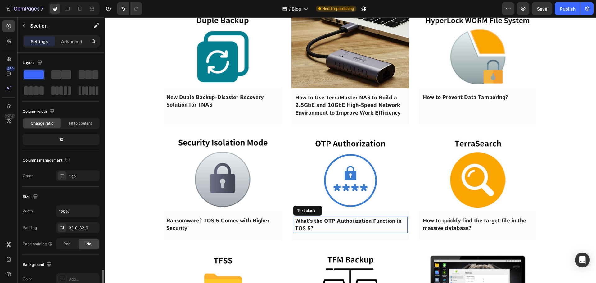
click at [321, 224] on p "What’s the OTP Authorization Function in TOS 5?" at bounding box center [350, 224] width 110 height 15
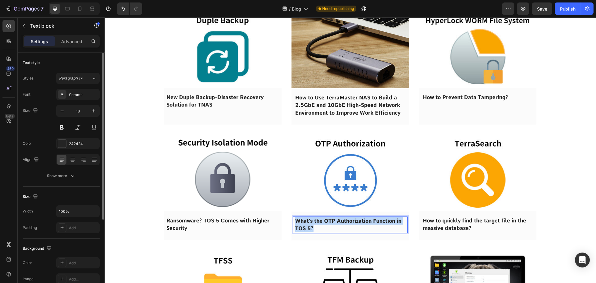
click at [321, 224] on p "What’s the OTP Authorization Function in TOS 5?" at bounding box center [350, 224] width 110 height 15
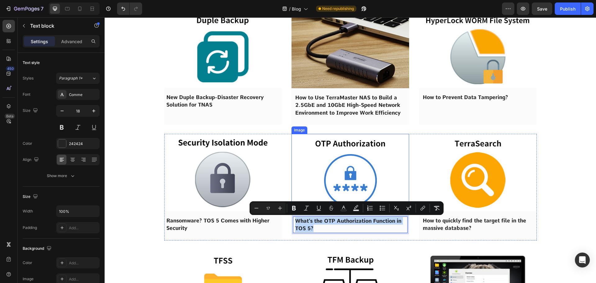
click at [328, 173] on img at bounding box center [351, 173] width 118 height 78
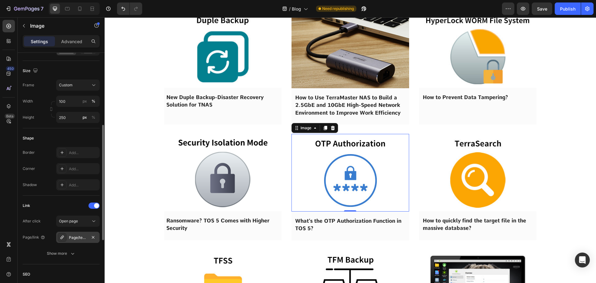
click at [63, 235] on icon at bounding box center [62, 237] width 5 height 5
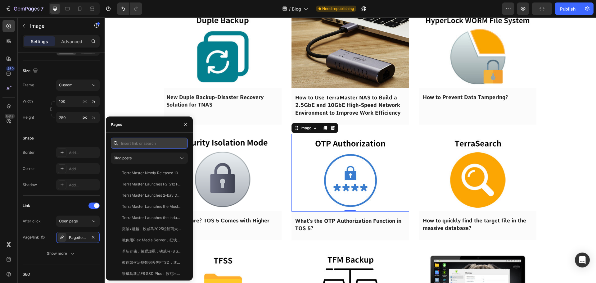
click at [153, 146] on input "text" at bounding box center [149, 143] width 77 height 11
paste input "What’s the OTP Authorization Function in TOS 5?"
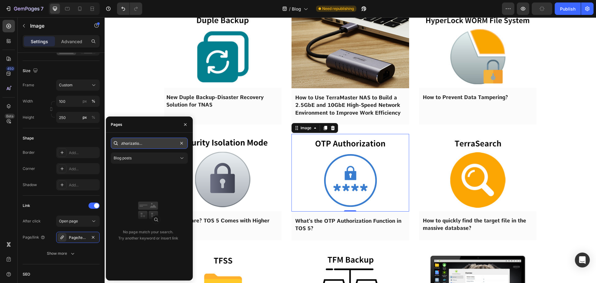
click at [157, 146] on input "What’s the OTP Authorization Function in TOS 5?" at bounding box center [149, 143] width 77 height 11
drag, startPoint x: 138, startPoint y: 145, endPoint x: 190, endPoint y: 146, distance: 51.9
click at [190, 146] on div "What’s the OTP Authorization Function in TOS 5? Blog posts No page match your s…" at bounding box center [149, 207] width 87 height 138
click at [145, 143] on input "What’s the OTP Authorizati" at bounding box center [149, 143] width 77 height 11
click at [167, 145] on input "What’s the OTP Authorizati" at bounding box center [149, 143] width 77 height 11
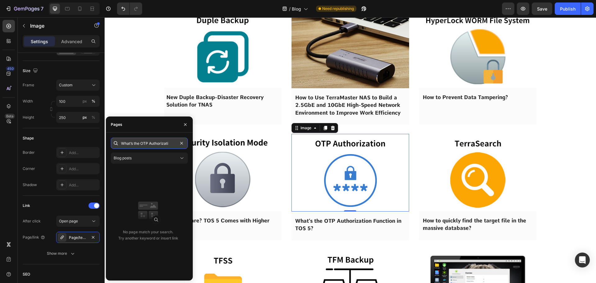
click at [170, 145] on input "What’s the OTP Authorizati" at bounding box center [149, 143] width 77 height 11
click at [168, 145] on input "What’s the OTP Authorizati" at bounding box center [149, 143] width 77 height 11
paste input "'s the OTP Authorization Function in TOS 5?"
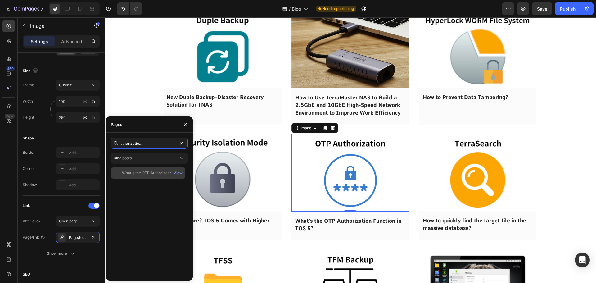
type input "What's the OTP Authorization Function in TOS 5?"
click at [152, 173] on div "What's the OTP Authorization Function in TOS 5?" at bounding box center [152, 173] width 60 height 6
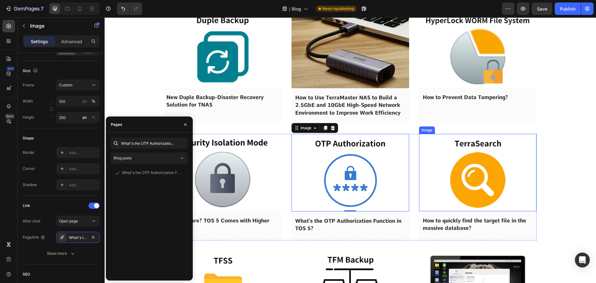
click at [479, 179] on img at bounding box center [478, 172] width 118 height 77
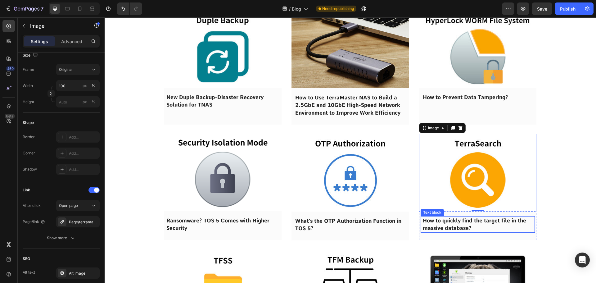
click at [465, 225] on p "How to quickly find the target file in the massive database?" at bounding box center [478, 224] width 110 height 15
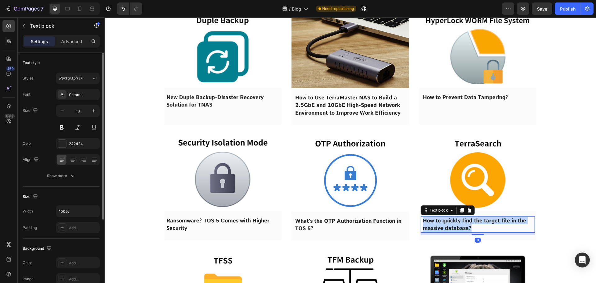
click at [465, 225] on p "How to quickly find the target file in the massive database?" at bounding box center [478, 224] width 110 height 15
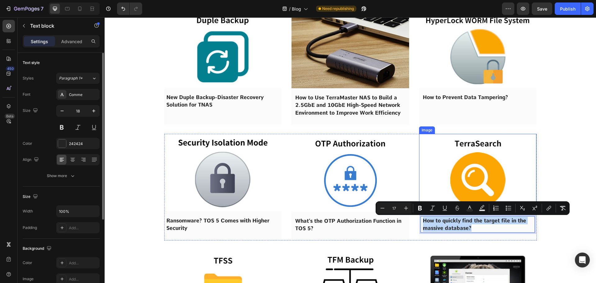
click at [470, 186] on img at bounding box center [478, 172] width 118 height 77
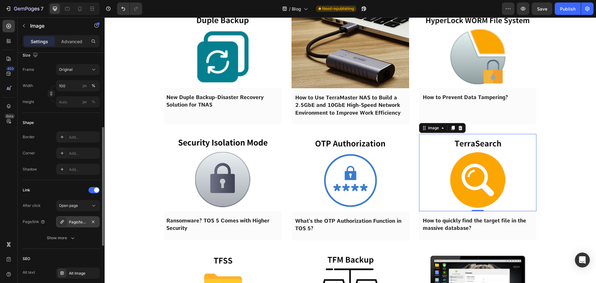
scroll to position [186, 0]
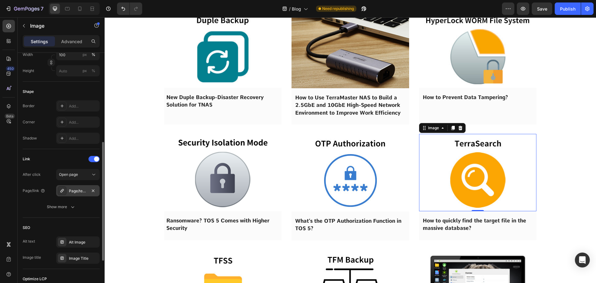
click at [72, 191] on div "Page/terramaster_terrasearch" at bounding box center [78, 191] width 18 height 6
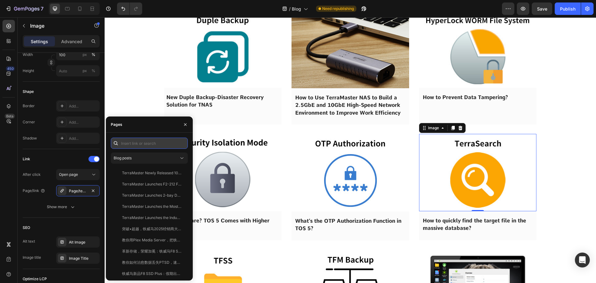
click at [163, 145] on input "text" at bounding box center [149, 143] width 77 height 11
paste input "How to quickly find the target file in the massive database?"
type input "How to quickly find the target file in the massive database?"
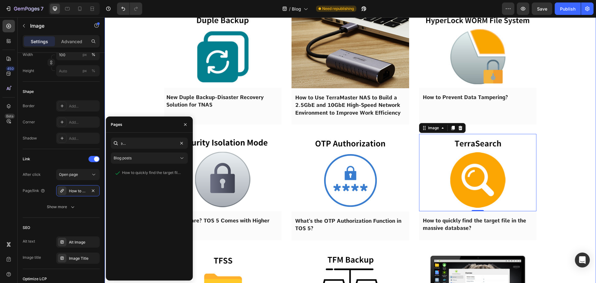
click at [567, 206] on div "Image Hard to Keep Up with the Demands of 4K Video Editing? TerraMaster Provide…" at bounding box center [351, 280] width 492 height 2234
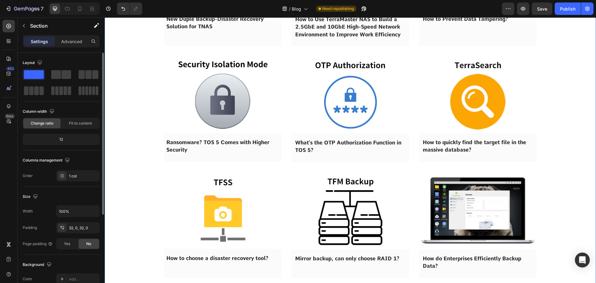
scroll to position [3478, 0]
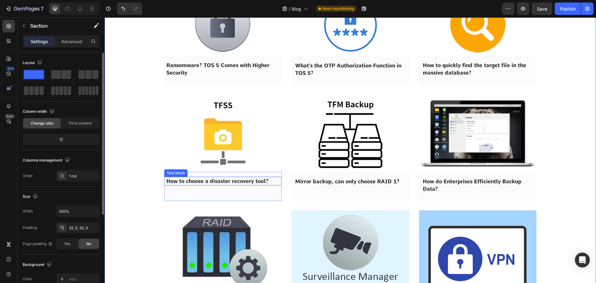
click at [224, 181] on span "How to choose a disaster recovery tool?" at bounding box center [217, 181] width 102 height 6
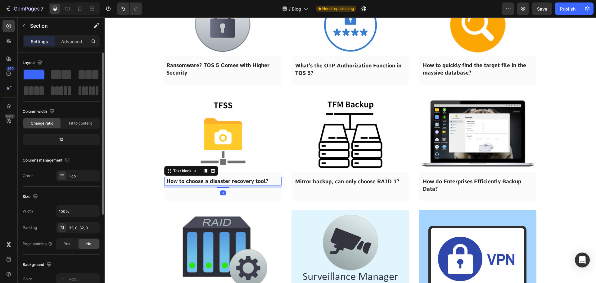
click at [224, 181] on span "How to choose a disaster recovery tool?" at bounding box center [217, 181] width 102 height 6
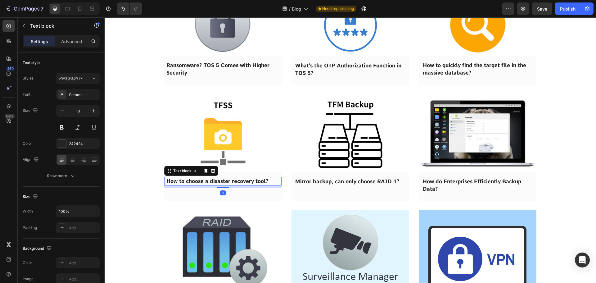
click at [224, 181] on span "How to choose a disaster recovery tool?" at bounding box center [217, 181] width 102 height 6
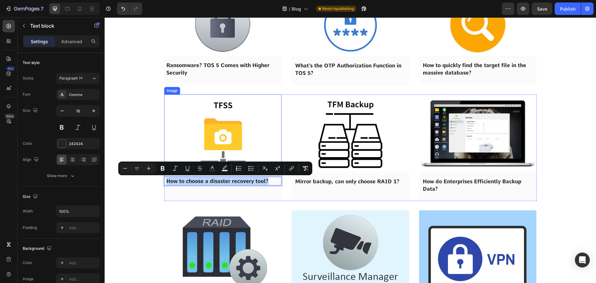
click at [218, 142] on img at bounding box center [223, 132] width 118 height 77
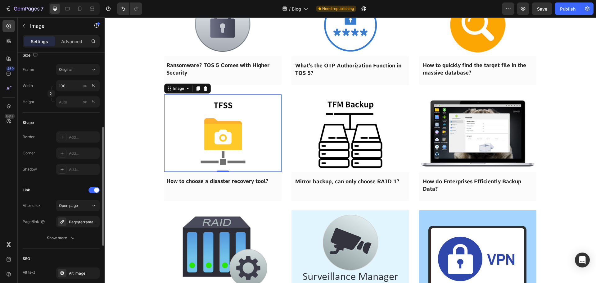
scroll to position [186, 0]
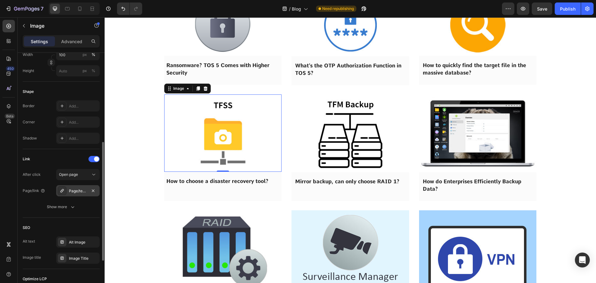
click at [76, 193] on div "Page/terramaster_tfss" at bounding box center [78, 191] width 18 height 6
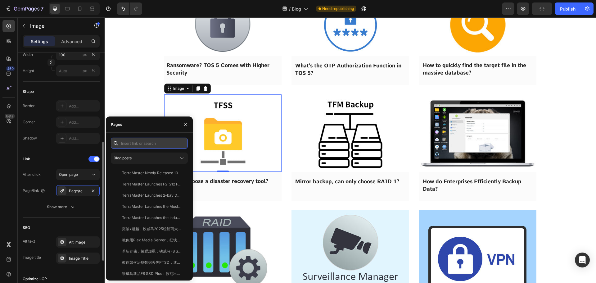
click at [132, 143] on input "text" at bounding box center [149, 143] width 77 height 11
paste input "How to choose a disaster recovery tool?"
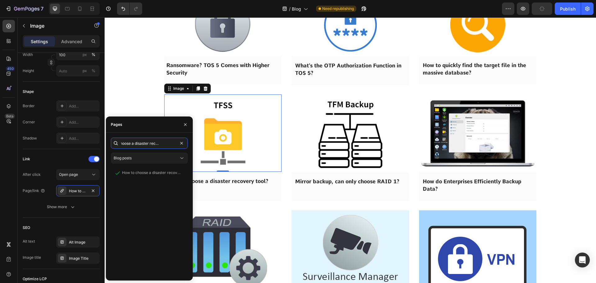
type input "How to choose a disaster recovery tool?"
click at [141, 167] on div "How to choose a disaster recovery tool? Blog posts How to choose a disaster rec…" at bounding box center [149, 207] width 77 height 138
drag, startPoint x: 142, startPoint y: 172, endPoint x: 136, endPoint y: 150, distance: 22.4
click at [142, 172] on div "How to choose a disaster recovery tool?" at bounding box center [152, 173] width 60 height 6
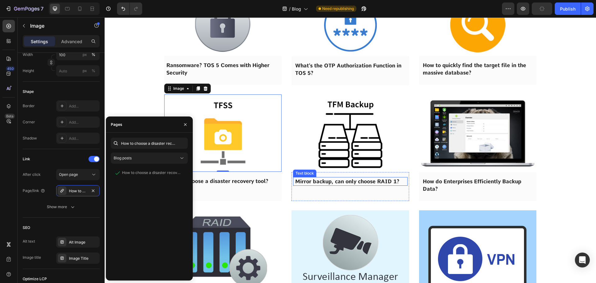
click at [320, 179] on span "Mirror backup, can only choose RAID 1?" at bounding box center [347, 181] width 104 height 6
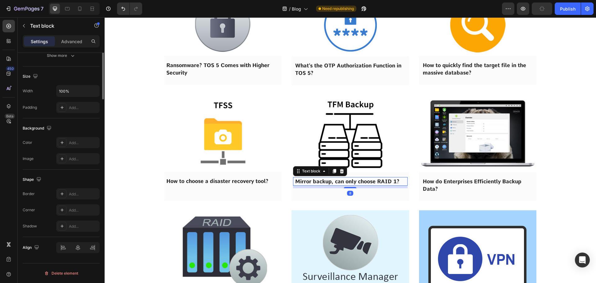
click at [320, 179] on span "Mirror backup, can only choose RAID 1?" at bounding box center [347, 181] width 104 height 6
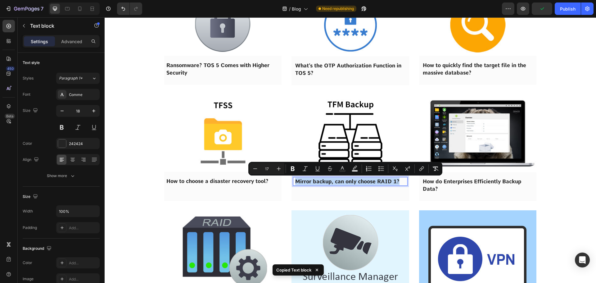
click at [332, 142] on img at bounding box center [351, 133] width 118 height 78
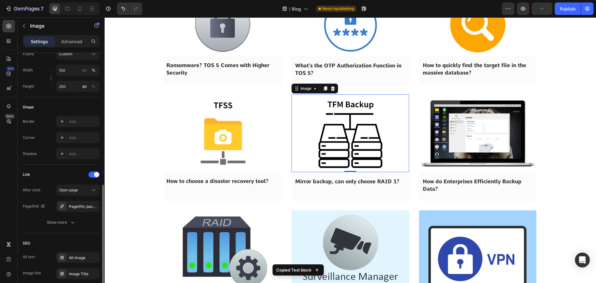
scroll to position [217, 0]
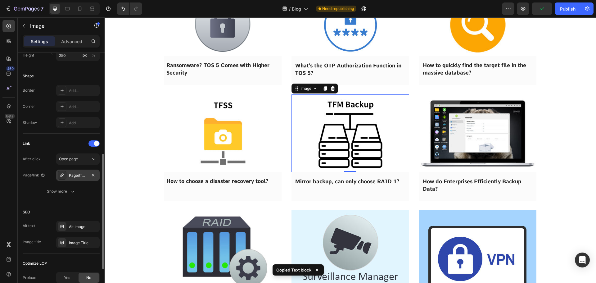
click at [72, 178] on div "Page/tfm_backup" at bounding box center [77, 175] width 43 height 11
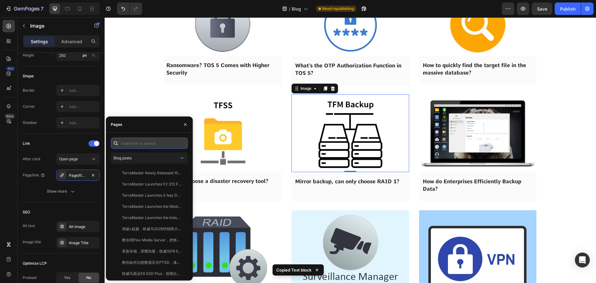
click at [128, 145] on input "text" at bounding box center [149, 143] width 77 height 11
paste input "Copy element from Gempages!"
type input "Copy element from Gempages!"
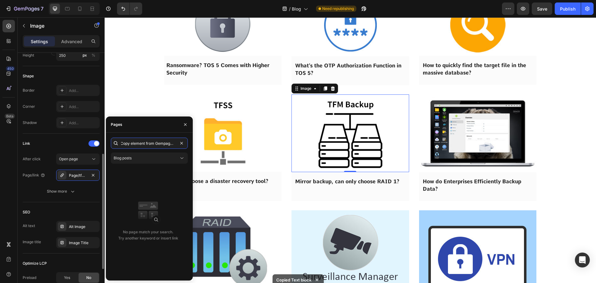
scroll to position [0, 0]
drag, startPoint x: 155, startPoint y: 144, endPoint x: 67, endPoint y: 152, distance: 87.7
click at [67, 152] on div "450 Beta Sections(18) Elements(83) Section Element Hero Section Product Detail …" at bounding box center [52, 150] width 105 height 266
click at [152, 146] on input "Copy element from Gempages!" at bounding box center [149, 143] width 77 height 11
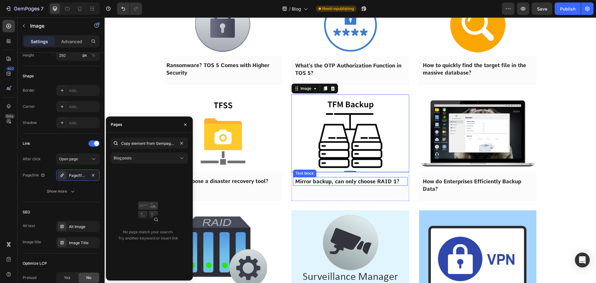
click at [313, 182] on span "Mirror backup, can only choose RAID 1?" at bounding box center [347, 181] width 104 height 6
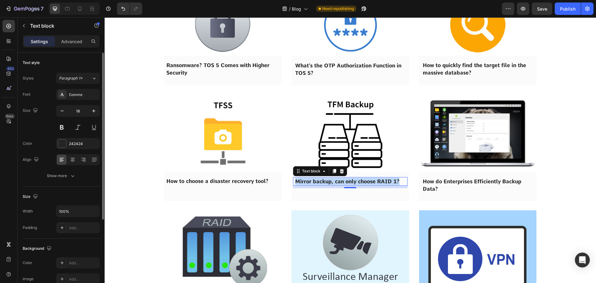
click at [313, 182] on span "Mirror backup, can only choose RAID 1?" at bounding box center [347, 181] width 104 height 6
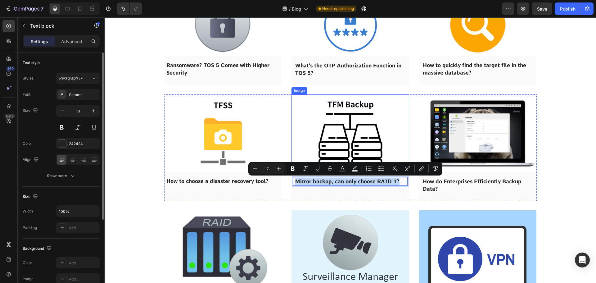
click at [327, 137] on img at bounding box center [351, 133] width 118 height 78
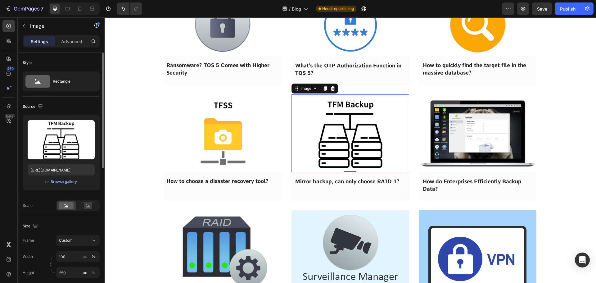
scroll to position [186, 0]
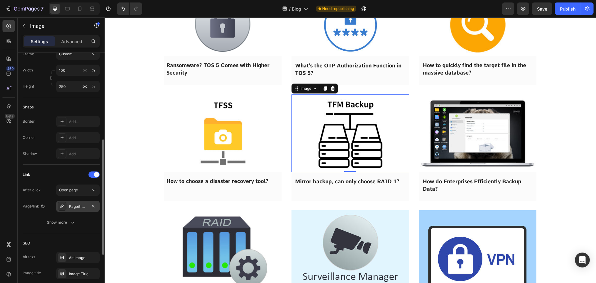
click at [79, 207] on div "Page/tfm_backup" at bounding box center [78, 207] width 18 height 6
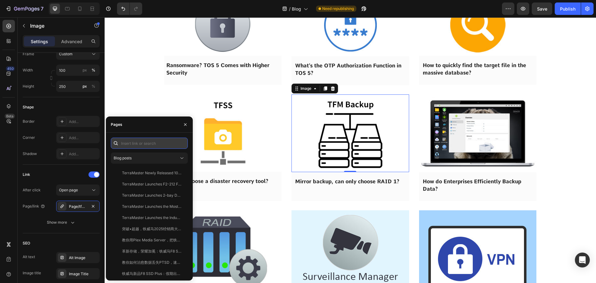
click at [131, 146] on input "text" at bounding box center [149, 143] width 77 height 11
paste input "Mirror backup, can only choose RAID 1?"
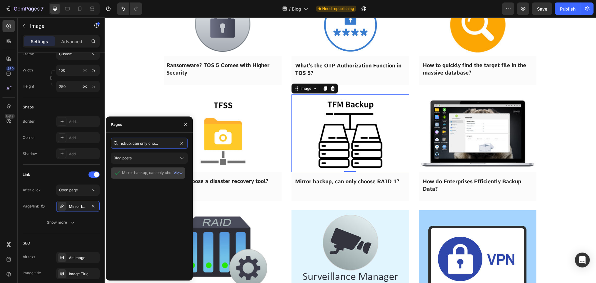
type input "Mirror backup, can only choose RAID 1?"
click at [131, 170] on div "Mirror backup, can only choose RAID 1?" at bounding box center [152, 173] width 60 height 6
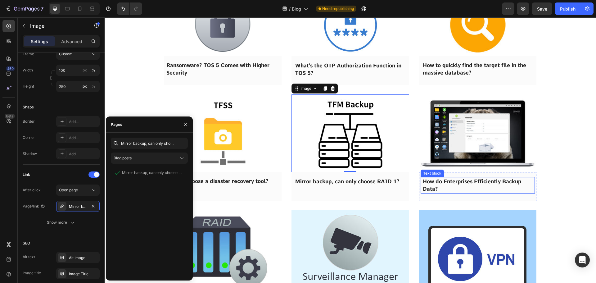
click at [473, 180] on span "How do Enterprises Efficiently Backup Data?" at bounding box center [472, 185] width 98 height 14
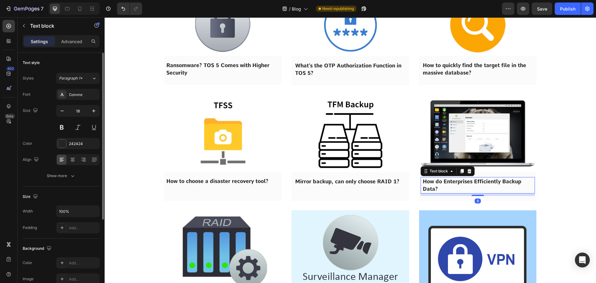
click at [473, 180] on span "How do Enterprises Efficiently Backup Data?" at bounding box center [472, 185] width 98 height 14
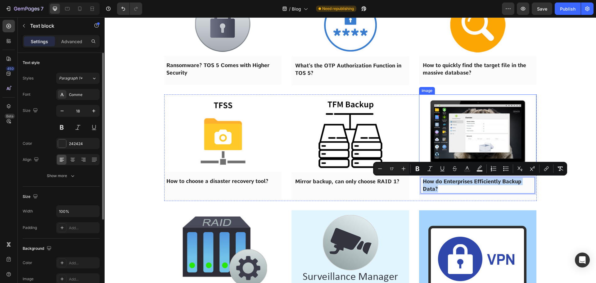
click at [470, 134] on img at bounding box center [478, 133] width 118 height 78
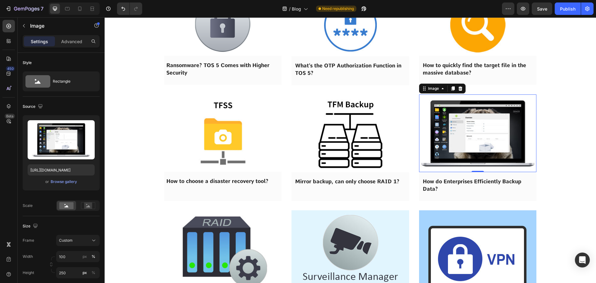
scroll to position [217, 0]
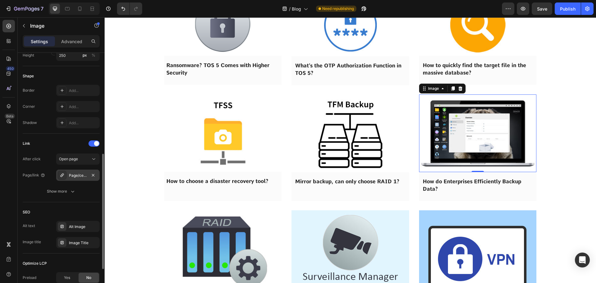
click at [80, 175] on div "Page/centralized_backup" at bounding box center [78, 176] width 18 height 6
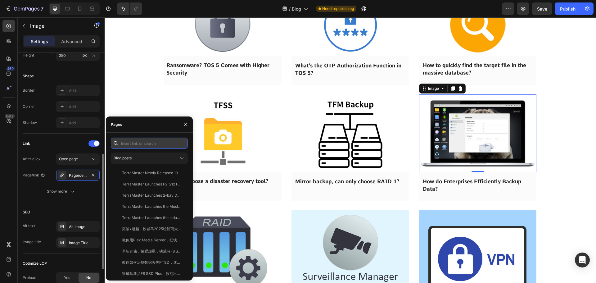
click at [144, 145] on input "text" at bounding box center [149, 143] width 77 height 11
paste input "How do Enterprises Efficiently Backup Data?"
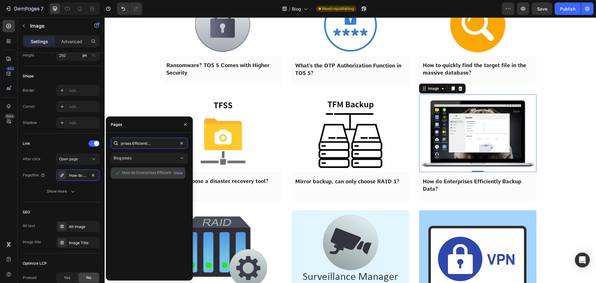
type input "How do Enterprises Efficiently Backup Data?"
click at [139, 170] on div "How do Enterprises Efficiently Backup Data?" at bounding box center [152, 173] width 60 height 6
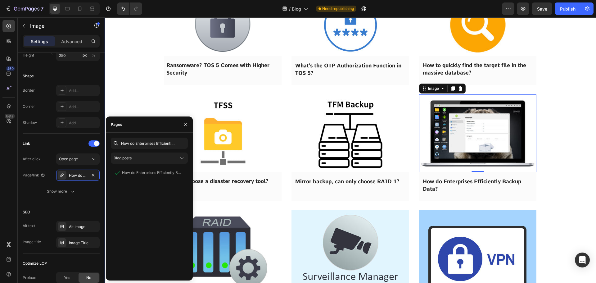
click at [135, 98] on div "Image Hard to Keep Up with the Demands of 4K Video Editing? TerraMaster Provide…" at bounding box center [351, 125] width 492 height 2234
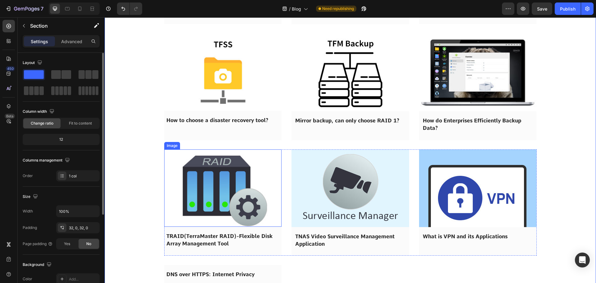
scroll to position [3602, 0]
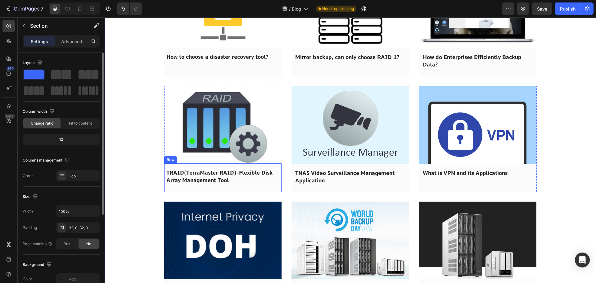
click at [198, 178] on span "TRAID(TerraMaster RAID)-Flexible Disk Array Management Tool" at bounding box center [219, 177] width 106 height 14
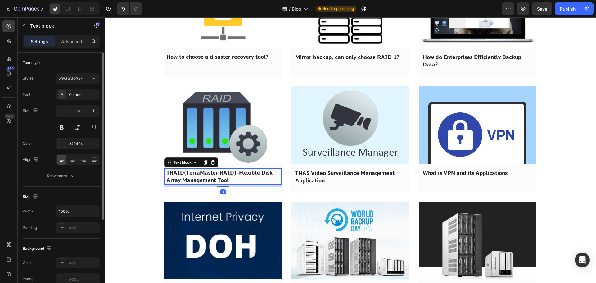
click at [198, 178] on span "TRAID(TerraMaster RAID)-Flexible Disk Array Management Tool" at bounding box center [219, 177] width 106 height 14
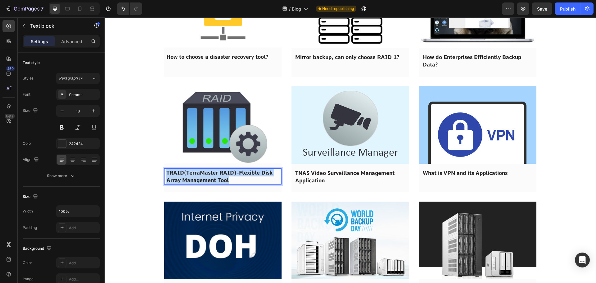
click at [198, 178] on span "TRAID(TerraMaster RAID)-Flexible Disk Array Management Tool" at bounding box center [219, 177] width 106 height 14
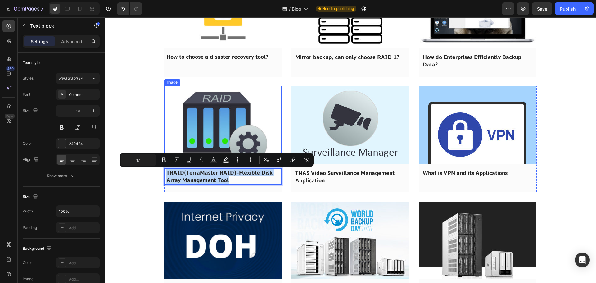
click at [204, 113] on img at bounding box center [223, 124] width 118 height 77
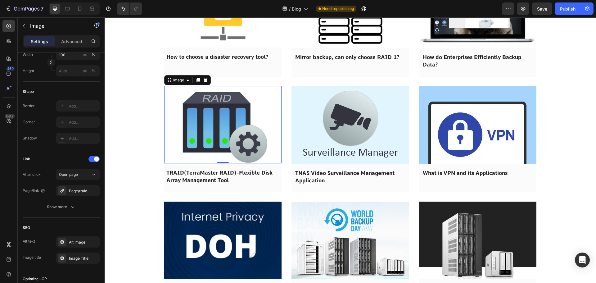
scroll to position [217, 0]
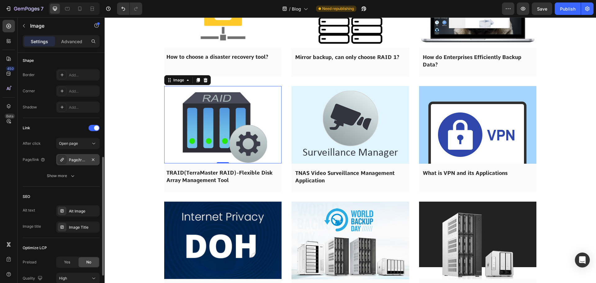
click at [71, 161] on div "Page/traid" at bounding box center [78, 160] width 18 height 6
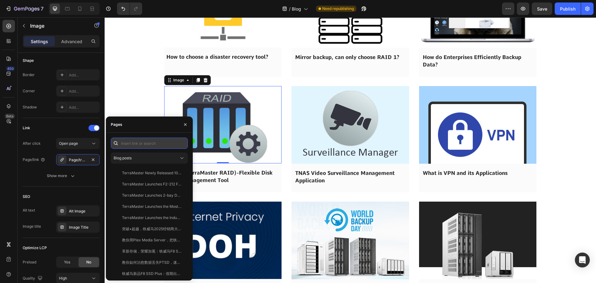
click at [142, 146] on input "text" at bounding box center [149, 143] width 77 height 11
paste input "TRAID(TerraMaster RAID)-Flexible Disk Array Management Tool"
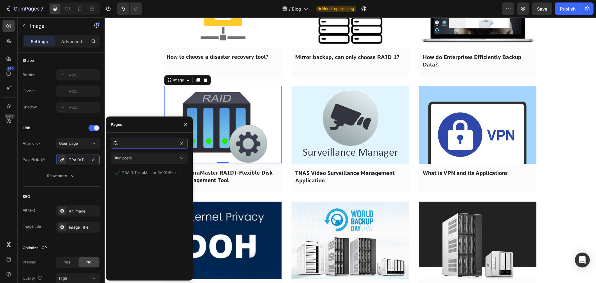
type input "TRAID(TerraMaster RAID)-Flexible Disk Array Management Tool"
click at [133, 174] on div "TRAID(TerraMaster RAID)-Flexible Disk Array Management Tool" at bounding box center [152, 173] width 60 height 6
click at [118, 100] on div "Image Hard to Keep Up with the Demands of 4K Video Editing? TerraMaster Provide…" at bounding box center [351, 1] width 492 height 2234
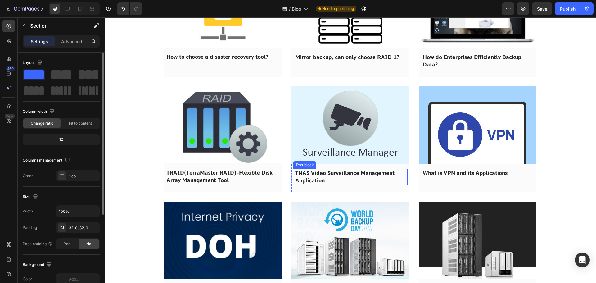
click at [325, 176] on p "TNAS Video Surveillance Management Application" at bounding box center [350, 176] width 110 height 15
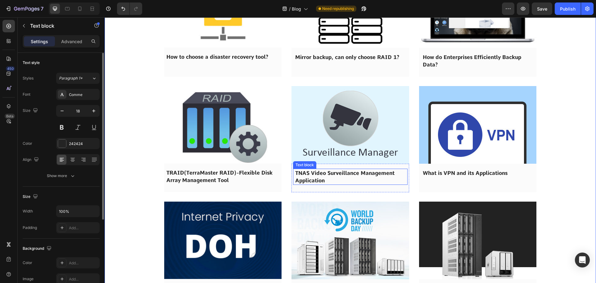
click at [325, 176] on p "TNAS Video Surveillance Management Application" at bounding box center [350, 176] width 110 height 15
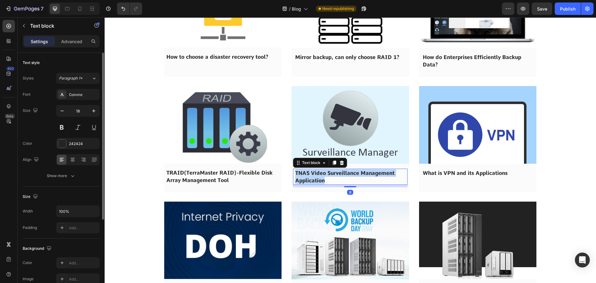
click at [325, 176] on p "TNAS Video Surveillance Management Application" at bounding box center [350, 176] width 110 height 15
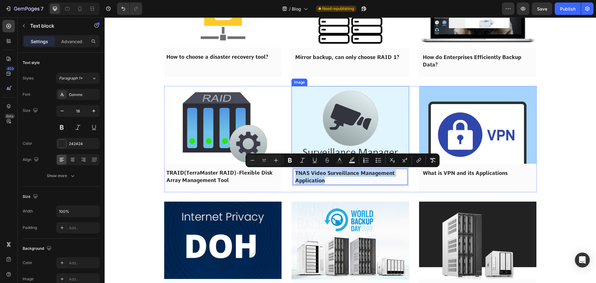
click at [327, 139] on img at bounding box center [351, 125] width 118 height 78
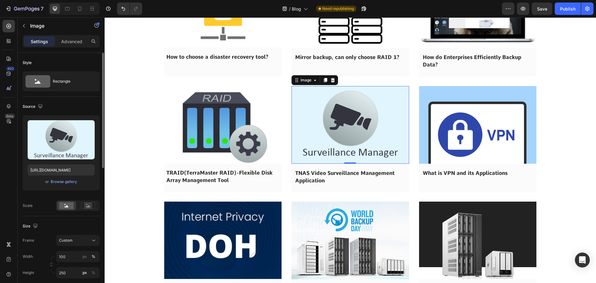
scroll to position [186, 0]
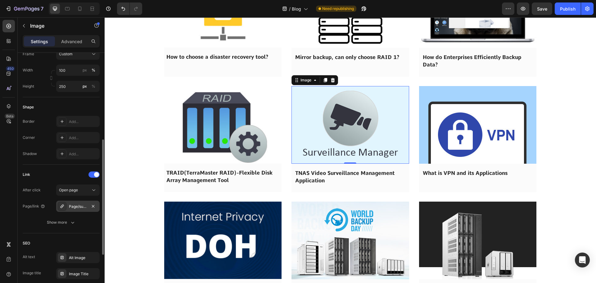
click at [73, 210] on div "Page/surveillance_manager" at bounding box center [77, 206] width 43 height 11
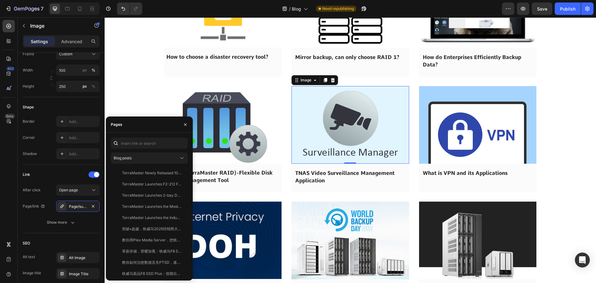
click at [137, 149] on div "Blog posts TerraMaster Newly Released 10gbe Nas T9-450 And T12-450, Efficient 4…" at bounding box center [149, 207] width 77 height 138
click at [137, 144] on input "text" at bounding box center [149, 143] width 77 height 11
paste input "TNAS Video Surveillance Management Application"
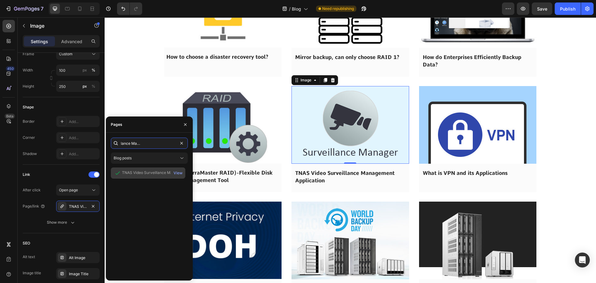
type input "TNAS Video Surveillance Management Application"
click at [140, 174] on div "TNAS Video Surveillance Management Application" at bounding box center [152, 173] width 60 height 6
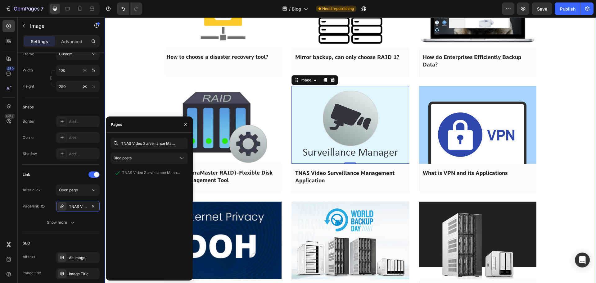
click at [127, 95] on div "Image Hard to Keep Up with the Demands of 4K Video Editing? TerraMaster Provide…" at bounding box center [351, 1] width 492 height 2234
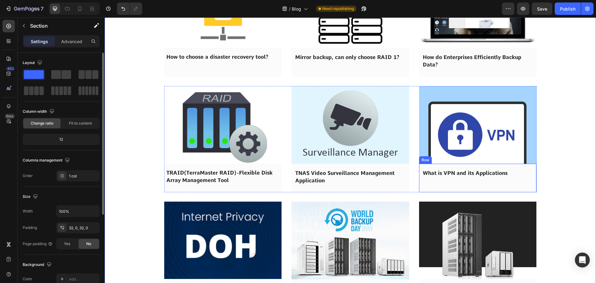
click at [455, 170] on span "What is VPN and its Applications" at bounding box center [465, 173] width 85 height 6
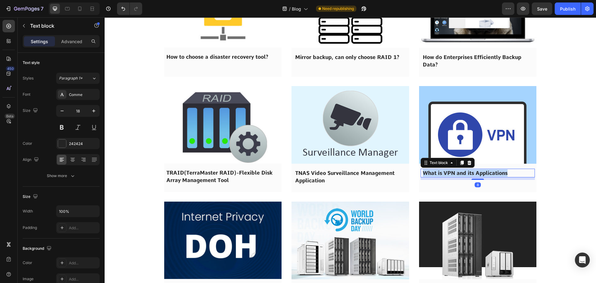
click at [455, 170] on span "What is VPN and its Applications" at bounding box center [465, 173] width 85 height 6
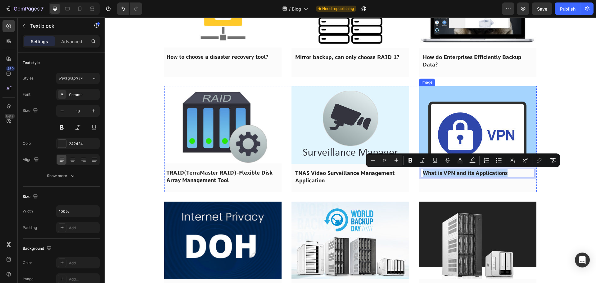
click at [452, 135] on img at bounding box center [478, 125] width 118 height 78
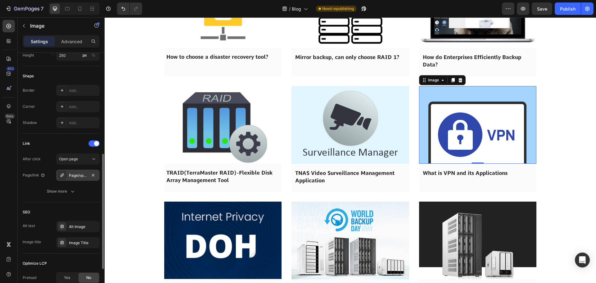
click at [68, 175] on div "Page/vpn_applications" at bounding box center [77, 175] width 43 height 11
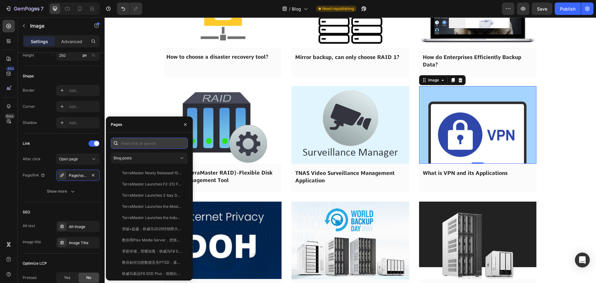
click at [134, 145] on input "text" at bounding box center [149, 143] width 77 height 11
paste input "What is VPN and its Applications"
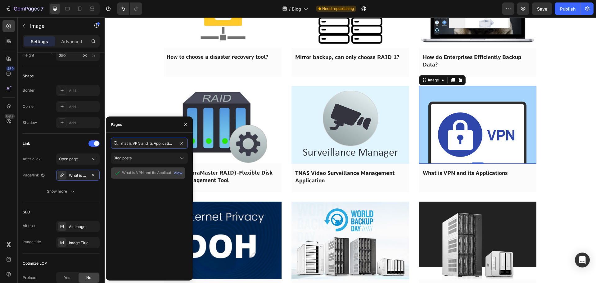
type input "What is VPN and its Applications"
click at [143, 175] on div "What is VPN and its Applications" at bounding box center [150, 173] width 57 height 6
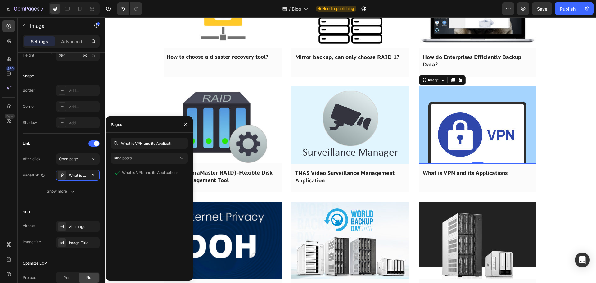
click at [129, 102] on div "Image Hard to Keep Up with the Demands of 4K Video Editing? TerraMaster Provide…" at bounding box center [351, 1] width 492 height 2234
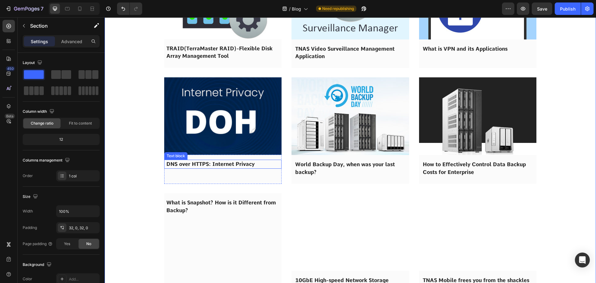
click at [202, 165] on span "DNS over HTTPS: Internet Privacy" at bounding box center [210, 164] width 88 height 6
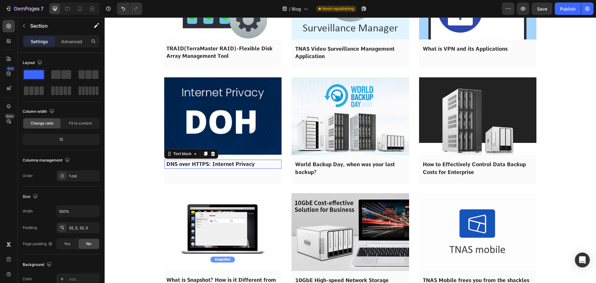
click at [202, 165] on span "DNS over HTTPS: Internet Privacy" at bounding box center [210, 164] width 88 height 6
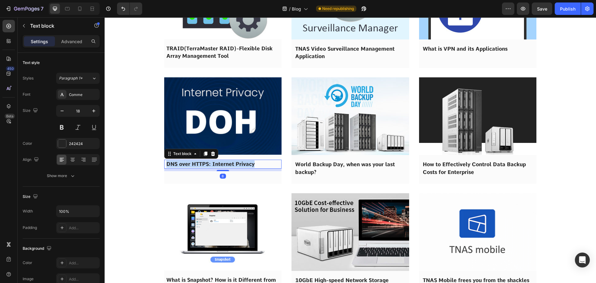
click at [202, 165] on span "DNS over HTTPS: Internet Privacy" at bounding box center [210, 164] width 88 height 6
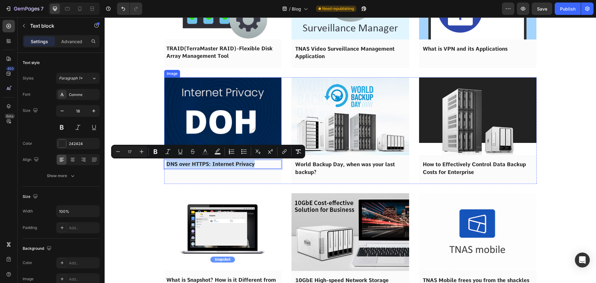
click at [203, 123] on img at bounding box center [223, 115] width 118 height 77
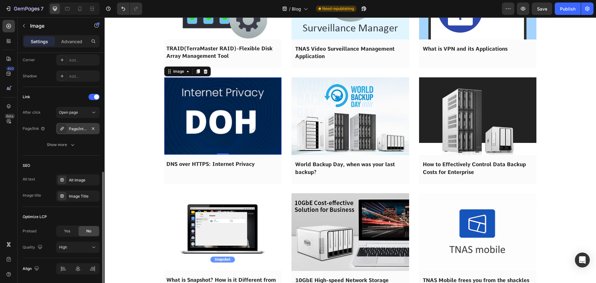
click at [71, 131] on div "Page/internet_privacy" at bounding box center [78, 129] width 18 height 6
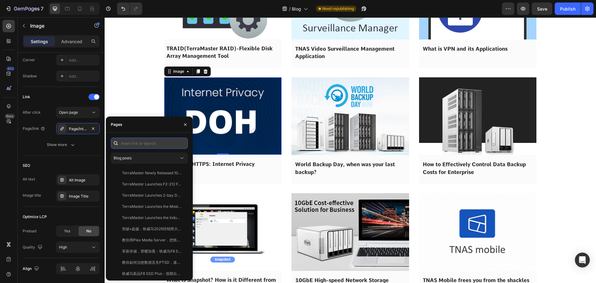
click at [136, 144] on input "text" at bounding box center [149, 143] width 77 height 11
paste input "DNS over HTTPS: Internet Privacy"
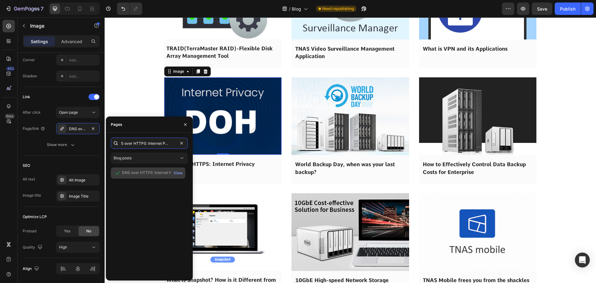
type input "DNS over HTTPS: Internet Privacy"
click at [140, 169] on div "DNS over HTTPS: Internet Privacy View" at bounding box center [148, 172] width 75 height 11
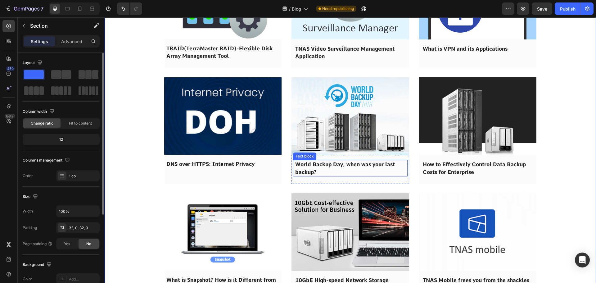
click at [334, 167] on span "World Backup Day, when was your last backup?" at bounding box center [345, 168] width 100 height 14
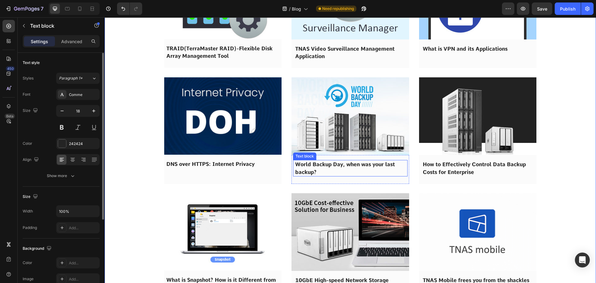
click at [334, 167] on span "World Backup Day, when was your last backup?" at bounding box center [345, 168] width 100 height 14
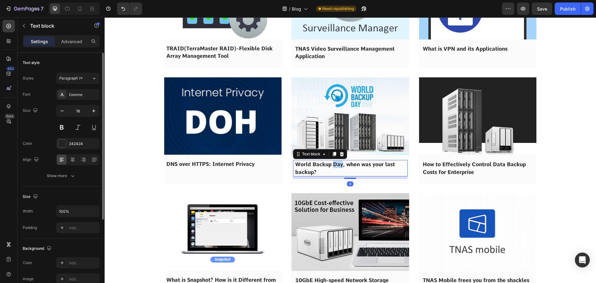
click at [334, 167] on span "World Backup Day, when was your last backup?" at bounding box center [345, 168] width 100 height 14
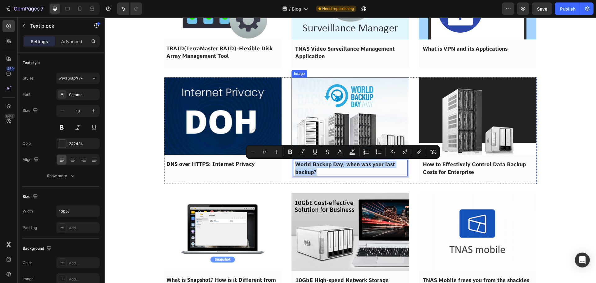
click at [345, 121] on img at bounding box center [351, 116] width 118 height 78
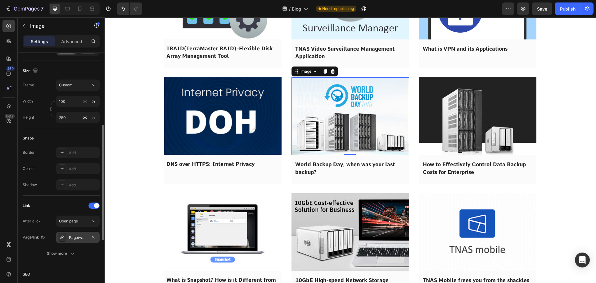
click at [81, 237] on div "Page/world_backup_day" at bounding box center [78, 238] width 18 height 6
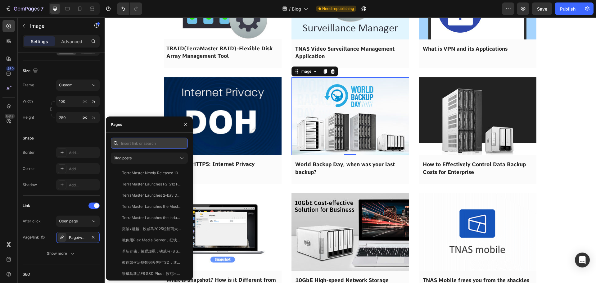
click at [141, 139] on input "text" at bounding box center [149, 143] width 77 height 11
paste input "World Backup Day, when was your last backup?"
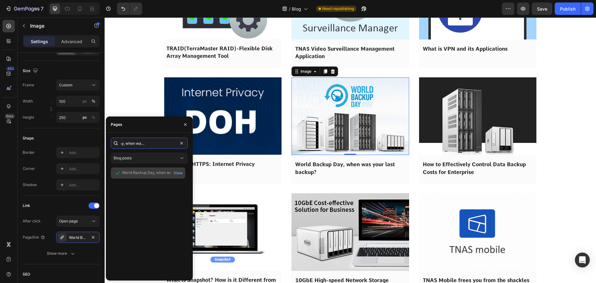
type input "World Backup Day, when was your last backup?"
click at [135, 176] on div "World Backup Day, when was your last backup?" at bounding box center [152, 173] width 60 height 6
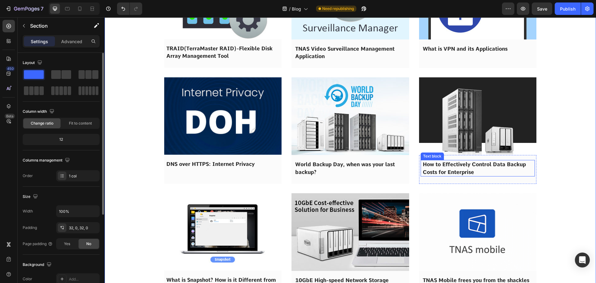
click at [440, 166] on span "How to Effectively Control Data Backup Costs for Enterprise" at bounding box center [474, 168] width 103 height 14
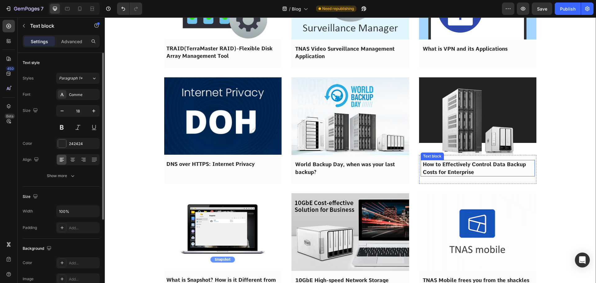
click at [440, 166] on span "How to Effectively Control Data Backup Costs for Enterprise" at bounding box center [474, 168] width 103 height 14
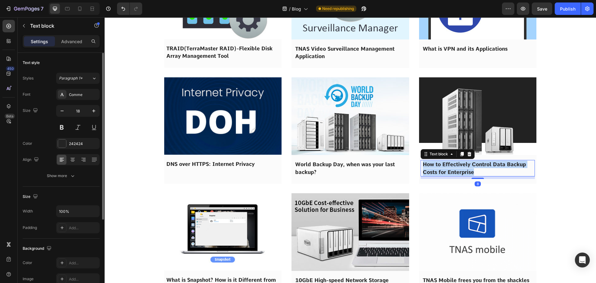
click at [440, 166] on span "How to Effectively Control Data Backup Costs for Enterprise" at bounding box center [474, 168] width 103 height 14
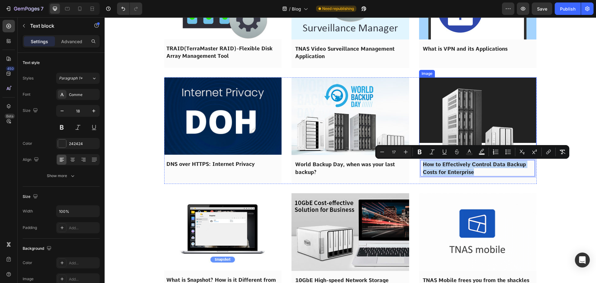
click at [447, 122] on img at bounding box center [478, 116] width 118 height 78
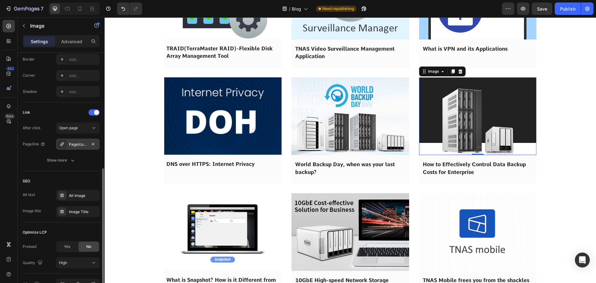
click at [75, 148] on div "Page/control_backup_costs" at bounding box center [77, 143] width 43 height 11
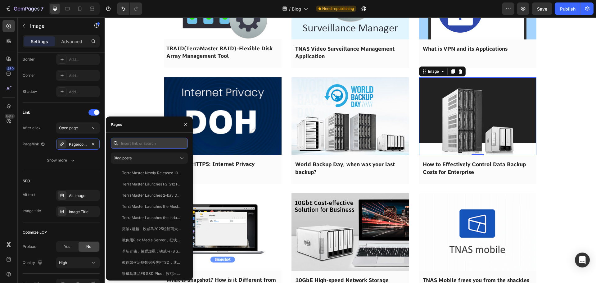
click at [131, 146] on input "text" at bounding box center [149, 143] width 77 height 11
paste input "How to Effectively Control Data Backup Costs for Enterprise"
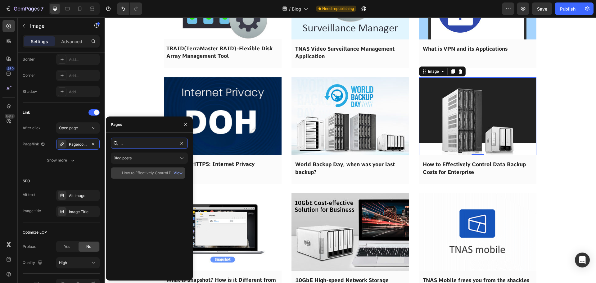
type input "How to Effectively Control Data Backup Costs for Enterprise"
click at [141, 175] on div "How to Effectively Control Data Backup Costs for Enterprise" at bounding box center [152, 173] width 60 height 6
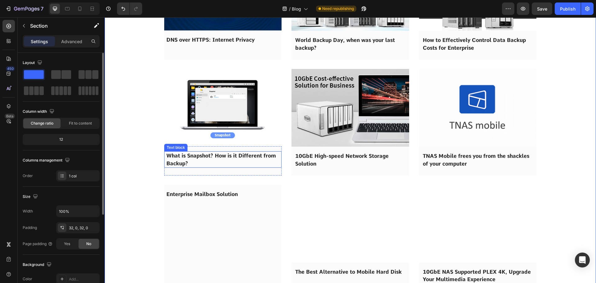
click at [180, 158] on span "What is Snapshot? How is it Different from Backup?" at bounding box center [221, 159] width 110 height 14
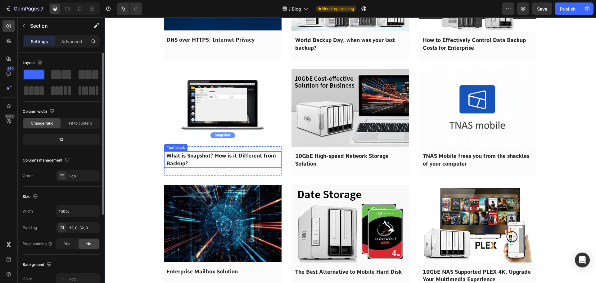
click at [180, 158] on span "What is Snapshot? How is it Different from Backup?" at bounding box center [221, 159] width 110 height 14
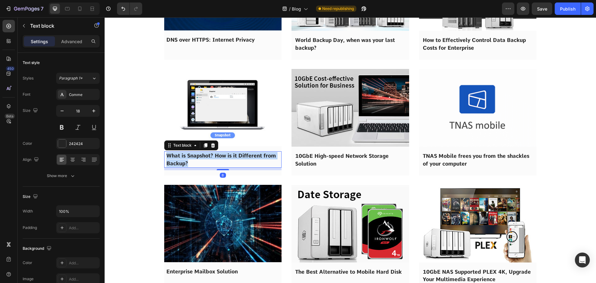
click at [180, 158] on span "What is Snapshot? How is it Different from Backup?" at bounding box center [221, 159] width 110 height 14
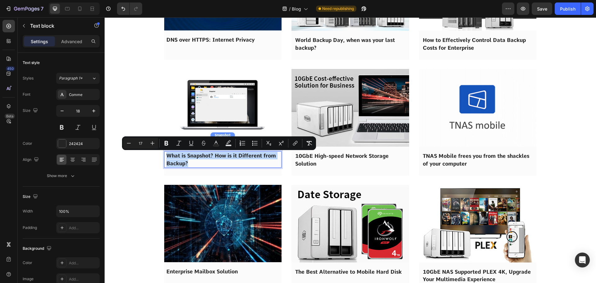
click at [193, 113] on img at bounding box center [223, 107] width 118 height 77
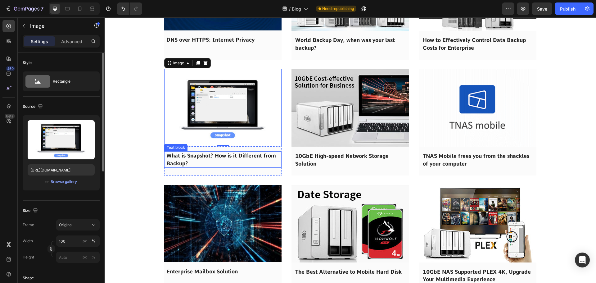
click at [182, 157] on span "What is Snapshot? How is it Different from Backup?" at bounding box center [221, 159] width 110 height 14
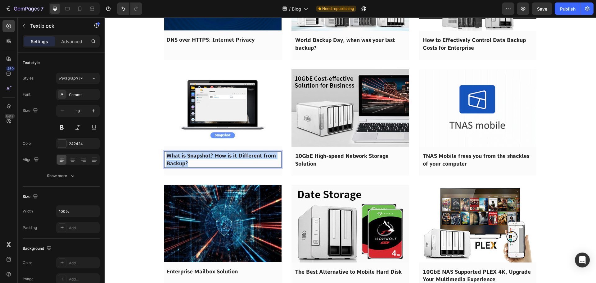
click at [182, 157] on span "What is Snapshot? How is it Different from Backup?" at bounding box center [221, 159] width 110 height 14
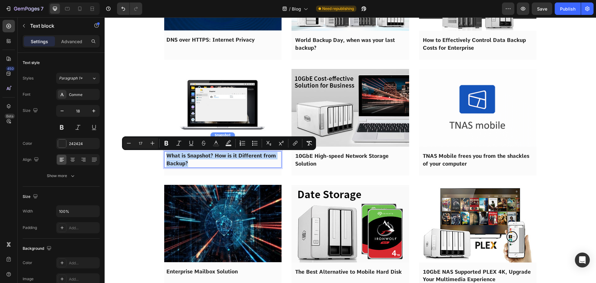
click at [195, 125] on img at bounding box center [223, 107] width 118 height 77
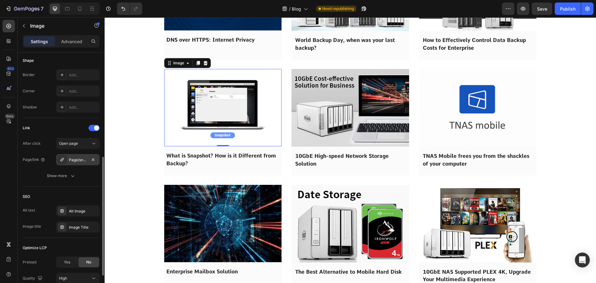
click at [79, 157] on div "Page/snapshot" at bounding box center [78, 160] width 18 height 6
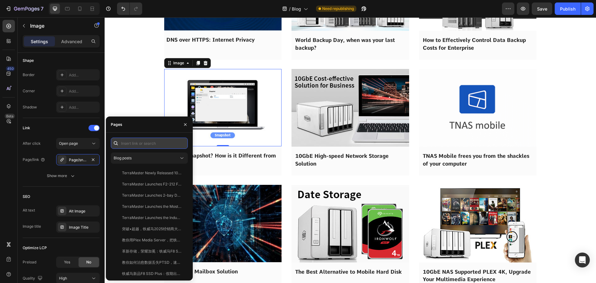
click at [134, 144] on input "text" at bounding box center [149, 143] width 77 height 11
paste input "What is Snapshot? How is it Different from Backup?"
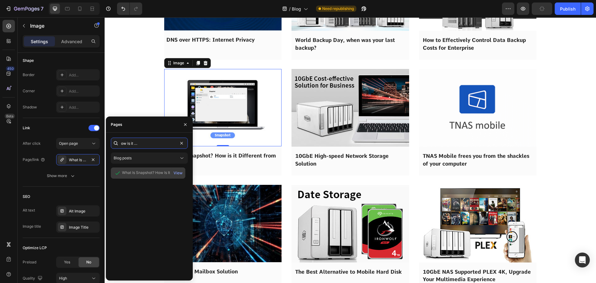
type input "What is Snapshot? How is it Different from Backup?"
click at [138, 176] on div "What Is Snapshot? How Is It Different From Backup?" at bounding box center [152, 173] width 60 height 6
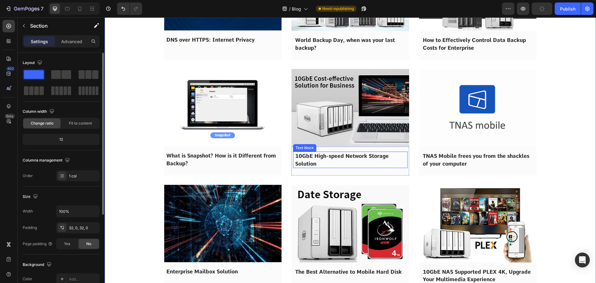
click at [316, 158] on span "10GbE High-speed Network Storage Solution" at bounding box center [341, 160] width 93 height 14
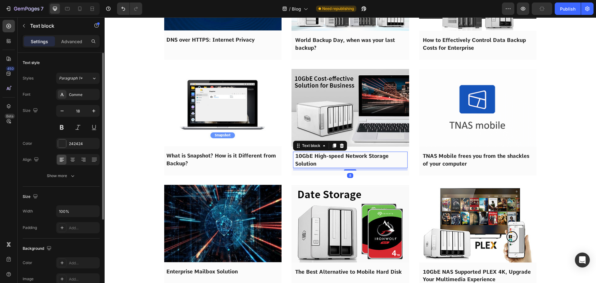
click at [316, 158] on span "10GbE High-speed Network Storage Solution" at bounding box center [341, 160] width 93 height 14
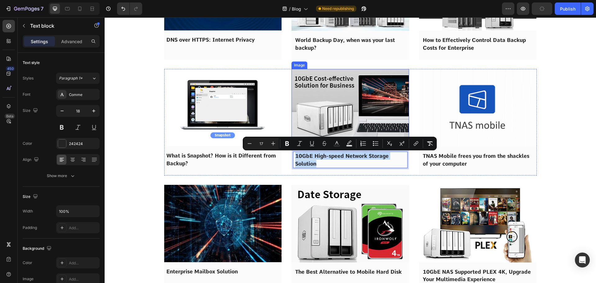
click at [326, 114] on img at bounding box center [351, 108] width 118 height 78
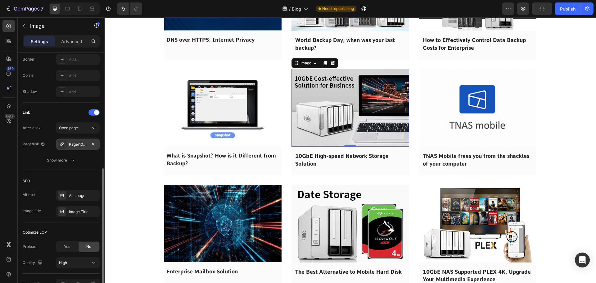
click at [74, 146] on div "Page/10gbe_storage_solution" at bounding box center [78, 145] width 18 height 6
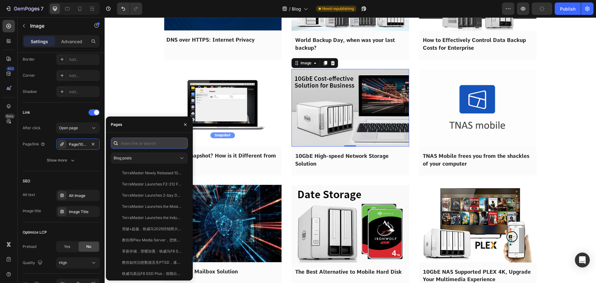
click at [134, 143] on input "text" at bounding box center [149, 143] width 77 height 11
paste input "10GbE High-speed Network Storage Solution"
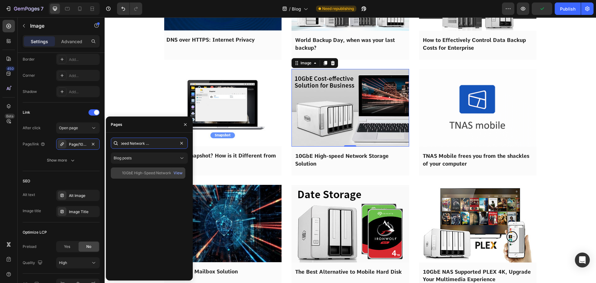
type input "10GbE High-speed Network Storage Solution"
click at [133, 173] on div "10GbE High-Speed Network Storage Solution" at bounding box center [152, 173] width 60 height 6
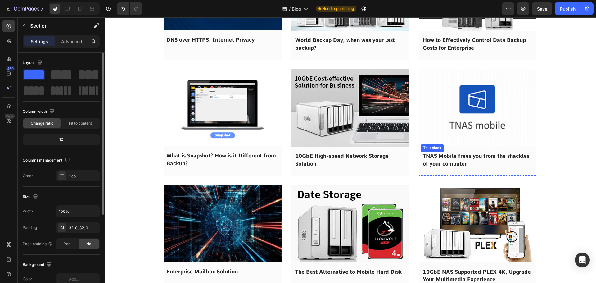
click at [440, 159] on span "TNAS Mobile frees you from the shackles of your computer" at bounding box center [476, 160] width 107 height 14
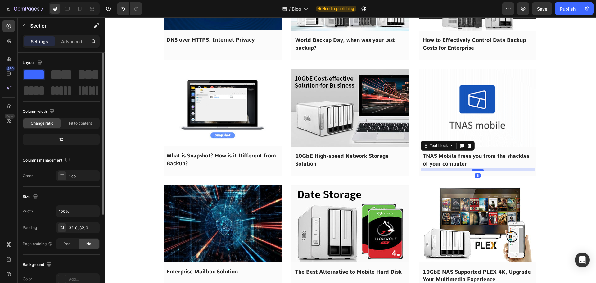
click at [440, 159] on span "TNAS Mobile frees you from the shackles of your computer" at bounding box center [476, 160] width 107 height 14
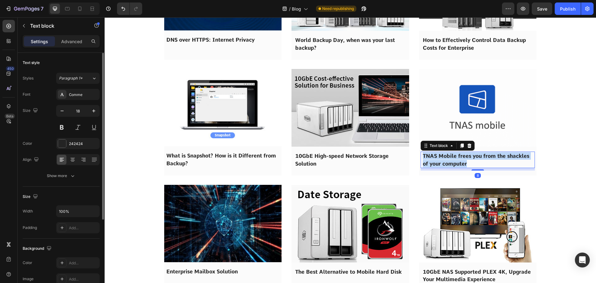
click at [440, 159] on span "TNAS Mobile frees you from the shackles of your computer" at bounding box center [476, 160] width 107 height 14
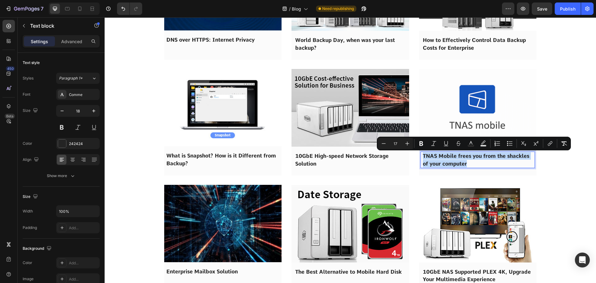
click at [452, 119] on img at bounding box center [478, 108] width 118 height 78
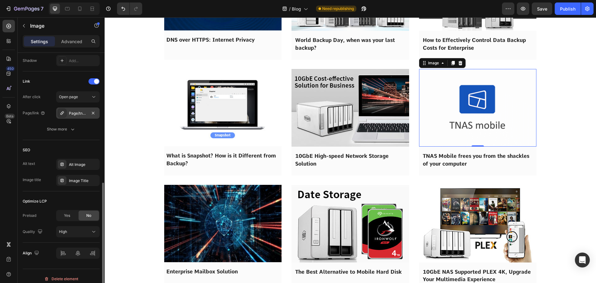
click at [71, 112] on div "Page/tnas_mobile" at bounding box center [78, 114] width 18 height 6
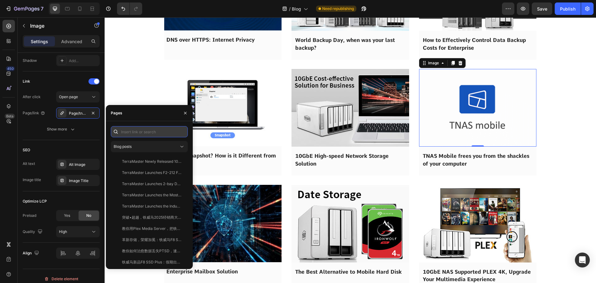
click at [132, 136] on input "text" at bounding box center [149, 131] width 77 height 11
paste input "TNAS Mobile frees you from the shackles of your computer"
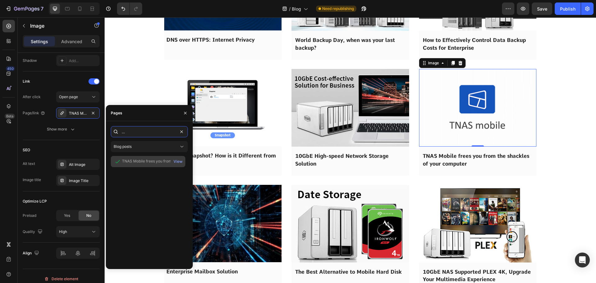
type input "TNAS Mobile frees you from the shackles of your computer"
click at [135, 161] on div "TNAS Mobile frees you from the shackles of your computer" at bounding box center [152, 161] width 60 height 6
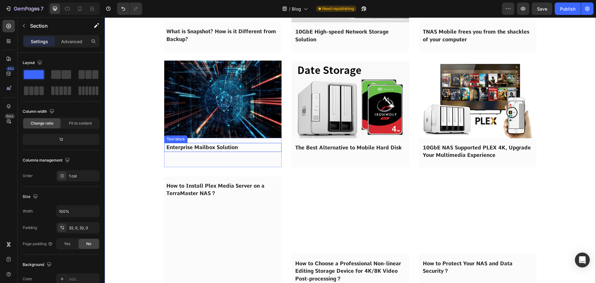
click at [198, 148] on span "Enterprise Mailbox Solution" at bounding box center [201, 147] width 71 height 6
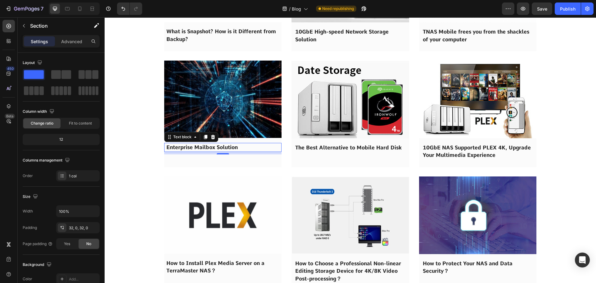
click at [198, 148] on span "Enterprise Mailbox Solution" at bounding box center [201, 147] width 71 height 6
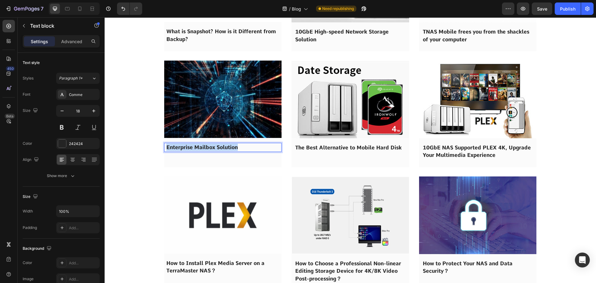
click at [198, 148] on span "Enterprise Mailbox Solution" at bounding box center [201, 147] width 71 height 6
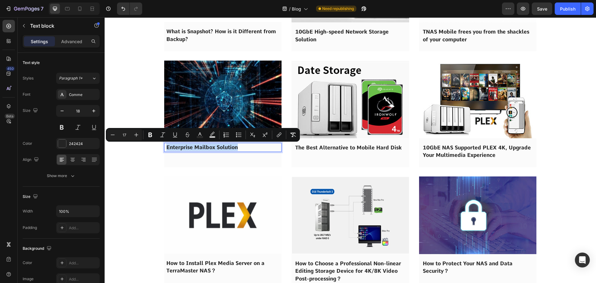
click at [202, 112] on img at bounding box center [223, 99] width 118 height 77
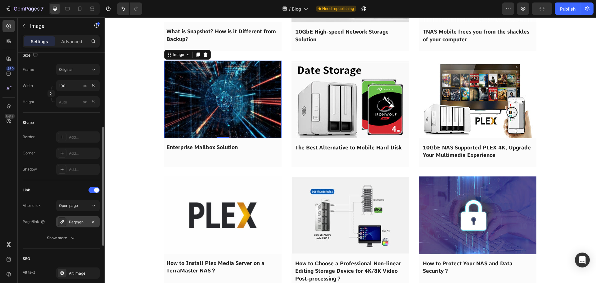
click at [67, 220] on div "Page/enterprise_mailbox_solution" at bounding box center [77, 221] width 43 height 11
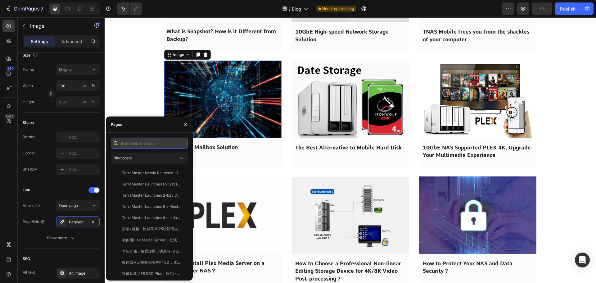
click at [140, 143] on input "text" at bounding box center [149, 143] width 77 height 11
paste input "Enterprise Mailbox Solution"
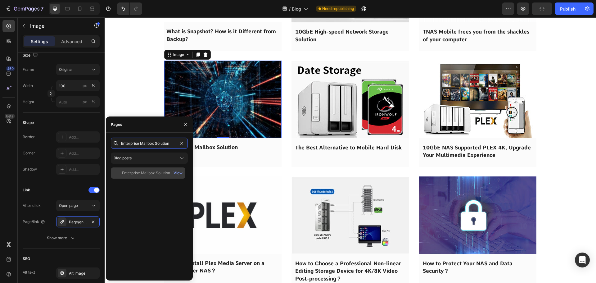
type input "Enterprise Mailbox Solution"
click at [132, 172] on div "Enterprise Mailbox Solution" at bounding box center [146, 173] width 48 height 6
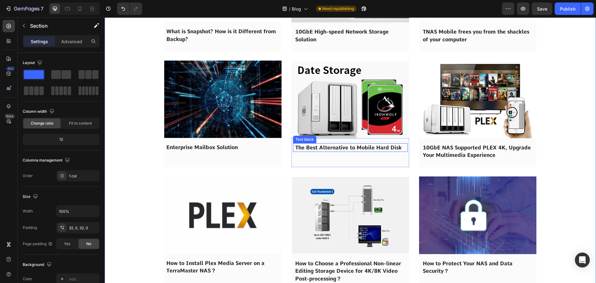
click at [318, 147] on span "The Best Alternative to Mobile Hard Disk" at bounding box center [348, 147] width 107 height 6
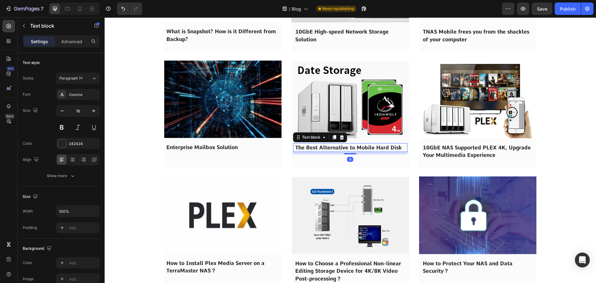
click at [318, 147] on span "The Best Alternative to Mobile Hard Disk" at bounding box center [348, 147] width 107 height 6
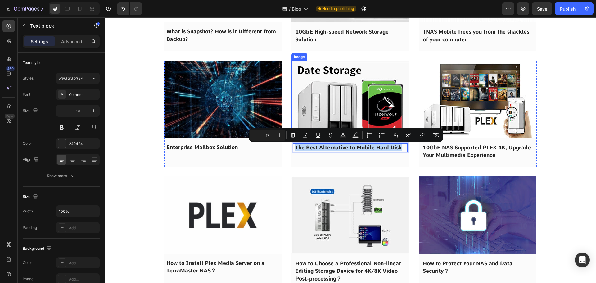
click at [324, 104] on img at bounding box center [351, 100] width 118 height 78
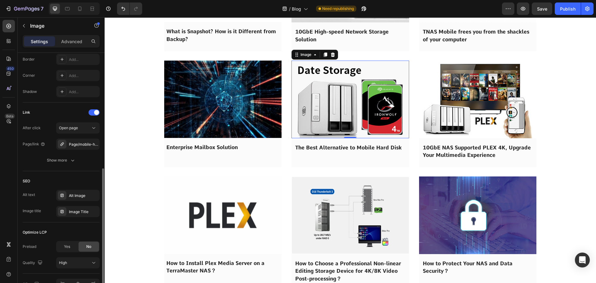
click at [79, 138] on div "After click Open page Page/link Page/mobile-hard-disk Show more" at bounding box center [61, 143] width 77 height 43
click at [77, 143] on div "Page/mobile-hard-disk" at bounding box center [78, 145] width 18 height 6
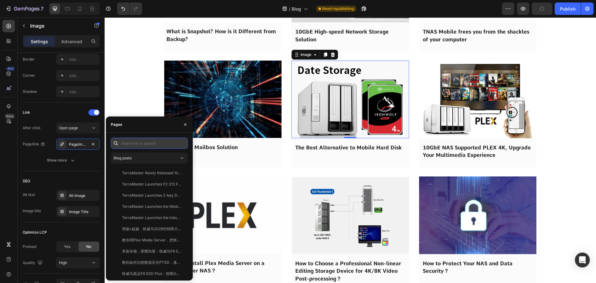
click at [135, 143] on input "text" at bounding box center [149, 143] width 77 height 11
paste input "The Best Alternative to Mobile Hard Disk"
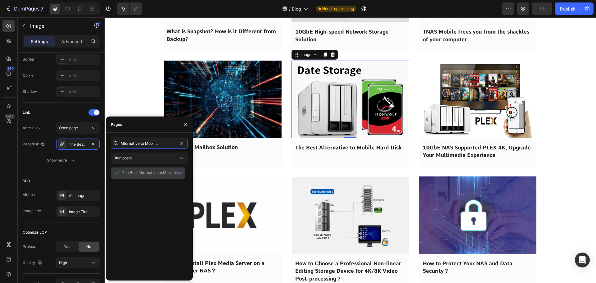
type input "The Best Alternative to Mobile Hard Disk"
click at [139, 172] on div "The Best Alternative to Mobile Hard Disk" at bounding box center [152, 173] width 60 height 6
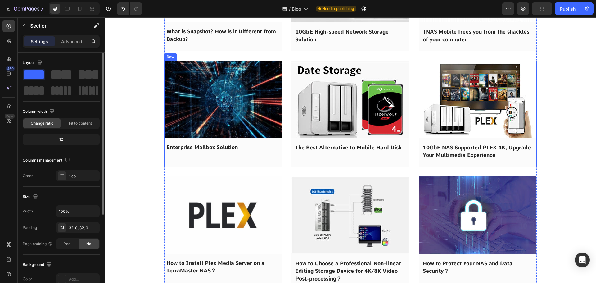
click at [447, 148] on span "10GbE NAS Supported PLEX 4K, Upgrade Your Multimedia Experience" at bounding box center [477, 151] width 108 height 14
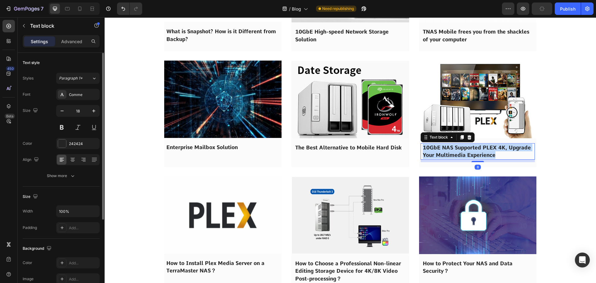
click at [447, 148] on span "10GbE NAS Supported PLEX 4K, Upgrade Your Multimedia Experience" at bounding box center [477, 151] width 108 height 14
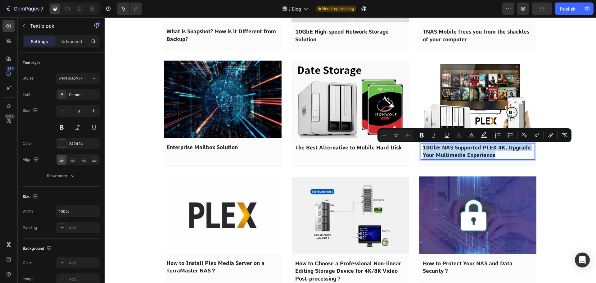
click at [458, 102] on img at bounding box center [478, 100] width 118 height 78
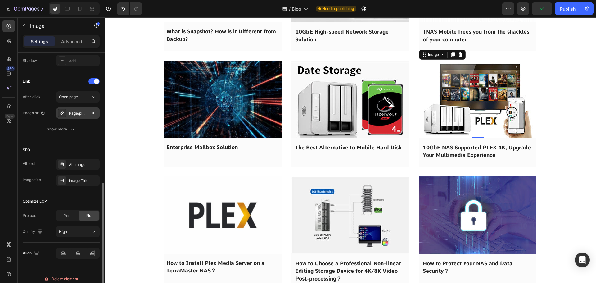
click at [76, 117] on div "Page/plex_home_theater" at bounding box center [77, 112] width 43 height 11
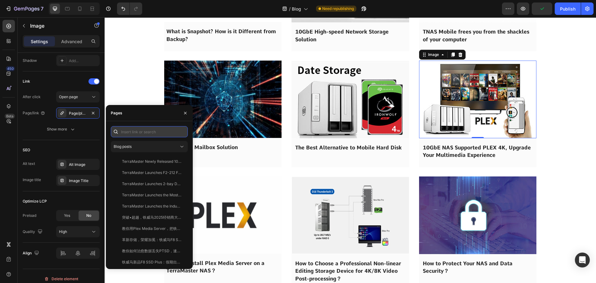
click at [136, 134] on input "text" at bounding box center [149, 131] width 77 height 11
paste input "10GbE NAS Supported PLEX 4K, Upgrade Your Multimedia Experience"
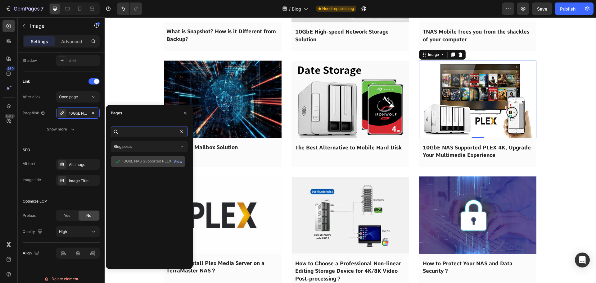
type input "10GbE NAS Supported PLEX 4K, Upgrade Your Multimedia Experience"
click at [140, 164] on div "10GbE NAS Supported PLEX 4K, Upgrade Your Multimedia Experience" at bounding box center [152, 161] width 60 height 6
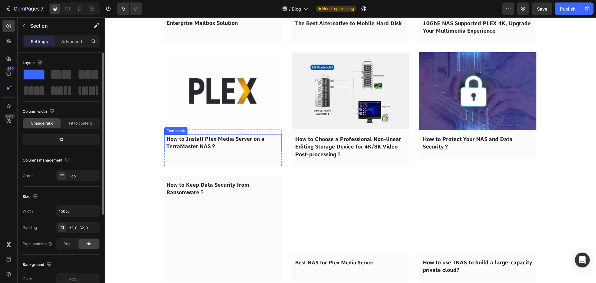
click at [185, 146] on span "How to Install Plex Media Server on a TerraMaster NAS？" at bounding box center [215, 143] width 98 height 14
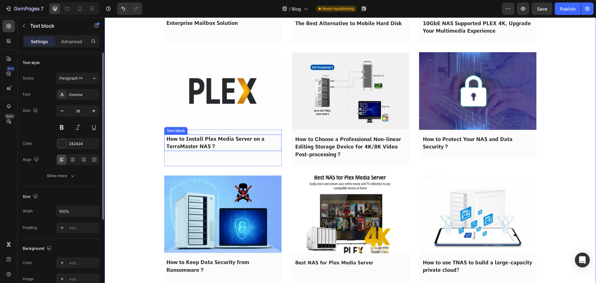
click at [185, 146] on span "How to Install Plex Media Server on a TerraMaster NAS？" at bounding box center [215, 143] width 98 height 14
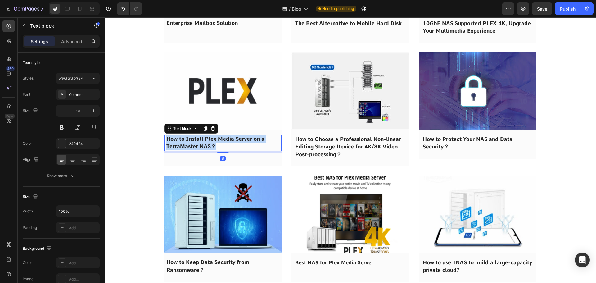
click at [185, 146] on span "How to Install Plex Media Server on a TerraMaster NAS？" at bounding box center [215, 143] width 98 height 14
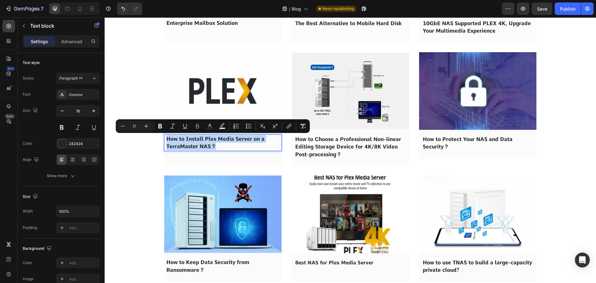
click at [202, 103] on img at bounding box center [223, 90] width 118 height 77
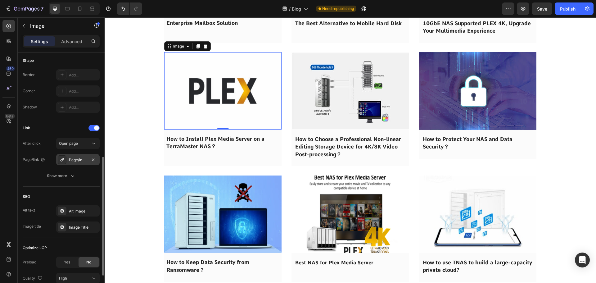
click at [73, 157] on div "Page/install_plex_on_tnas" at bounding box center [77, 159] width 43 height 11
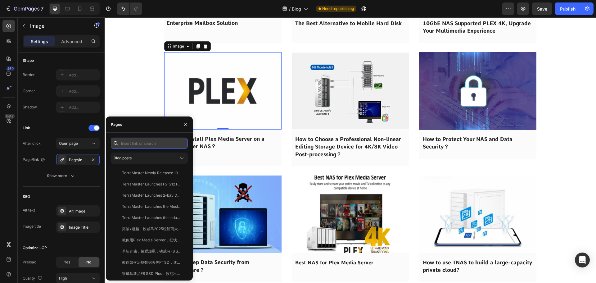
click at [134, 147] on input "text" at bounding box center [149, 143] width 77 height 11
paste input "How to Install Plex Media Server on a TerraMaster NAS？"
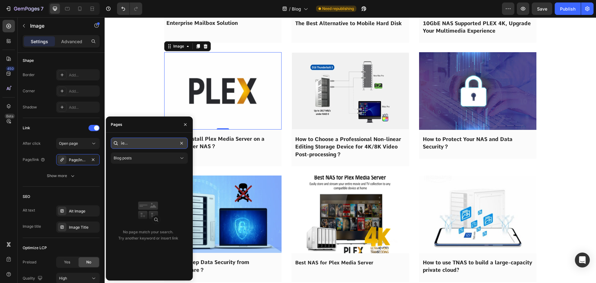
click at [166, 142] on input "How to Install Plex Media Server on a TerraMaster NAS？" at bounding box center [149, 143] width 77 height 11
drag, startPoint x: 157, startPoint y: 144, endPoint x: 186, endPoint y: 144, distance: 29.5
click at [186, 144] on input "How to Install Plex Media Server on a TerraMaster NAS？" at bounding box center [149, 143] width 77 height 11
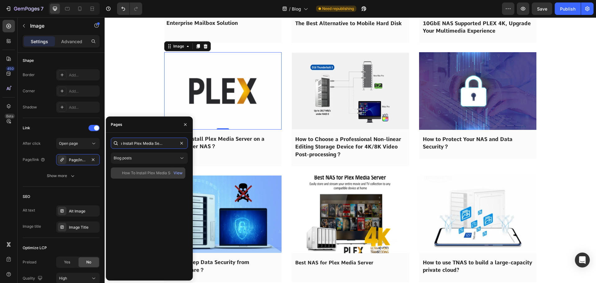
type input "How to Install Plex Media Server on a"
click at [137, 171] on div "How To Install Plex Media Server On A TerraMaster NAS?" at bounding box center [152, 173] width 60 height 6
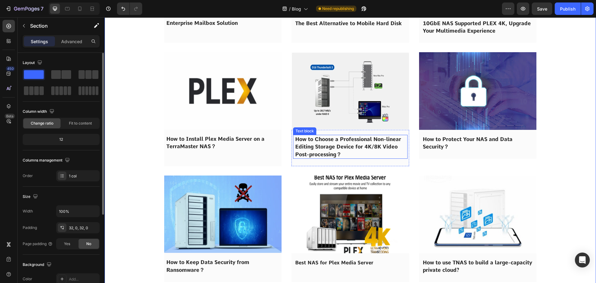
click at [333, 143] on p "How to Choose a Professional Non-linear Editing Storage Device for 4K/8K Video …" at bounding box center [350, 146] width 110 height 23
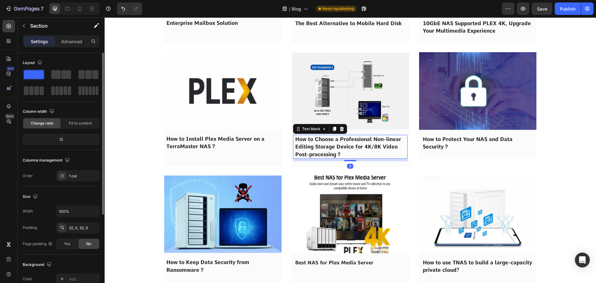
click at [333, 143] on p "How to Choose a Professional Non-linear Editing Storage Device for 4K/8K Video …" at bounding box center [350, 146] width 110 height 23
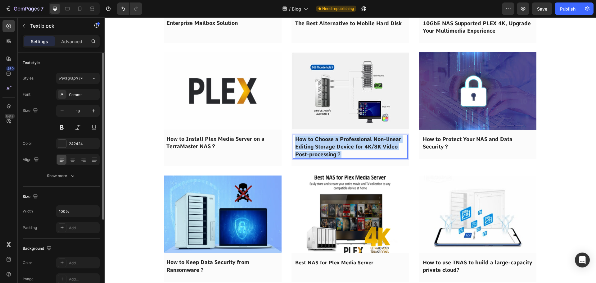
click at [333, 143] on p "How to Choose a Professional Non-linear Editing Storage Device for 4K/8K Video …" at bounding box center [350, 146] width 110 height 23
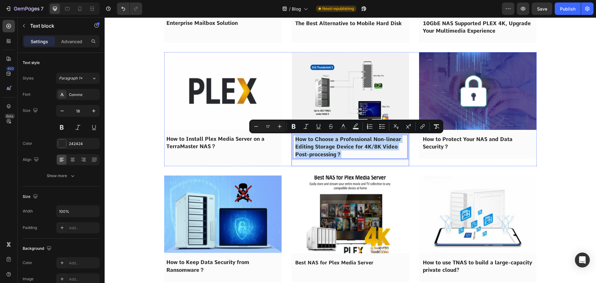
click at [333, 93] on img at bounding box center [351, 91] width 118 height 78
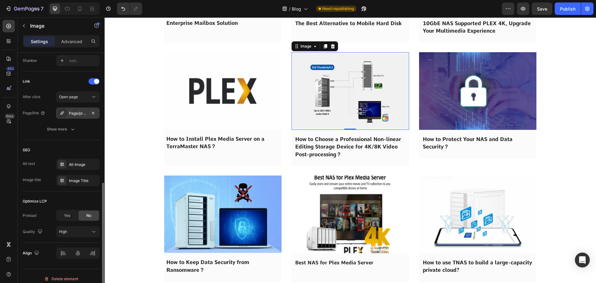
click at [73, 113] on div "Page/professional_non-linear_editing_storage_device" at bounding box center [78, 114] width 18 height 6
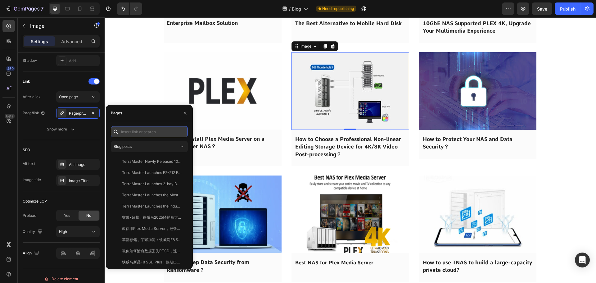
click at [145, 131] on input "text" at bounding box center [149, 131] width 77 height 11
paste input "How to Choose a Professional Non-linear Editing Storage Device for 4K/8K Video …"
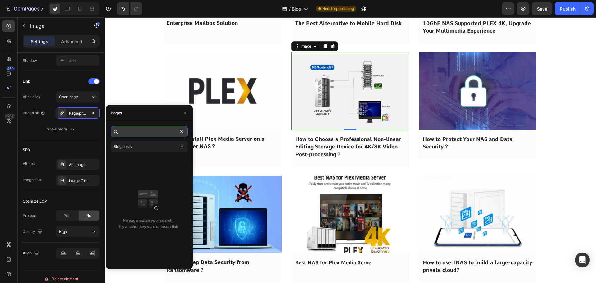
drag, startPoint x: 134, startPoint y: 133, endPoint x: 186, endPoint y: 133, distance: 52.8
click at [186, 133] on input "How to Choose a Professional Non-linear Editing Storage Device for 4K/8K Video …" at bounding box center [149, 131] width 77 height 11
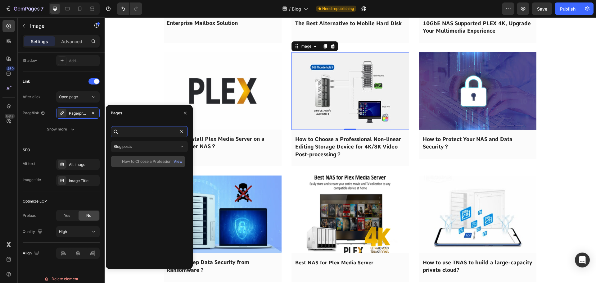
type input "How to Choose a Professional Non-linear Editing Storage Device for 4K/8K"
click at [145, 163] on div "How to Choose a Professional Non-linear Editing Storage Device for 4K/8K Video …" at bounding box center [152, 162] width 60 height 6
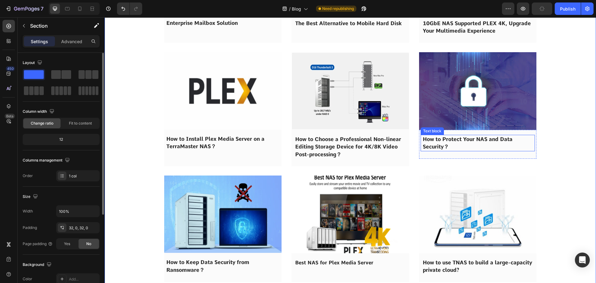
click at [438, 147] on span "How to Protect Your NAS and Data Security？" at bounding box center [468, 143] width 90 height 14
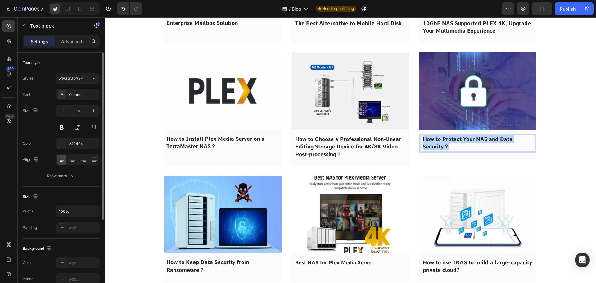
click at [438, 147] on span "How to Protect Your NAS and Data Security？" at bounding box center [468, 143] width 90 height 14
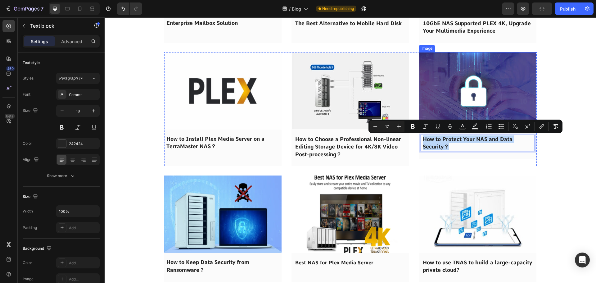
click at [457, 96] on img at bounding box center [478, 91] width 118 height 78
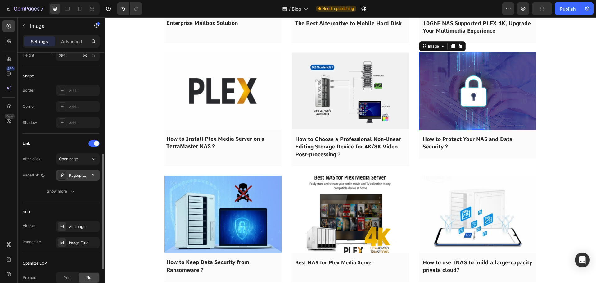
click at [70, 177] on div "Page/protect_nas_and_data_security" at bounding box center [78, 176] width 18 height 6
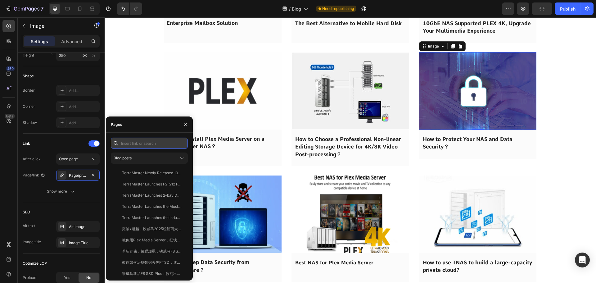
click at [140, 143] on input "text" at bounding box center [149, 143] width 77 height 11
paste input "How to Protect Your NAS and Data Security？"
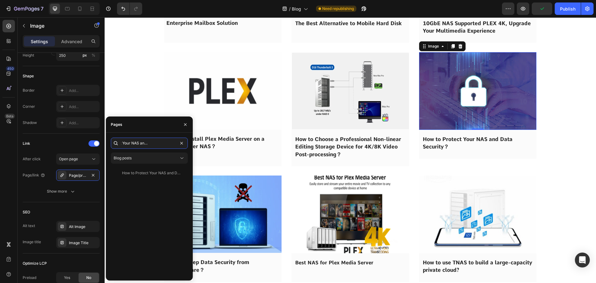
type input "How to Protect Your NAS and Data Security？"
click at [151, 170] on div "How to Protect Your NAS and Data Security？ View" at bounding box center [148, 172] width 75 height 11
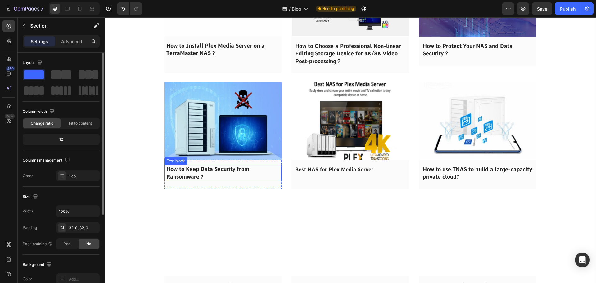
click at [196, 174] on span "How to Keep Data Security from Ransomware？" at bounding box center [207, 173] width 83 height 14
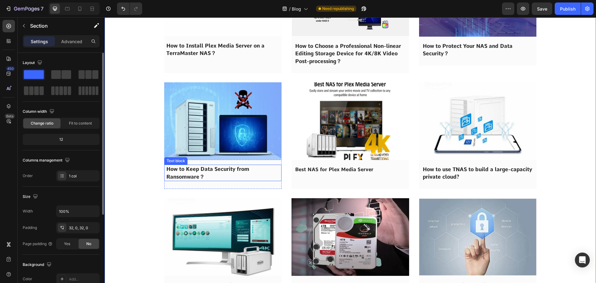
click at [195, 174] on span "How to Keep Data Security from Ransomware？" at bounding box center [207, 173] width 83 height 14
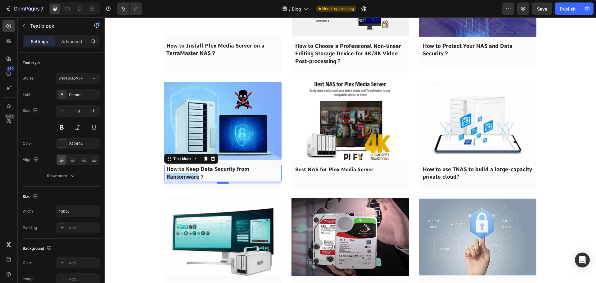
click at [195, 174] on span "How to Keep Data Security from Ransomware？" at bounding box center [207, 173] width 83 height 14
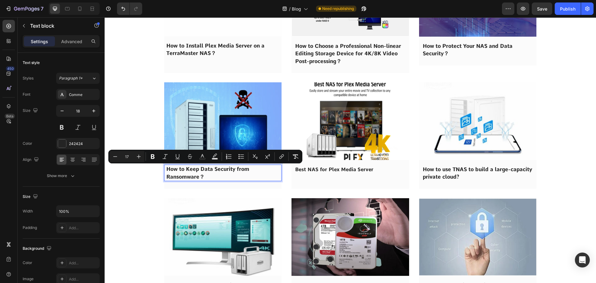
click at [196, 131] on img at bounding box center [223, 120] width 118 height 77
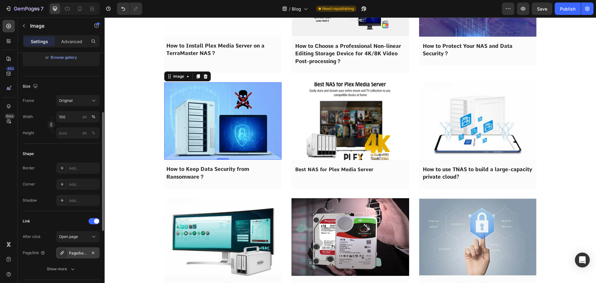
click at [71, 252] on div "Page/keep_data_security_from_ransomware" at bounding box center [78, 253] width 18 height 6
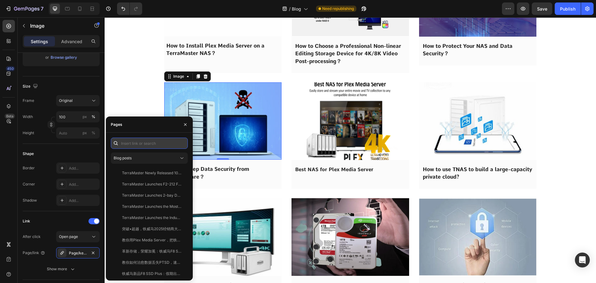
click at [136, 148] on input "text" at bounding box center [149, 143] width 77 height 11
paste input "How to Keep Data Security from Ransomware？"
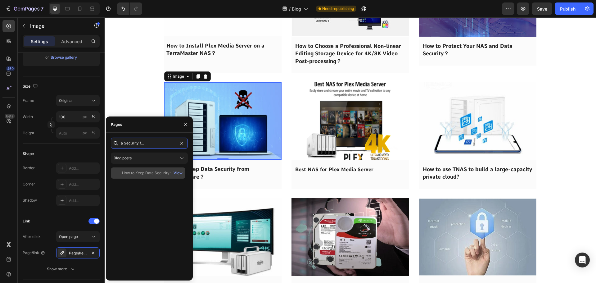
type input "How to Keep Data Security from Ransomware？"
click at [142, 175] on div "How to Keep Data Security from Ransomware？" at bounding box center [152, 173] width 60 height 6
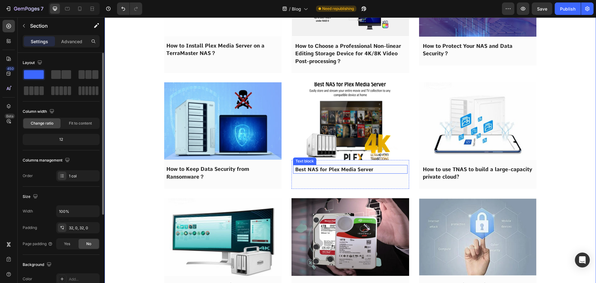
click at [321, 168] on strong "Best NAS for Plex Media Server" at bounding box center [334, 169] width 78 height 6
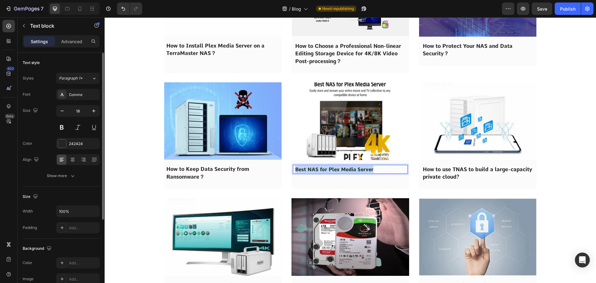
click at [321, 168] on strong "Best NAS for Plex Media Server" at bounding box center [334, 169] width 78 height 6
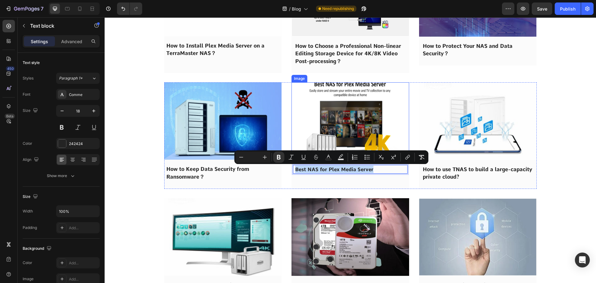
click at [332, 131] on img at bounding box center [351, 121] width 118 height 78
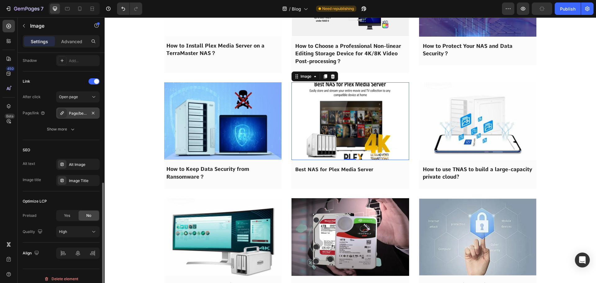
click at [80, 111] on div "Page/best-nas-for-plex-media-server" at bounding box center [78, 114] width 18 height 6
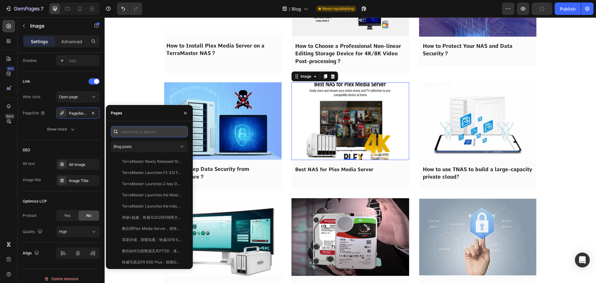
click at [143, 130] on input "text" at bounding box center [149, 131] width 77 height 11
paste input "Best NAS for Plex Media Server"
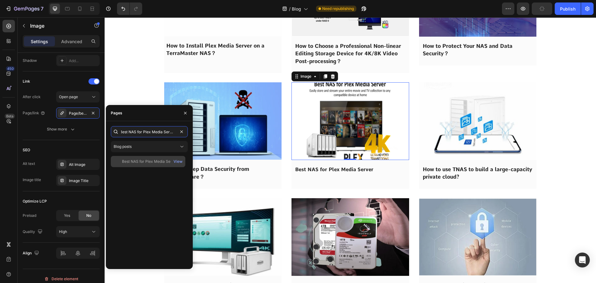
type input "Best NAS for Plex Media Server"
click at [137, 164] on div "Best NAS for Plex Media Server" at bounding box center [150, 162] width 56 height 6
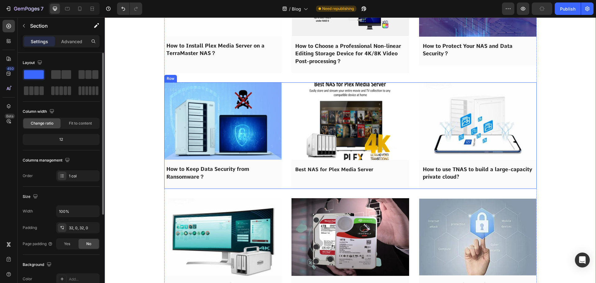
click at [436, 177] on span "How to use TNAS to build a large-capacity private cloud?" at bounding box center [477, 173] width 109 height 14
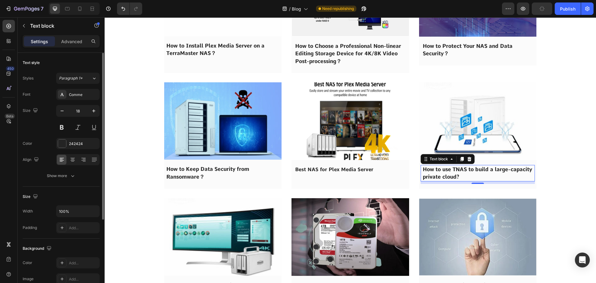
click at [436, 177] on span "How to use TNAS to build a large-capacity private cloud?" at bounding box center [477, 173] width 109 height 14
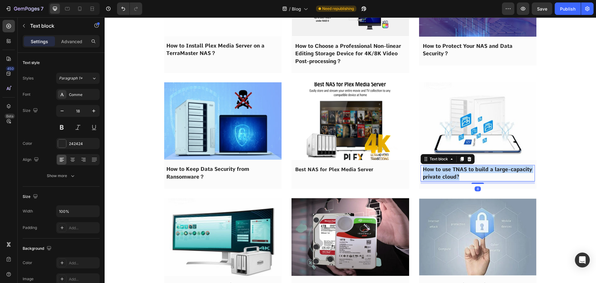
click at [436, 177] on span "How to use TNAS to build a large-capacity private cloud?" at bounding box center [477, 173] width 109 height 14
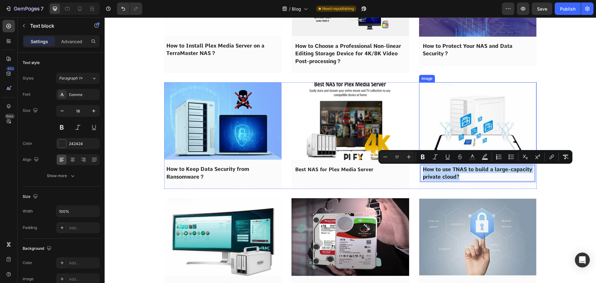
click at [452, 137] on img at bounding box center [478, 121] width 118 height 78
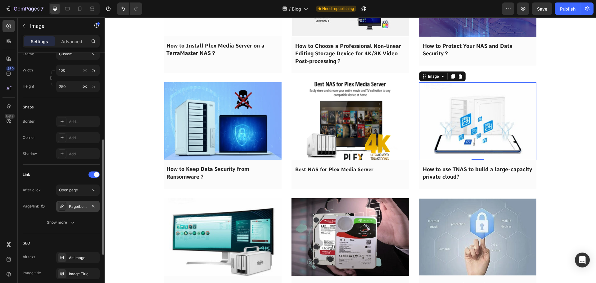
click at [73, 207] on div "Page/build-large-capacity-private-cloud" at bounding box center [78, 207] width 18 height 6
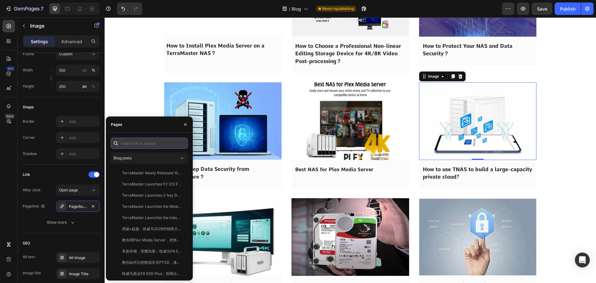
click at [155, 139] on input "text" at bounding box center [149, 143] width 77 height 11
paste input "How to use TNAS to build a large-capacity private cloud?"
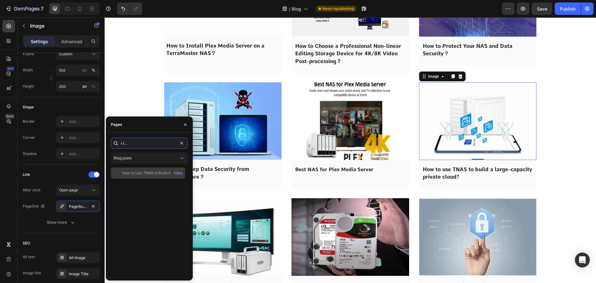
type input "How to use TNAS to build a large-capacity private cloud?"
click at [140, 173] on div "How to Use TNAS to Build A Large-Capacity Private Cloud?" at bounding box center [152, 173] width 60 height 6
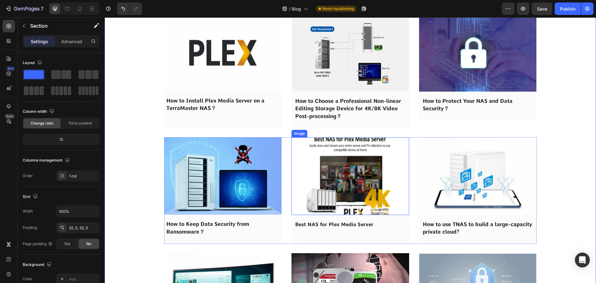
scroll to position [4099, 0]
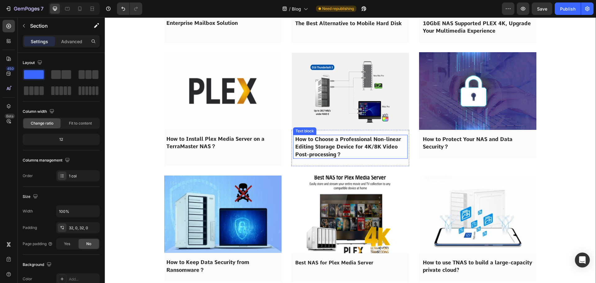
click at [369, 153] on p "How to Choose a Professional Non-linear Editing Storage Device for 4K/8K Video …" at bounding box center [350, 146] width 110 height 23
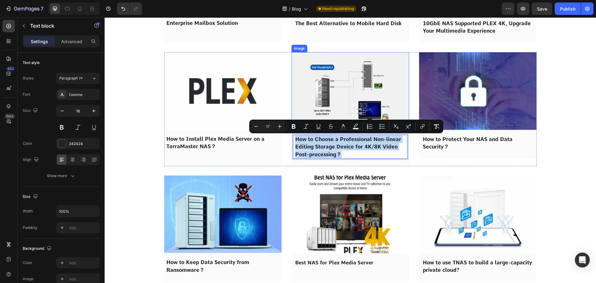
click at [340, 85] on img at bounding box center [351, 91] width 118 height 78
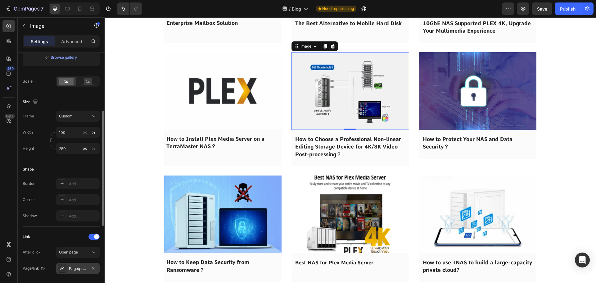
scroll to position [217, 0]
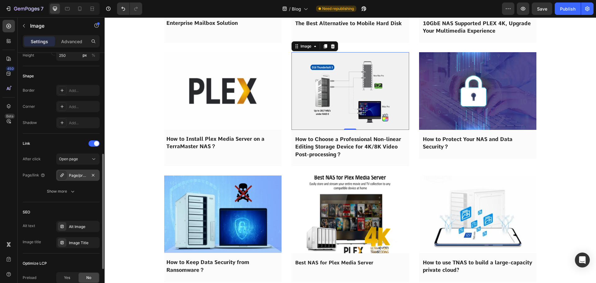
click at [73, 176] on div "Page/professional_storage" at bounding box center [78, 176] width 18 height 6
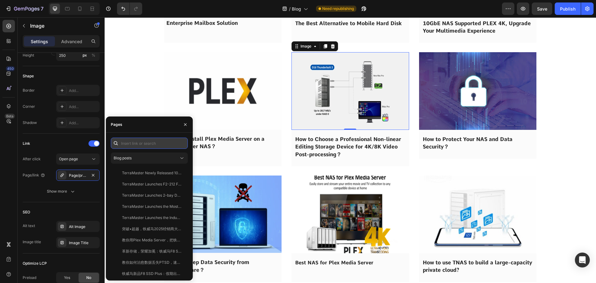
click at [137, 140] on input "text" at bounding box center [149, 143] width 77 height 11
paste input "How to Choose a Professional Non-linear Editing Storage Device for 4K/8K Video …"
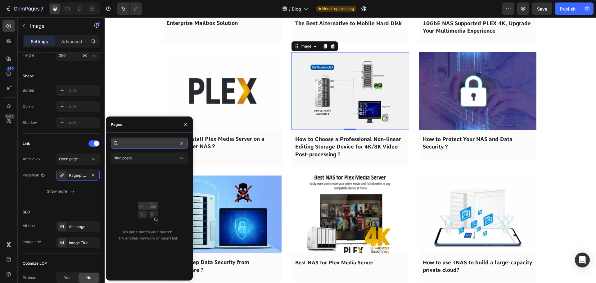
drag, startPoint x: 175, startPoint y: 143, endPoint x: 151, endPoint y: 143, distance: 24.2
click at [151, 143] on input "How to Choose a Professional Non-linear Editing Storage Device for 4K/8K Video …" at bounding box center [149, 143] width 77 height 11
type input "How to Choose a Professional Non-linear Editing Storage Device for 4K/8K Video …"
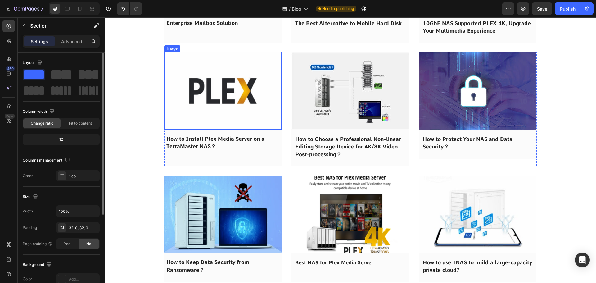
scroll to position [0, 0]
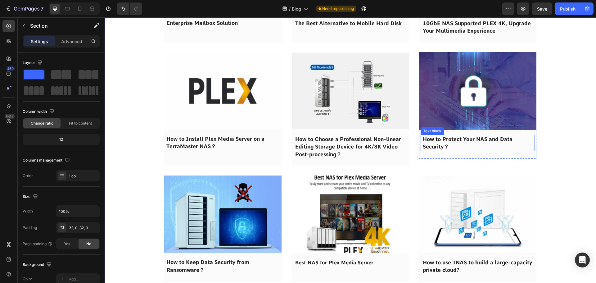
click at [446, 137] on span "How to Protect Your NAS and Data Security？" at bounding box center [468, 143] width 90 height 14
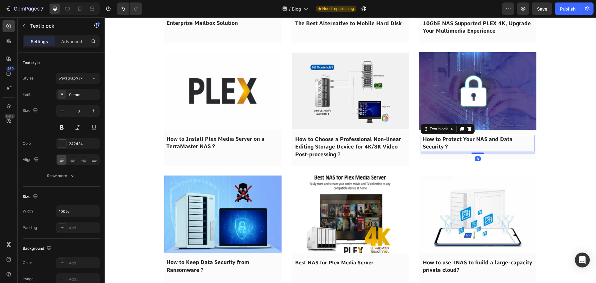
click at [446, 137] on span "How to Protect Your NAS and Data Security？" at bounding box center [468, 143] width 90 height 14
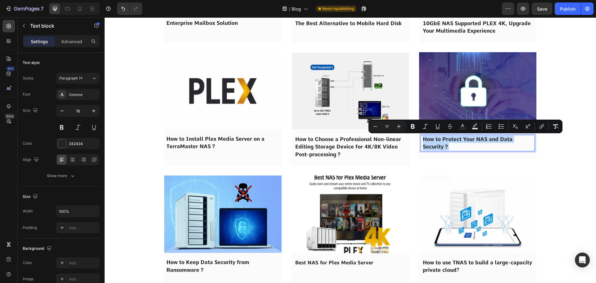
click at [452, 84] on img at bounding box center [478, 91] width 118 height 78
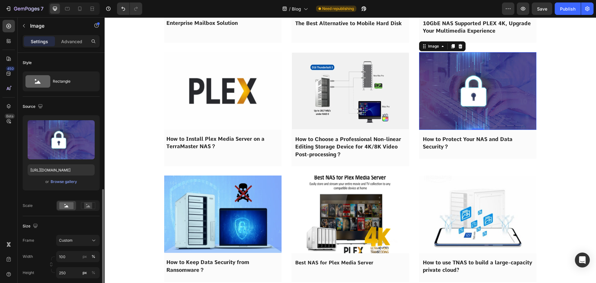
scroll to position [217, 0]
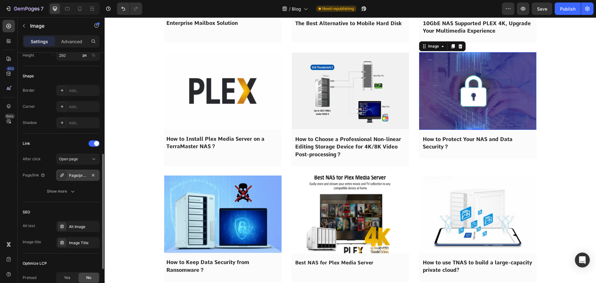
click at [77, 177] on div "Page/protect_data" at bounding box center [78, 176] width 18 height 6
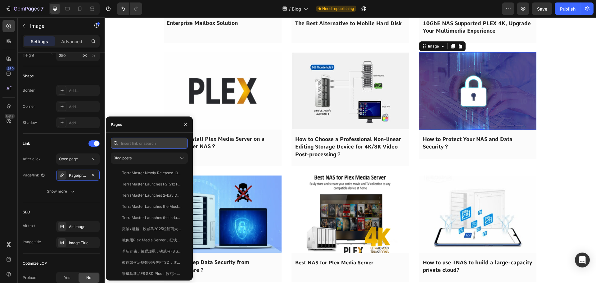
click at [134, 146] on input "text" at bounding box center [149, 143] width 77 height 11
paste input "How to Protect Your NAS and Data Security？"
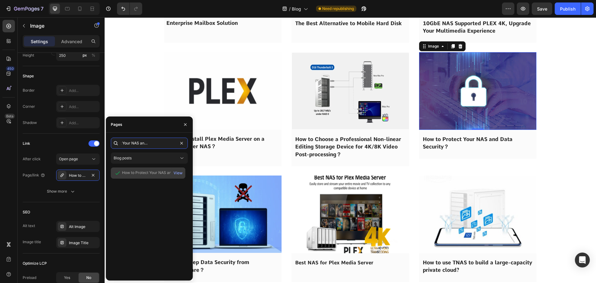
type input "How to Protect Your NAS and Data Security？"
click at [140, 174] on div "How to Protect Your NAS and Data Security？" at bounding box center [152, 173] width 60 height 6
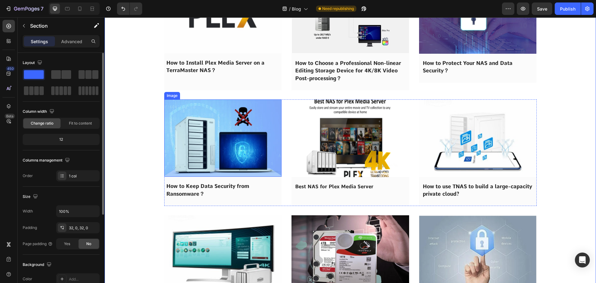
scroll to position [4223, 0]
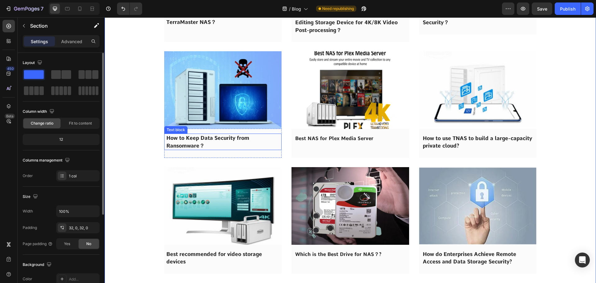
click at [186, 148] on span "How to Keep Data Security from Ransomware？" at bounding box center [207, 142] width 83 height 14
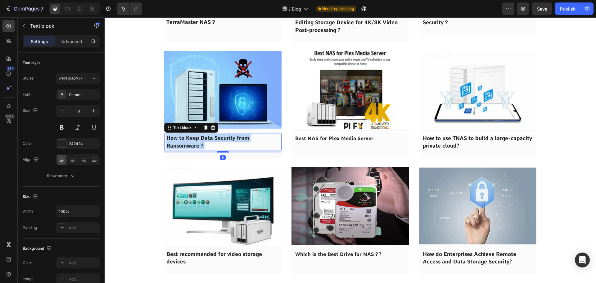
click at [186, 148] on span "How to Keep Data Security from Ransomware？" at bounding box center [207, 142] width 83 height 14
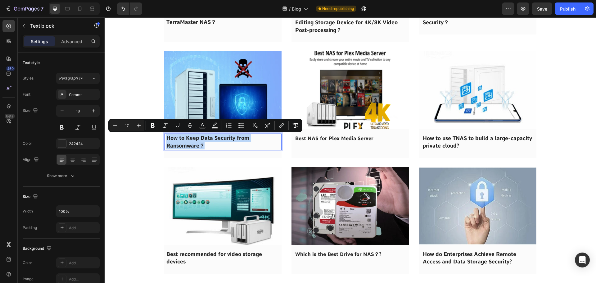
click at [203, 85] on img at bounding box center [223, 89] width 118 height 77
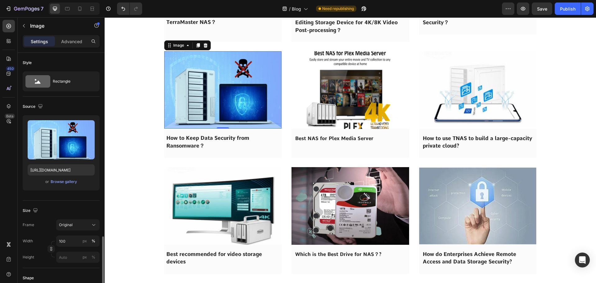
scroll to position [155, 0]
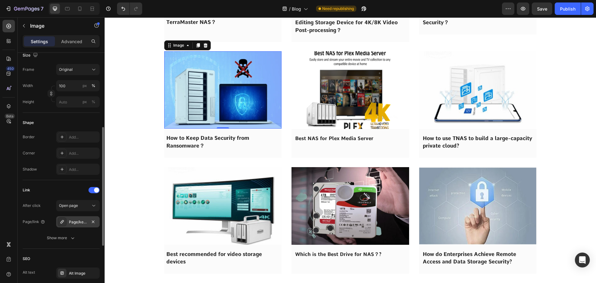
click at [70, 223] on div "Page/keep_data_security" at bounding box center [78, 222] width 18 height 6
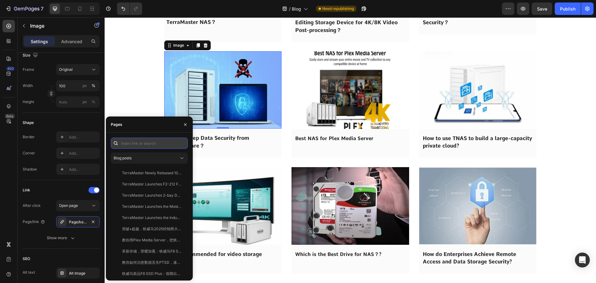
click at [127, 143] on input "text" at bounding box center [149, 143] width 77 height 11
paste input "How to Keep Data Security from Ransomware？"
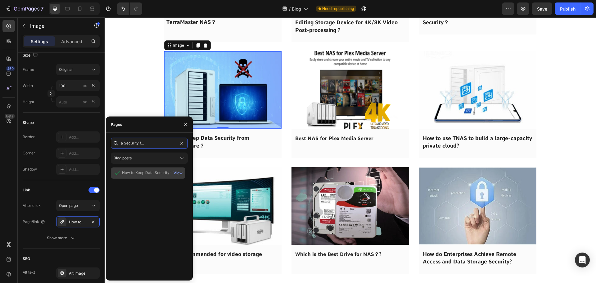
type input "How to Keep Data Security from Ransomware？"
drag, startPoint x: 136, startPoint y: 174, endPoint x: 18, endPoint y: 89, distance: 144.8
click at [136, 174] on div "How to Keep Data Security from Ransomware？" at bounding box center [152, 173] width 60 height 6
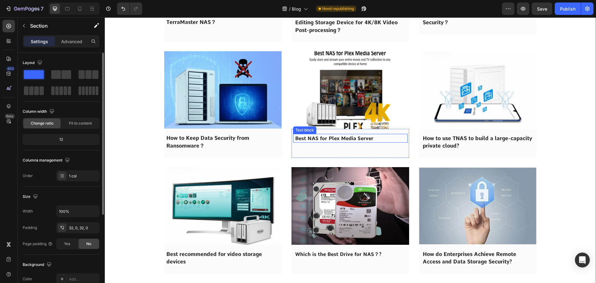
click at [307, 137] on strong "Best NAS for Plex Media Server" at bounding box center [334, 138] width 78 height 6
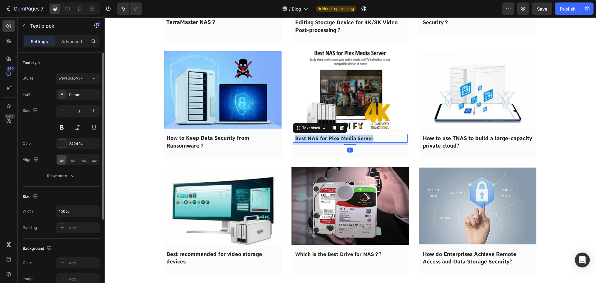
click at [307, 137] on strong "Best NAS for Plex Media Server" at bounding box center [334, 138] width 78 height 6
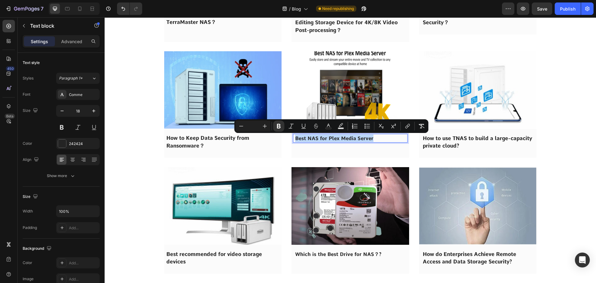
click at [320, 94] on img at bounding box center [351, 90] width 118 height 78
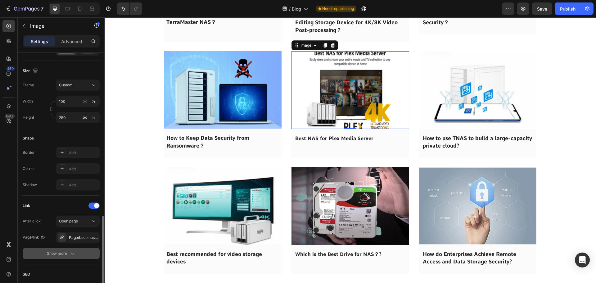
scroll to position [217, 0]
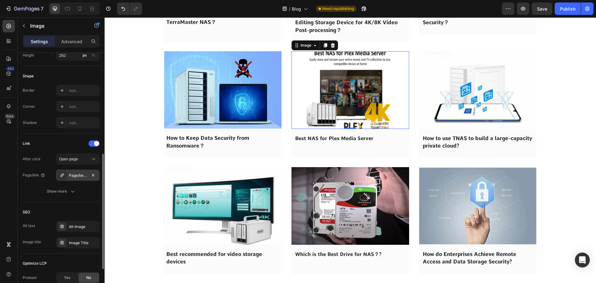
click at [74, 179] on div "Page/best-nas-for-plex" at bounding box center [77, 175] width 43 height 11
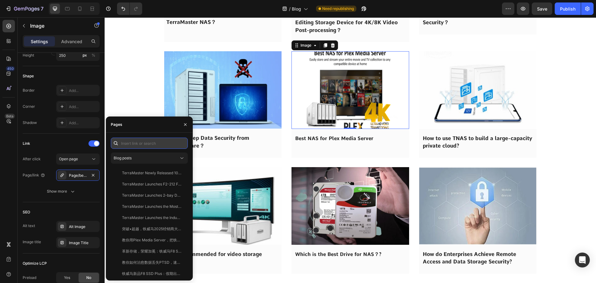
click at [138, 146] on input "text" at bounding box center [149, 143] width 77 height 11
paste input "Best NAS for Plex Media Server"
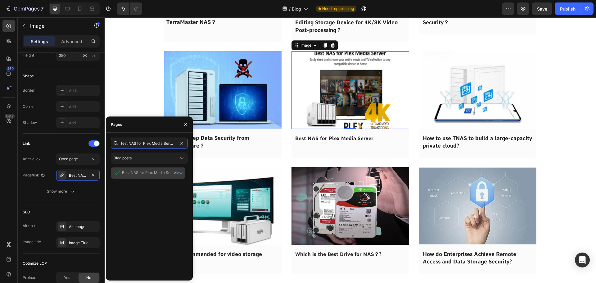
type input "Best NAS for Plex Media Server"
click at [143, 173] on div "Best NAS for Plex Media Server" at bounding box center [150, 173] width 56 height 6
click at [128, 117] on div "Pages" at bounding box center [149, 124] width 87 height 16
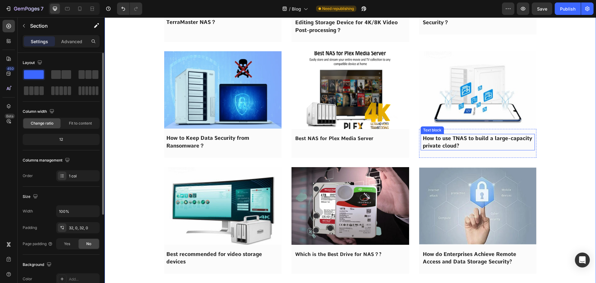
click at [443, 148] on span "How to use TNAS to build a large-capacity private cloud?" at bounding box center [477, 142] width 109 height 14
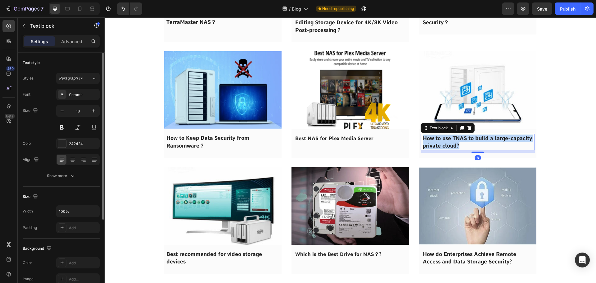
click at [443, 148] on span "How to use TNAS to build a large-capacity private cloud?" at bounding box center [477, 142] width 109 height 14
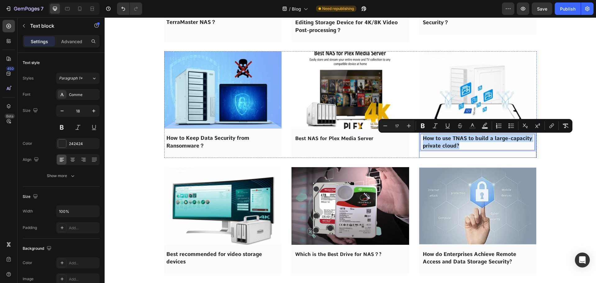
click at [461, 90] on img at bounding box center [478, 90] width 118 height 78
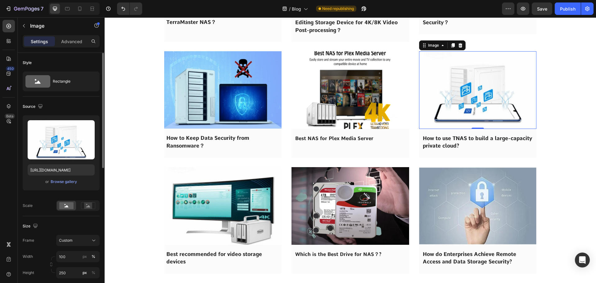
scroll to position [155, 0]
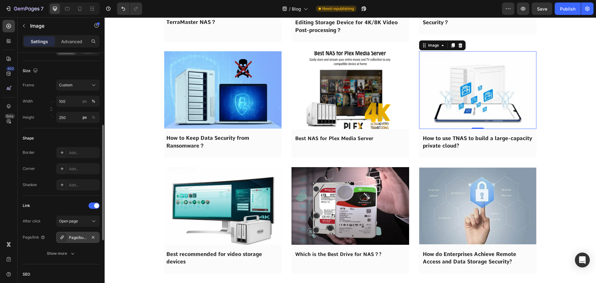
click at [67, 235] on div "Page/build-private-cloud" at bounding box center [77, 237] width 43 height 11
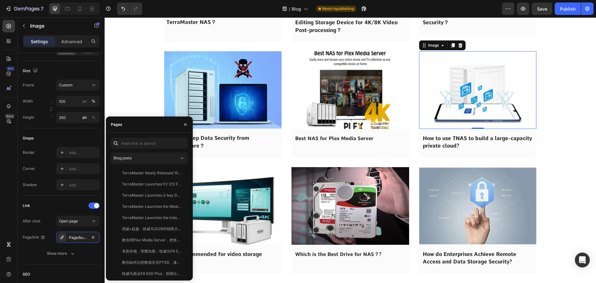
click at [129, 150] on div "Blog posts TerraMaster Newly Released 10gbe Nas T9-450 And T12-450, Efficient 4…" at bounding box center [149, 207] width 77 height 138
click at [130, 145] on input "text" at bounding box center [149, 143] width 77 height 11
paste input "How to use TNAS to build a large-capacity private cloud?"
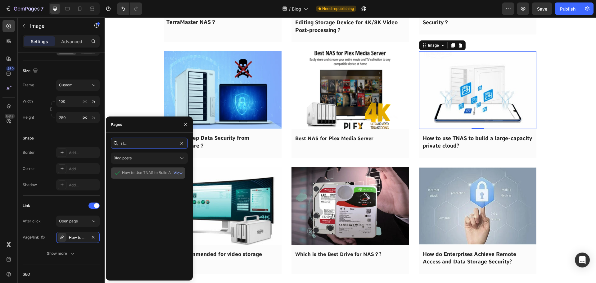
type input "How to use TNAS to build a large-capacity private cloud?"
click at [131, 170] on div "How to Use TNAS to Build A Large-Capacity Private Cloud? View" at bounding box center [148, 172] width 75 height 11
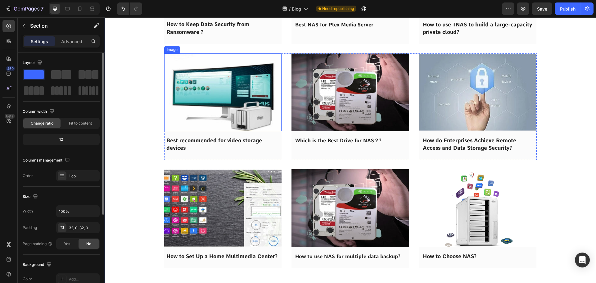
scroll to position [4348, 0]
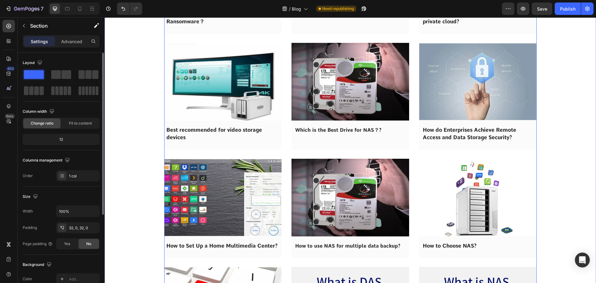
click at [185, 133] on p "Best recommended for video storage devices" at bounding box center [222, 133] width 113 height 15
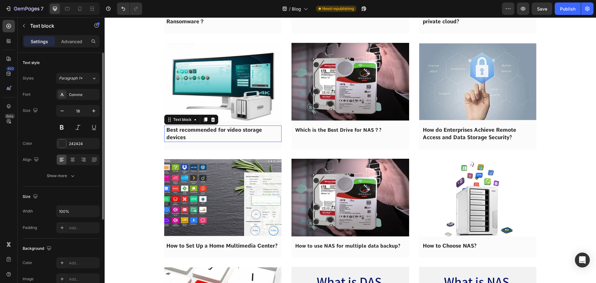
click at [185, 133] on p "Best recommended for video storage devices" at bounding box center [222, 133] width 113 height 15
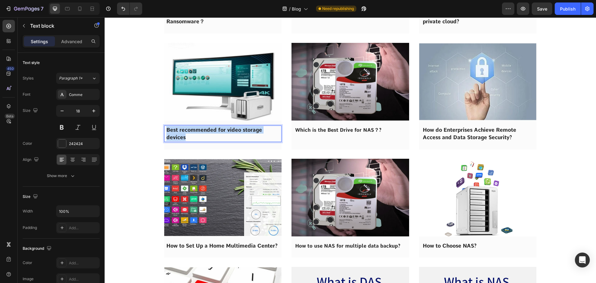
click at [185, 133] on p "Best recommended for video storage devices" at bounding box center [222, 133] width 113 height 15
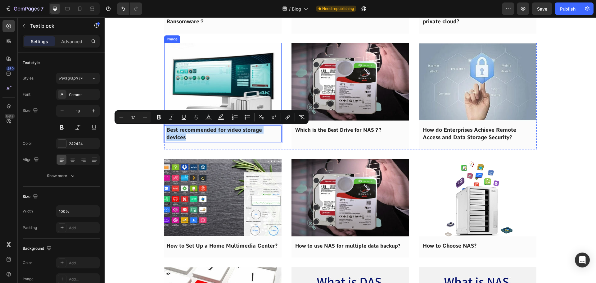
click at [192, 107] on img at bounding box center [223, 82] width 118 height 78
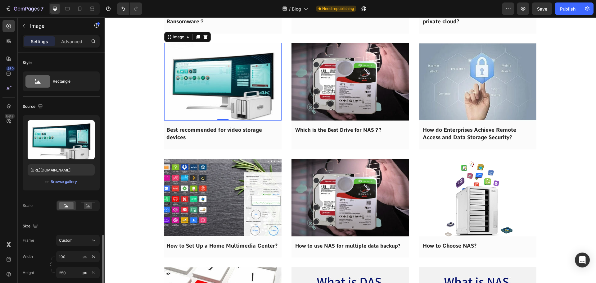
scroll to position [186, 0]
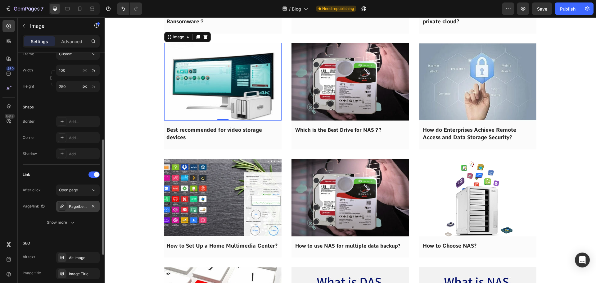
click at [71, 206] on div "Page/best-recommended-for-video-storage-devices" at bounding box center [78, 207] width 18 height 6
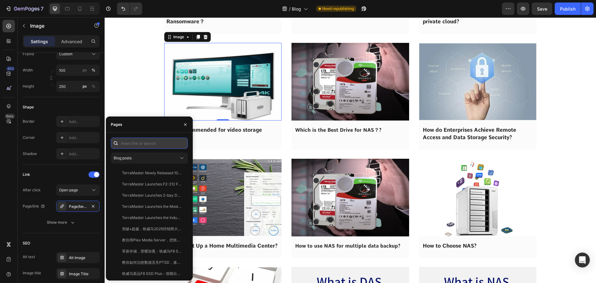
click at [131, 143] on input "text" at bounding box center [149, 143] width 77 height 11
paste input "Best recommended for video storage devices"
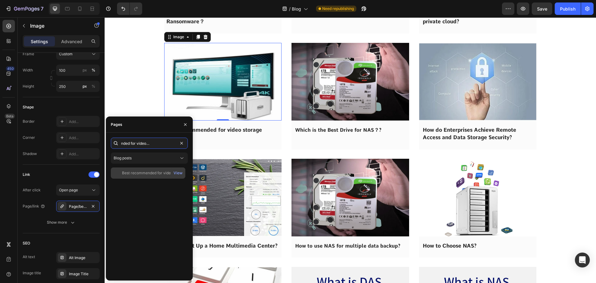
type input "Best recommended for video storage devices"
click at [138, 177] on div "Best recommended for video storage devices View" at bounding box center [148, 172] width 75 height 11
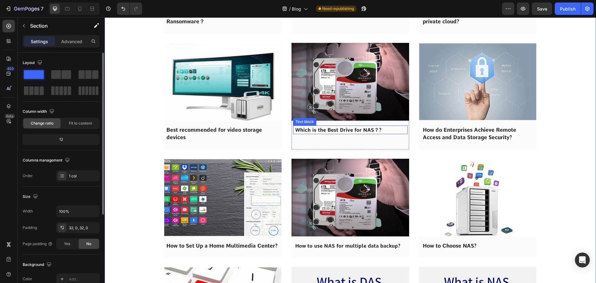
click at [325, 132] on strong "Which is the Best Drive for NAS？?" at bounding box center [338, 130] width 86 height 6
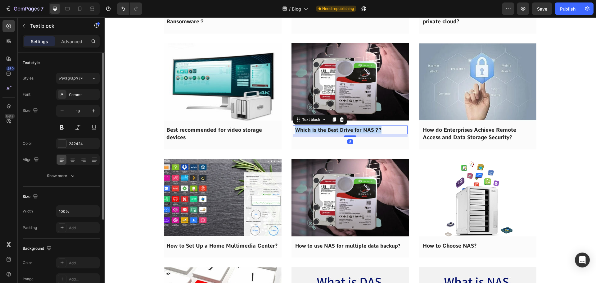
click at [325, 132] on strong "Which is the Best Drive for NAS？?" at bounding box center [338, 130] width 86 height 6
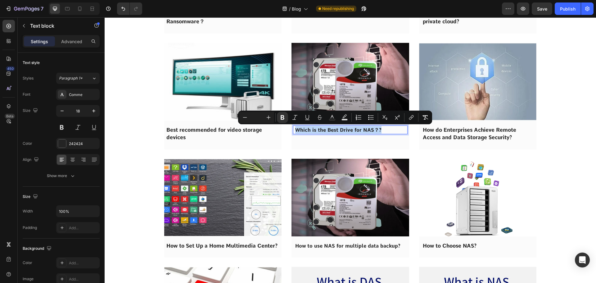
click at [328, 95] on img at bounding box center [351, 82] width 118 height 78
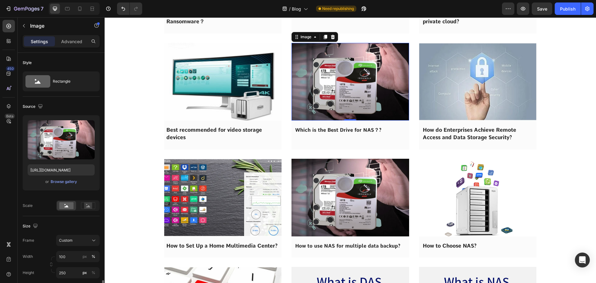
scroll to position [186, 0]
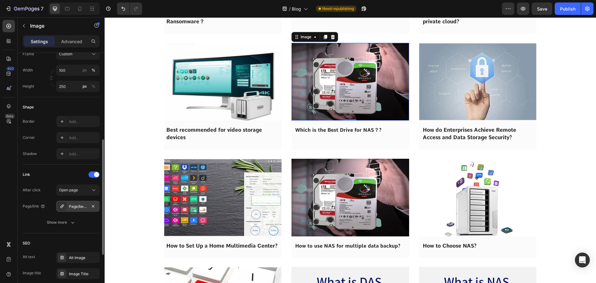
click at [79, 207] on div "Page/best_drive_for_nas" at bounding box center [78, 207] width 18 height 6
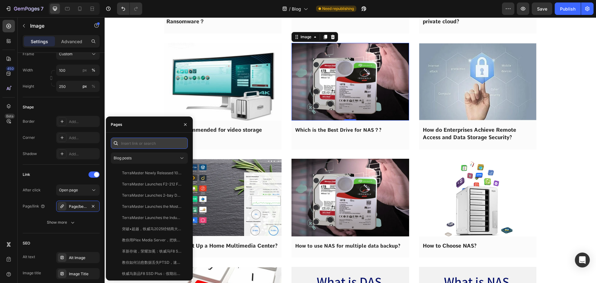
click at [143, 146] on input "text" at bounding box center [149, 143] width 77 height 11
paste input "Which is the Best Drive for NAS？?"
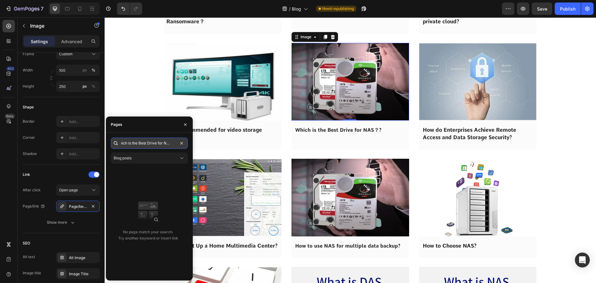
scroll to position [0, 5]
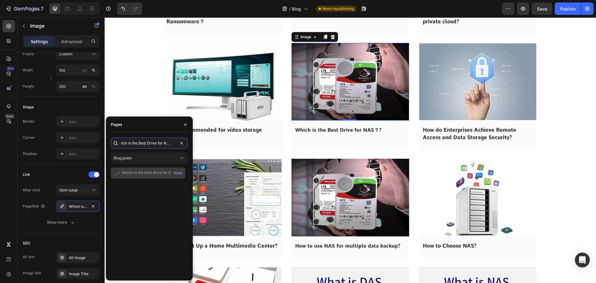
type input "Which is the Best Drive for NAS？"
click at [143, 171] on div "Which is the best drive for NAS？" at bounding box center [151, 173] width 58 height 6
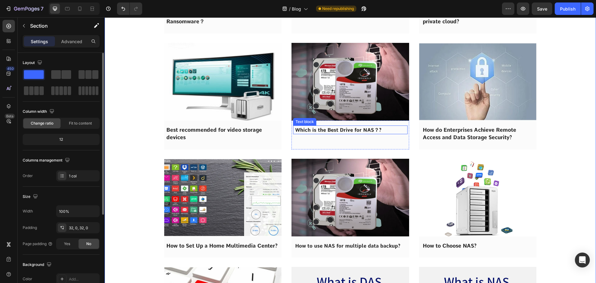
click at [365, 130] on strong "Which is the Best Drive for NAS？?" at bounding box center [338, 130] width 86 height 6
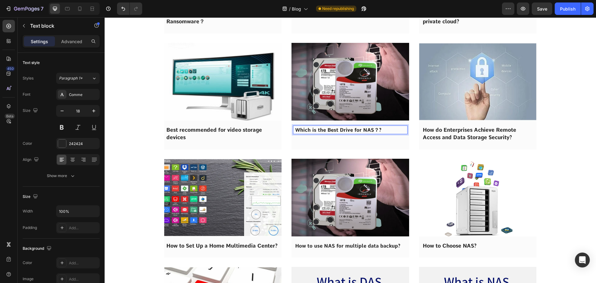
click at [387, 129] on p "Which is the Best Drive for NAS？?" at bounding box center [350, 129] width 110 height 7
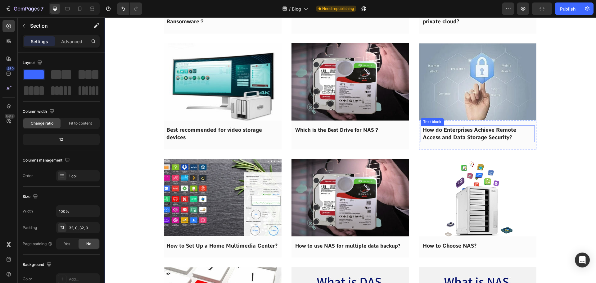
click at [498, 133] on p "How do Enterprises Achieve Remote Access and Data Storage Security?" at bounding box center [478, 133] width 110 height 15
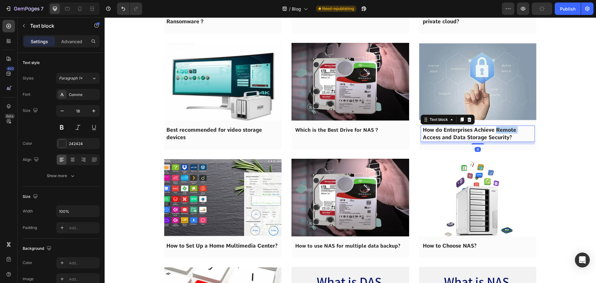
click at [498, 133] on p "How do Enterprises Achieve Remote Access and Data Storage Security?" at bounding box center [478, 133] width 110 height 15
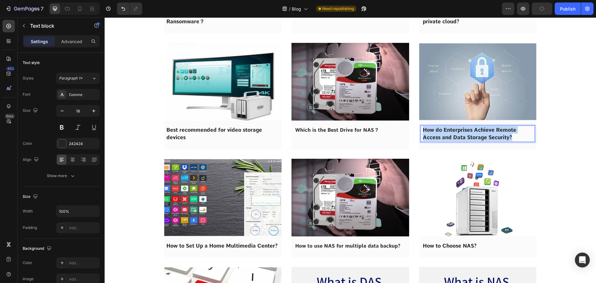
click at [498, 133] on p "How do Enterprises Achieve Remote Access and Data Storage Security?" at bounding box center [478, 133] width 110 height 15
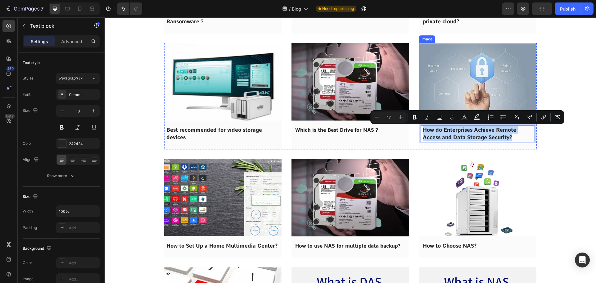
click at [476, 94] on img at bounding box center [478, 82] width 118 height 78
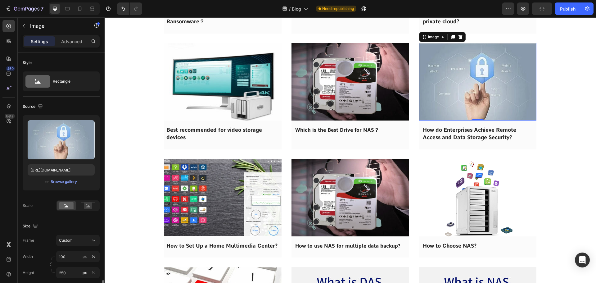
scroll to position [186, 0]
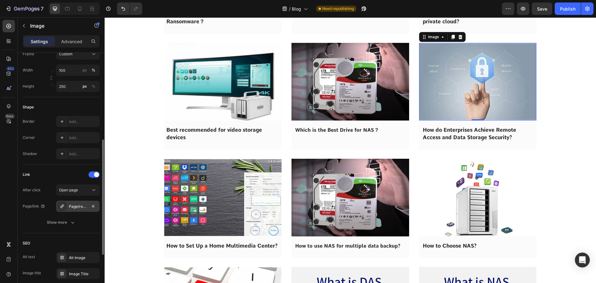
click at [68, 204] on div "Page/remote_access_and_data_storage_security" at bounding box center [77, 206] width 43 height 11
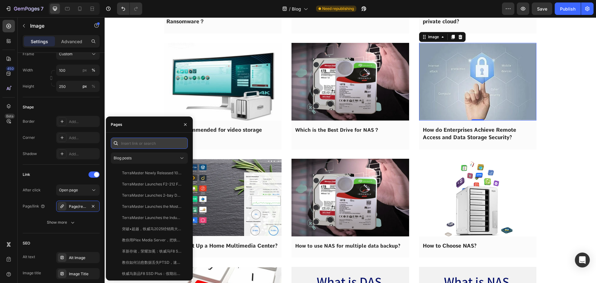
click at [131, 143] on input "text" at bounding box center [149, 143] width 77 height 11
paste input "How do Enterprises Achieve Remote Access and Data Storage Security?"
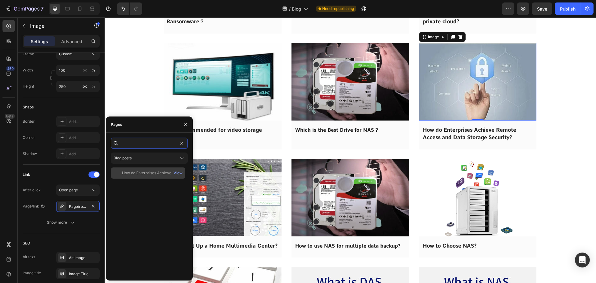
type input "How do Enterprises Achieve Remote Access and Data Storage Security?"
click at [142, 174] on div "How do Enterprises Achieve Remote Access and Data Storage Security?" at bounding box center [152, 173] width 60 height 6
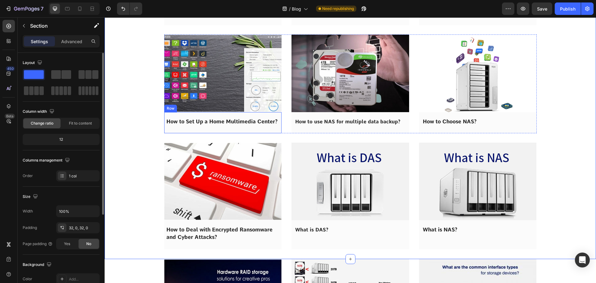
click at [198, 120] on span "How to Set Up a Home Multimedia Center?" at bounding box center [221, 121] width 111 height 6
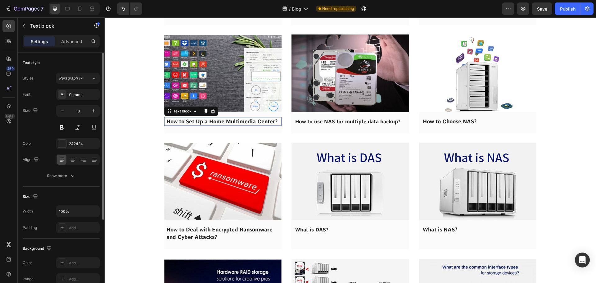
click at [198, 120] on span "How to Set Up a Home Multimedia Center?" at bounding box center [221, 121] width 111 height 6
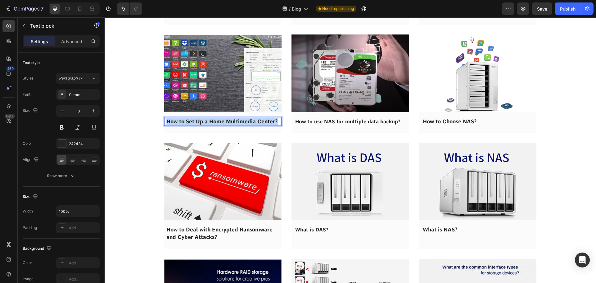
click at [198, 120] on span "How to Set Up a Home Multimedia Center?" at bounding box center [221, 121] width 111 height 6
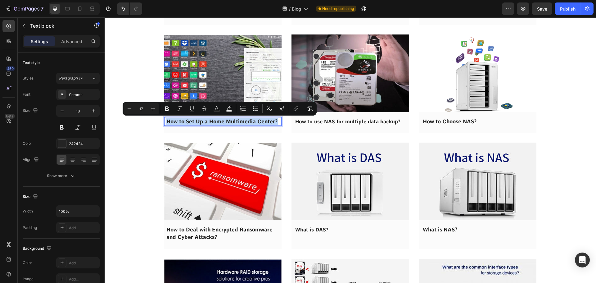
click at [204, 83] on img at bounding box center [223, 73] width 118 height 78
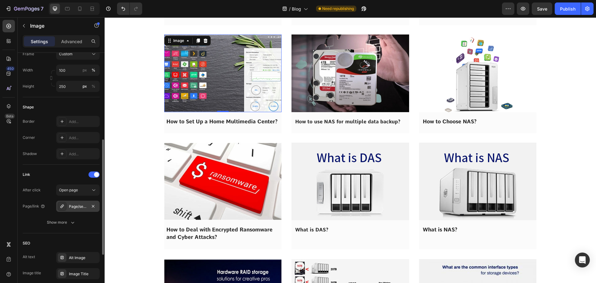
click at [69, 208] on div "Page/setup_a_home_multimedia_center" at bounding box center [78, 207] width 18 height 6
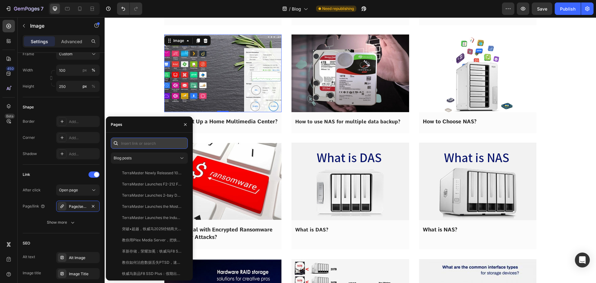
click at [136, 143] on input "text" at bounding box center [149, 143] width 77 height 11
paste input "How to Set Up a Home Multimedia Center?"
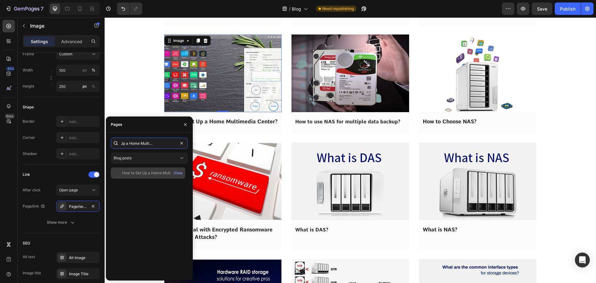
type input "How to Set Up a Home Multimedia Center?"
click at [139, 175] on div "How to Set Up a Home Multimedia Center?" at bounding box center [152, 173] width 60 height 6
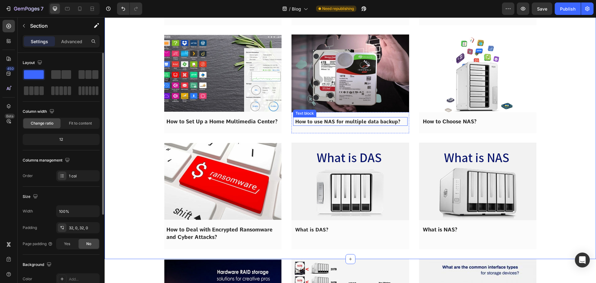
click at [318, 121] on strong "How to use NAS for multiple data backup?" at bounding box center [347, 122] width 105 height 6
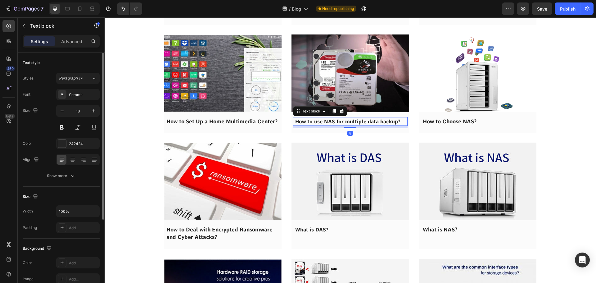
click at [318, 121] on strong "How to use NAS for multiple data backup?" at bounding box center [347, 122] width 105 height 6
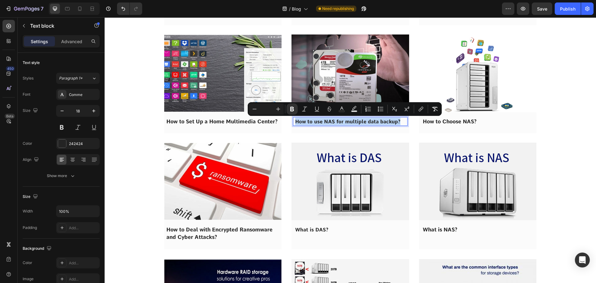
click at [331, 82] on img at bounding box center [351, 73] width 118 height 78
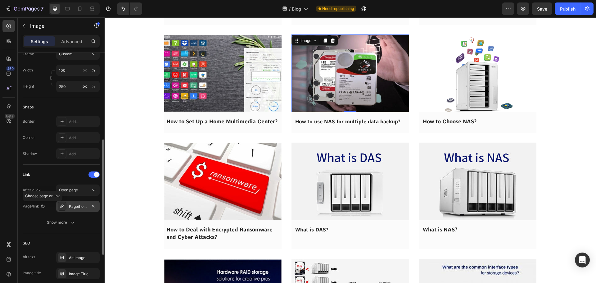
click at [71, 206] on div "Page/how-to-use-nas-for-multiple-data-backup" at bounding box center [78, 207] width 18 height 6
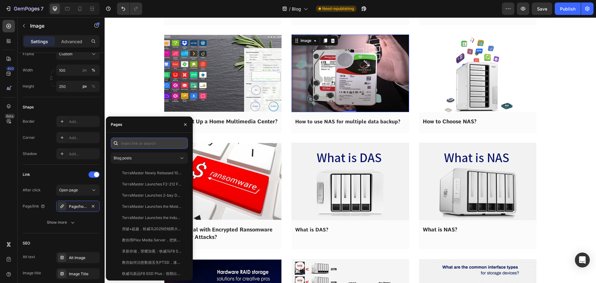
click at [132, 148] on input "text" at bounding box center [149, 143] width 77 height 11
paste input "How to use NAS for multiple data backup?"
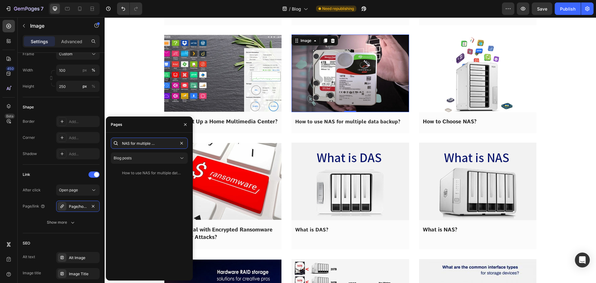
type input "How to use NAS for multiple data backup?"
click at [142, 170] on div "How to use NAS for multiple data backup?" at bounding box center [152, 173] width 60 height 6
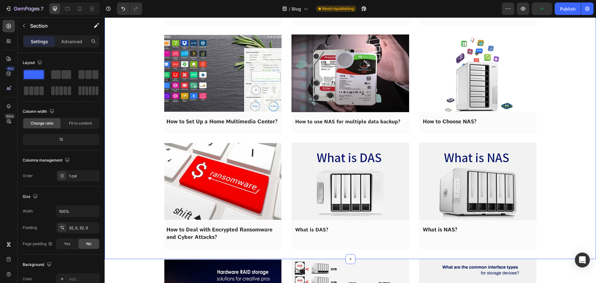
click at [320, 121] on strong "How to use NAS for multiple data backup?" at bounding box center [347, 122] width 105 height 6
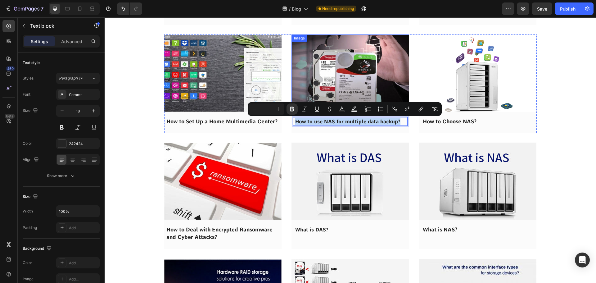
click at [361, 76] on img at bounding box center [351, 73] width 118 height 78
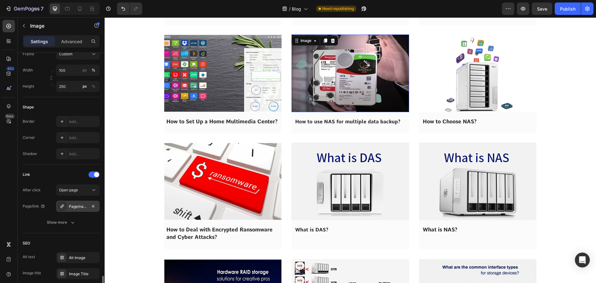
scroll to position [285, 0]
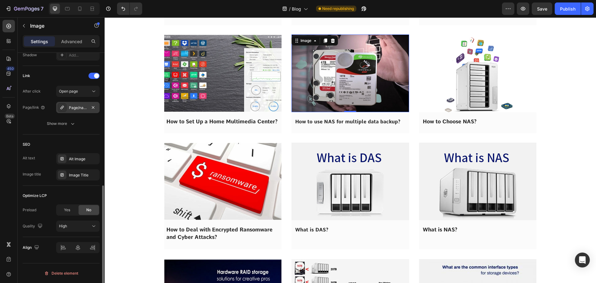
click at [76, 107] on div "Page/nas-for-multiple-backup" at bounding box center [78, 108] width 18 height 6
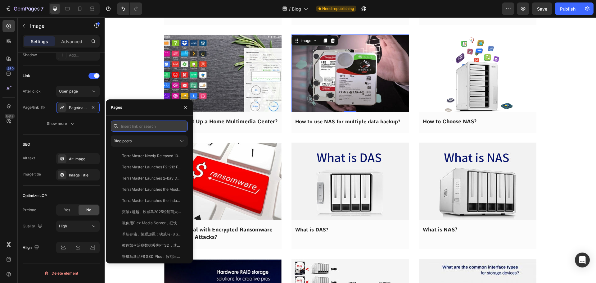
click at [142, 127] on input "text" at bounding box center [149, 125] width 77 height 11
paste input "How to use NAS for multiple data backup?"
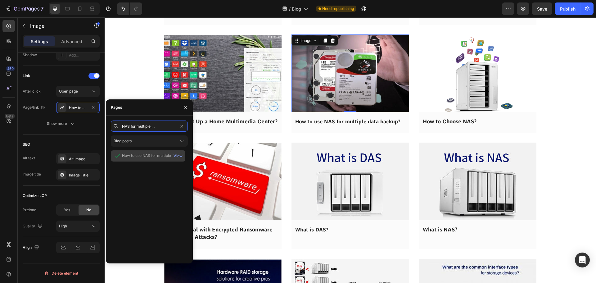
type input "How to use NAS for multiple data backup?"
click at [144, 160] on div "How to use NAS for multiple data backup? View" at bounding box center [148, 155] width 75 height 11
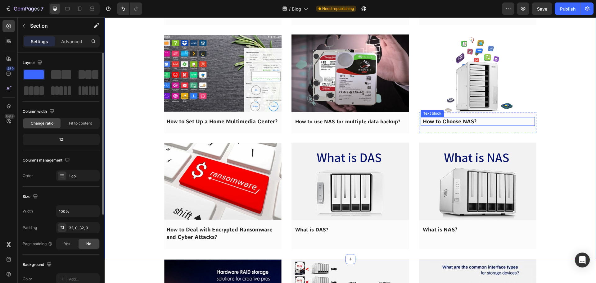
click at [438, 120] on span "How to Choose NAS?" at bounding box center [450, 121] width 54 height 6
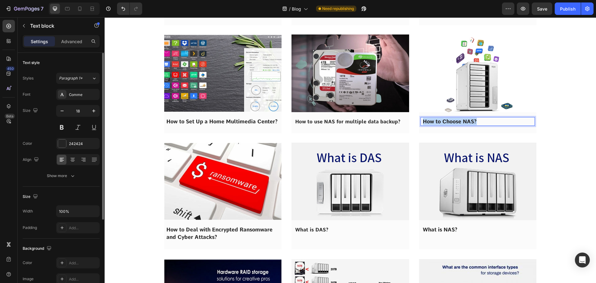
click at [438, 120] on span "How to Choose NAS?" at bounding box center [450, 121] width 54 height 6
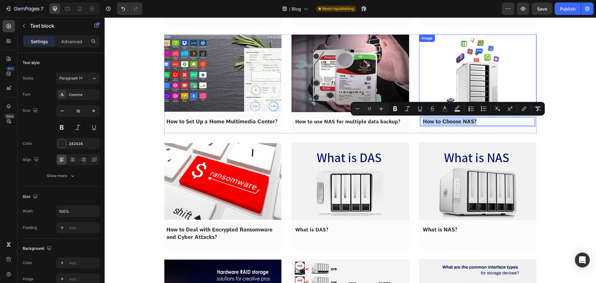
click at [460, 81] on img at bounding box center [478, 73] width 118 height 78
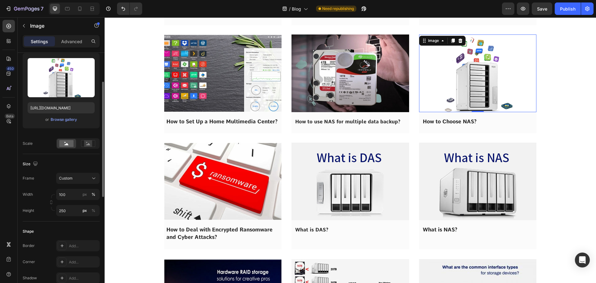
scroll to position [155, 0]
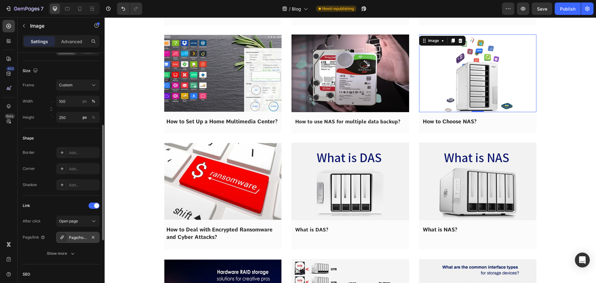
click at [75, 238] on div "Page/how-to-choose-nas" at bounding box center [78, 238] width 18 height 6
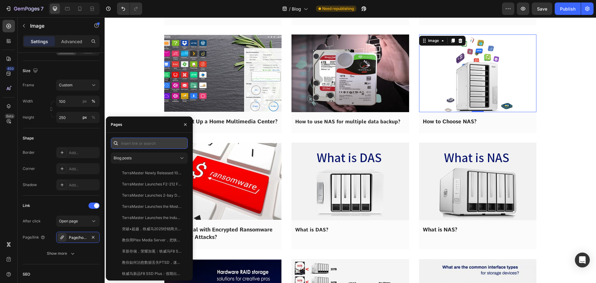
click at [135, 141] on input "text" at bounding box center [149, 143] width 77 height 11
paste input "How to Choose NAS?"
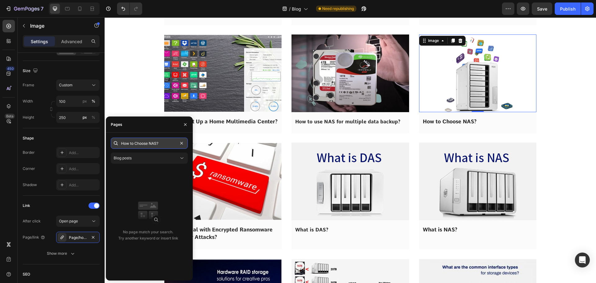
drag, startPoint x: 161, startPoint y: 143, endPoint x: 153, endPoint y: 143, distance: 8.1
click at [153, 143] on input "How to Choose NAS?" at bounding box center [149, 143] width 77 height 11
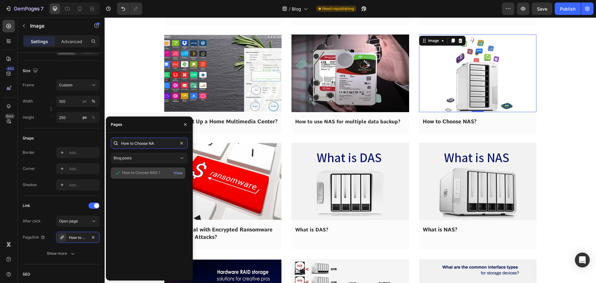
type input "How to Choose NA"
click at [141, 171] on div "How to Choose NAS？" at bounding box center [141, 173] width 39 height 6
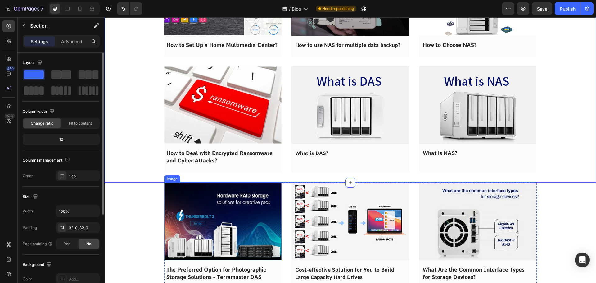
scroll to position [4565, 0]
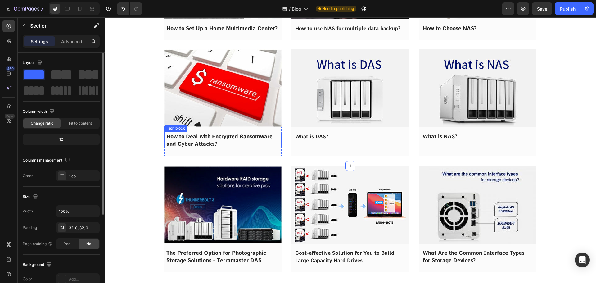
click at [190, 138] on span "How to Deal with Encrypted Ransomware and Cyber Attacks?" at bounding box center [219, 140] width 106 height 14
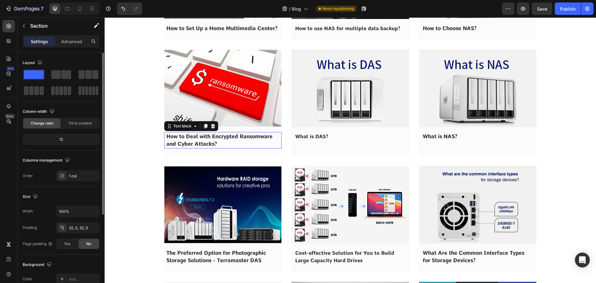
click at [190, 138] on span "How to Deal with Encrypted Ransomware and Cyber Attacks?" at bounding box center [219, 140] width 106 height 14
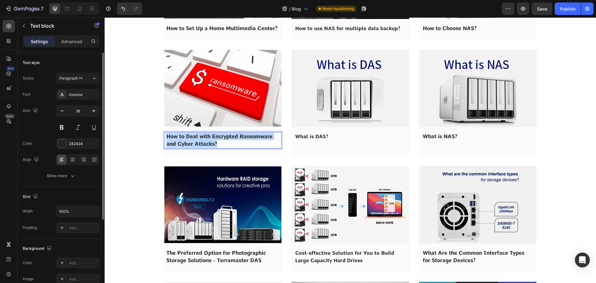
click at [190, 138] on span "How to Deal with Encrypted Ransomware and Cyber Attacks?" at bounding box center [219, 140] width 106 height 14
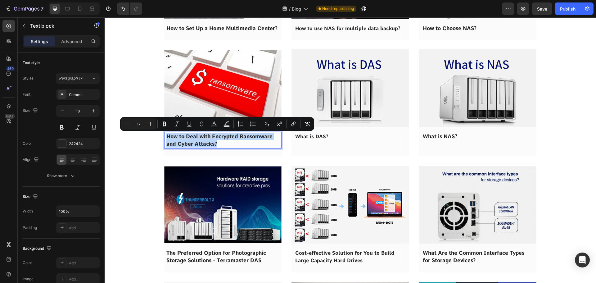
click at [202, 97] on img at bounding box center [223, 88] width 118 height 78
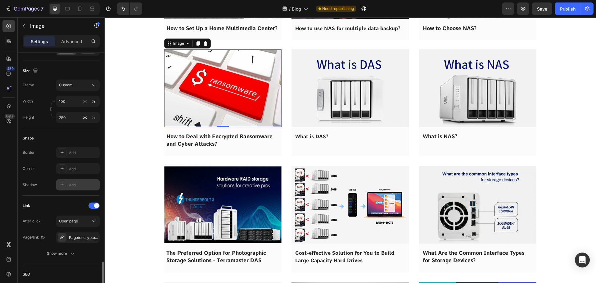
scroll to position [279, 0]
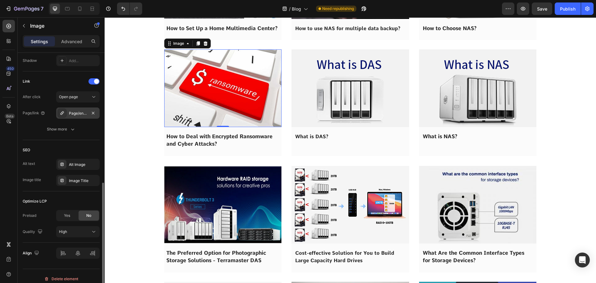
click at [73, 114] on div "Page/encrypted_ransomware_and_cyber_attacks" at bounding box center [78, 114] width 18 height 6
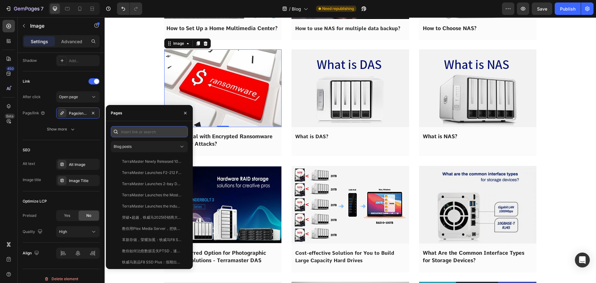
click at [140, 136] on input "text" at bounding box center [149, 131] width 77 height 11
paste input "How to Deal with Encrypted Ransomware and Cyber Attacks?"
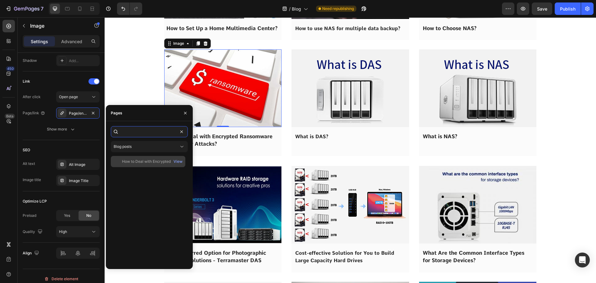
type input "How to Deal with Encrypted Ransomware and Cyber Attacks?"
click at [141, 160] on div "How to Deal with Encrypted Ransomware and Cyber Attacks?" at bounding box center [152, 162] width 60 height 6
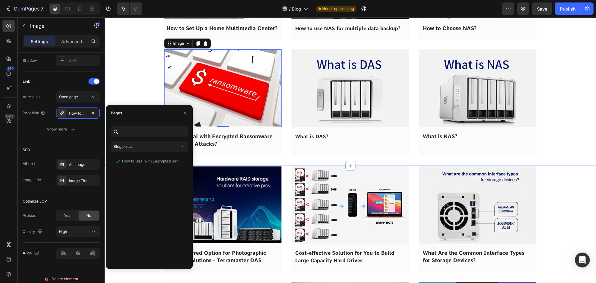
scroll to position [0, 0]
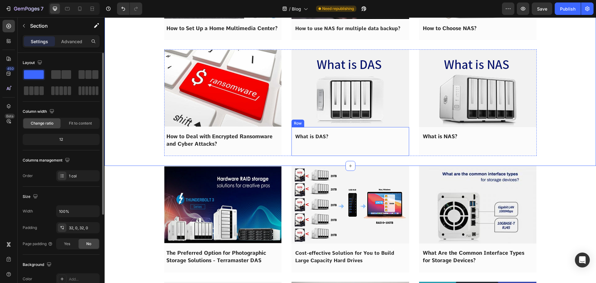
click at [320, 139] on strong "What is DAS?" at bounding box center [311, 137] width 33 height 6
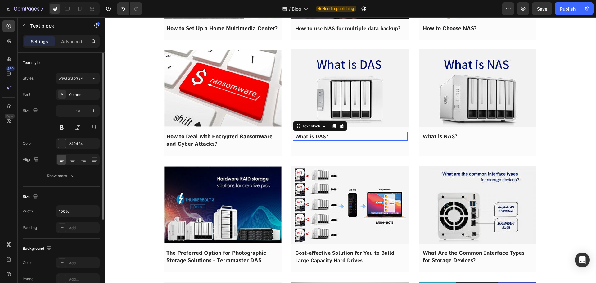
click at [320, 139] on strong "What is DAS?" at bounding box center [311, 137] width 33 height 6
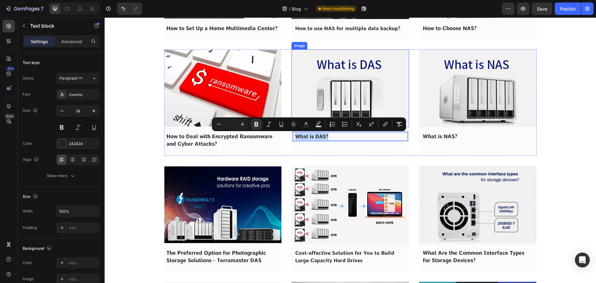
click at [328, 103] on img at bounding box center [351, 88] width 118 height 78
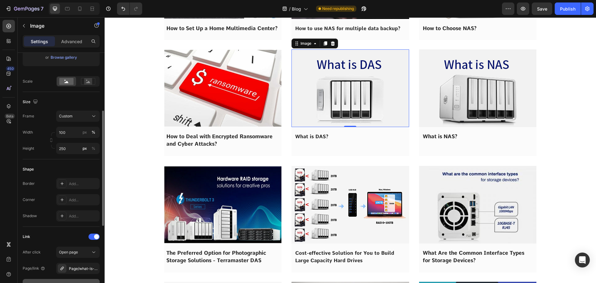
scroll to position [217, 0]
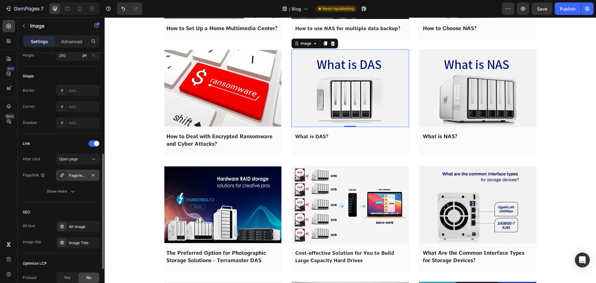
click at [75, 175] on div "Page/what-is-das" at bounding box center [78, 176] width 18 height 6
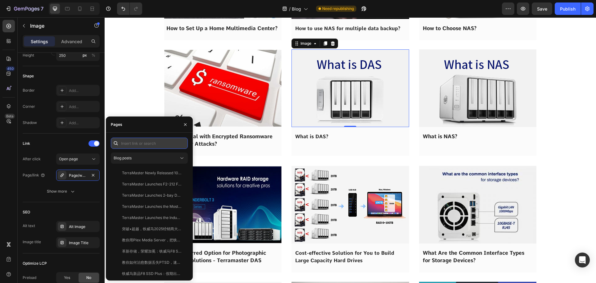
click at [131, 144] on input "text" at bounding box center [149, 143] width 77 height 11
paste input "What is DAS?"
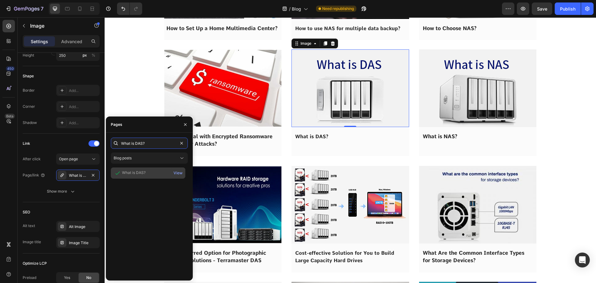
type input "What is DAS?"
click at [134, 173] on div "What is DAS?" at bounding box center [134, 173] width 24 height 6
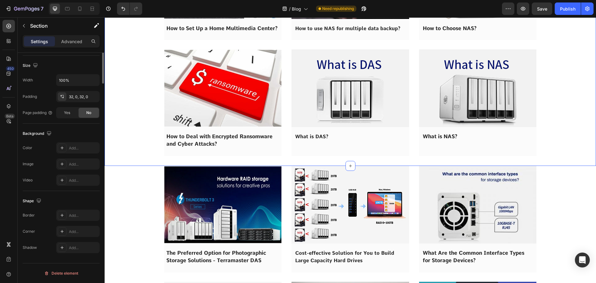
scroll to position [0, 0]
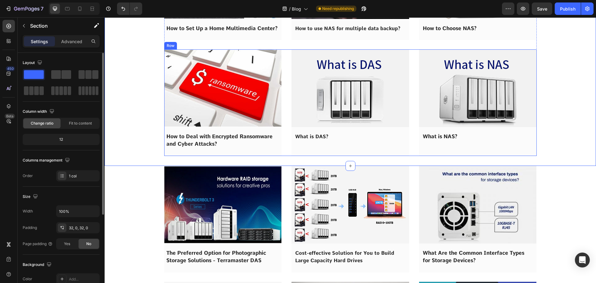
click at [454, 138] on span "What is NAS?" at bounding box center [440, 136] width 35 height 6
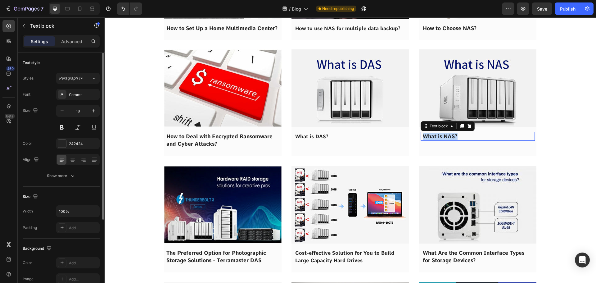
click at [454, 138] on span "What is NAS?" at bounding box center [440, 136] width 35 height 6
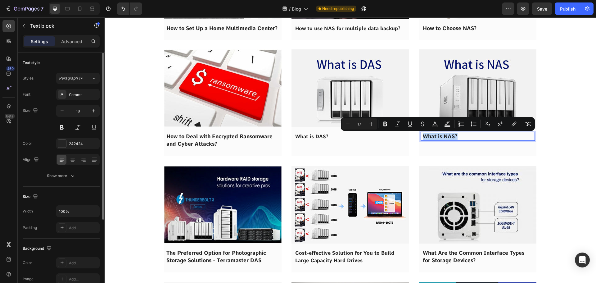
click at [457, 106] on img at bounding box center [478, 88] width 118 height 78
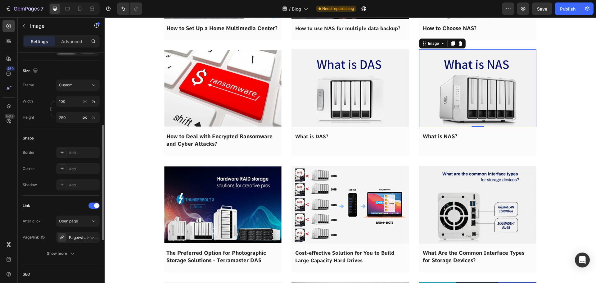
scroll to position [279, 0]
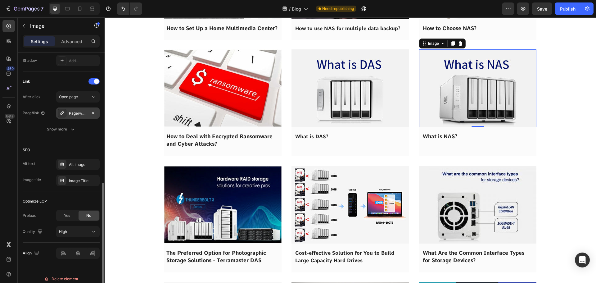
click at [82, 112] on div "Page/what-is-nas" at bounding box center [78, 114] width 18 height 6
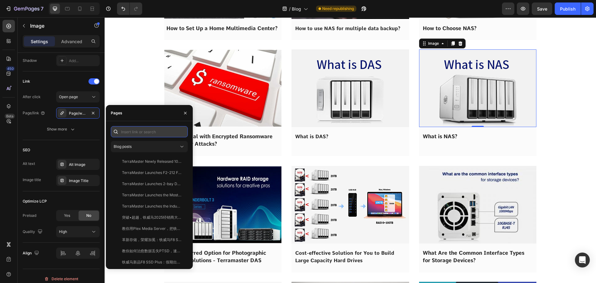
click at [141, 136] on input "text" at bounding box center [149, 131] width 77 height 11
paste input "What is NAS?"
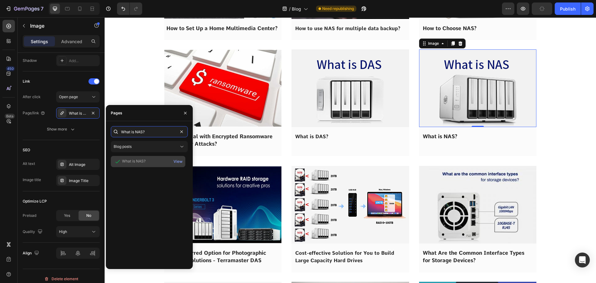
type input "What is NAS?"
click at [131, 162] on div "What is NAS?" at bounding box center [134, 161] width 24 height 6
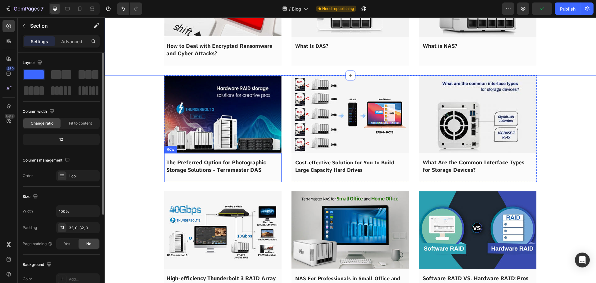
scroll to position [4658, 0]
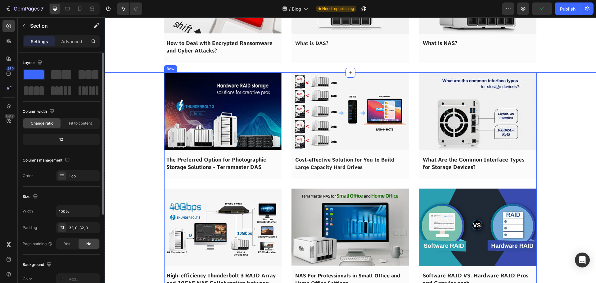
click at [207, 161] on span "The Preferred Option for Photographic Storage Solutions - Terramaster DAS" at bounding box center [216, 164] width 100 height 14
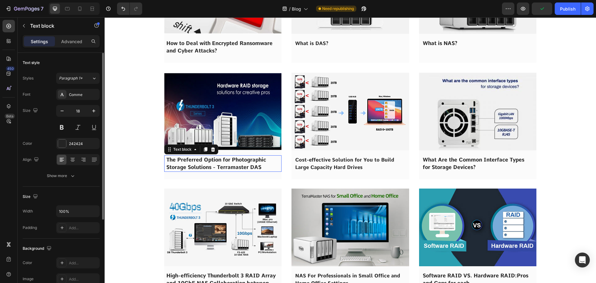
click at [207, 161] on span "The Preferred Option for Photographic Storage Solutions - Terramaster DAS" at bounding box center [216, 164] width 100 height 14
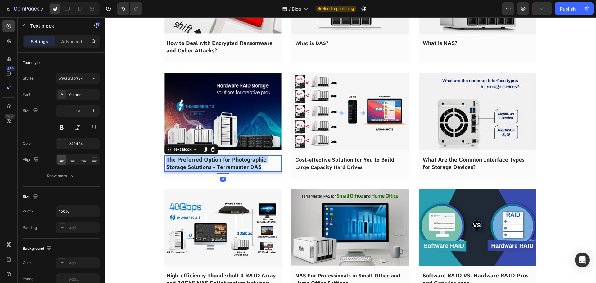
click at [207, 161] on span "The Preferred Option for Photographic Storage Solutions - Terramaster DAS" at bounding box center [216, 164] width 100 height 14
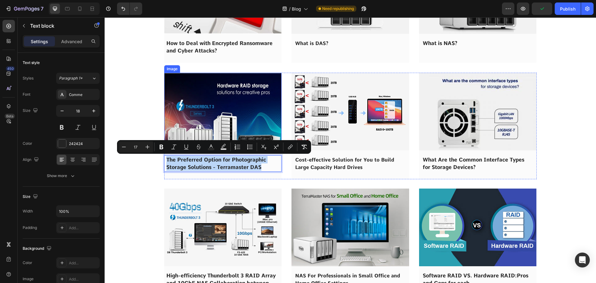
click at [213, 119] on img at bounding box center [223, 112] width 118 height 78
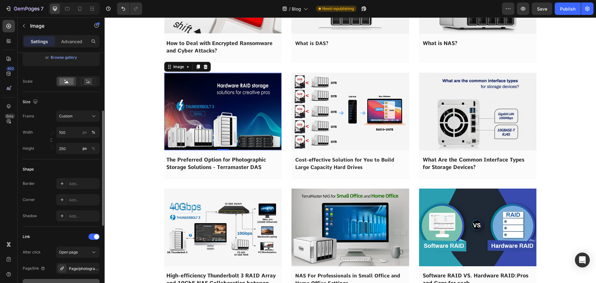
scroll to position [217, 0]
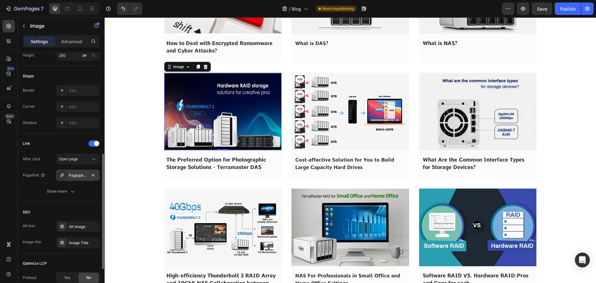
click at [75, 174] on div "Page/photographic_storage_solutions" at bounding box center [78, 176] width 18 height 6
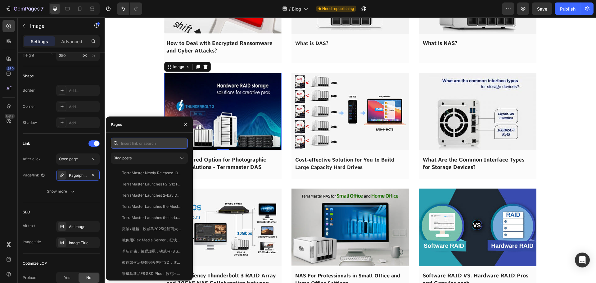
click at [144, 142] on input "text" at bounding box center [149, 143] width 77 height 11
paste input "The Preferred Option for Photographic Storage Solutions - Terramaster DAS"
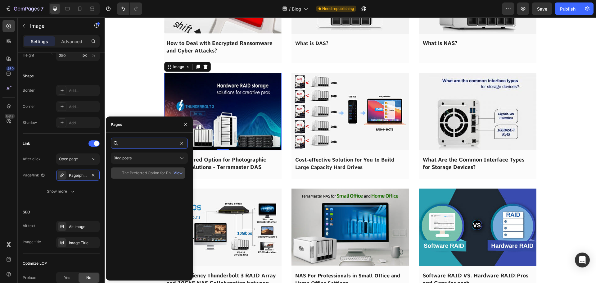
type input "The Preferred Option for Photographic Storage Solutions - Terramaster DAS"
click at [135, 174] on div "The Preferred Option for Photographic Storage Solutions - Terramaster DAS" at bounding box center [152, 173] width 60 height 6
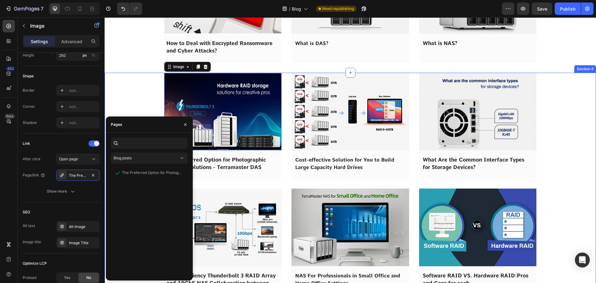
scroll to position [0, 0]
click at [123, 103] on div "Image 0 The Preferred Option for Photographic Storage Solutions - Terramaster D…" at bounding box center [351, 199] width 492 height 252
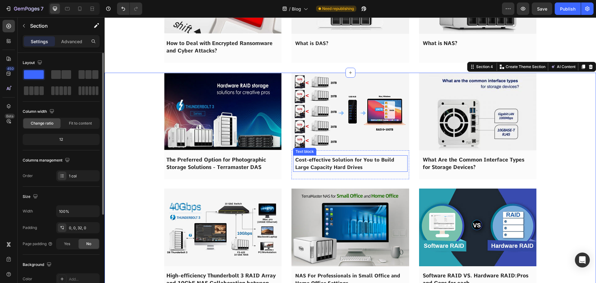
click at [321, 163] on p "Cost-effective Solution for You to Build Large Capacity Hard Drives" at bounding box center [350, 163] width 110 height 15
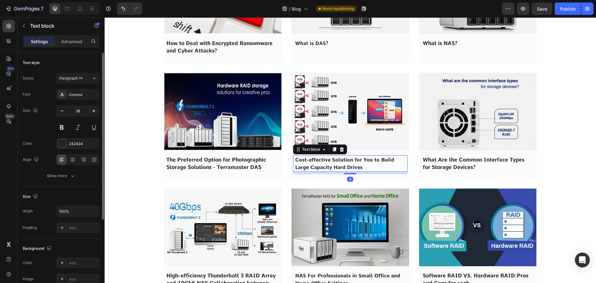
click at [321, 163] on p "Cost-effective Solution for You to Build Large Capacity Hard Drives" at bounding box center [350, 163] width 110 height 15
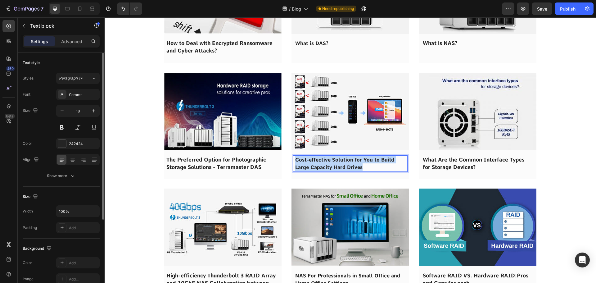
click at [321, 163] on p "Cost-effective Solution for You to Build Large Capacity Hard Drives" at bounding box center [350, 163] width 110 height 15
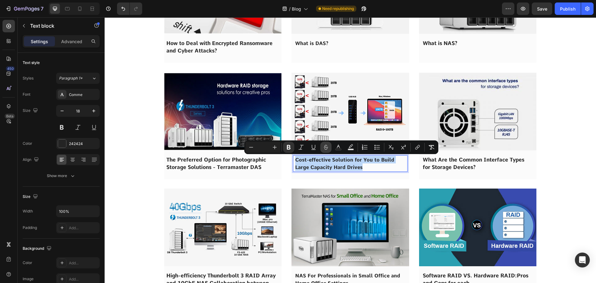
click at [323, 125] on img at bounding box center [351, 112] width 118 height 78
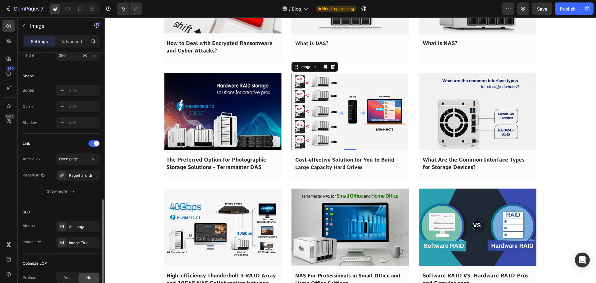
scroll to position [279, 0]
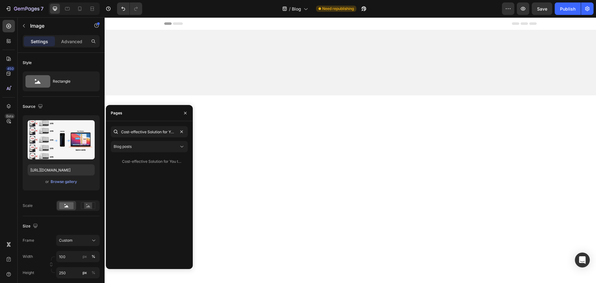
type input "Cost-effective Solution for You to Build Large Capacity Hard Drives"
click at [140, 162] on div "Cost-effective Solution for You to Build Large Capacity Hard Drives" at bounding box center [152, 162] width 60 height 6
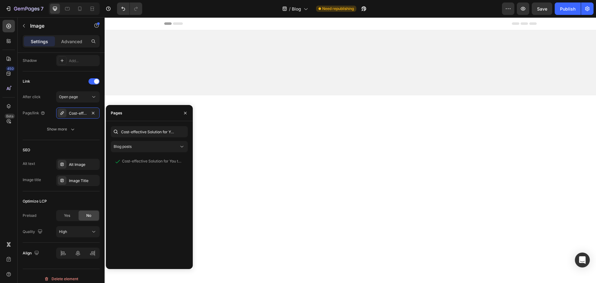
scroll to position [4658, 0]
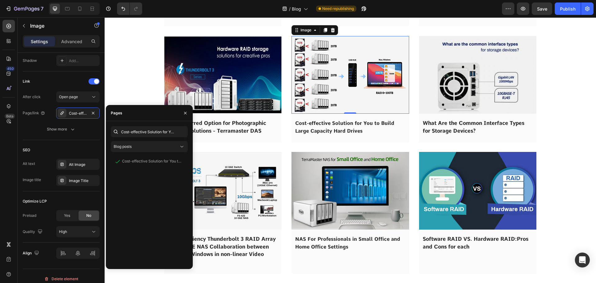
click at [129, 90] on div "Image The Preferred Option for Photographic Storage Solutions - Terramaster DAS…" at bounding box center [351, 162] width 492 height 252
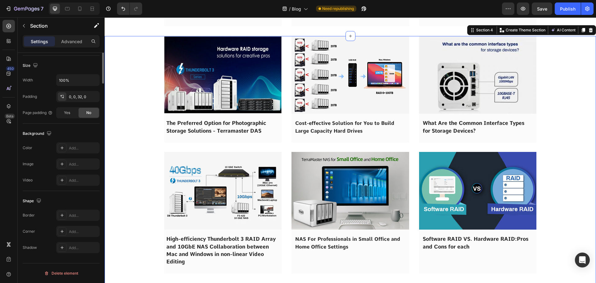
scroll to position [0, 0]
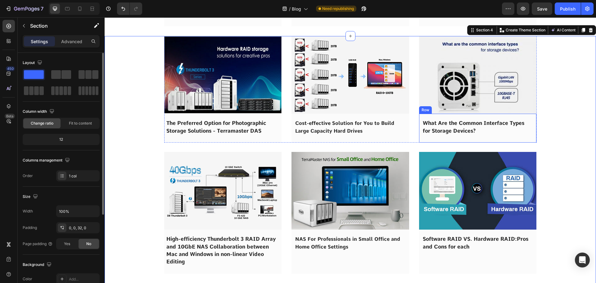
click at [426, 134] on span "What Are the Common Interface Types for Storage Devices?" at bounding box center [474, 127] width 102 height 14
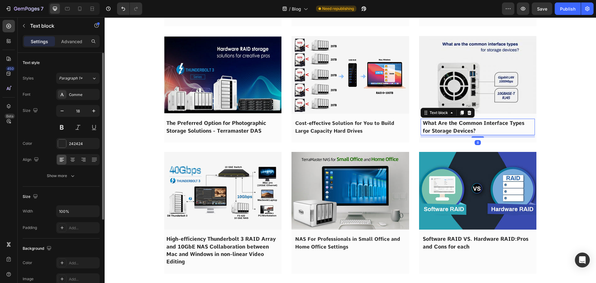
click at [426, 134] on span "What Are the Common Interface Types for Storage Devices?" at bounding box center [474, 127] width 102 height 14
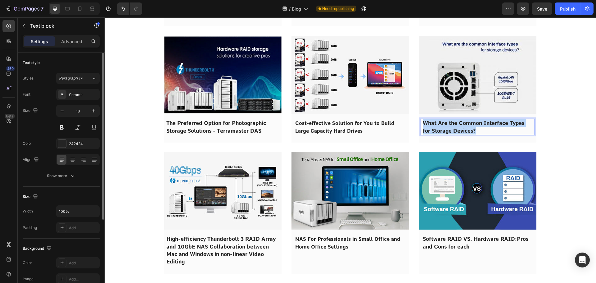
click at [426, 134] on span "What Are the Common Interface Types for Storage Devices?" at bounding box center [474, 127] width 102 height 14
copy span "What Are the Common Interface Types for Storage Devices?"
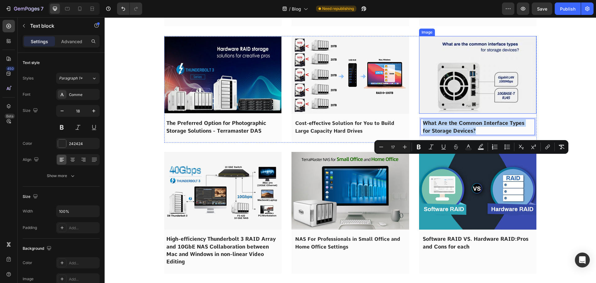
click at [443, 114] on img at bounding box center [478, 75] width 118 height 78
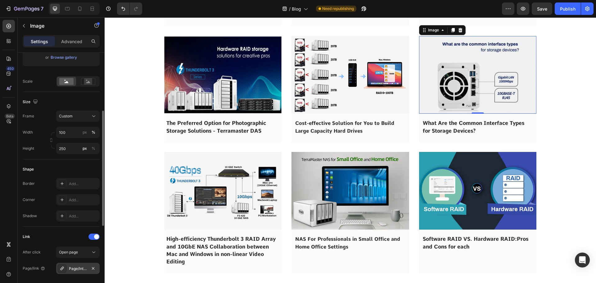
scroll to position [217, 0]
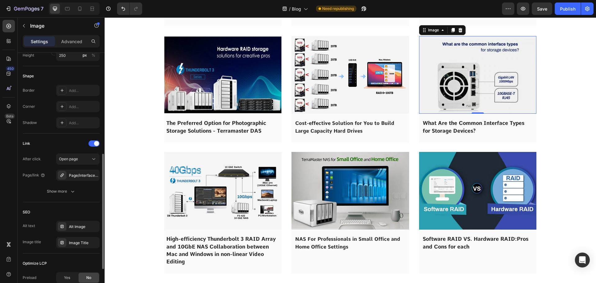
click at [77, 167] on div "After click Open page Page/link Page/interface_types Show more" at bounding box center [61, 174] width 77 height 43
click at [77, 175] on div "Page/interface_types" at bounding box center [78, 176] width 18 height 6
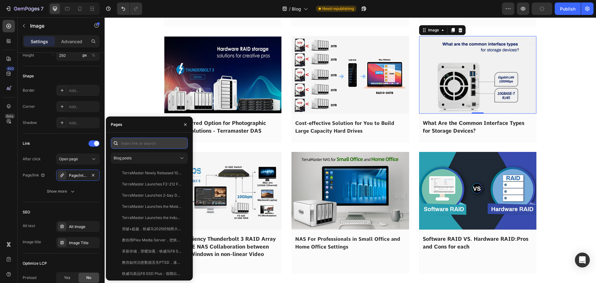
click at [146, 144] on input "text" at bounding box center [149, 143] width 77 height 11
paste input "What Are the Common Interface Types for Storage Devices?"
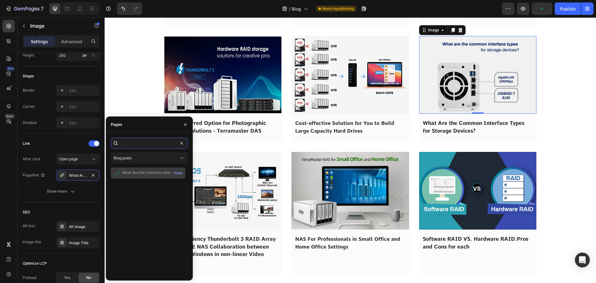
type input "What Are the Common Interface Types for Storage Devices?"
click at [139, 173] on div "What Are the Common Interface Types for Storage Devices?" at bounding box center [152, 173] width 60 height 6
click at [139, 110] on div "Image The Preferred Option for Photographic Storage Solutions - Terramaster DAS…" at bounding box center [351, 162] width 492 height 252
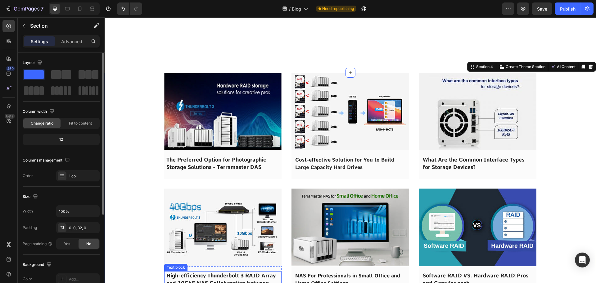
scroll to position [4751, 0]
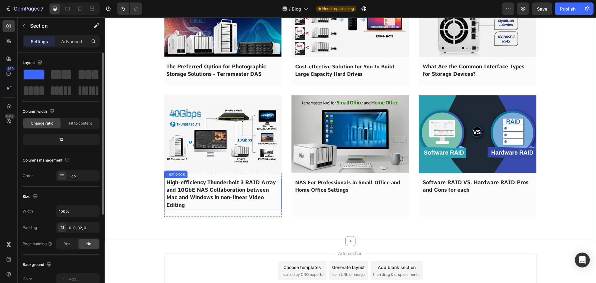
click at [201, 192] on span "High-efficiency Thunderbolt 3 RAID Array and 10GbE NAS Collaboration between Ma…" at bounding box center [220, 193] width 109 height 29
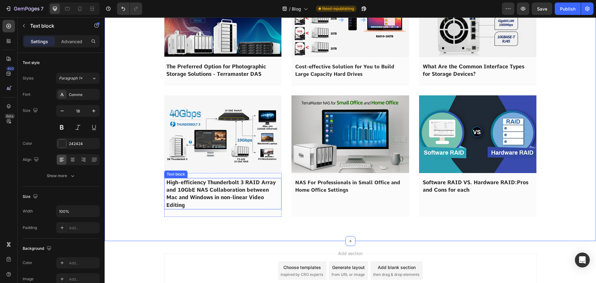
click at [201, 192] on span "High-efficiency Thunderbolt 3 RAID Array and 10GbE NAS Collaboration between Ma…" at bounding box center [220, 193] width 109 height 29
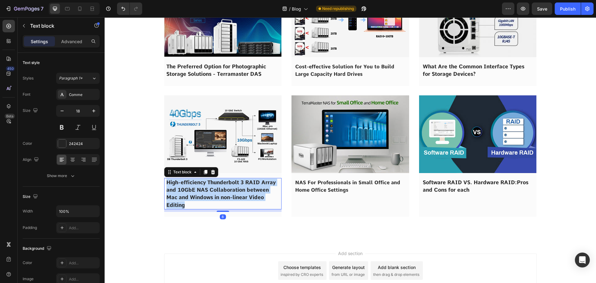
click at [201, 192] on span "High-efficiency Thunderbolt 3 RAID Array and 10GbE NAS Collaboration between Ma…" at bounding box center [220, 193] width 109 height 29
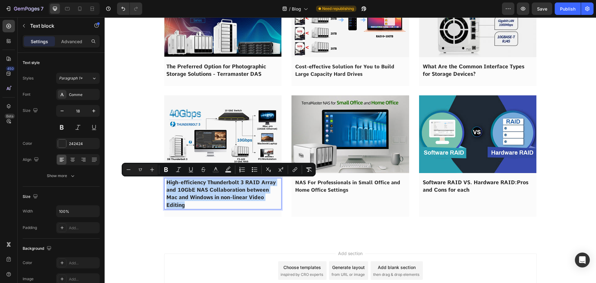
copy span "High-efficiency Thunderbolt 3 RAID Array and 10GbE NAS Collaboration between Ma…"
click at [208, 152] on img at bounding box center [223, 134] width 118 height 78
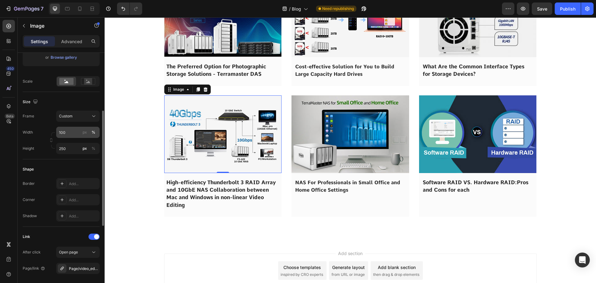
scroll to position [186, 0]
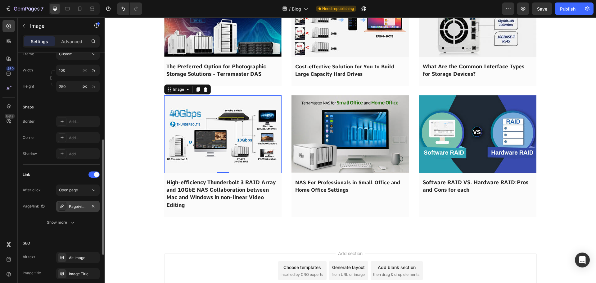
click at [66, 207] on div at bounding box center [62, 206] width 9 height 9
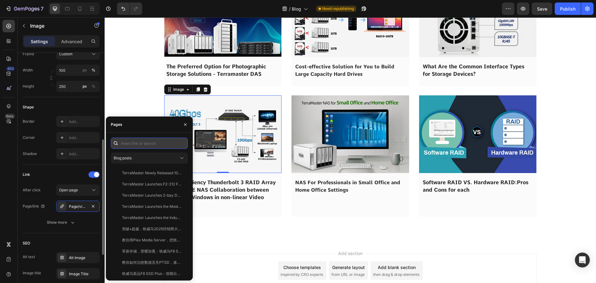
click at [142, 142] on input "text" at bounding box center [149, 143] width 77 height 11
paste input "High-efficiency Thunderbolt 3 RAID Array and 10GbE NAS Collaboration between Ma…"
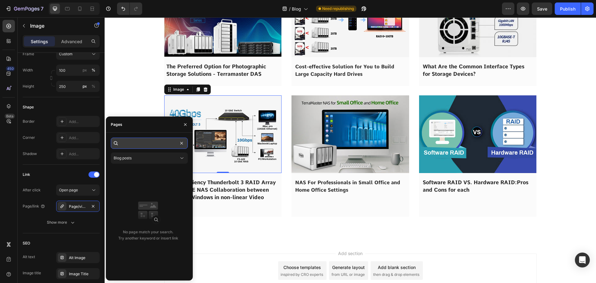
drag, startPoint x: 175, startPoint y: 143, endPoint x: 132, endPoint y: 143, distance: 43.2
click at [132, 143] on input "High-efficiency Thunderbolt 3 RAID Array and 10GbE NAS Collaboration between Ma…" at bounding box center [149, 143] width 77 height 11
drag, startPoint x: 175, startPoint y: 144, endPoint x: 134, endPoint y: 147, distance: 41.4
click at [134, 147] on input "High-efficiency Thunderbolt 3 RAID Array and 10GbE NAS Collaboration between Ma…" at bounding box center [149, 143] width 77 height 11
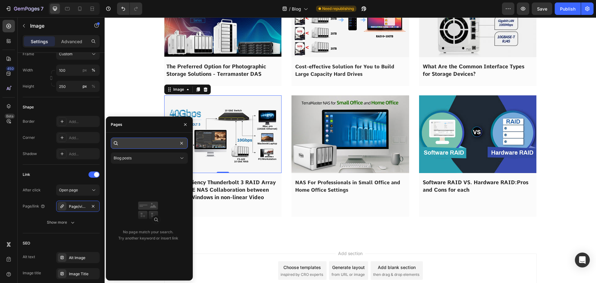
scroll to position [0, 84]
drag, startPoint x: 175, startPoint y: 143, endPoint x: 135, endPoint y: 143, distance: 39.7
click at [135, 143] on input "High-efficiency Thunderbolt 3 RAID Array and 10GbE NAS Collaboration betwe" at bounding box center [149, 143] width 77 height 11
drag, startPoint x: 175, startPoint y: 144, endPoint x: 128, endPoint y: 144, distance: 47.8
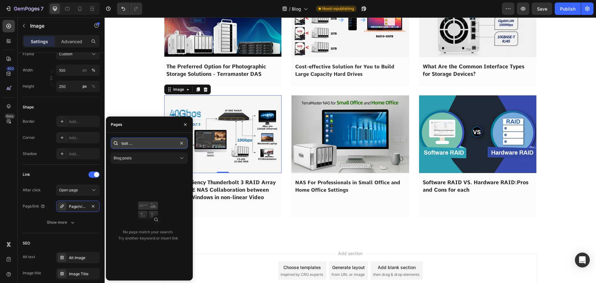
click at [128, 144] on input "High-efficiency Thunderbolt 3 RAID Array and 10GbE N" at bounding box center [149, 143] width 77 height 11
click at [172, 145] on input "High-efficiency Thunderbolt" at bounding box center [149, 143] width 77 height 11
click at [171, 145] on input "High-efficiency Thunderbolt" at bounding box center [149, 143] width 77 height 11
drag, startPoint x: 171, startPoint y: 145, endPoint x: 97, endPoint y: 144, distance: 74.9
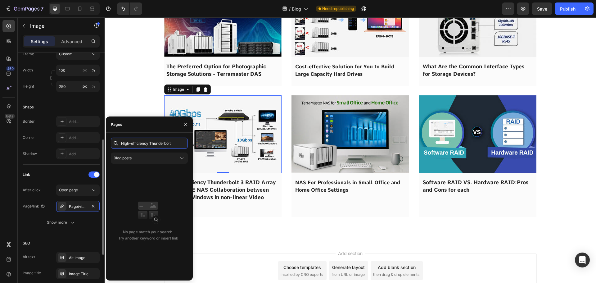
click at [97, 144] on div "450 Beta Sections(18) Elements(83) Section Element Hero Section Product Detail …" at bounding box center [52, 150] width 105 height 266
click at [146, 140] on input "High-efficiency Thunderbolt" at bounding box center [149, 143] width 77 height 11
drag, startPoint x: 143, startPoint y: 144, endPoint x: 177, endPoint y: 144, distance: 33.2
click at [177, 144] on input "High-efficiency Thunderbolt" at bounding box center [149, 143] width 77 height 11
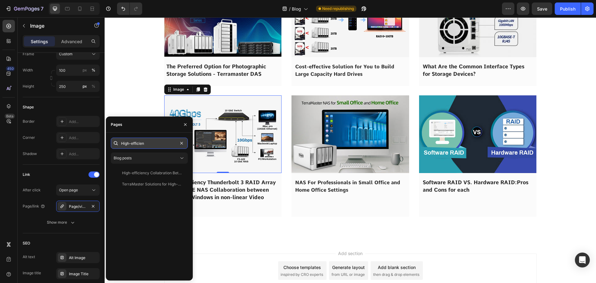
click at [157, 144] on input "High-efficien" at bounding box center [149, 143] width 77 height 11
type input "High-efficien"
click at [150, 175] on div "High-efficiency Collabration Between Mac and Windows in Non-Linear Video Editing" at bounding box center [152, 173] width 60 height 6
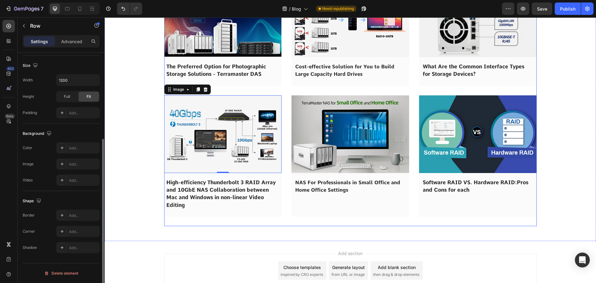
click at [223, 223] on div "Image The Preferred Option for Photographic Storage Solutions - Terramaster DAS…" at bounding box center [350, 103] width 373 height 247
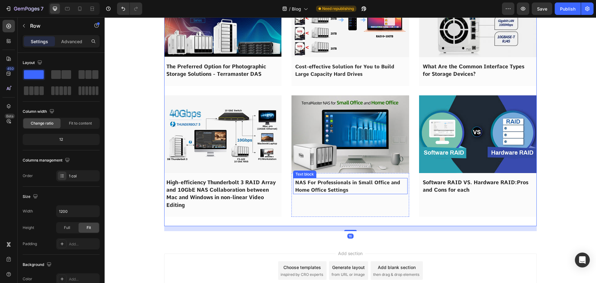
click at [313, 188] on strong "NAS For Professionals in Small Office and Home Office Settings" at bounding box center [347, 185] width 105 height 13
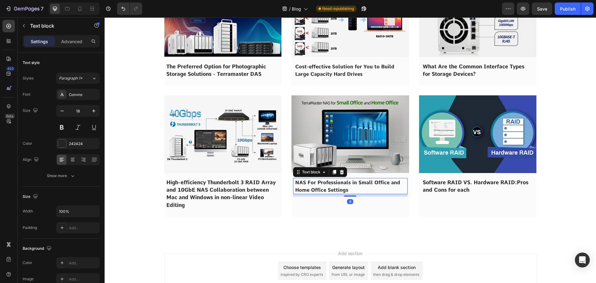
click at [313, 188] on strong "NAS For Professionals in Small Office and Home Office Settings" at bounding box center [347, 185] width 105 height 13
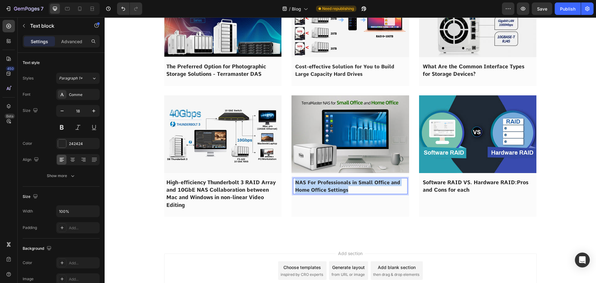
click at [313, 188] on strong "NAS For Professionals in Small Office and Home Office Settings" at bounding box center [347, 185] width 105 height 13
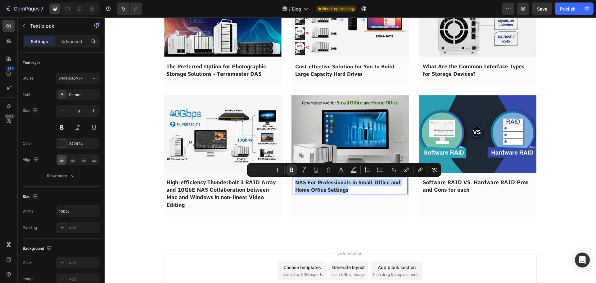
copy strong "NAS For Professionals in Small Office and Home Office Settings"
click at [318, 145] on img at bounding box center [351, 134] width 118 height 78
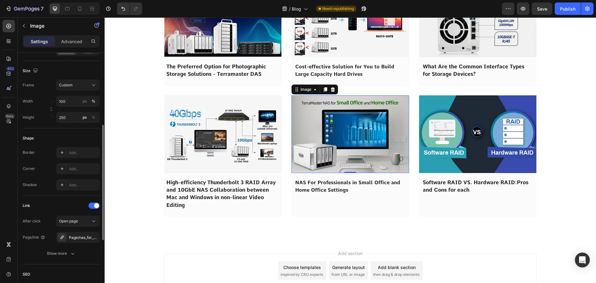
scroll to position [248, 0]
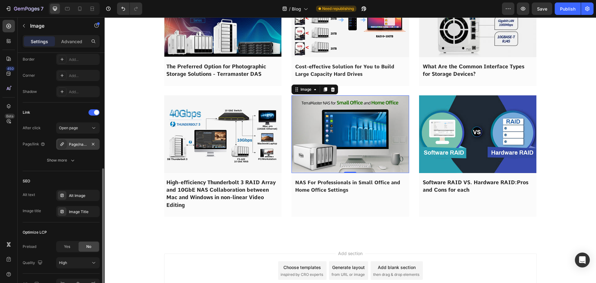
click at [77, 145] on div "Page/nas_for_home_and_small_office" at bounding box center [78, 145] width 18 height 6
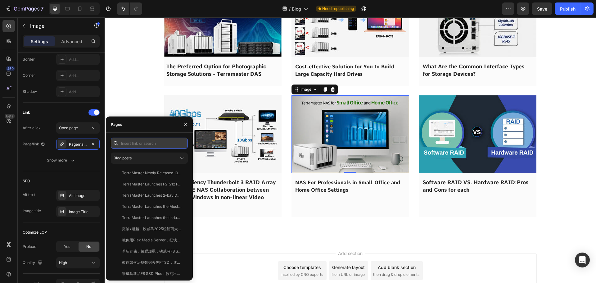
click at [147, 145] on input "text" at bounding box center [149, 143] width 77 height 11
paste input "NAS For Professionals in Small Office and Home Office Settings"
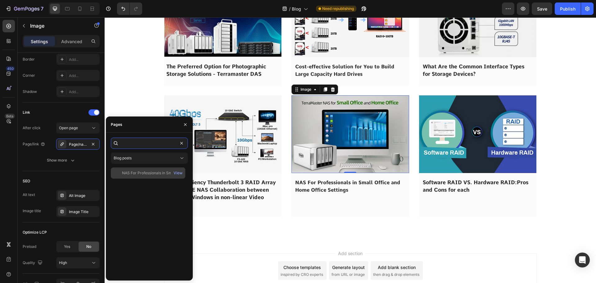
type input "NAS For Professionals in Small Office and Home Office Settings"
click at [138, 175] on div "NAS For Professionals in Small Office and Home Office Settings" at bounding box center [152, 173] width 60 height 6
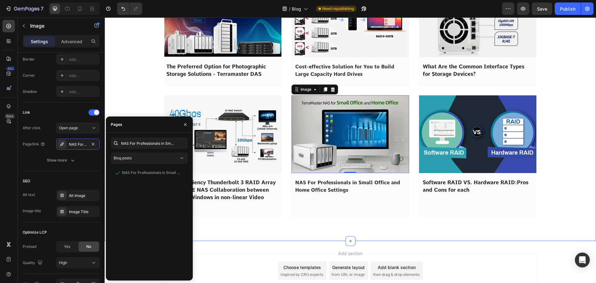
click at [139, 98] on div "Image The Preferred Option for Photographic Storage Solutions - Terramaster DAS…" at bounding box center [351, 106] width 492 height 252
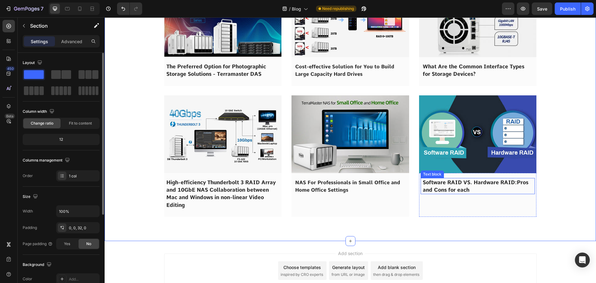
click at [449, 188] on span "Software RAID VS. Hardware RAID:Pros and Cons for each" at bounding box center [476, 186] width 106 height 14
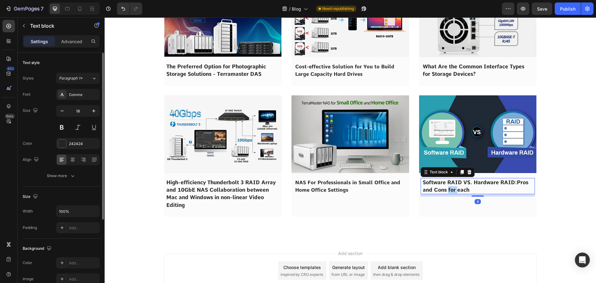
click at [449, 188] on span "Software RAID VS. Hardware RAID:Pros and Cons for each" at bounding box center [476, 186] width 106 height 14
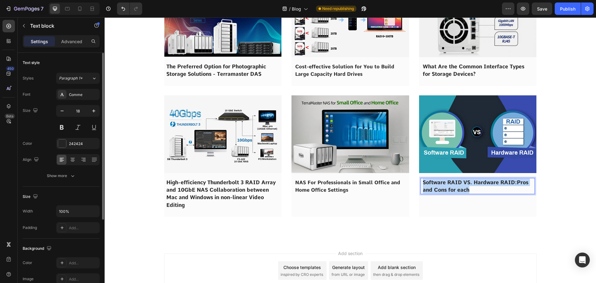
copy span "Software RAID VS. Hardware RAID:Pros and Cons for each"
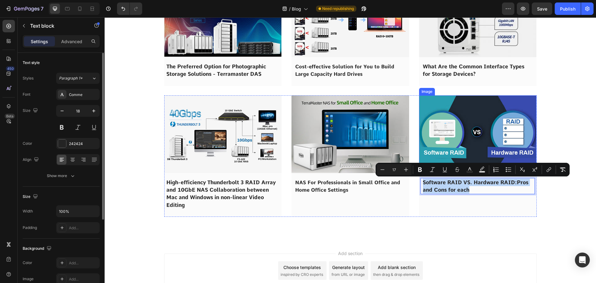
click at [455, 143] on img at bounding box center [478, 134] width 118 height 78
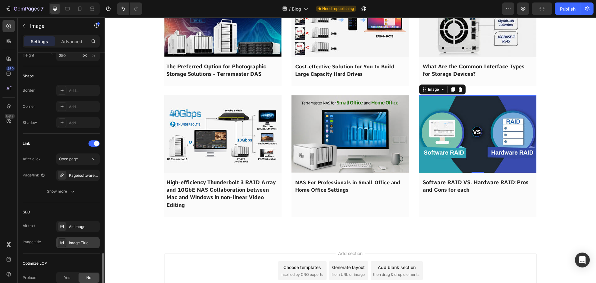
scroll to position [285, 0]
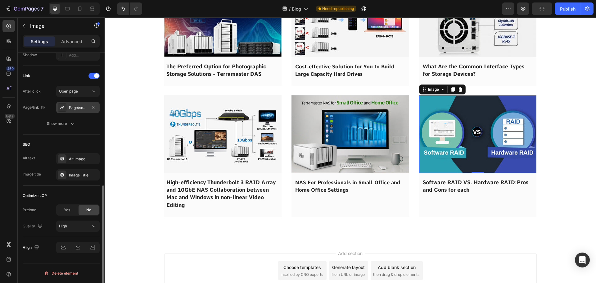
click at [73, 111] on div "Page/software_raid_vs-_hardware_raid" at bounding box center [77, 107] width 43 height 11
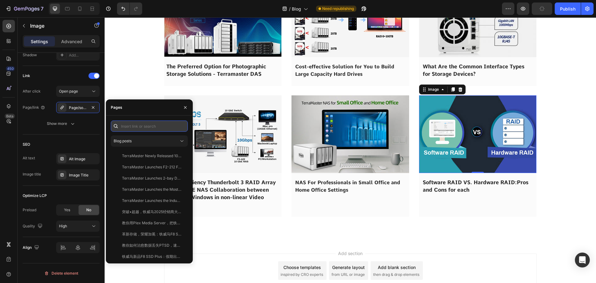
click at [136, 127] on input "text" at bounding box center [149, 125] width 77 height 11
paste input "Software RAID VS. Hardware RAID:Pros and Cons for each"
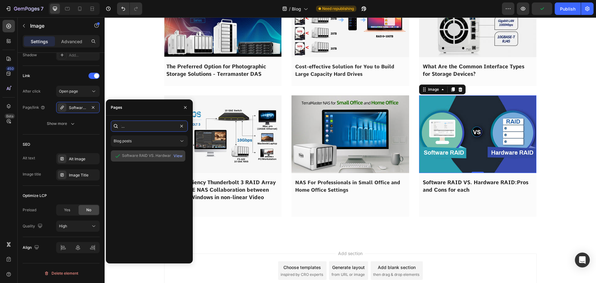
type input "Software RAID VS. Hardware RAID:Pros and Cons for each"
click at [131, 156] on div "Software RAID VS. Hardware RAID:Pros and Cons for each" at bounding box center [152, 156] width 60 height 6
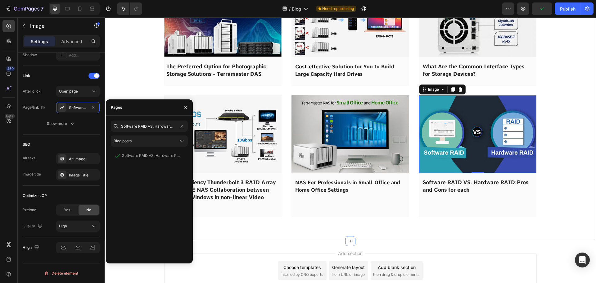
drag, startPoint x: 141, startPoint y: 80, endPoint x: 366, endPoint y: 36, distance: 228.7
click at [141, 80] on div "Image The Preferred Option for Photographic Storage Solutions - Terramaster DAS…" at bounding box center [351, 106] width 492 height 252
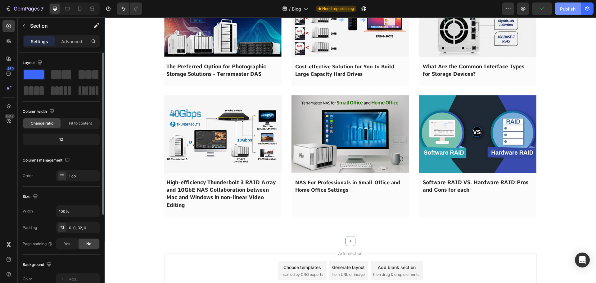
click at [562, 7] on div "Publish" at bounding box center [568, 9] width 16 height 7
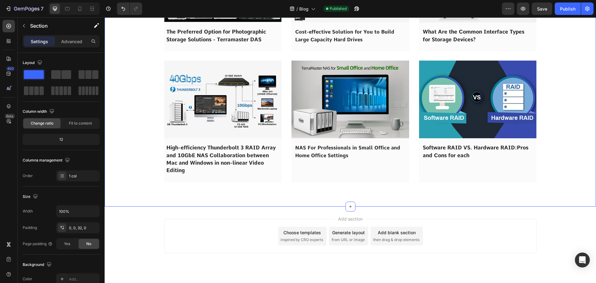
scroll to position [4534, 0]
